Goal: Task Accomplishment & Management: Manage account settings

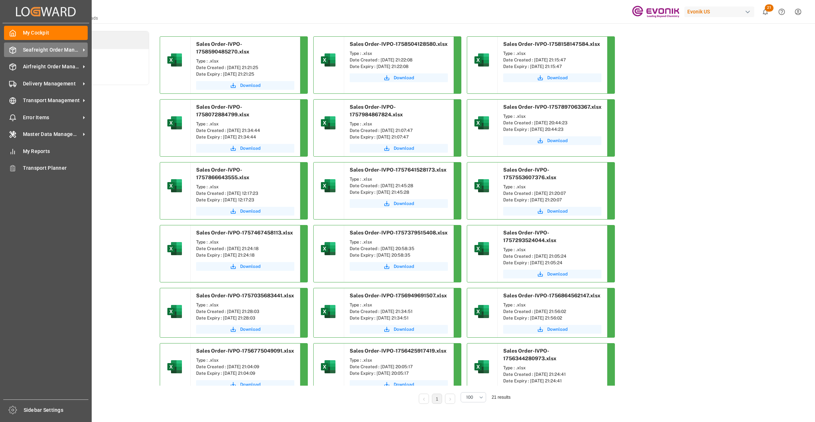
click at [33, 48] on span "Seafreight Order Management" at bounding box center [51, 50] width 57 height 8
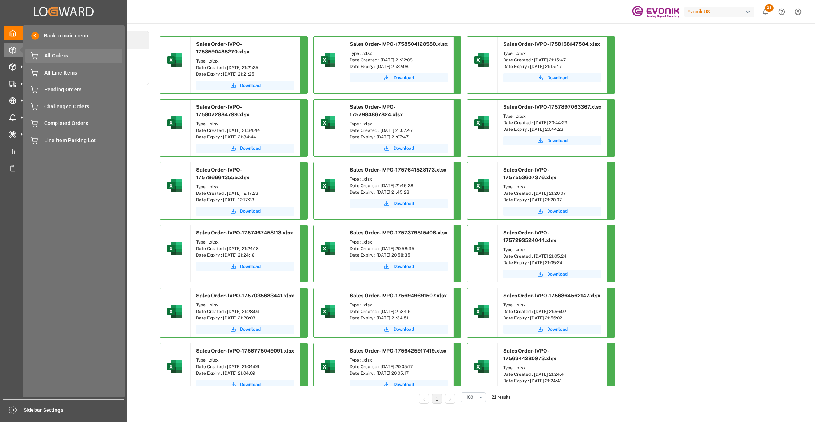
click at [51, 55] on span "All Orders" at bounding box center [83, 56] width 78 height 8
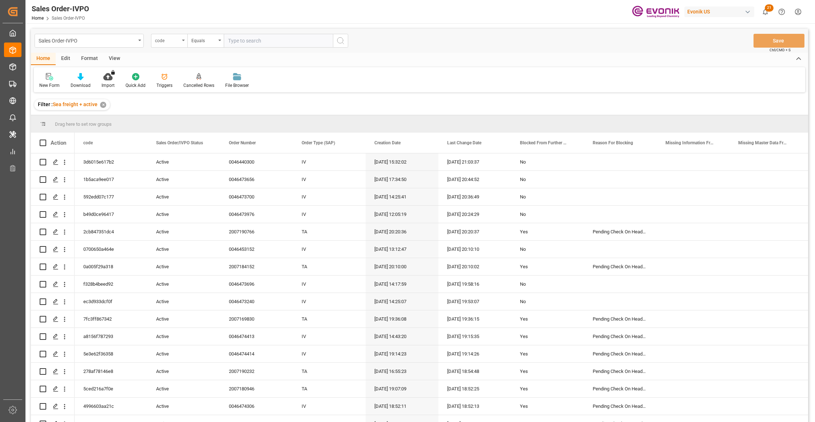
click at [177, 38] on div "code" at bounding box center [167, 40] width 25 height 8
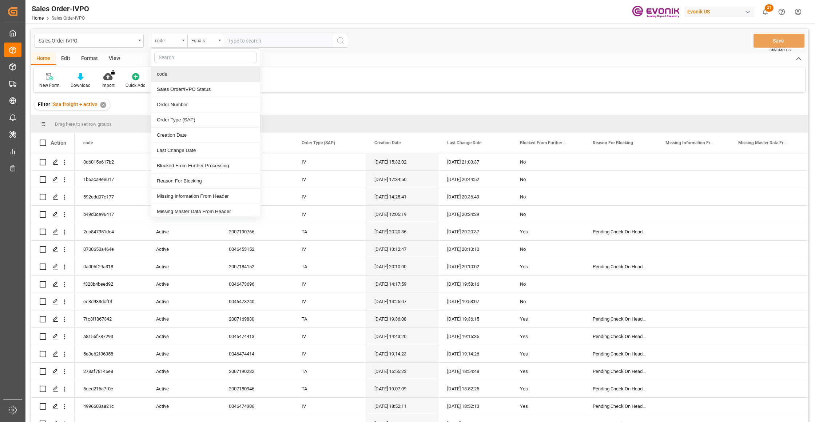
click at [179, 41] on div "code" at bounding box center [167, 40] width 25 height 8
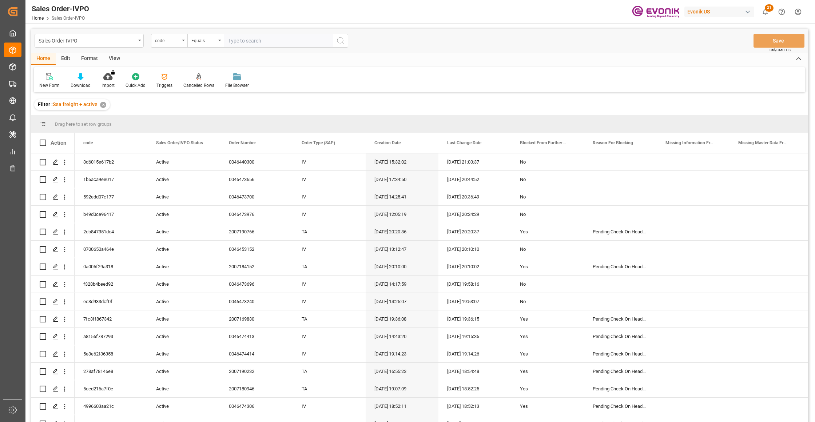
click at [174, 36] on div "code" at bounding box center [167, 40] width 25 height 8
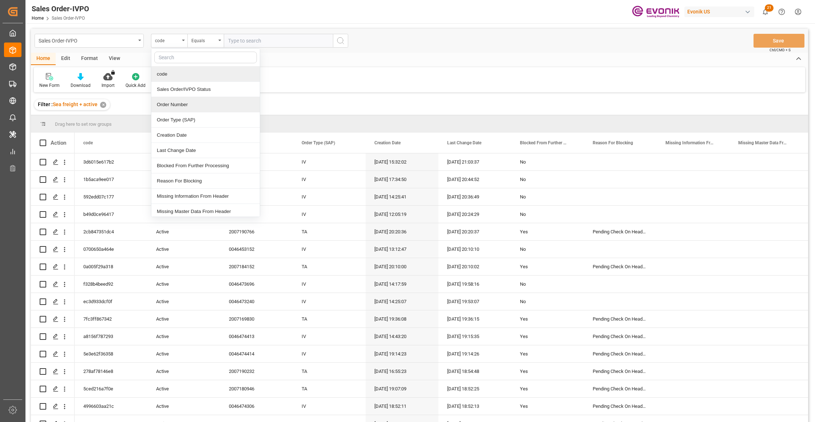
click at [188, 104] on div "Order Number" at bounding box center [205, 104] width 108 height 15
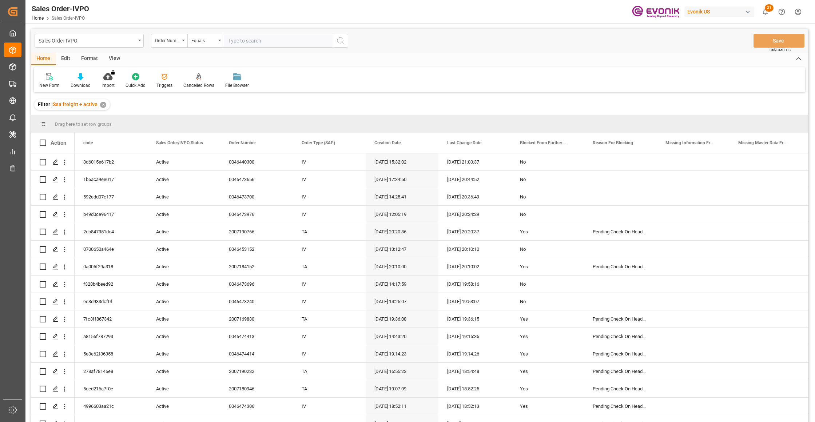
click at [253, 39] on input "text" at bounding box center [278, 41] width 109 height 14
paste input "0046472673"
type input "0046472673"
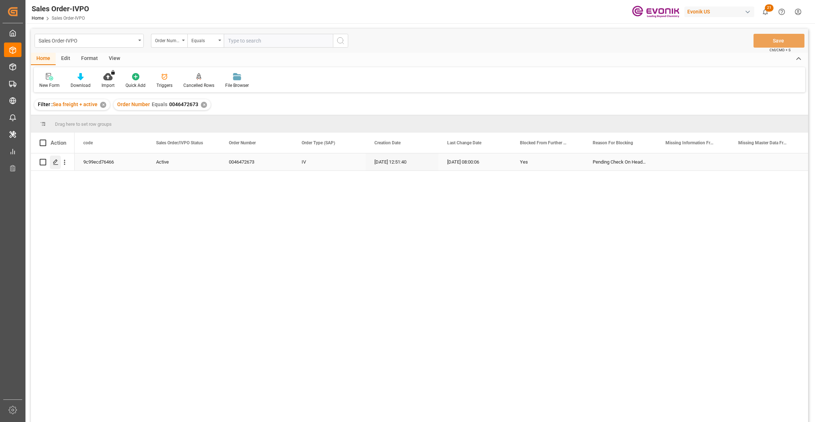
click at [54, 162] on polygon "Press SPACE to select this row." at bounding box center [55, 162] width 4 height 4
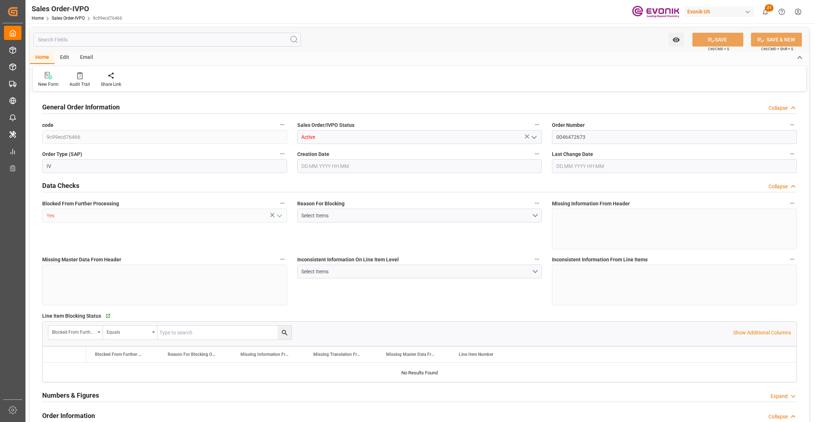
type input "KRPUS"
type input "0"
type input "1"
type input "2"
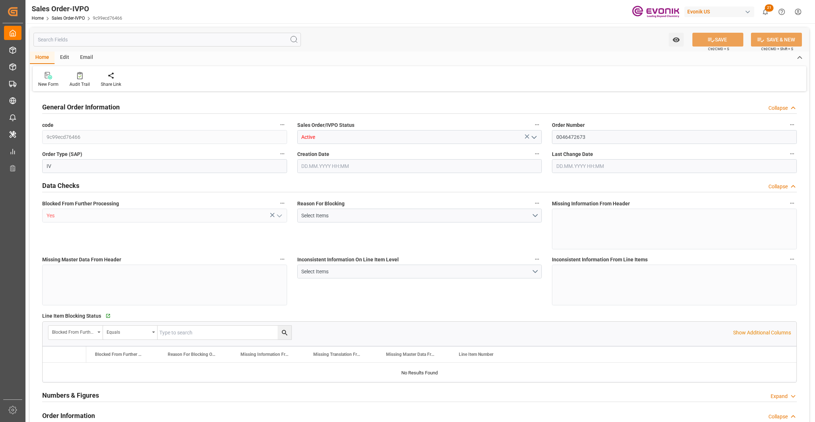
type input "13487.7"
type input "37.0724"
type input "17000"
type input "30"
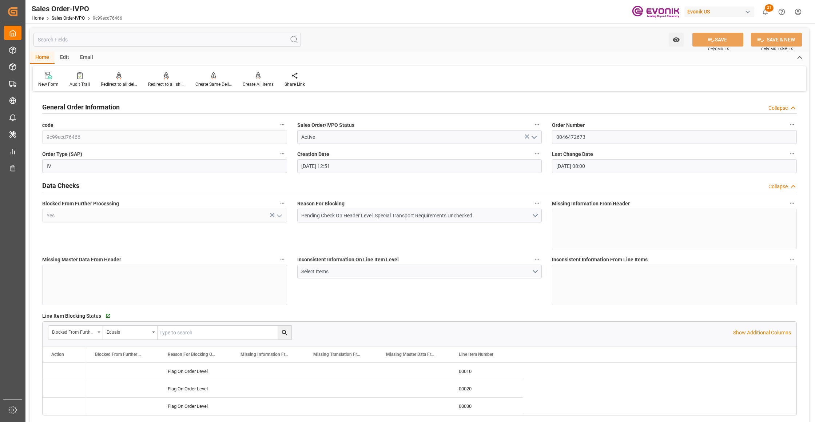
type input "[DATE] 12:51"
type input "22.09.2025 08:00"
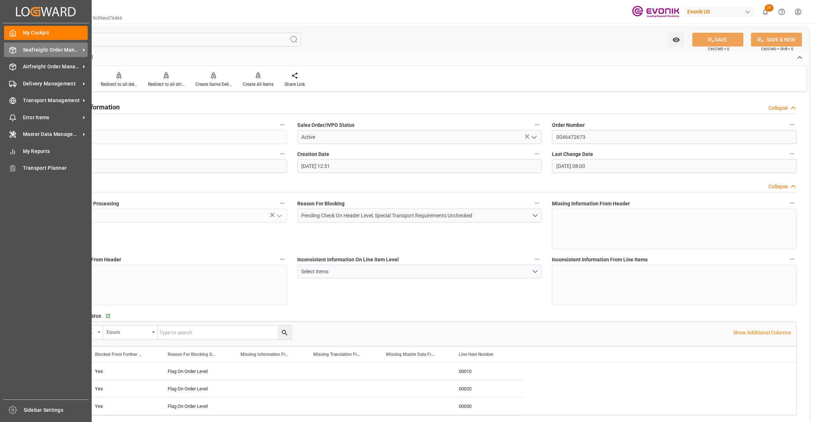
click at [42, 50] on span "Seafreight Order Management" at bounding box center [51, 50] width 57 height 8
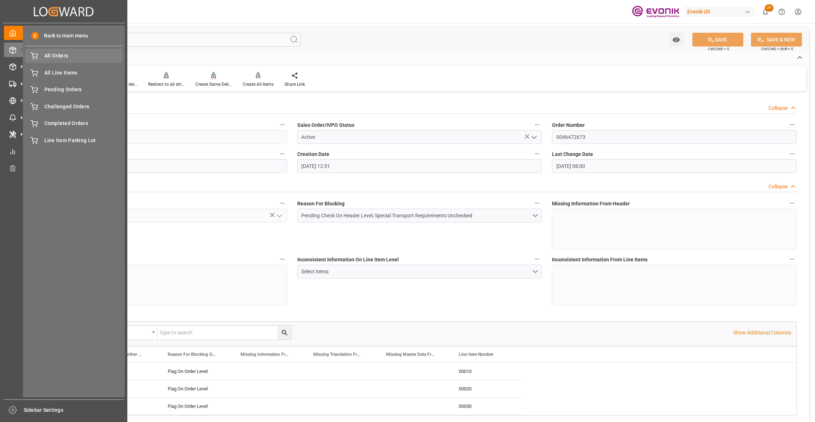
click at [59, 57] on span "All Orders" at bounding box center [83, 56] width 78 height 8
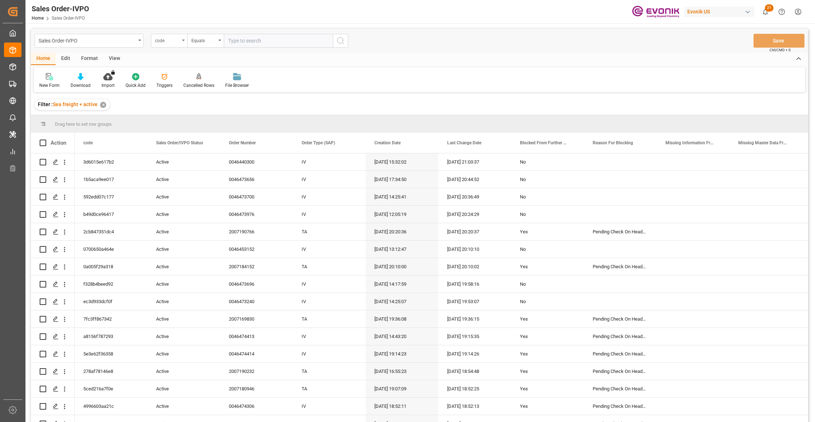
click at [173, 39] on div "code" at bounding box center [167, 40] width 25 height 8
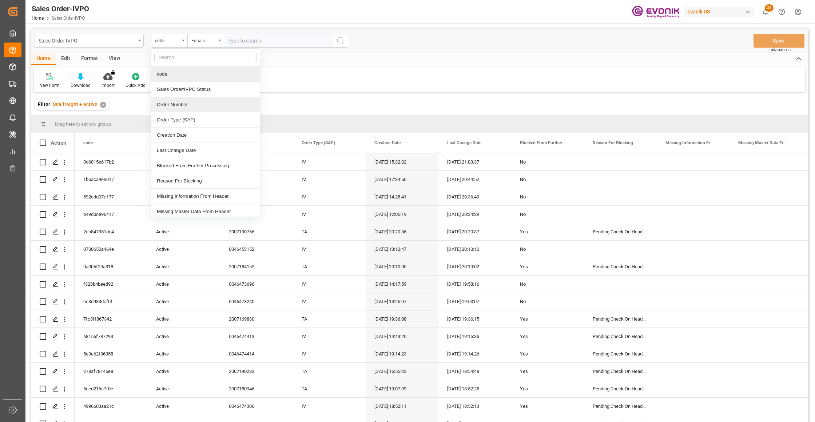
click at [200, 105] on div "Order Number" at bounding box center [205, 104] width 108 height 15
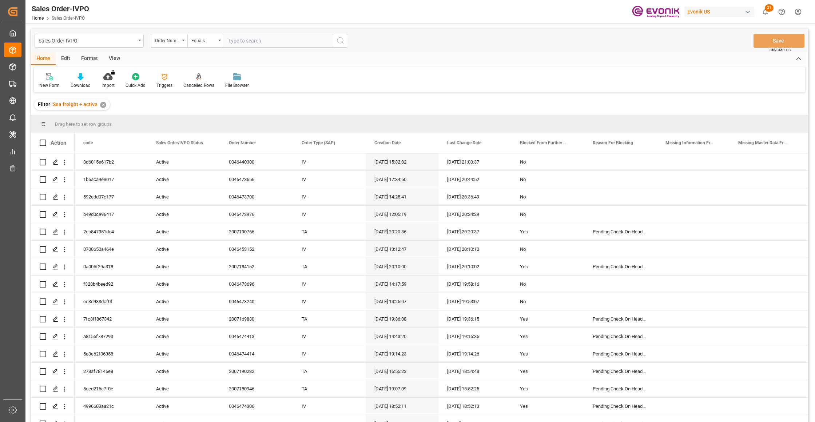
click at [247, 38] on input "text" at bounding box center [278, 41] width 109 height 14
paste input "0046472673"
type input "0046472673"
click at [337, 41] on circle "search button" at bounding box center [340, 40] width 6 height 6
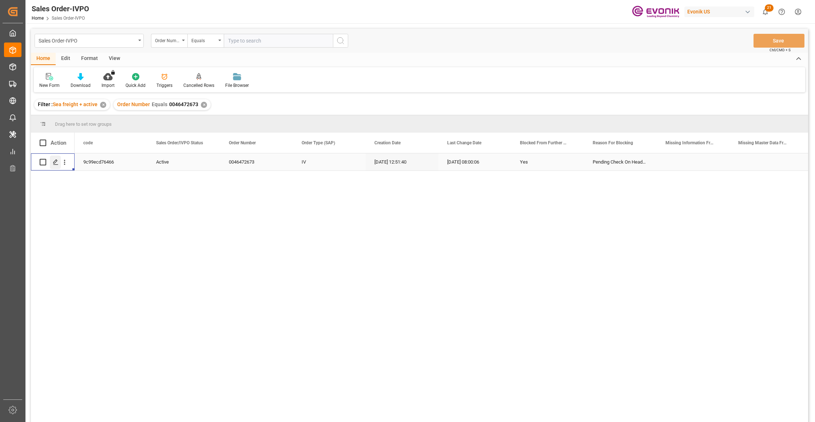
click at [57, 162] on icon "Press SPACE to select this row." at bounding box center [56, 162] width 6 height 6
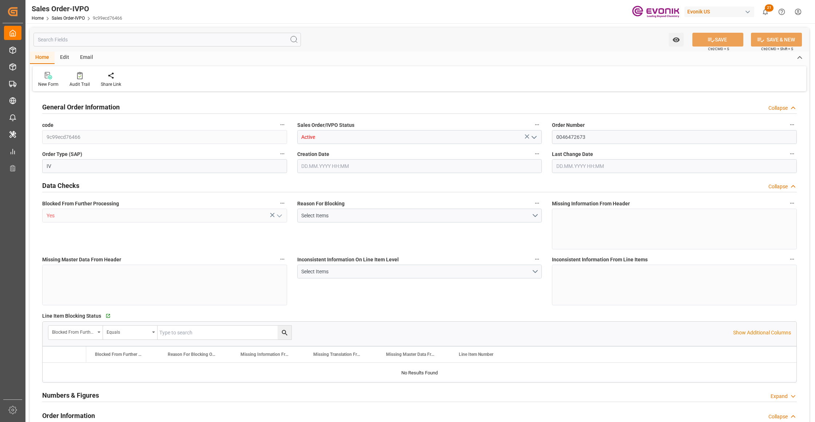
type input "KRPUS"
type input "0"
type input "1"
type input "2"
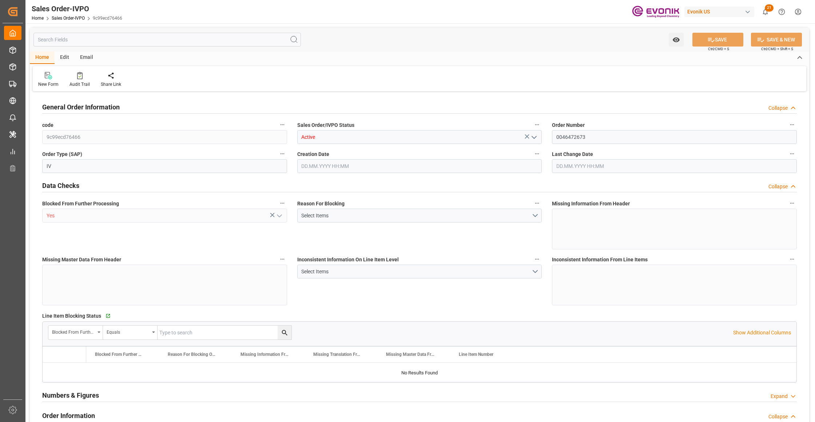
type input "13487.7"
type input "37.0724"
type input "17000"
type input "30"
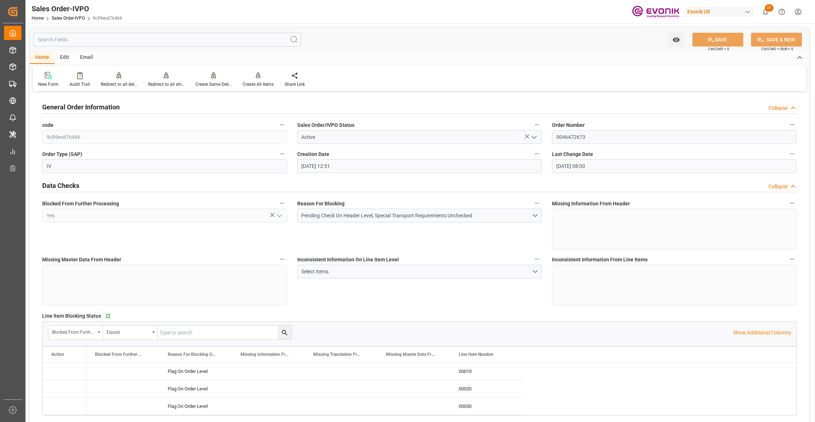
type input "[DATE] 12:51"
type input "22.09.2025 08:00"
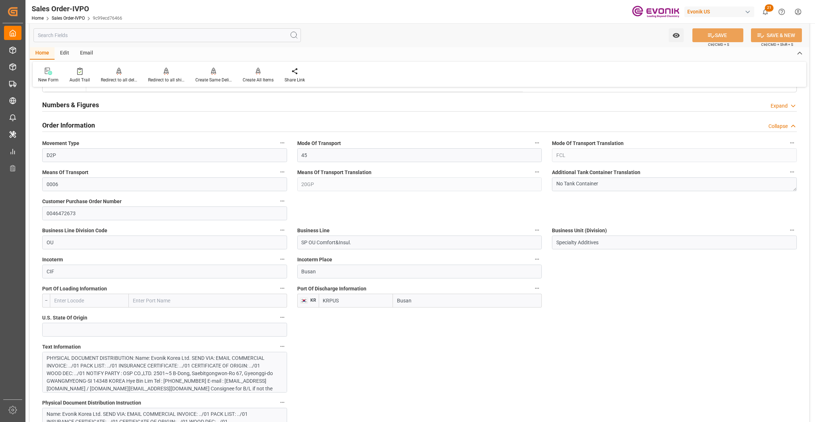
scroll to position [485, 0]
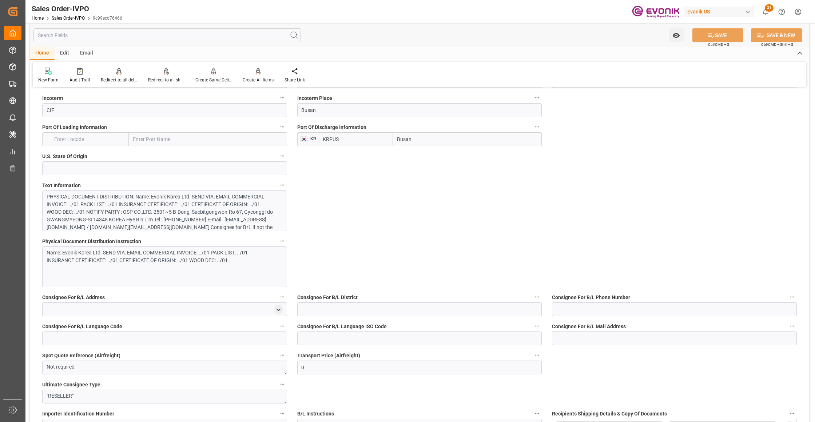
click at [227, 203] on div "PHYSICAL DOCUMENT DISTRIBUTION: Name: Evonik Korea Ltd. SEND VIA: EMAIL COMMERC…" at bounding box center [161, 242] width 229 height 99
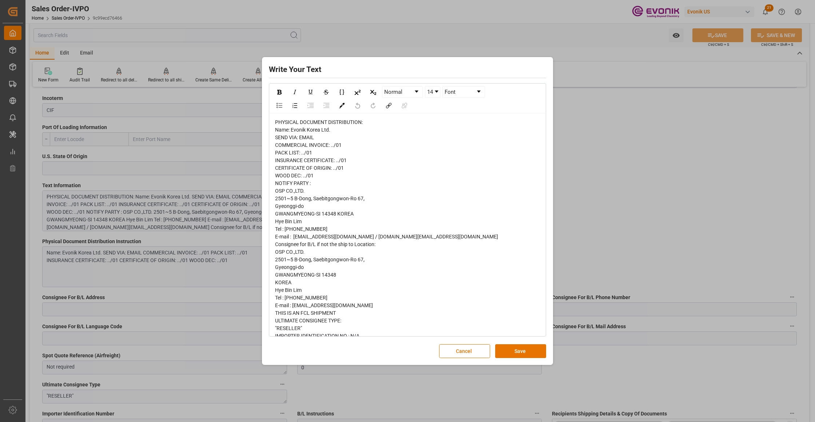
click at [277, 128] on span "PHYSICAL DOCUMENT DISTRIBUTION: Name: Evonik Korea Ltd. SEND VIA: EMAIL COMMERC…" at bounding box center [386, 278] width 223 height 319
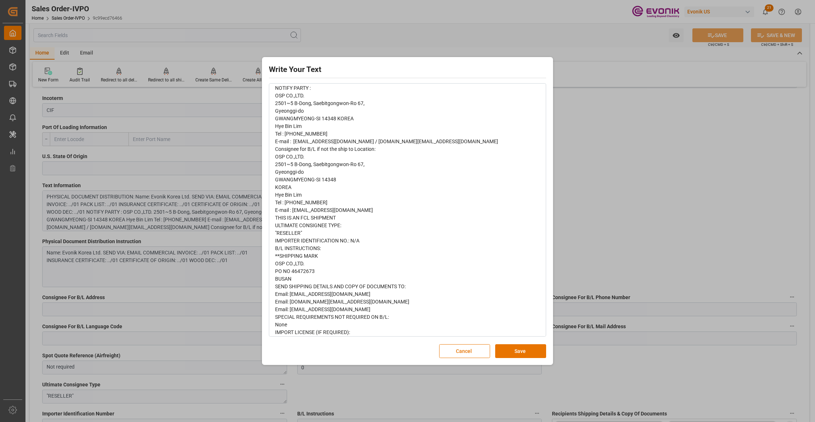
scroll to position [103, 0]
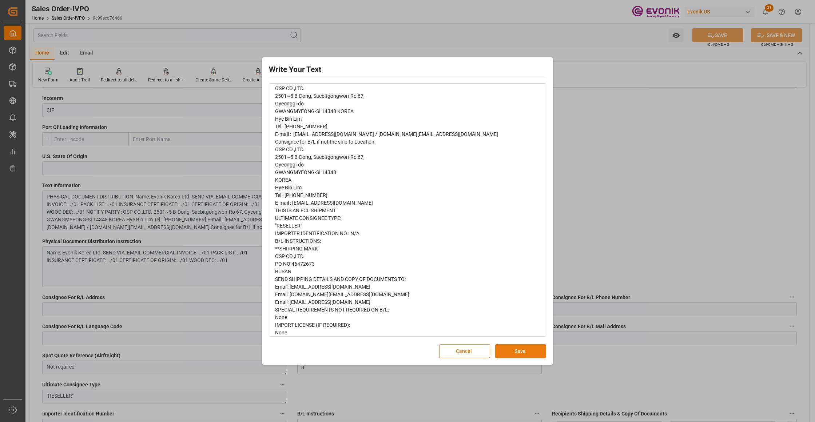
click at [523, 353] on button "Save" at bounding box center [520, 351] width 51 height 14
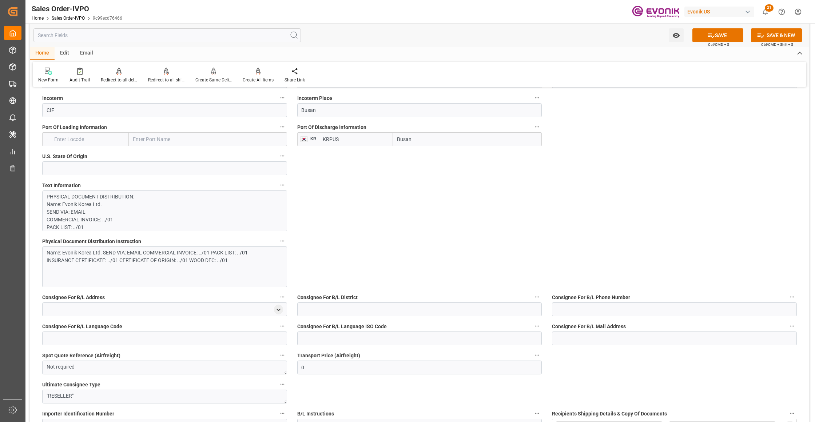
click at [220, 268] on div "Name: Evonik Korea Ltd. SEND VIA: EMAIL COMMERCIAL INVOICE: ../01 PACK LIST: ..…" at bounding box center [164, 267] width 245 height 41
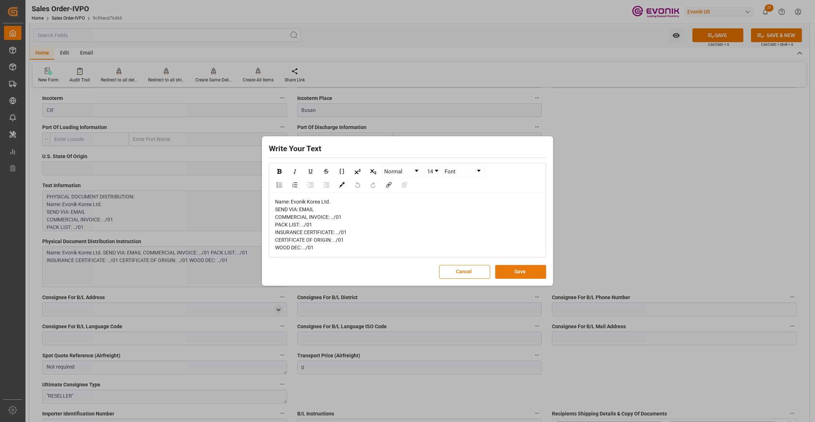
click at [523, 271] on button "Save" at bounding box center [520, 272] width 51 height 14
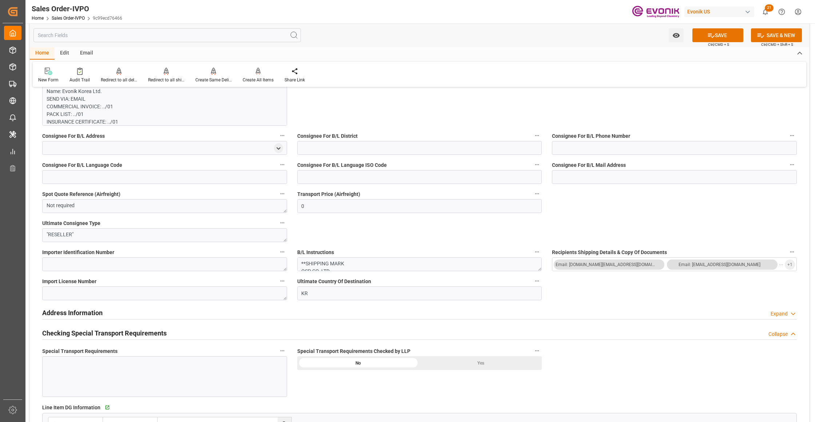
scroll to position [485, 0]
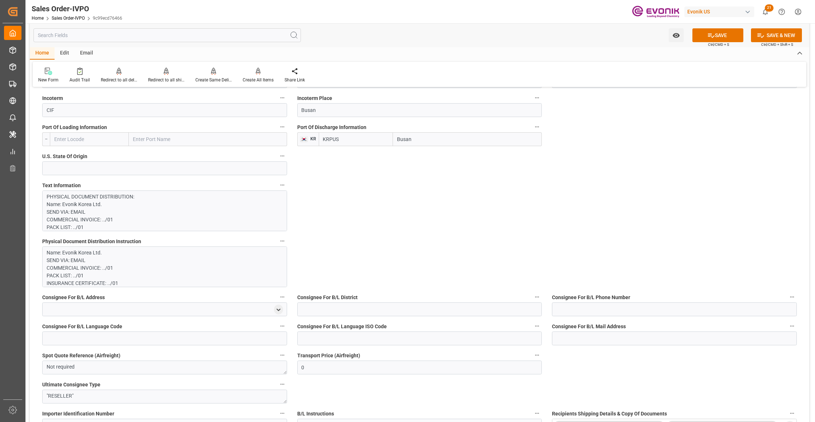
click at [199, 207] on p "PHYSICAL DOCUMENT DISTRIBUTION: Name: Evonik Korea Ltd. SEND VIA: EMAIL COMMERC…" at bounding box center [161, 353] width 229 height 321
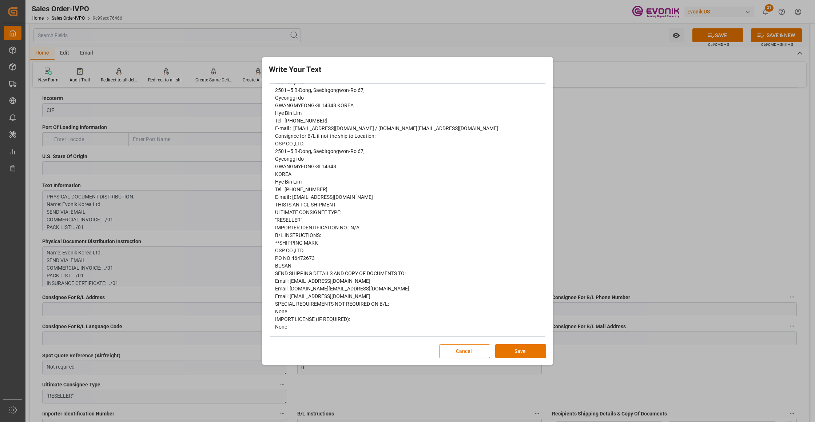
scroll to position [0, 0]
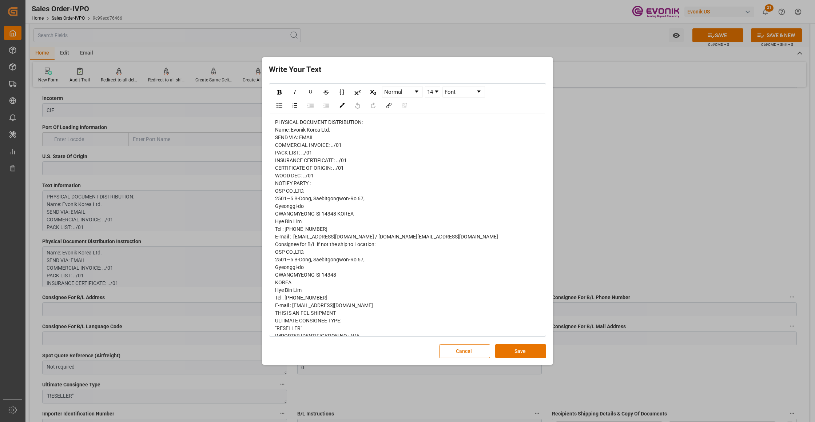
drag, startPoint x: 511, startPoint y: 350, endPoint x: 478, endPoint y: 343, distance: 33.4
click at [511, 350] on button "Save" at bounding box center [520, 351] width 51 height 14
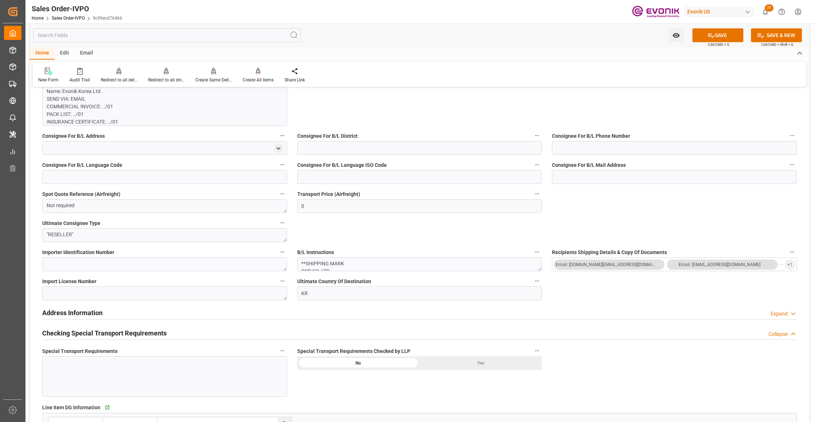
scroll to position [808, 0]
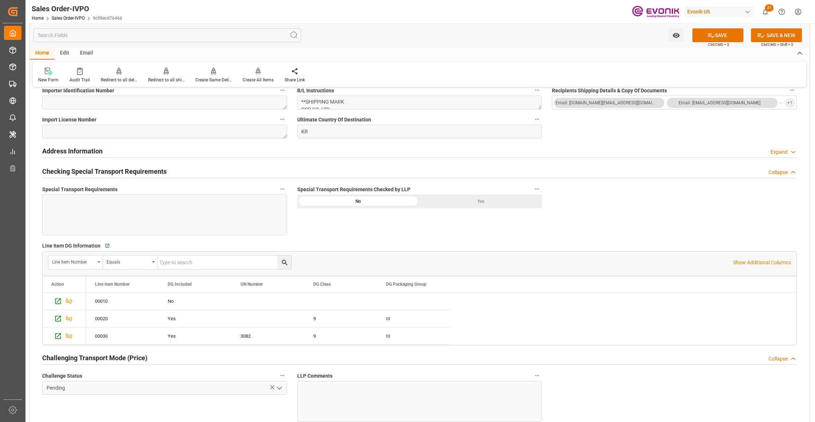
click at [474, 205] on div "Yes" at bounding box center [480, 202] width 122 height 14
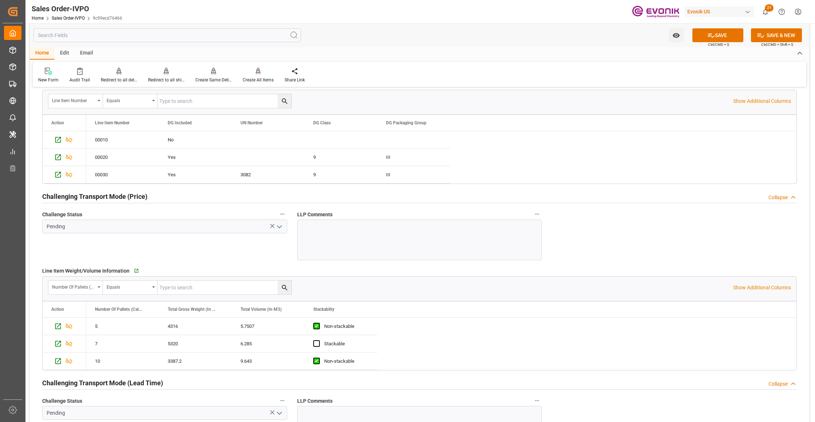
click at [281, 228] on polyline "open menu" at bounding box center [279, 227] width 4 height 2
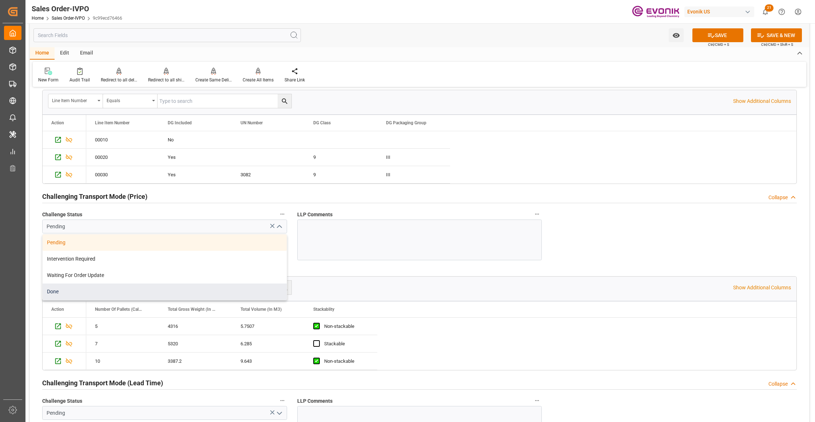
click at [108, 288] on div "Done" at bounding box center [165, 292] width 244 height 16
type input "Done"
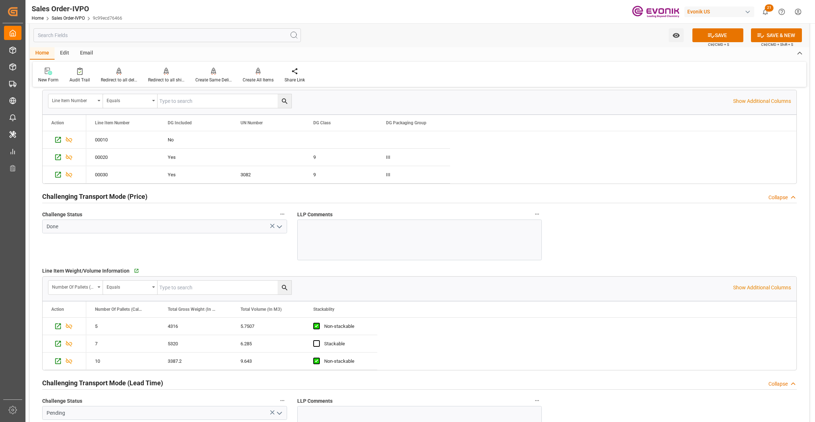
click at [277, 231] on icon "open menu" at bounding box center [279, 227] width 9 height 9
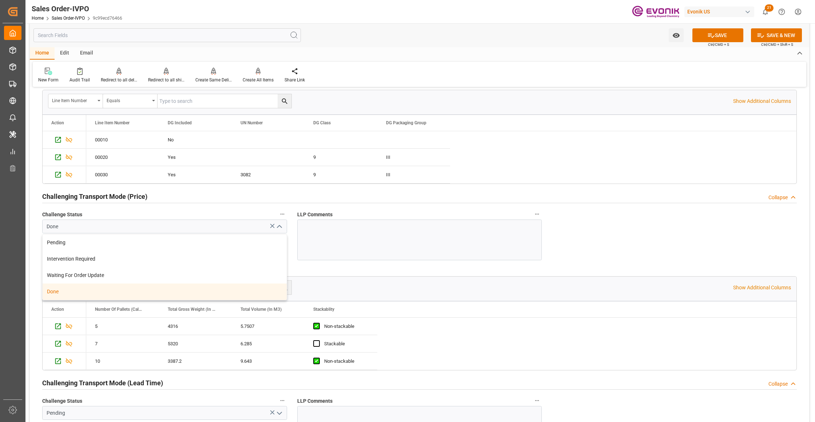
click at [99, 294] on div "Done" at bounding box center [165, 292] width 244 height 16
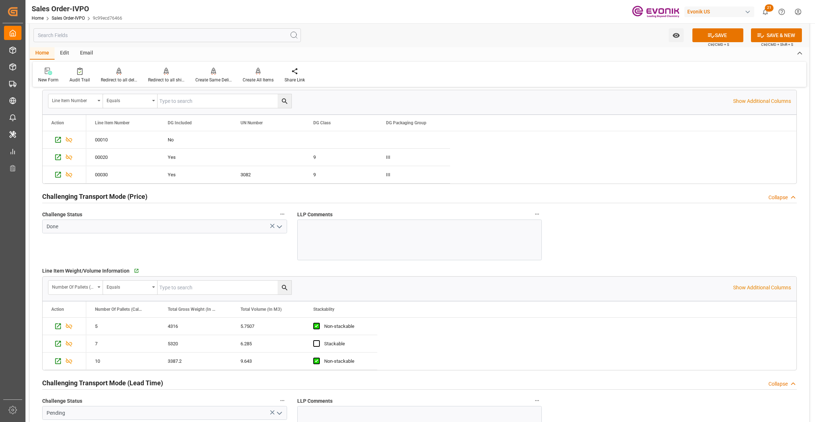
scroll to position [1131, 0]
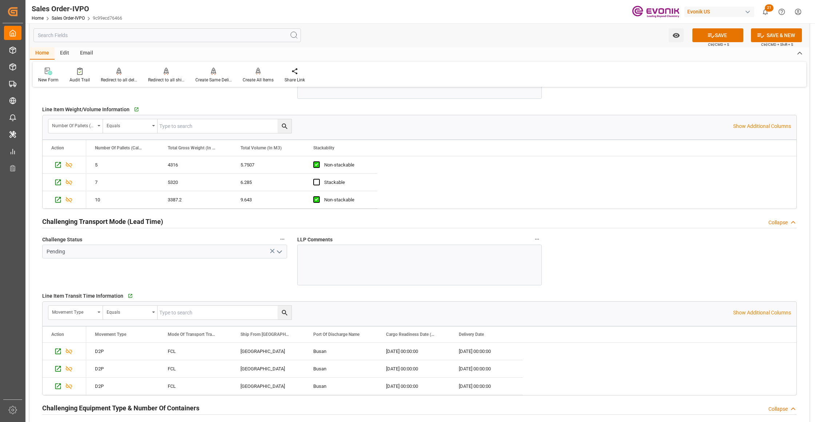
click at [278, 253] on icon "open menu" at bounding box center [279, 252] width 9 height 9
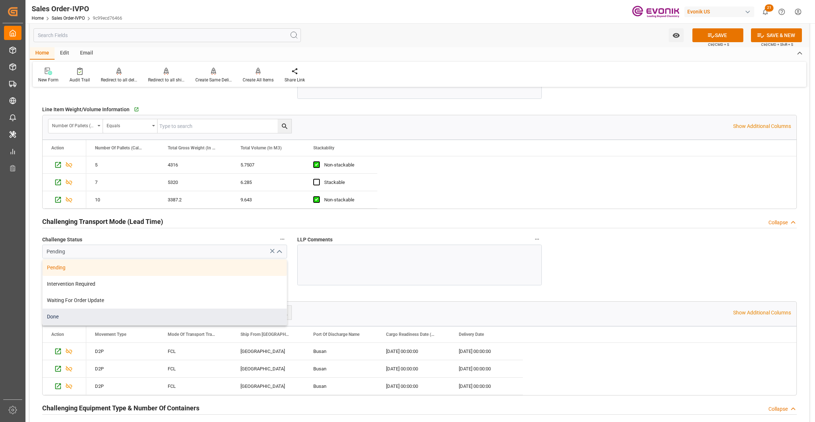
click at [122, 317] on div "Done" at bounding box center [165, 317] width 244 height 16
type input "Done"
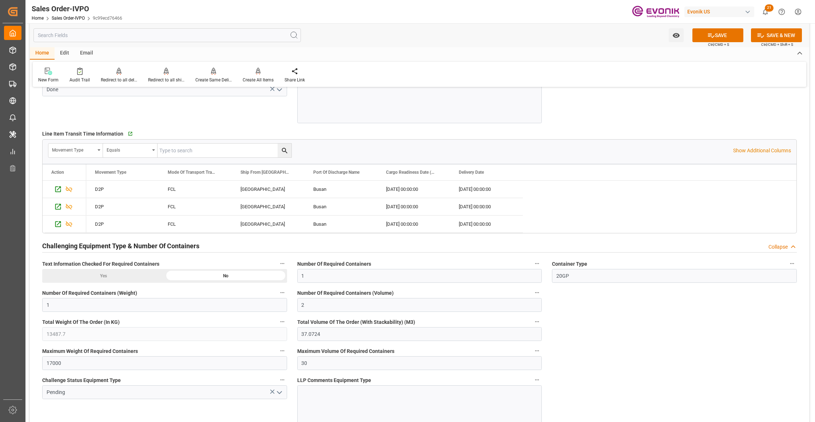
scroll to position [1455, 0]
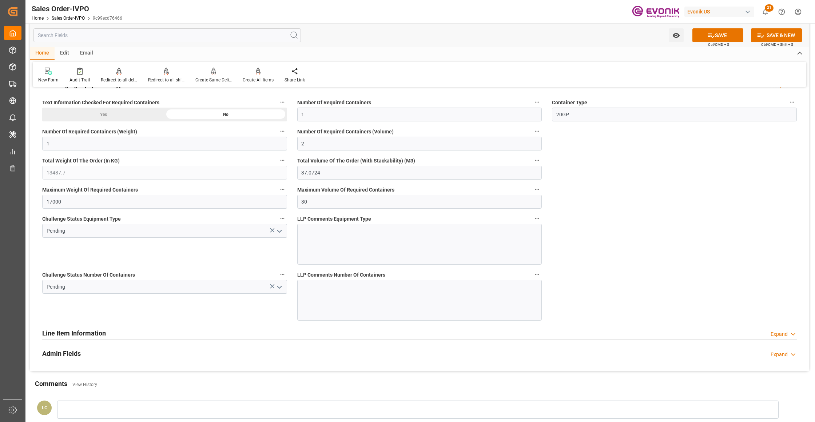
click at [281, 236] on icon "open menu" at bounding box center [279, 231] width 9 height 9
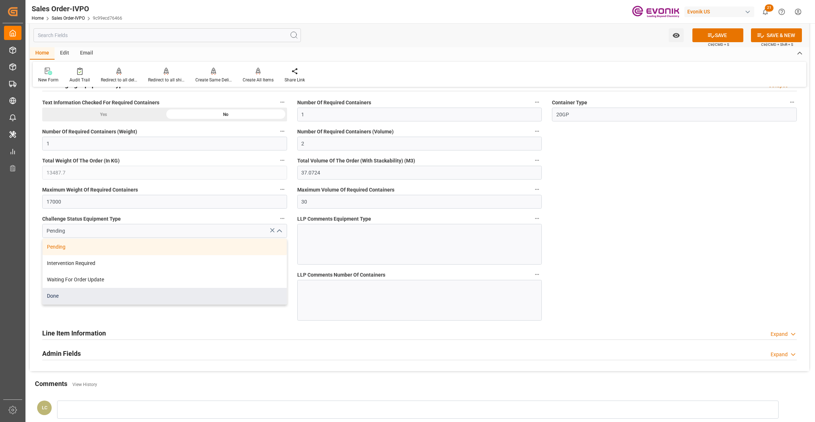
click at [133, 298] on div "Done" at bounding box center [165, 296] width 244 height 16
type input "Done"
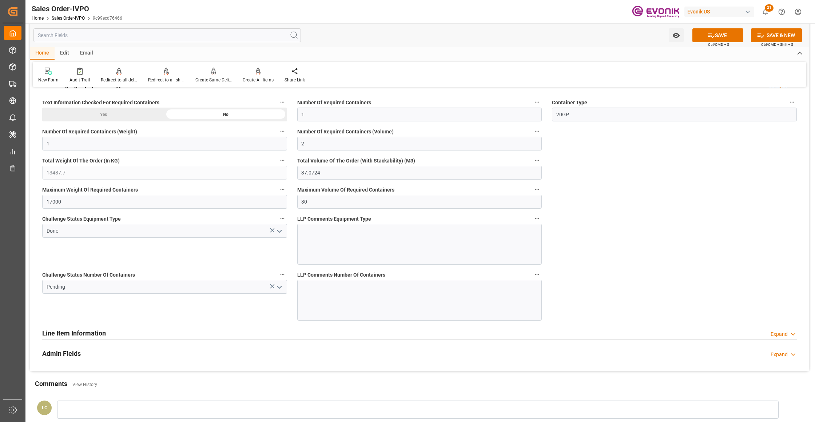
click at [279, 290] on icon "open menu" at bounding box center [279, 287] width 9 height 9
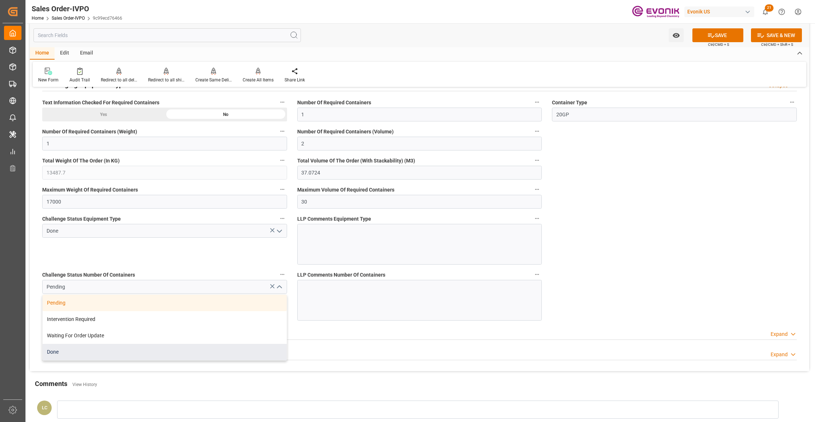
click at [81, 360] on div "Done" at bounding box center [165, 352] width 244 height 16
type input "Done"
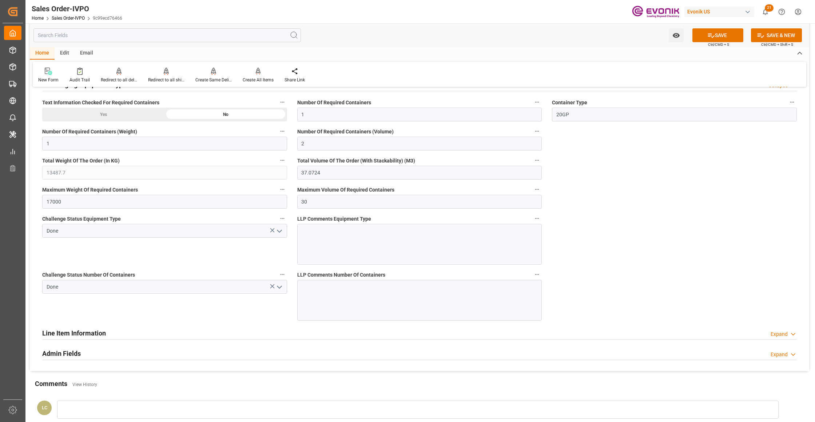
scroll to position [1293, 0]
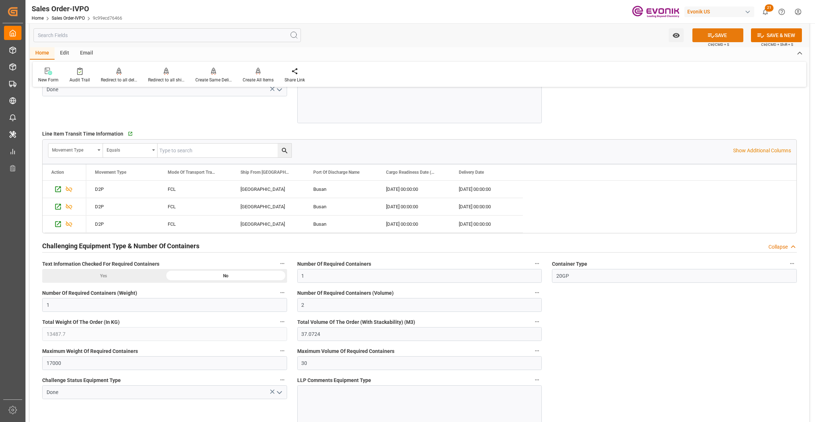
click at [720, 34] on button "SAVE" at bounding box center [717, 35] width 51 height 14
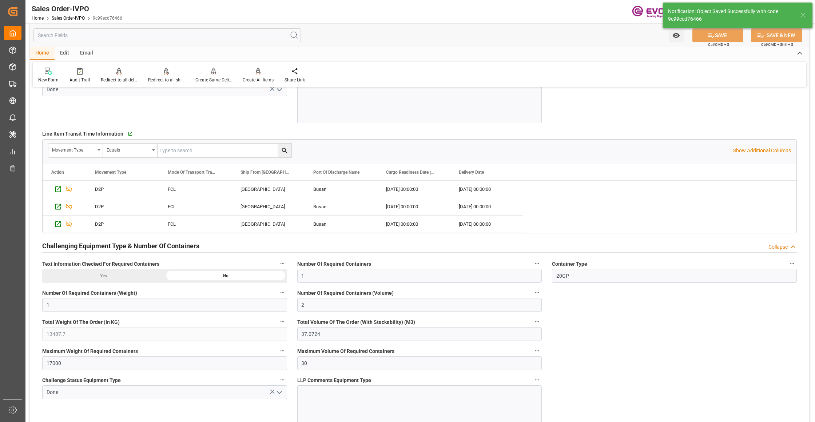
type input "No"
type input "23.09.2025 02:45"
click at [255, 77] on div "Create All Items" at bounding box center [258, 80] width 31 height 7
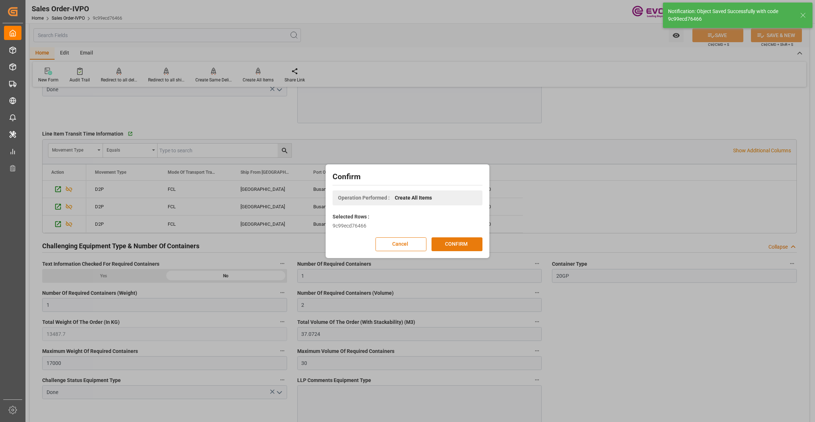
click at [460, 246] on button "CONFIRM" at bounding box center [456, 244] width 51 height 14
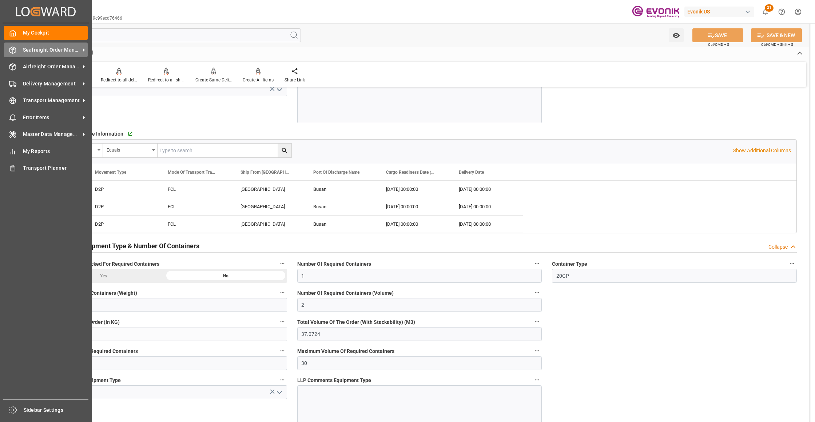
click at [37, 51] on span "Seafreight Order Management" at bounding box center [51, 50] width 57 height 8
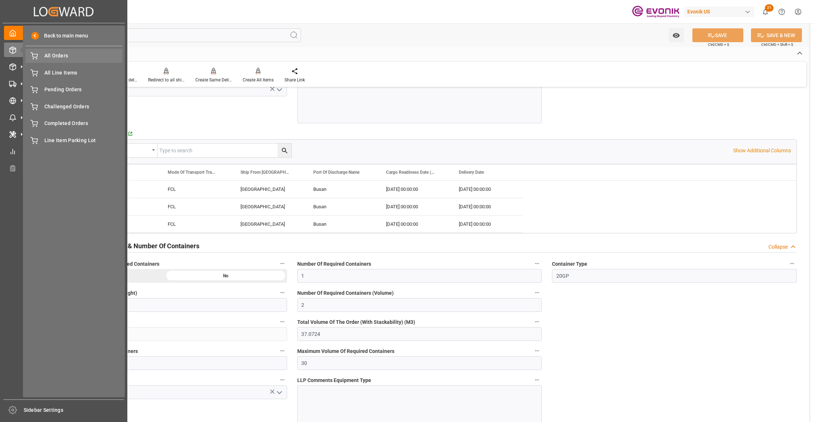
click at [51, 60] on div "All Orders All Orders" at bounding box center [73, 56] width 97 height 14
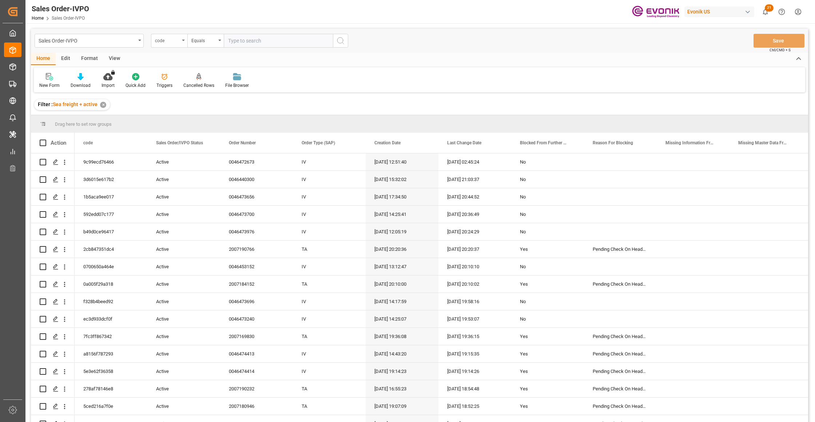
click at [177, 41] on div "code" at bounding box center [167, 40] width 25 height 8
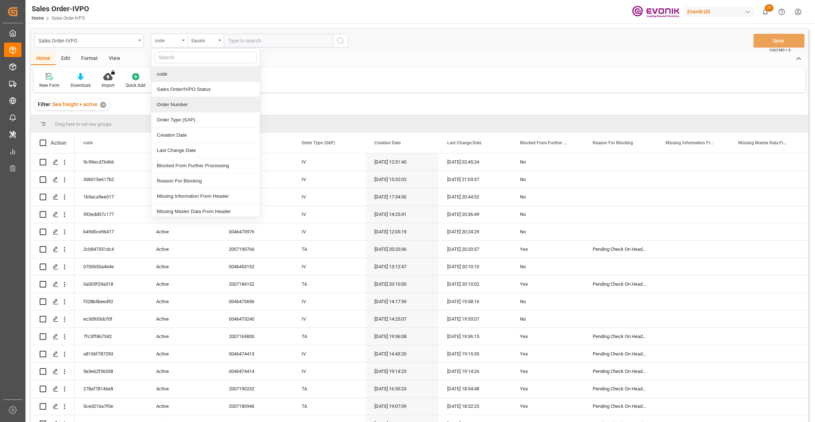
click at [190, 105] on div "Order Number" at bounding box center [205, 104] width 108 height 15
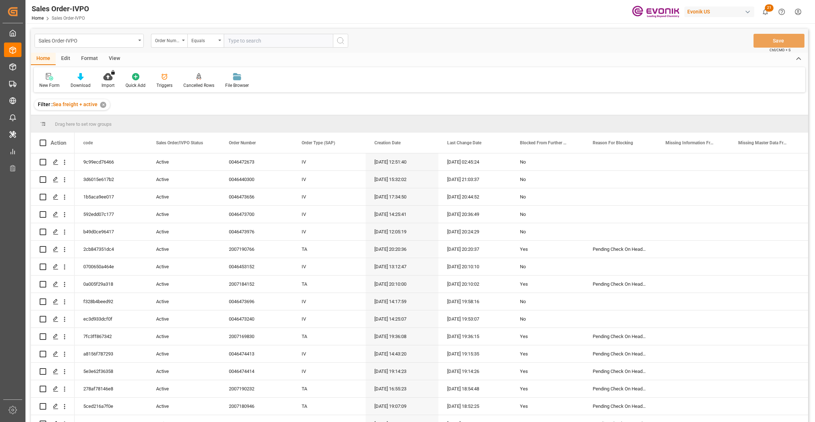
click at [236, 40] on input "text" at bounding box center [278, 41] width 109 height 14
paste input "0046468091"
type input "0046468091"
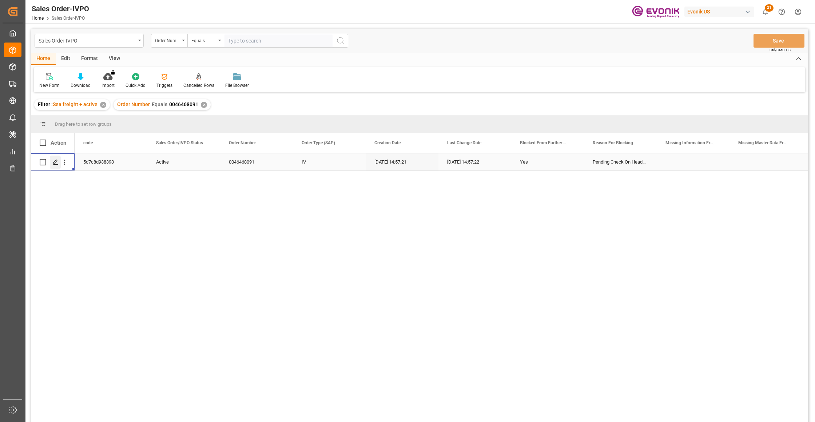
click at [60, 161] on div "Press SPACE to select this row." at bounding box center [55, 162] width 11 height 13
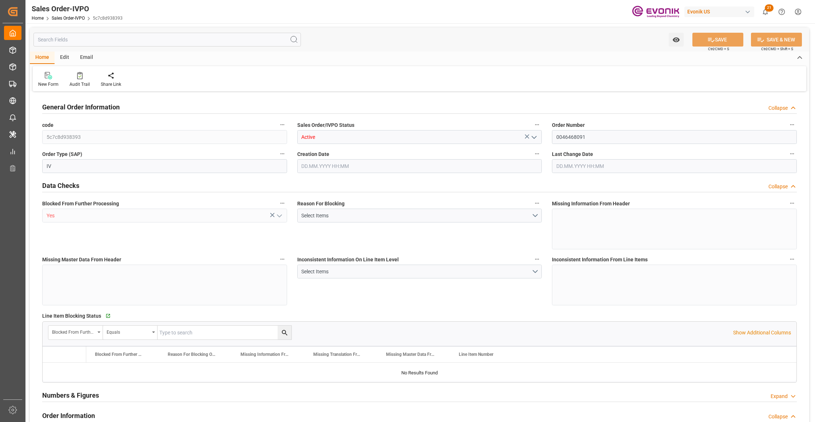
type input "BRSSZ"
type input "0"
type input "1"
type input "19340"
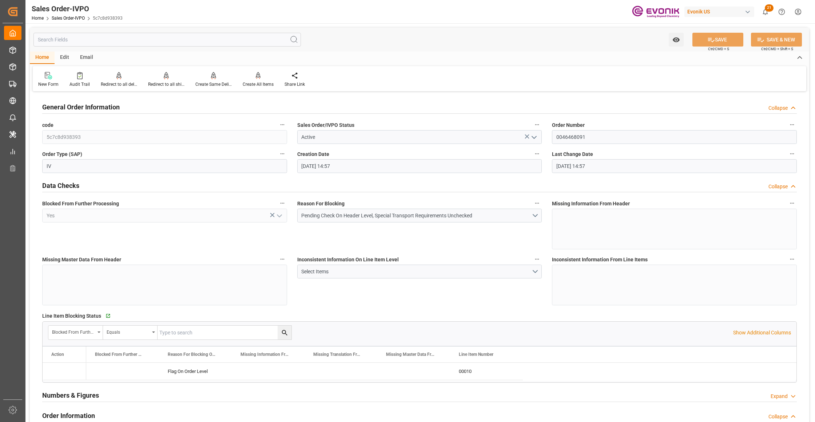
type input "22.09.2025 14:57"
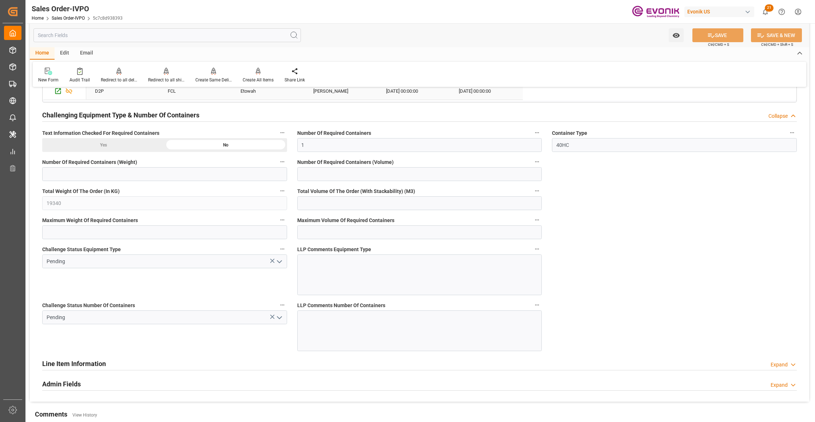
scroll to position [1131, 0]
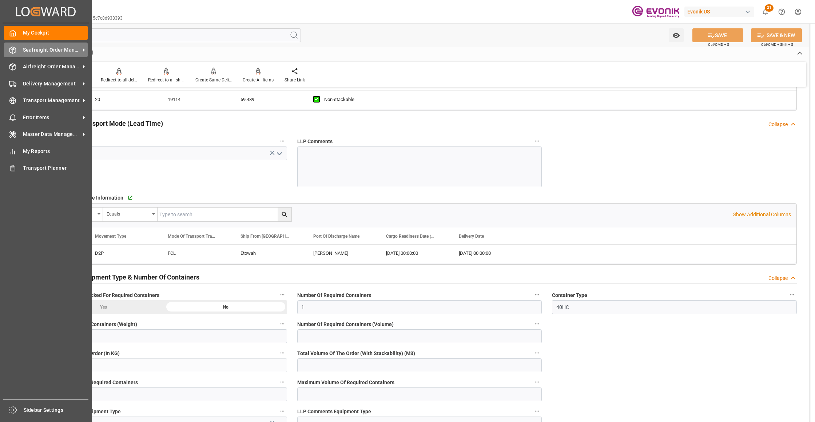
click at [43, 49] on span "Seafreight Order Management" at bounding box center [51, 50] width 57 height 8
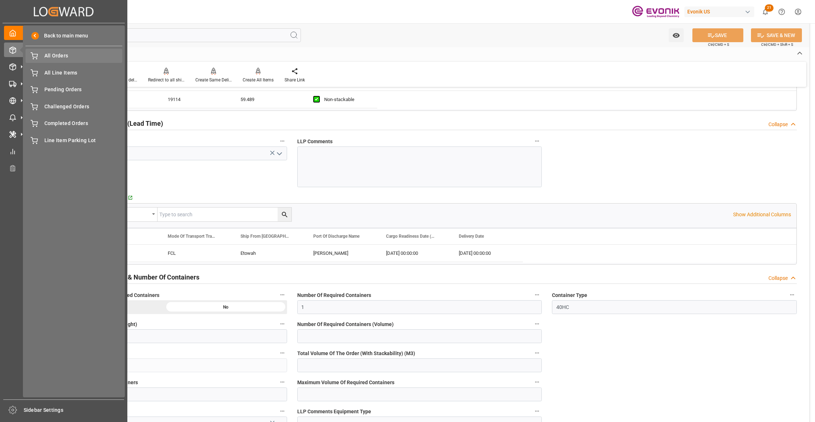
click at [67, 56] on span "All Orders" at bounding box center [83, 56] width 78 height 8
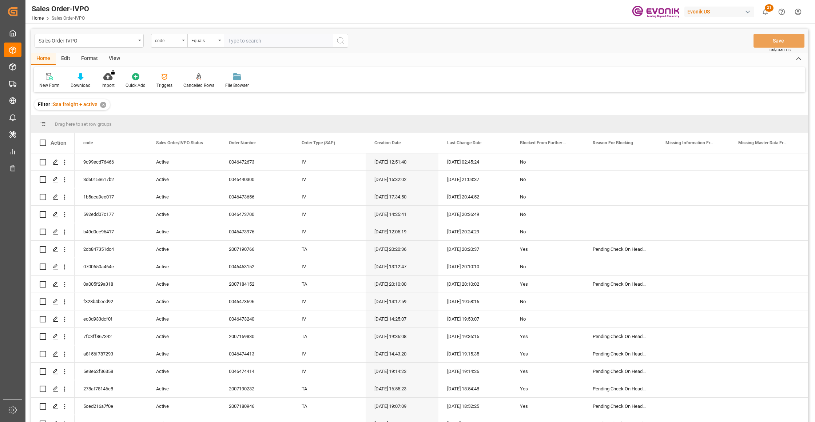
click at [176, 41] on div "code" at bounding box center [167, 40] width 25 height 8
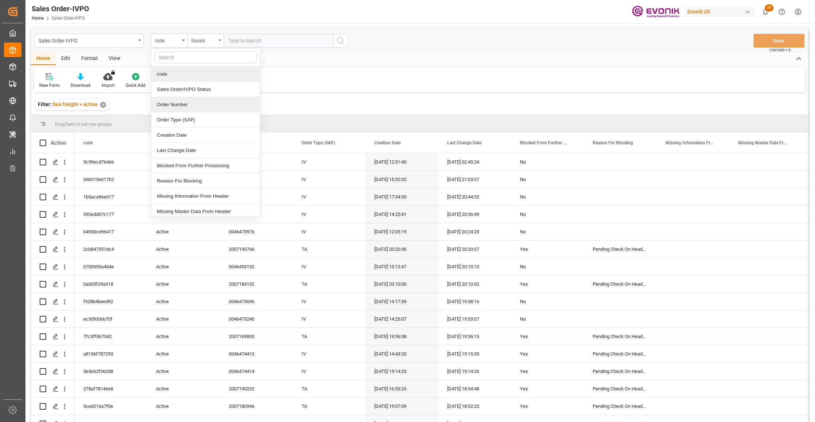
click at [185, 105] on div "Order Number" at bounding box center [205, 104] width 108 height 15
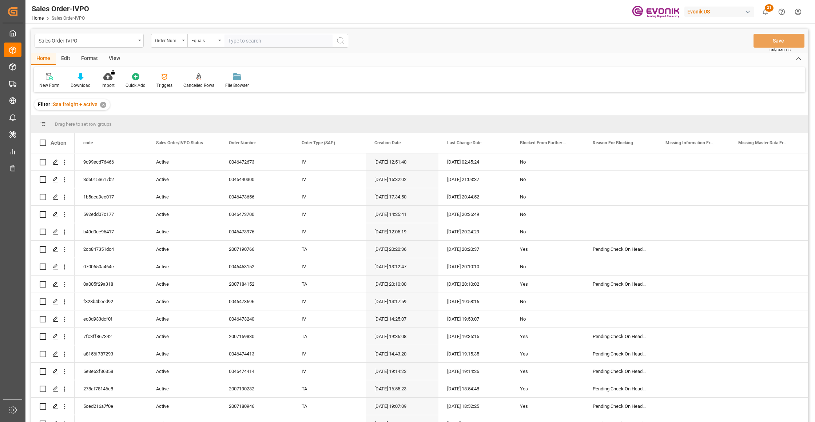
click at [236, 38] on input "text" at bounding box center [278, 41] width 109 height 14
paste input "0046472673"
type input "0046472673"
click at [339, 39] on icon "search button" at bounding box center [340, 40] width 9 height 9
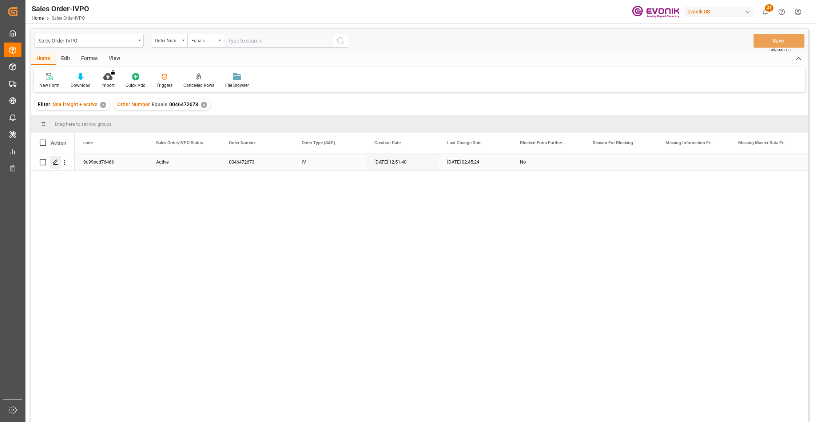
click at [51, 165] on div "Press SPACE to select this row." at bounding box center [55, 162] width 11 height 13
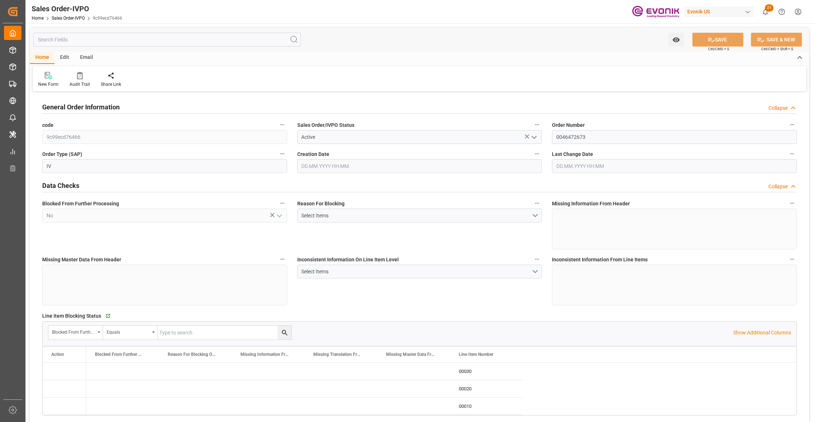
type input "KRPUS"
type input "0"
type input "1"
type input "2"
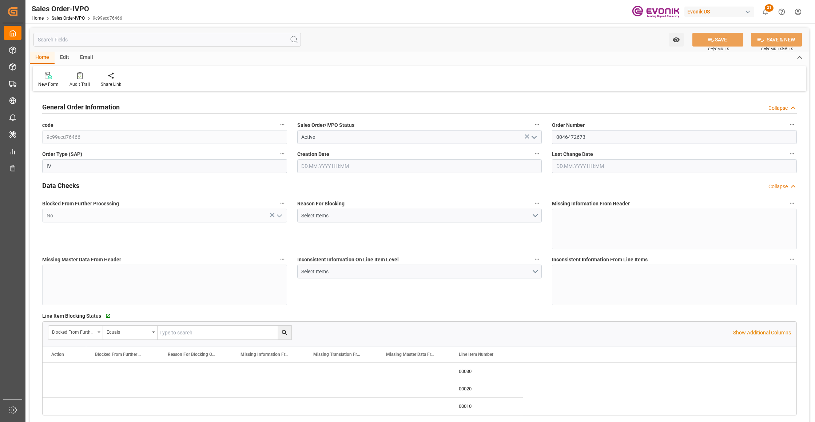
type input "13487.7"
type input "37.0724"
type input "17000"
type input "30"
type input "11.09.2025 12:51"
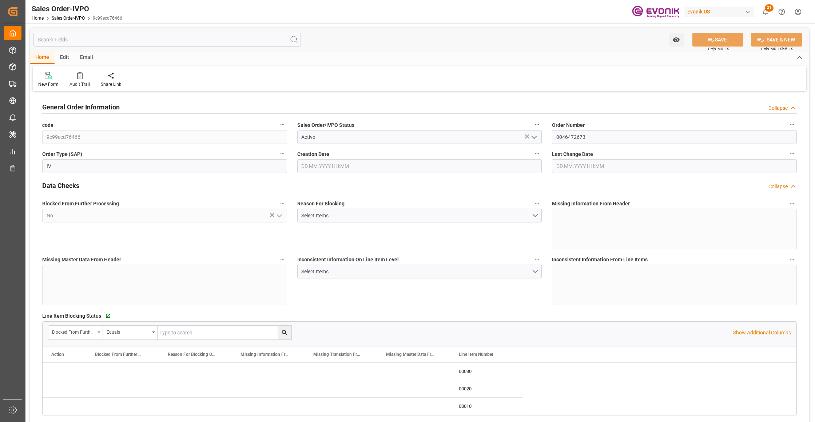
type input "23.09.2025 02:45"
drag, startPoint x: 594, startPoint y: 136, endPoint x: 549, endPoint y: 137, distance: 45.1
click at [549, 137] on div "Order Number 0046472673" at bounding box center [674, 131] width 255 height 29
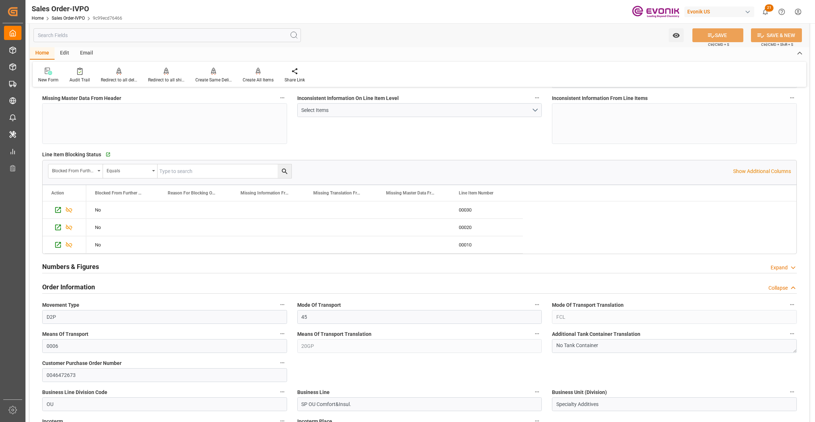
scroll to position [323, 0]
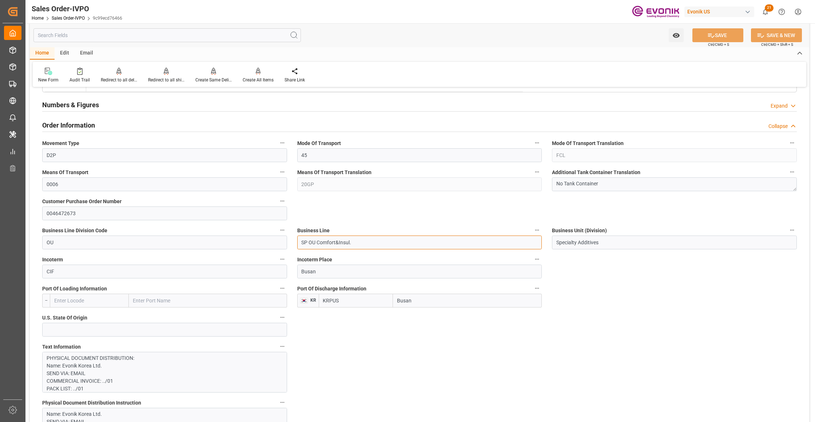
drag, startPoint x: 334, startPoint y: 244, endPoint x: 292, endPoint y: 244, distance: 42.2
click at [292, 244] on div "Business Line SP OU Comfort&Insul." at bounding box center [419, 237] width 255 height 29
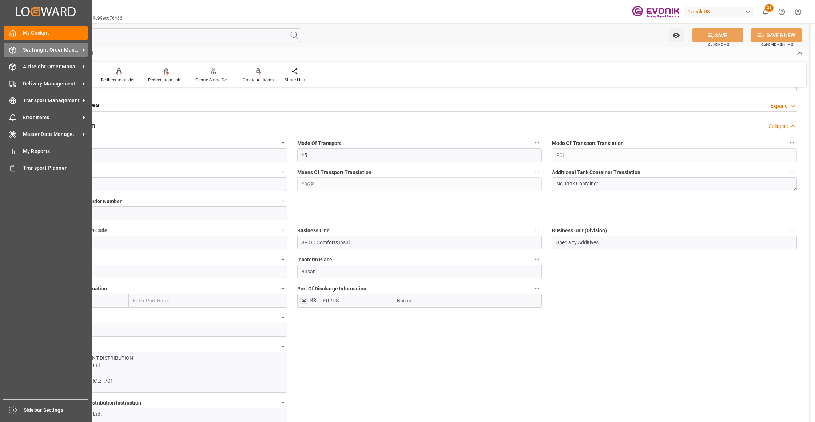
click at [23, 55] on div "Seafreight Order Management Seafreight Order Management" at bounding box center [46, 50] width 84 height 14
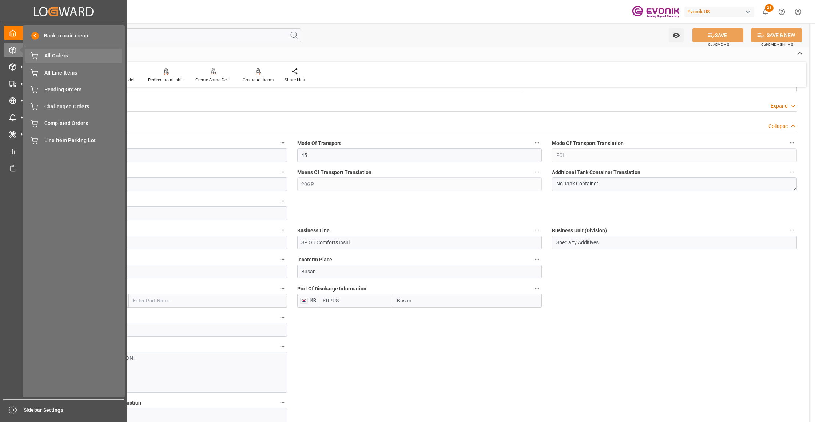
click at [63, 53] on span "All Orders" at bounding box center [83, 56] width 78 height 8
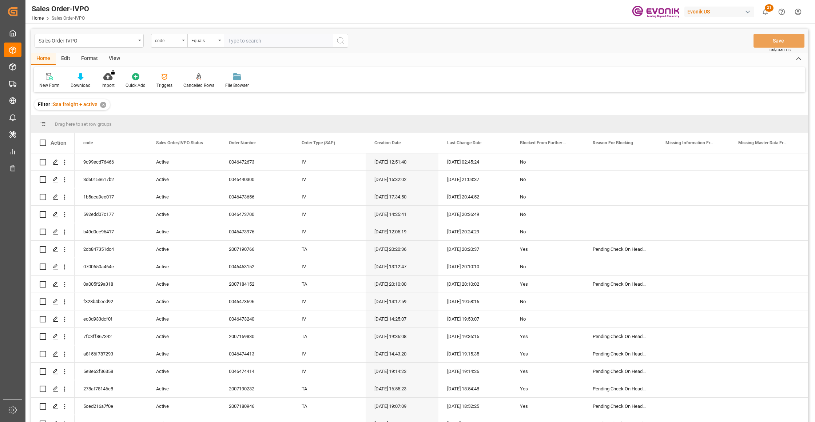
click at [176, 41] on div "code" at bounding box center [167, 40] width 25 height 8
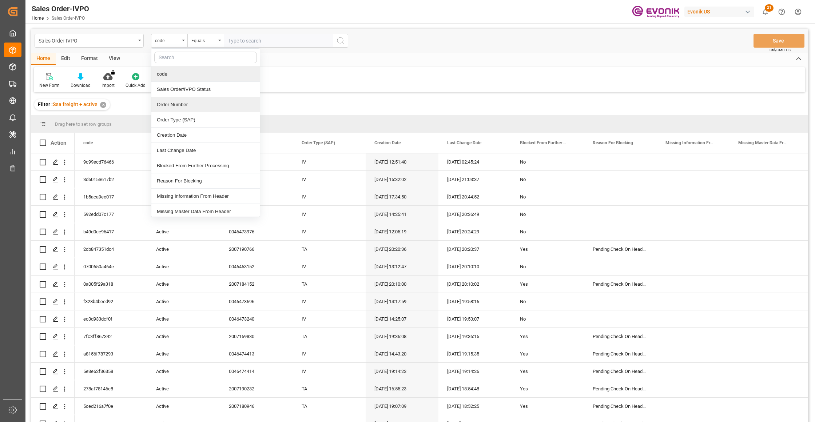
drag, startPoint x: 189, startPoint y: 109, endPoint x: 191, endPoint y: 104, distance: 5.8
click at [189, 110] on div "Order Number" at bounding box center [205, 104] width 108 height 15
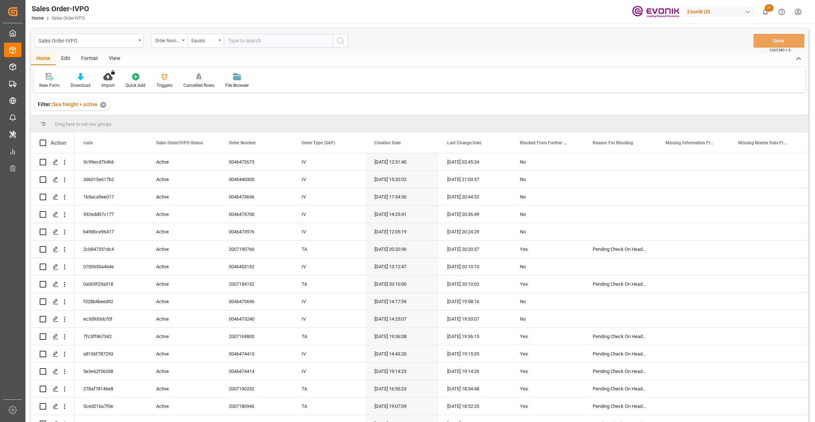
click at [256, 41] on input "text" at bounding box center [278, 41] width 109 height 14
paste input "0046472579"
type input "0046472579"
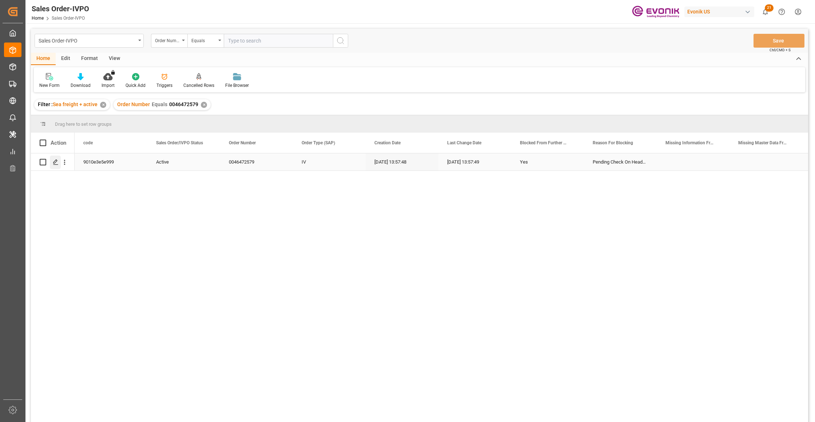
click at [57, 161] on icon "Press SPACE to select this row." at bounding box center [56, 162] width 6 height 6
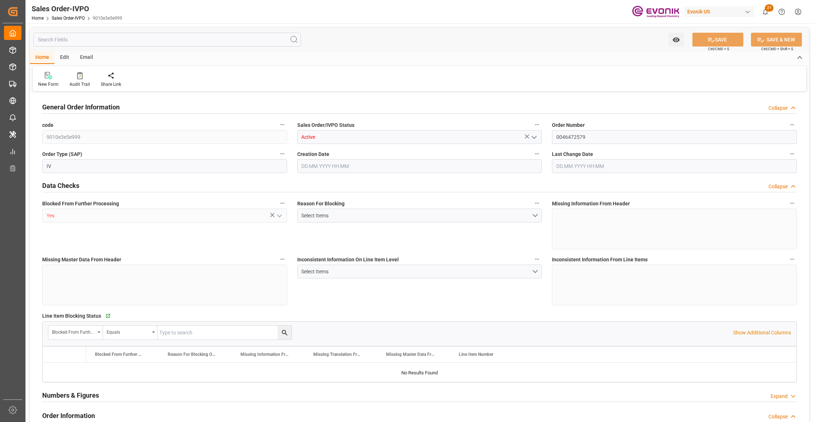
type input "BRSSZ"
type input "0"
type input "1"
type input "19798"
type input "[DATE] 13:57"
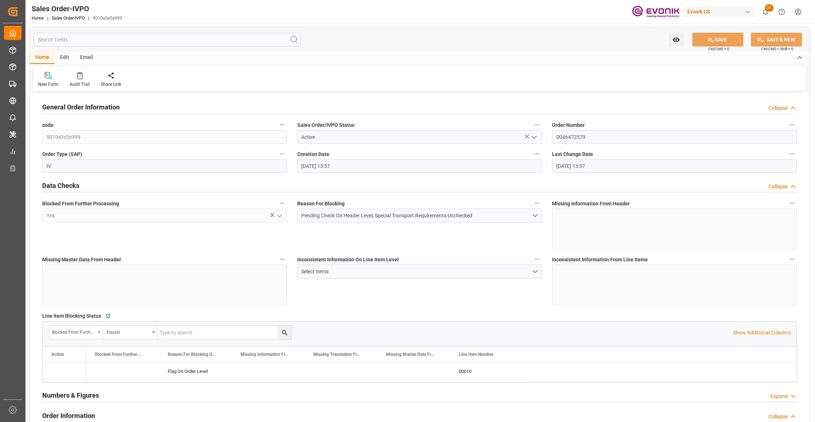
type input "[DATE] 13:57"
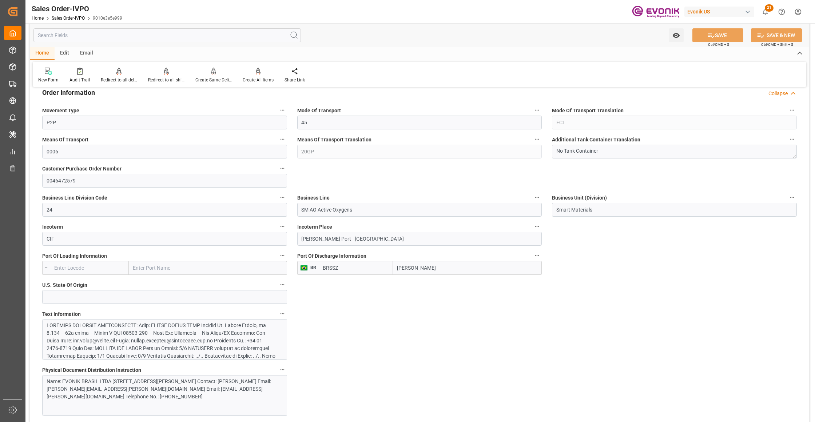
scroll to position [485, 0]
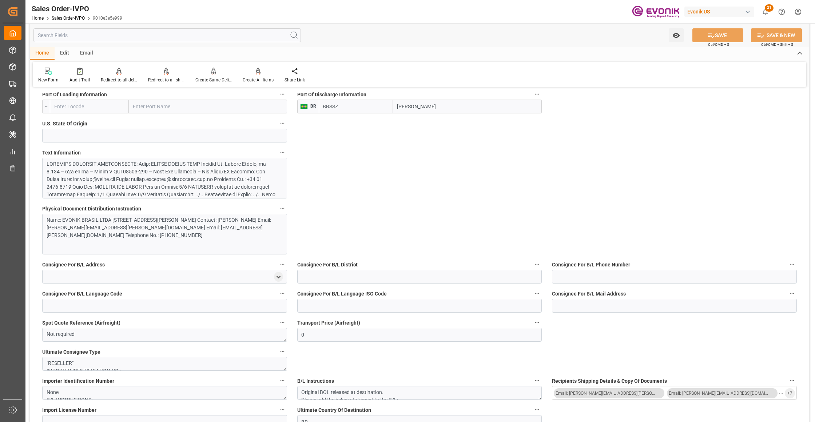
click at [205, 178] on div at bounding box center [161, 248] width 229 height 176
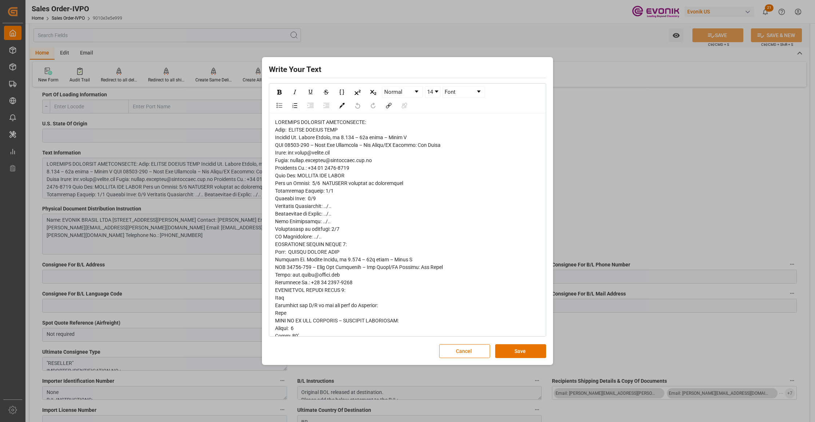
click at [283, 132] on span "rdw-editor" at bounding box center [359, 358] width 168 height 479
click at [278, 176] on span "rdw-editor" at bounding box center [359, 358] width 168 height 479
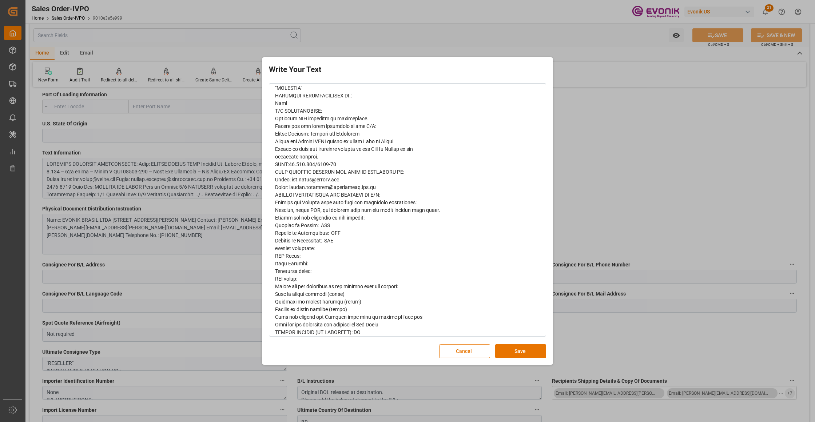
scroll to position [0, 0]
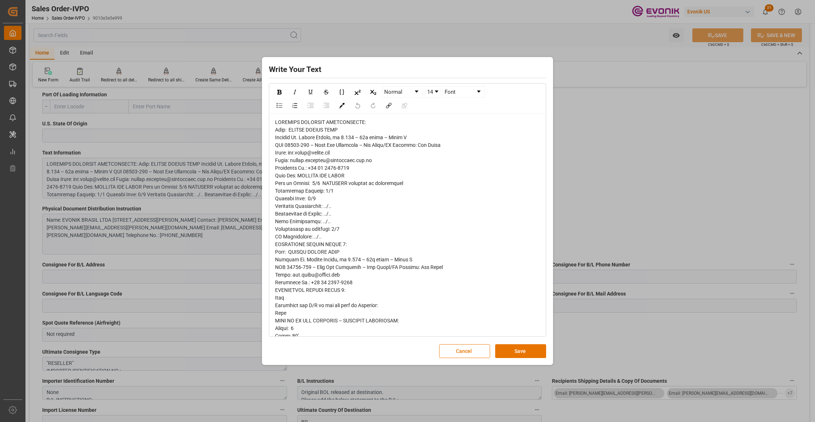
click at [345, 269] on span "rdw-editor" at bounding box center [359, 358] width 168 height 479
copy span "Francisco"
click at [357, 277] on div "rdw-editor" at bounding box center [407, 359] width 265 height 481
drag, startPoint x: 326, startPoint y: 268, endPoint x: 358, endPoint y: 269, distance: 32.1
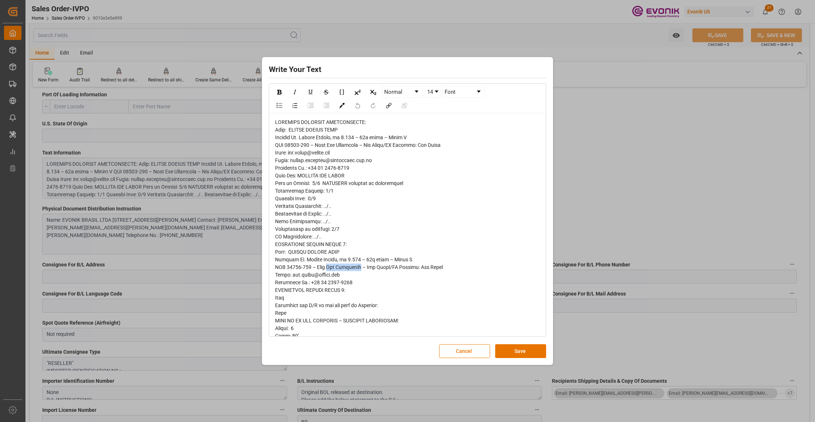
click at [358, 269] on span "rdw-editor" at bounding box center [359, 358] width 168 height 479
copy span "São Francisco"
drag, startPoint x: 379, startPoint y: 279, endPoint x: 431, endPoint y: 311, distance: 61.8
click at [377, 279] on div "rdw-editor" at bounding box center [407, 359] width 265 height 481
drag, startPoint x: 528, startPoint y: 356, endPoint x: 515, endPoint y: 291, distance: 66.0
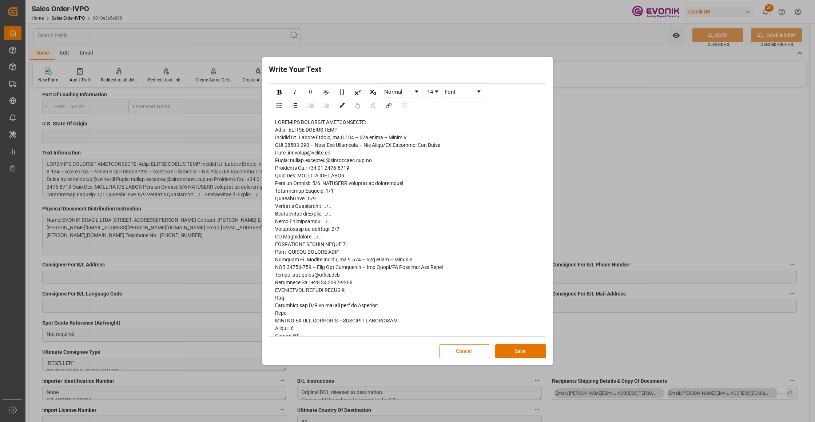
click at [527, 356] on button "Save" at bounding box center [520, 351] width 51 height 14
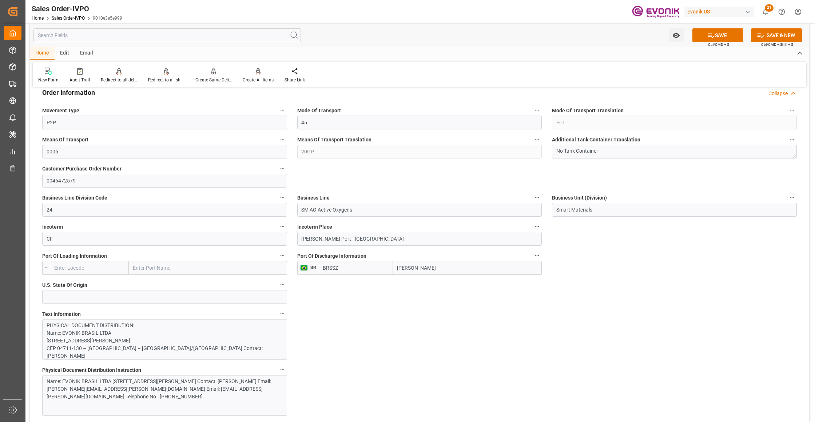
scroll to position [485, 0]
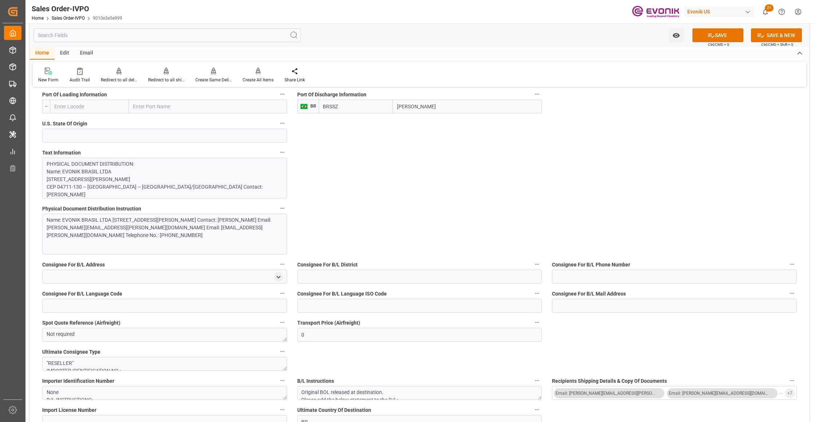
click at [148, 245] on div "Name: EVONIK BRASIL LTDA [STREET_ADDRESS][PERSON_NAME] Contact: [PERSON_NAME] E…" at bounding box center [164, 234] width 245 height 41
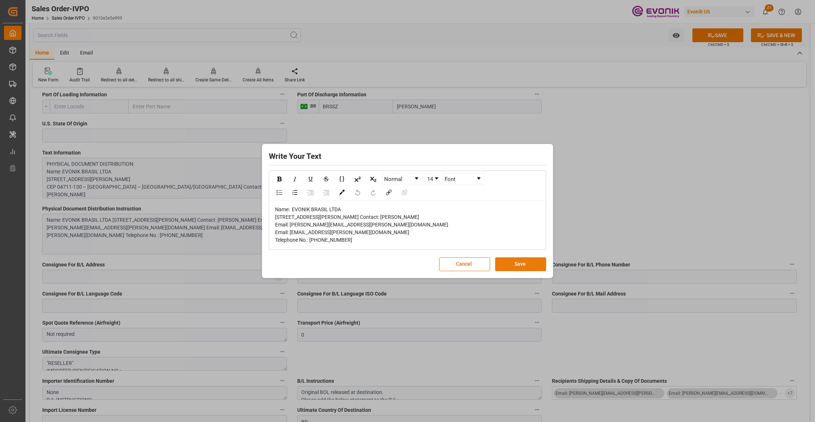
drag, startPoint x: 517, startPoint y: 267, endPoint x: 505, endPoint y: 268, distance: 12.1
click at [518, 268] on button "Save" at bounding box center [520, 264] width 51 height 14
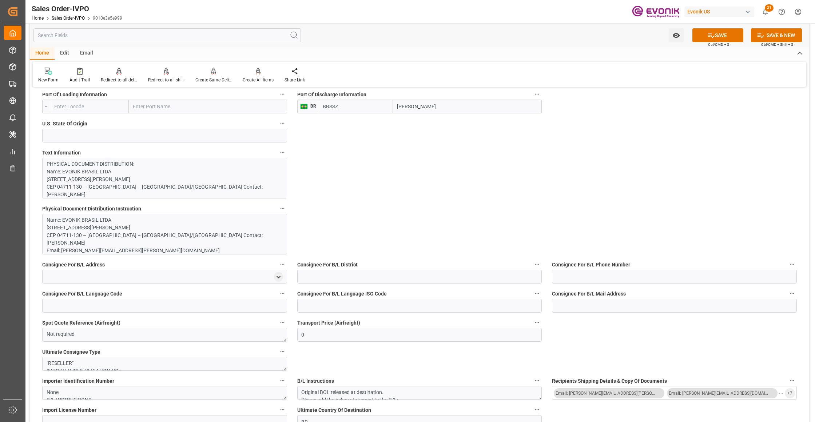
click at [166, 165] on p "PHYSICAL DOCUMENT DISTRIBUTION: Name: EVONIK BRASIL LTDA Avenida Dr. Chucri Zai…" at bounding box center [161, 408] width 229 height 496
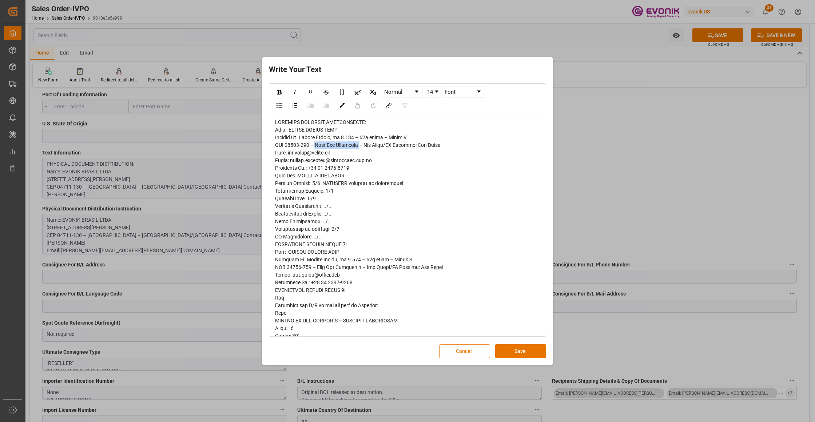
drag, startPoint x: 315, startPoint y: 145, endPoint x: 359, endPoint y: 145, distance: 44.0
click at [359, 145] on span "rdw-editor" at bounding box center [359, 358] width 168 height 479
copy span "Vila São Francisco"
drag, startPoint x: 464, startPoint y: 350, endPoint x: 457, endPoint y: 352, distance: 7.7
click at [463, 350] on button "Cancel" at bounding box center [464, 351] width 51 height 14
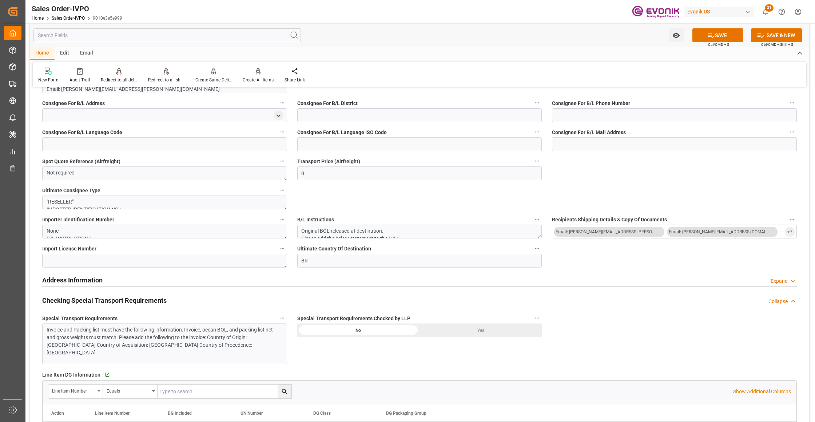
scroll to position [808, 0]
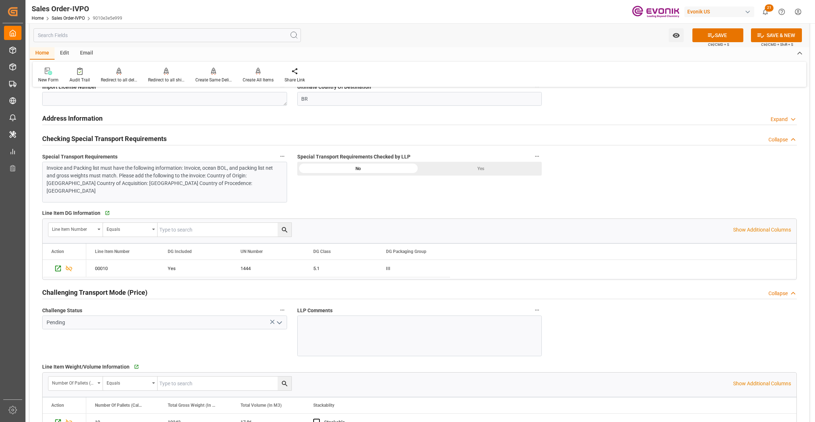
click at [215, 179] on div "Invoice and Packing list must have the following information: Invoice, ocean BO…" at bounding box center [161, 179] width 229 height 31
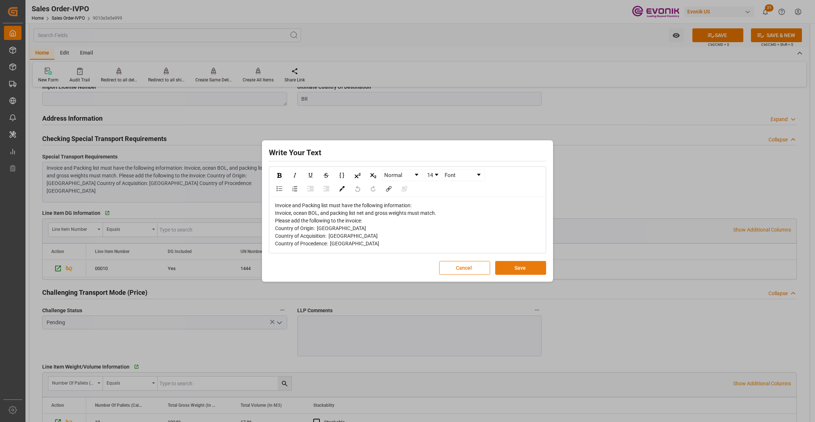
click at [515, 269] on button "Save" at bounding box center [520, 268] width 51 height 14
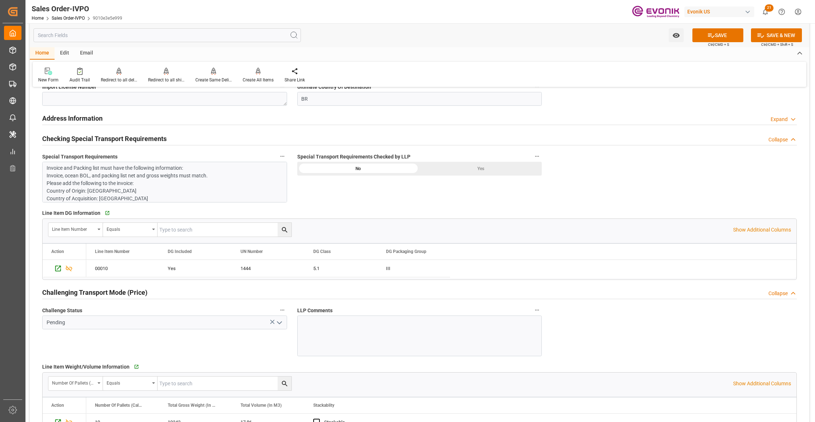
scroll to position [485, 0]
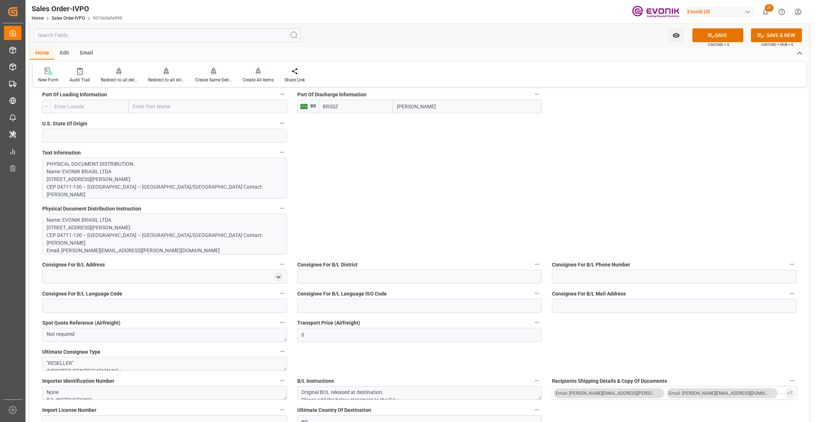
click at [211, 172] on p "PHYSICAL DOCUMENT DISTRIBUTION: Name: EVONIK BRASIL LTDA Avenida Dr. Chucri Zai…" at bounding box center [161, 408] width 229 height 496
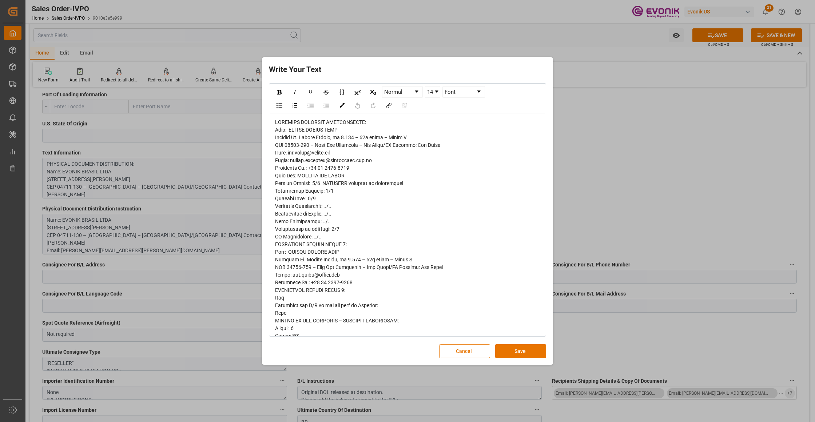
click at [282, 144] on span "rdw-editor" at bounding box center [359, 358] width 168 height 479
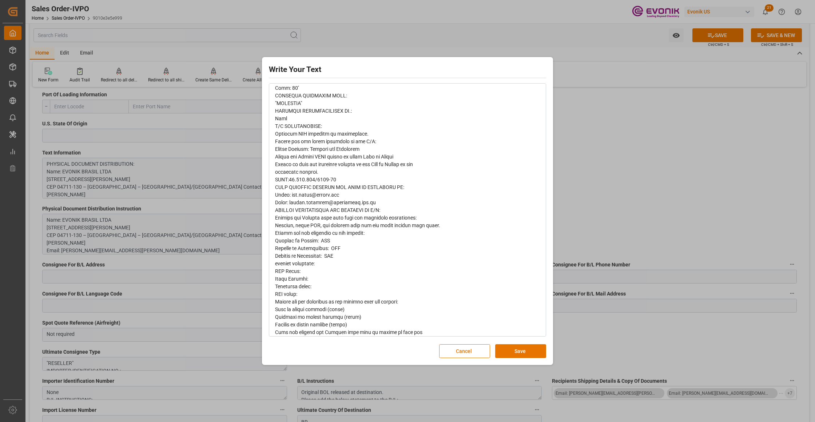
scroll to position [263, 0]
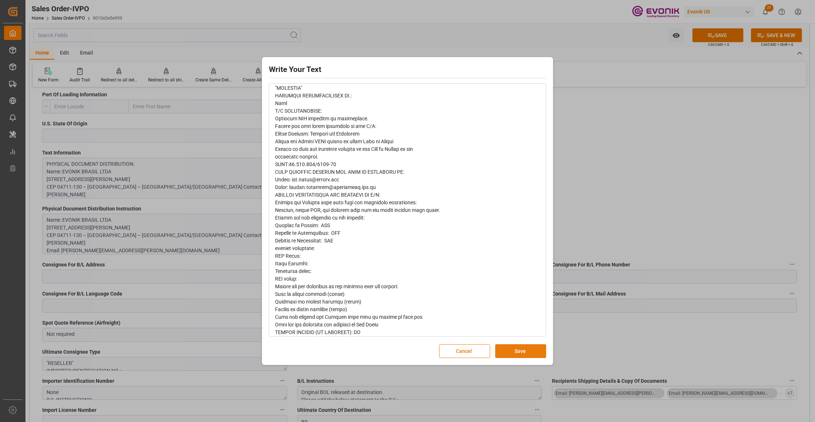
click at [517, 349] on button "Save" at bounding box center [520, 351] width 51 height 14
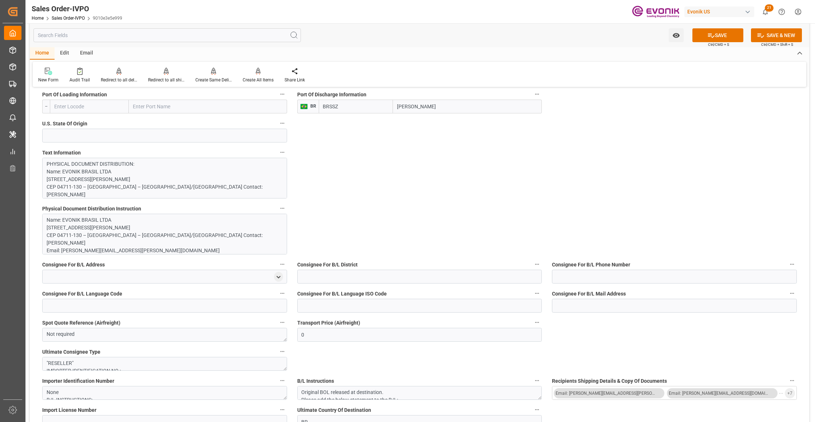
click at [172, 234] on p "Name: EVONIK BRASIL LTDA Avenida Dr. Chucri Zaidan, nº 1.649 – 14º andar – Torr…" at bounding box center [161, 242] width 229 height 53
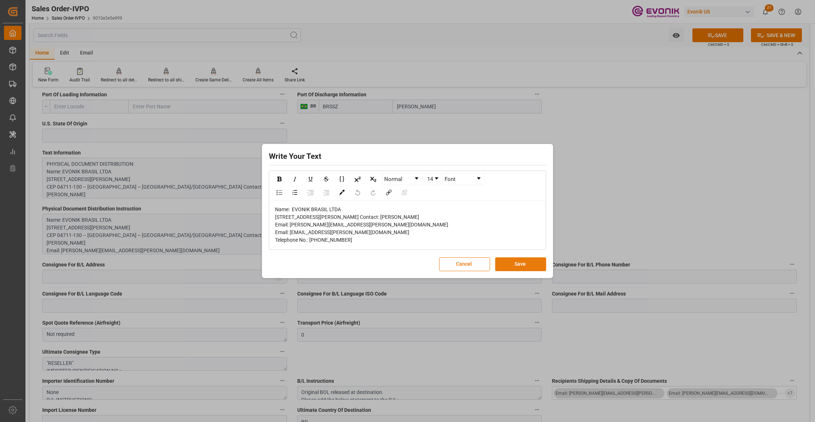
click at [521, 271] on button "Save" at bounding box center [520, 264] width 51 height 14
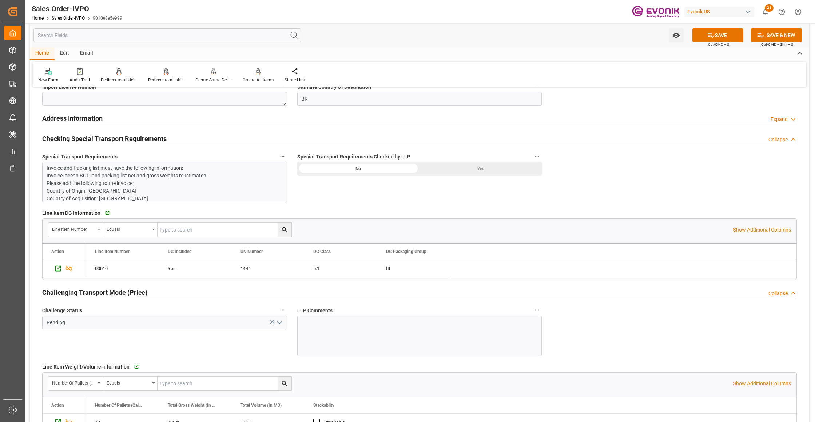
scroll to position [970, 0]
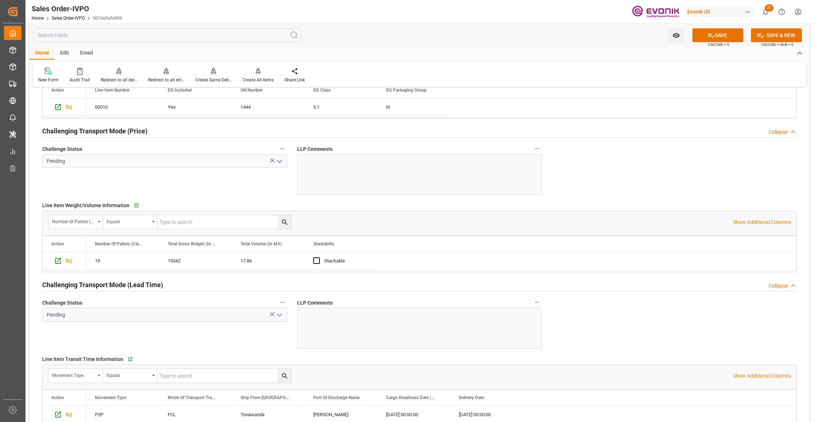
click at [280, 161] on icon "open menu" at bounding box center [279, 161] width 9 height 9
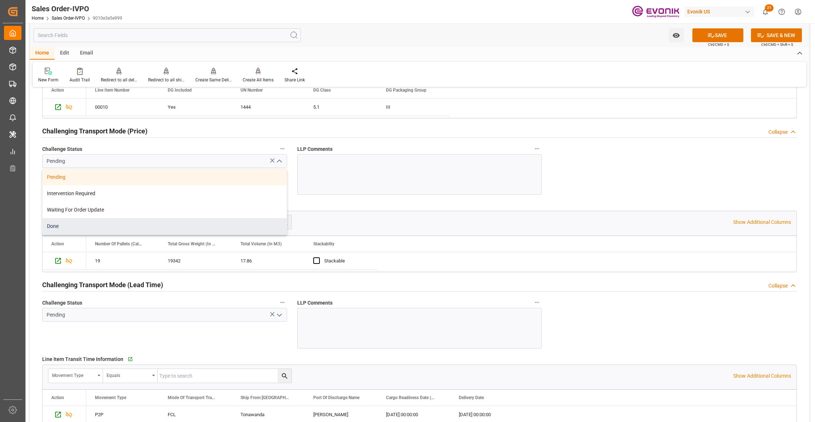
click at [176, 229] on div "Done" at bounding box center [165, 226] width 244 height 16
type input "Done"
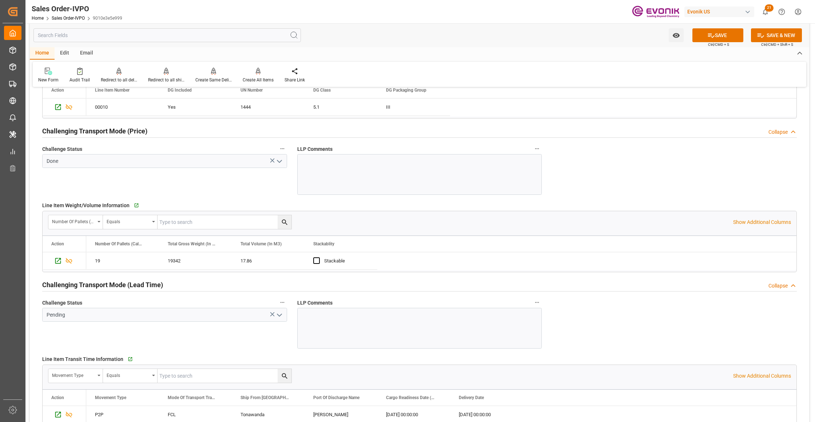
scroll to position [1131, 0]
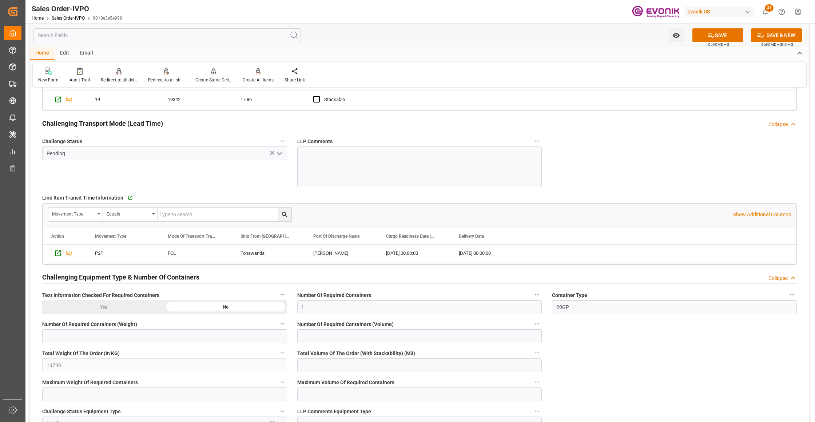
click at [276, 155] on icon "open menu" at bounding box center [279, 153] width 9 height 9
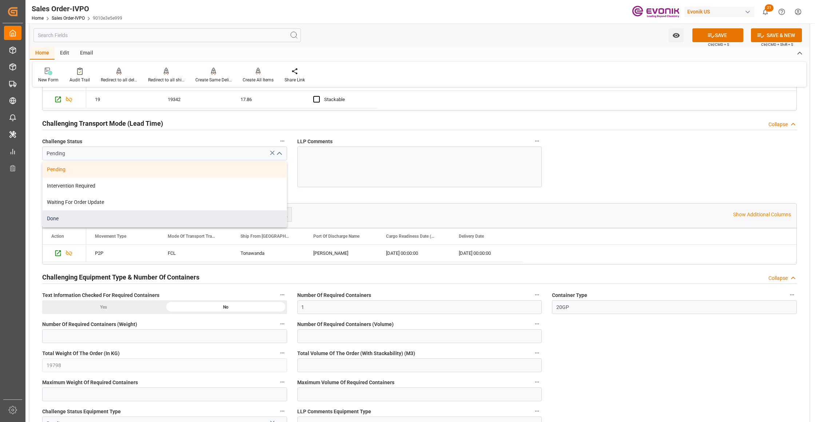
click at [111, 220] on div "Done" at bounding box center [165, 219] width 244 height 16
type input "Done"
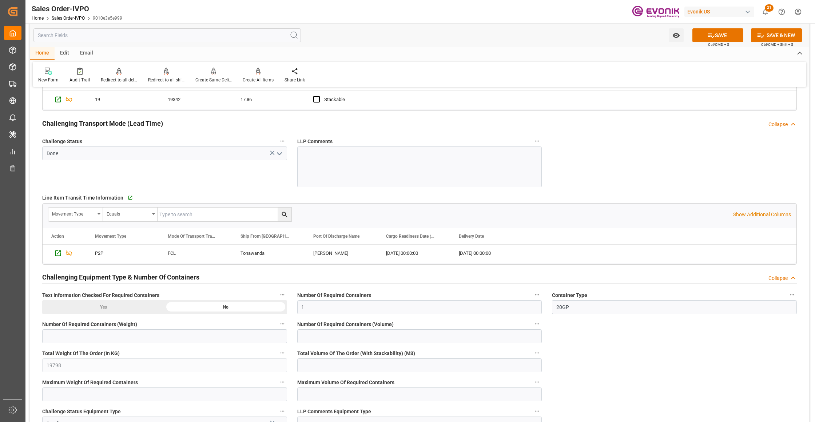
scroll to position [1293, 0]
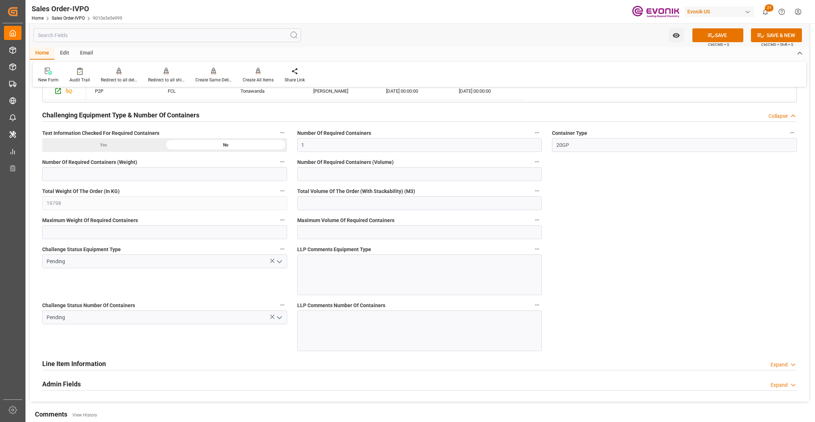
click at [277, 265] on icon "open menu" at bounding box center [279, 261] width 9 height 9
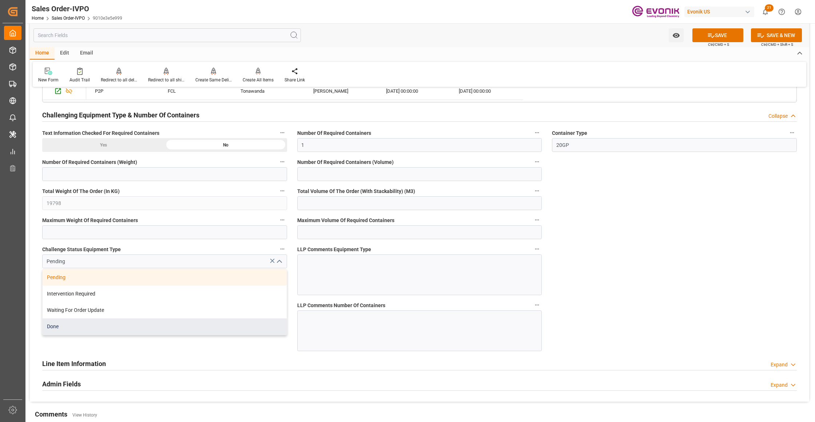
click at [92, 326] on div "Done" at bounding box center [165, 327] width 244 height 16
type input "Done"
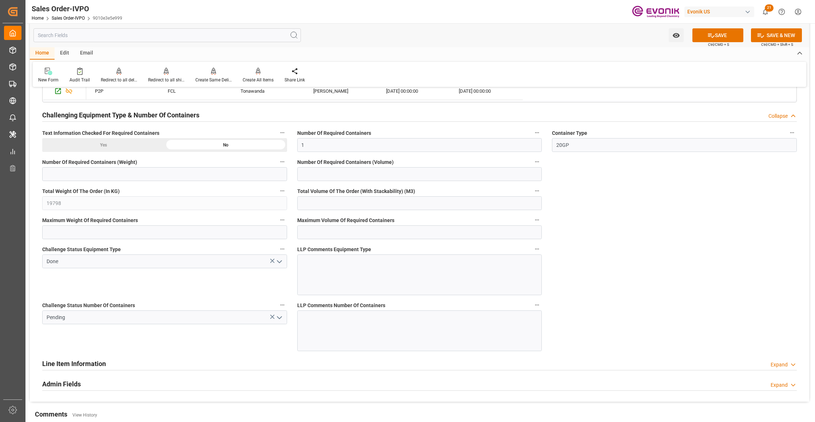
click at [280, 319] on polyline "open menu" at bounding box center [279, 318] width 4 height 2
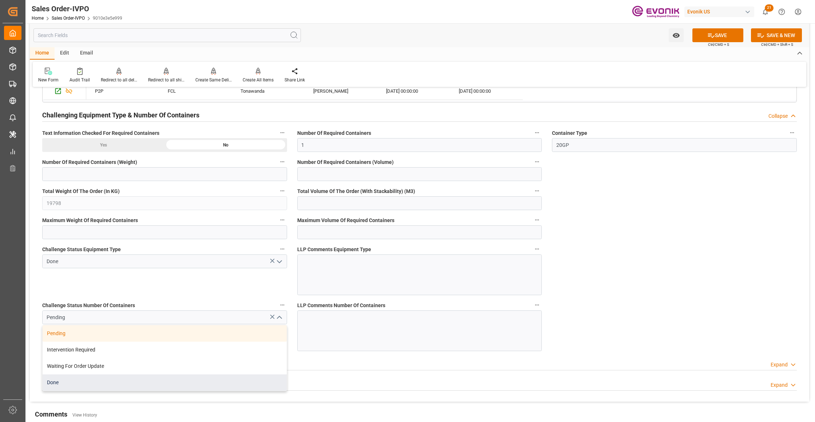
click at [123, 384] on div "Done" at bounding box center [165, 383] width 244 height 16
type input "Done"
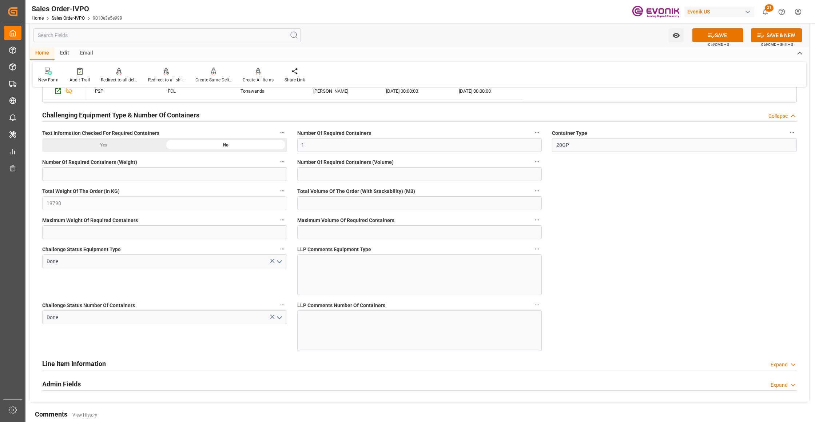
click at [711, 38] on icon at bounding box center [711, 36] width 8 height 8
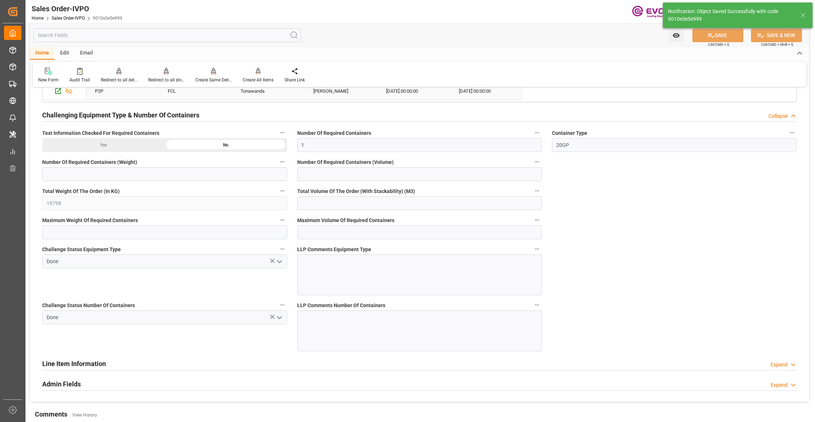
type input "2"
type input "1"
type input "17.86"
type input "17000"
type input "30"
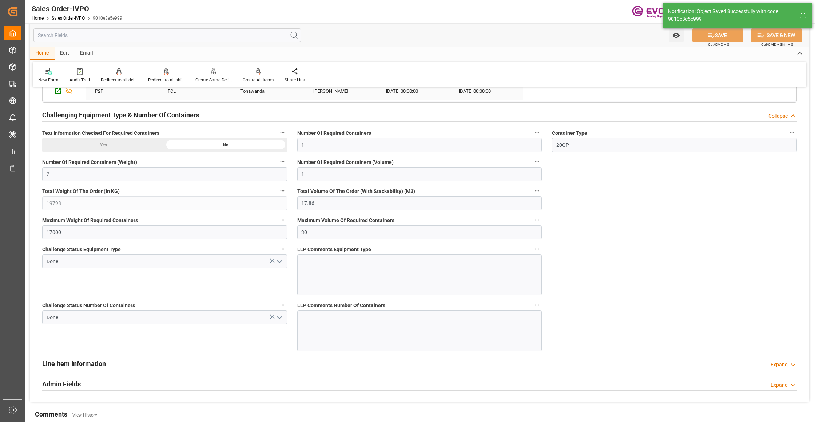
type input "23.09.2025 03:25"
click at [257, 71] on icon at bounding box center [258, 71] width 5 height 6
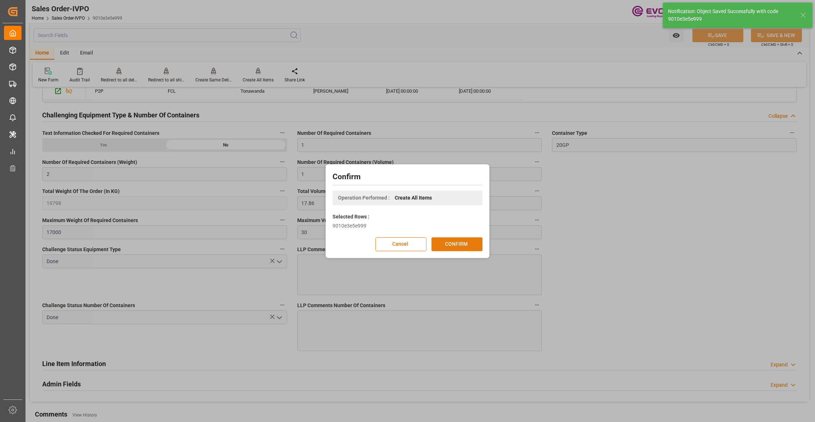
click at [455, 241] on button "CONFIRM" at bounding box center [456, 244] width 51 height 14
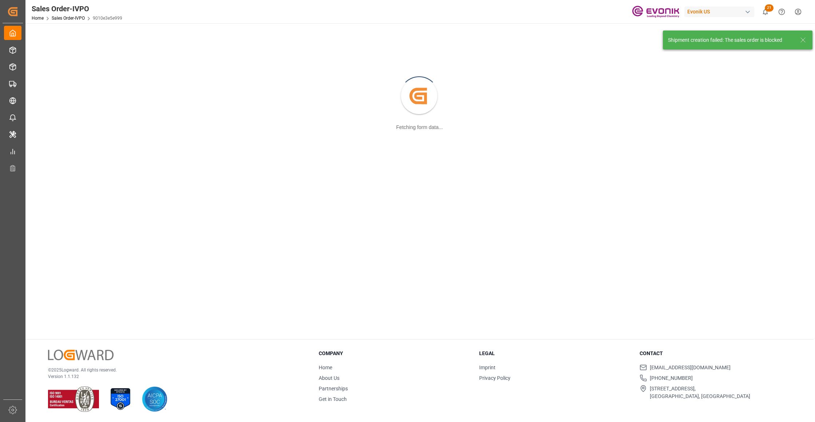
scroll to position [79, 0]
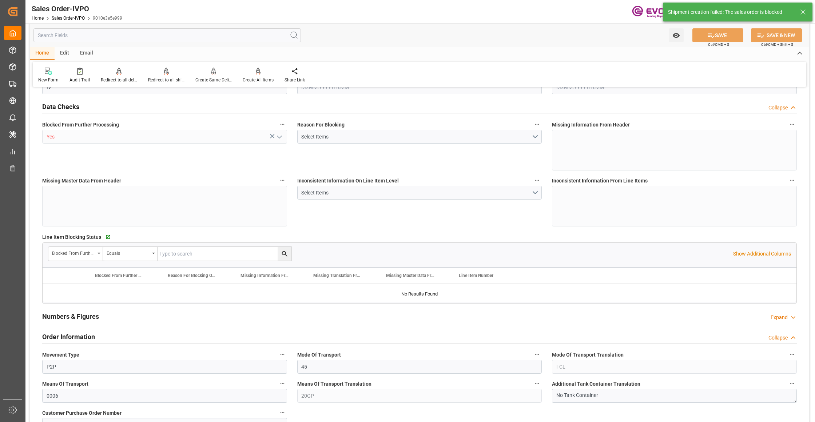
type input "BRSSZ"
type input "0"
type input "1"
type input "2"
type input "1"
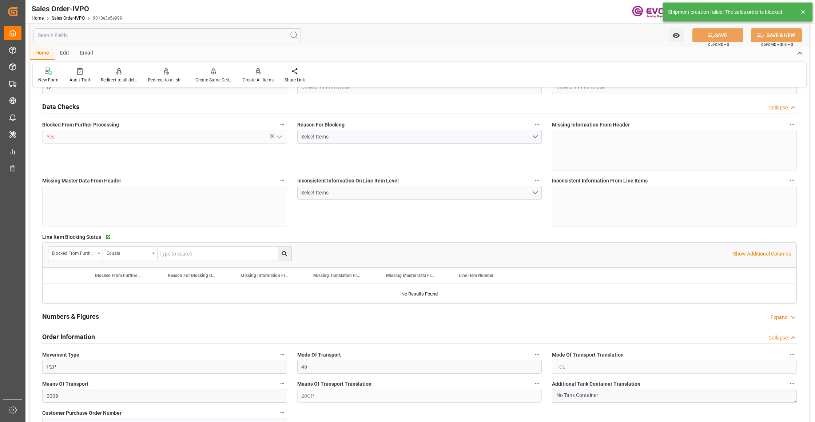
type input "19798"
type input "17.86"
type input "17000"
type input "30"
type input "[DATE] 13:57"
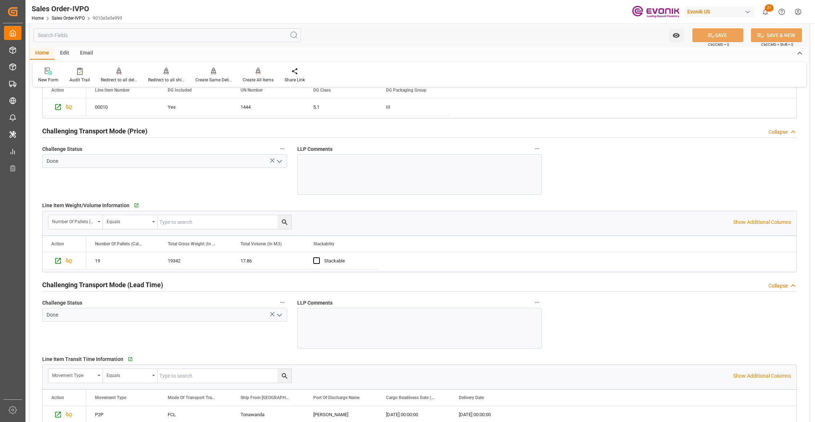
scroll to position [808, 0]
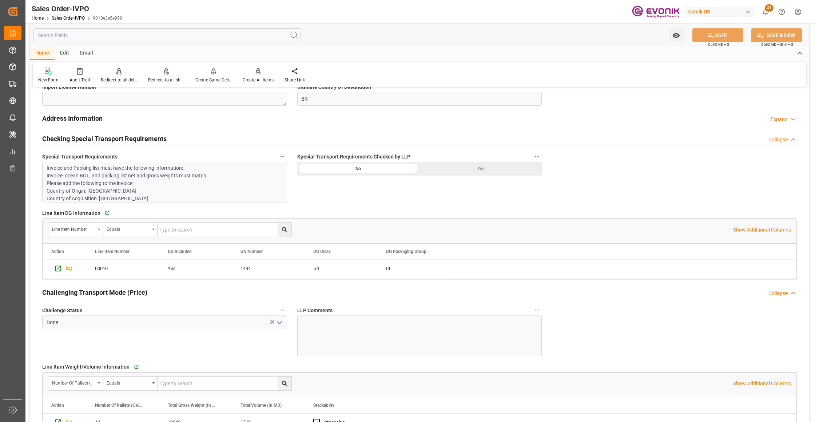
click at [489, 171] on div "Yes" at bounding box center [480, 169] width 122 height 14
click at [716, 33] on button "SAVE" at bounding box center [717, 35] width 51 height 14
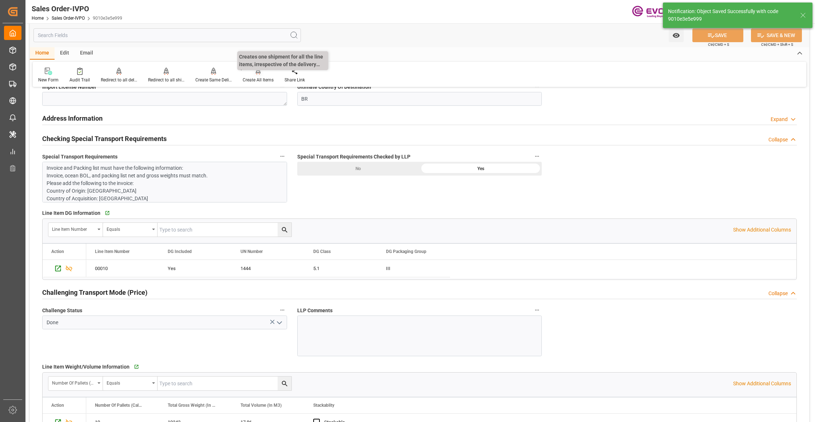
type input "[DATE] 03:26"
type input "No"
click at [255, 75] on div "Create All Items" at bounding box center [258, 75] width 42 height 16
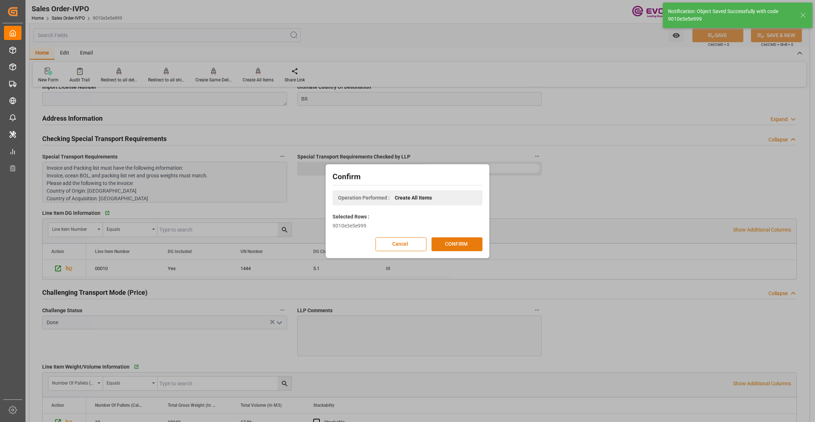
click at [447, 248] on button "CONFIRM" at bounding box center [456, 244] width 51 height 14
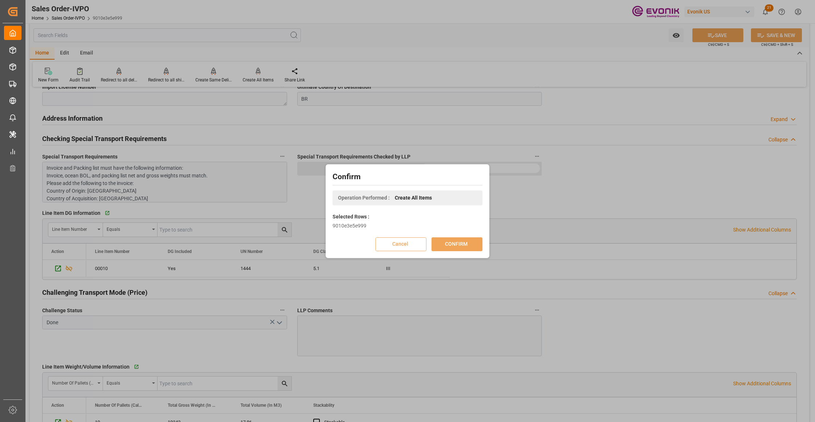
scroll to position [79, 0]
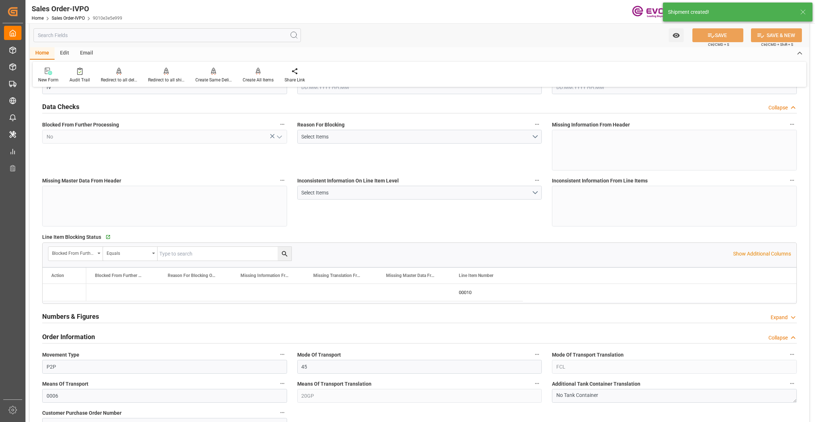
type input "BRSSZ"
type input "0"
type input "1"
type input "2"
type input "1"
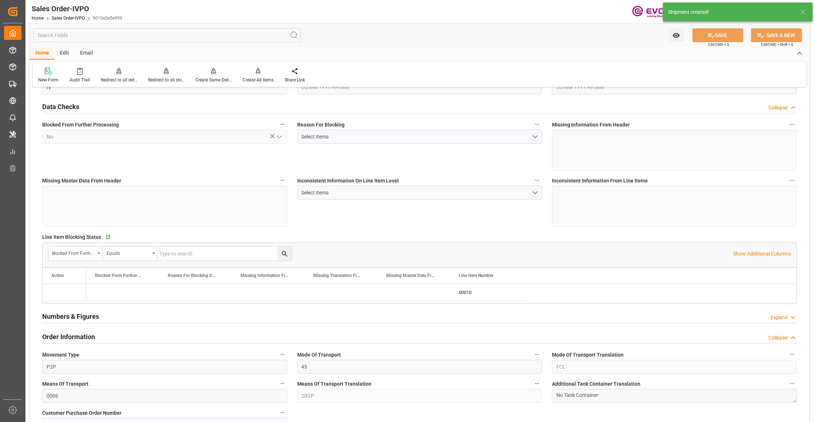
type input "19798"
type input "17.86"
type input "17000"
type input "30"
type input "[DATE] 13:57"
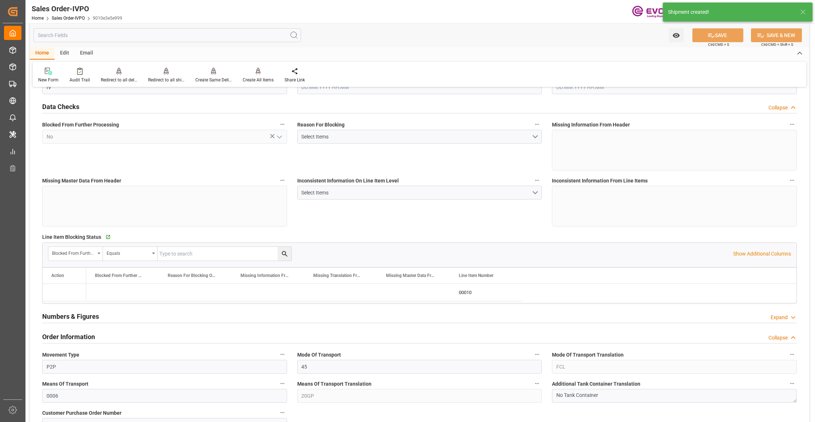
type input "[DATE] 03:26"
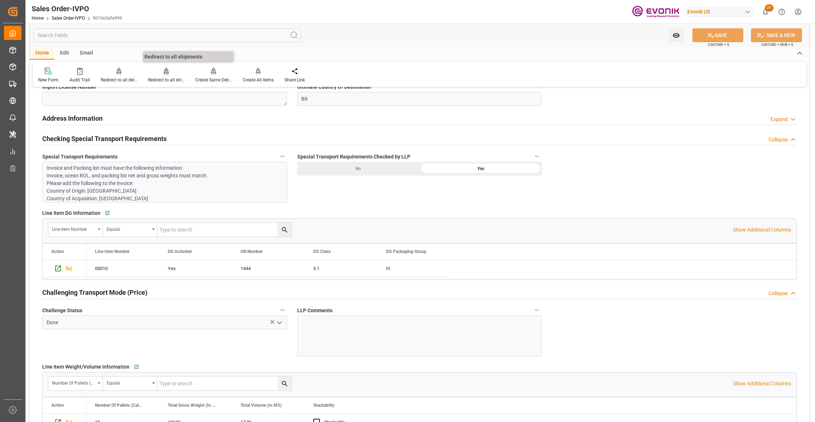
click at [163, 75] on div "Redirect to all shipments" at bounding box center [166, 75] width 47 height 16
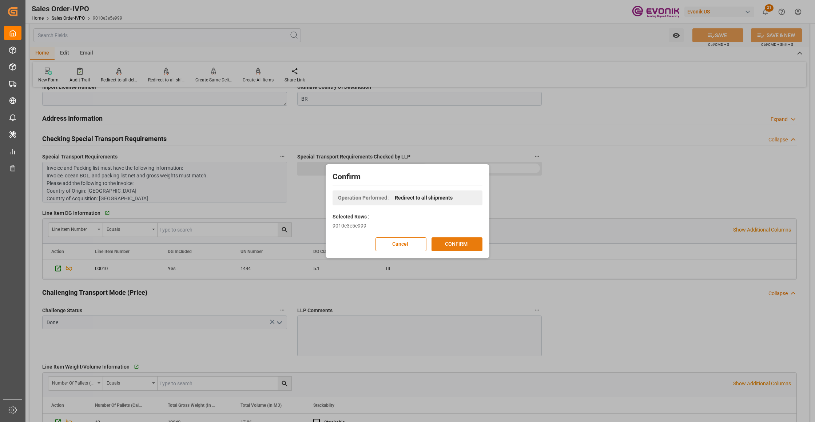
click at [447, 245] on button "CONFIRM" at bounding box center [456, 244] width 51 height 14
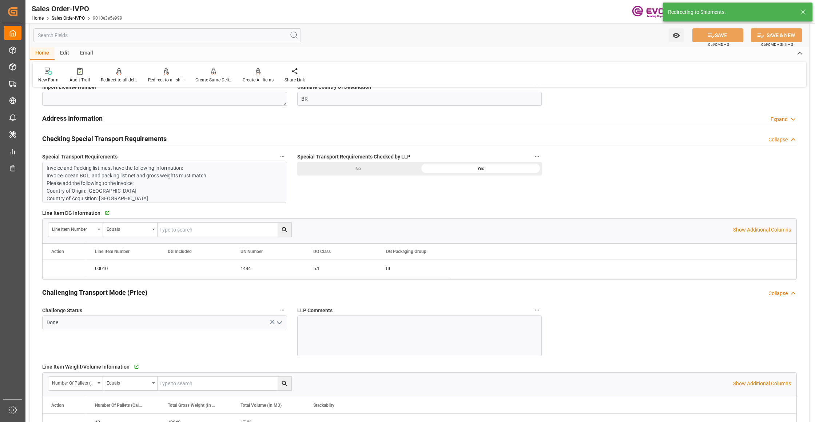
type input "[DATE] 13:57"
type input "[DATE] 03:26"
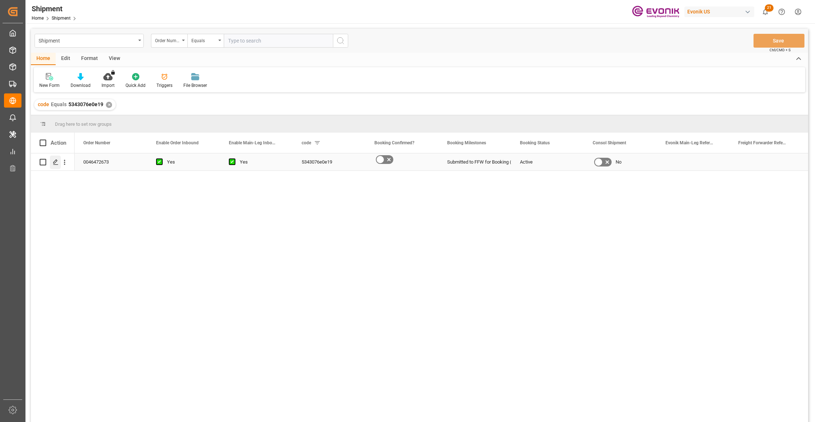
click at [57, 165] on line "Press SPACE to select this row." at bounding box center [55, 165] width 4 height 0
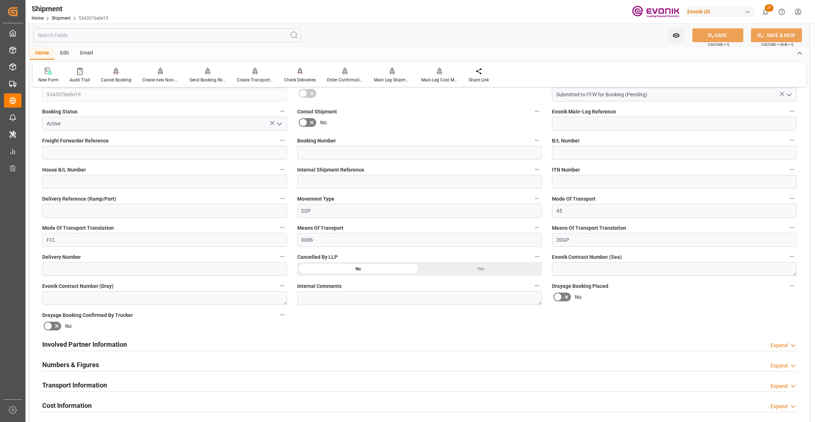
scroll to position [323, 0]
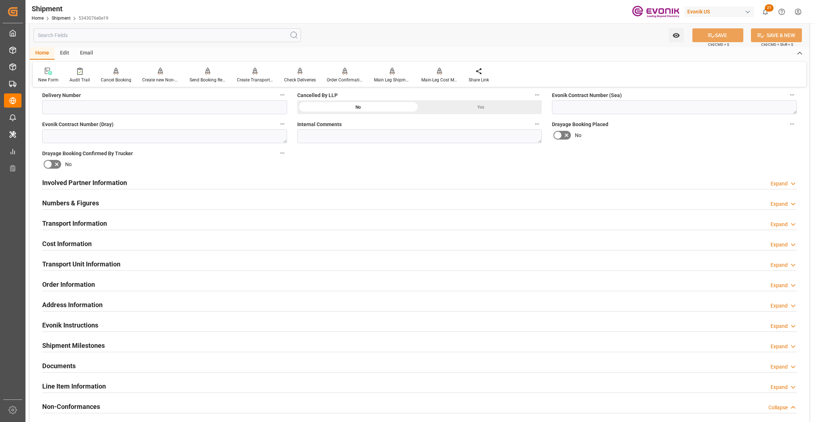
click at [340, 184] on div "Involved Partner Information Expand" at bounding box center [419, 182] width 754 height 14
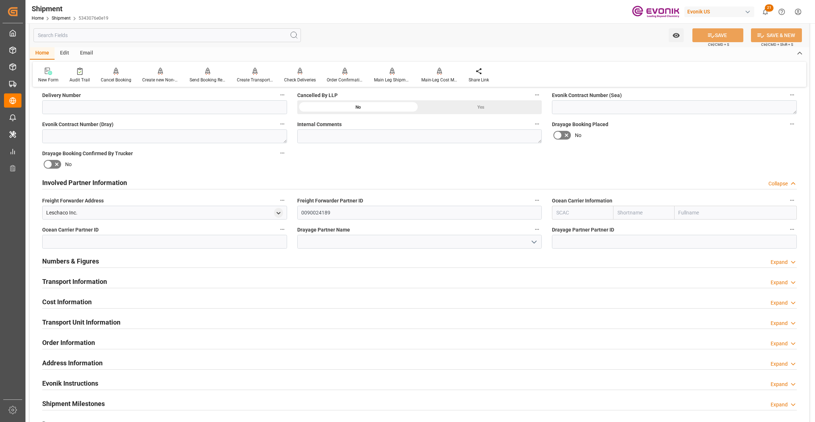
click at [646, 212] on input "text" at bounding box center [643, 213] width 61 height 14
type input "one"
click at [629, 229] on div "ONE" at bounding box center [626, 229] width 26 height 16
type input "ONEY"
type input "ONE"
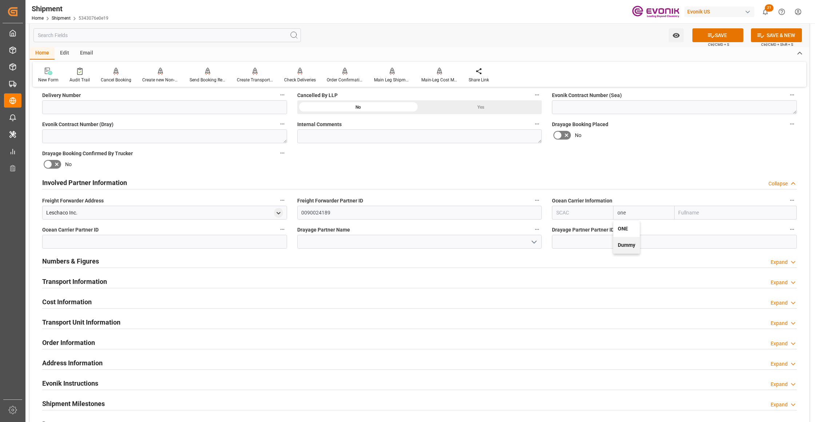
type input "Ocean Network Express"
type input "ONE"
click at [669, 140] on div "Drayage Booking Placed No" at bounding box center [674, 131] width 255 height 29
click at [722, 32] on button "SAVE" at bounding box center [717, 35] width 51 height 14
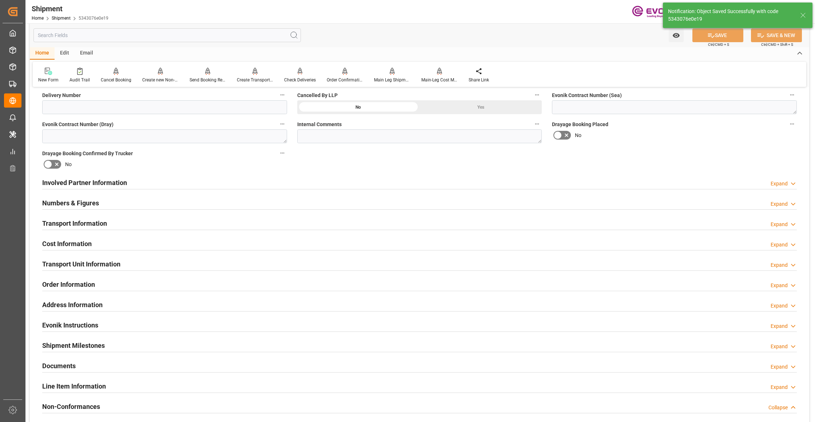
type input "0090208776"
click at [371, 186] on div "Involved Partner Information Expand" at bounding box center [419, 182] width 754 height 14
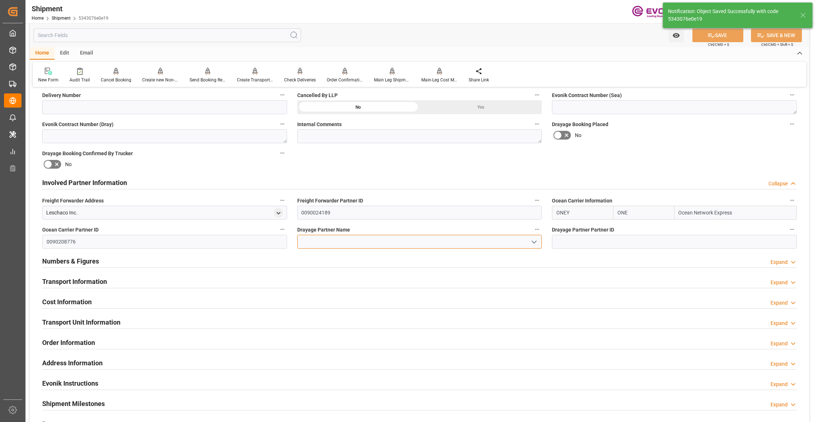
click at [339, 243] on input at bounding box center [419, 242] width 245 height 14
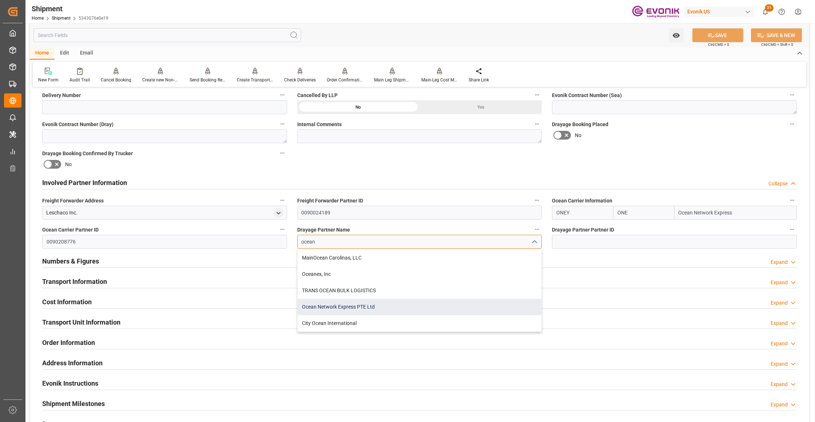
click at [367, 307] on div "Ocean Network Express PTE Ltd" at bounding box center [419, 307] width 244 height 16
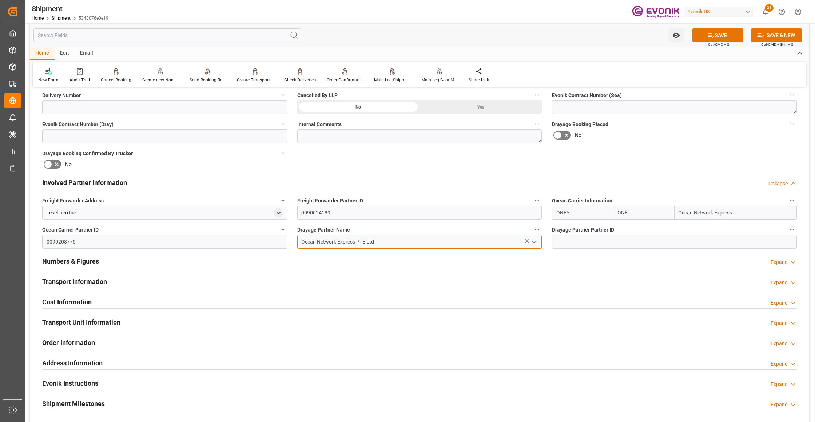
type input "Ocean Network Express PTE Ltd"
click at [642, 162] on div "Booking Confirmation Milestone Bar Collapse Submitted to FFW for Booking (Pendi…" at bounding box center [419, 175] width 779 height 810
click at [717, 36] on button "SAVE" at bounding box center [717, 35] width 51 height 14
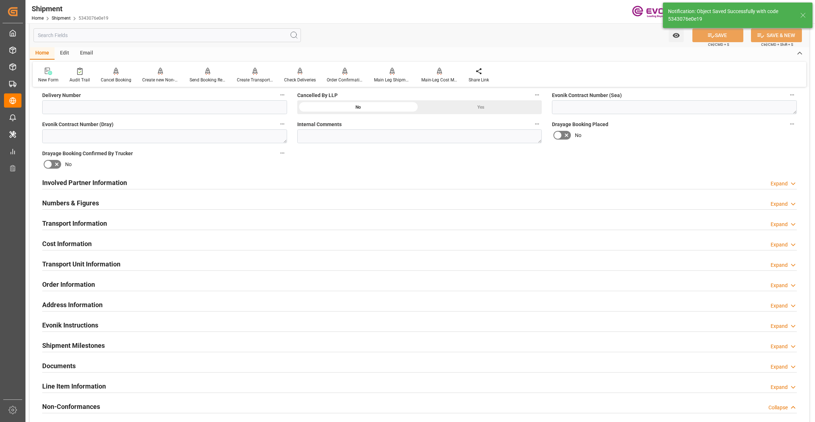
click at [299, 188] on div "Involved Partner Information Expand" at bounding box center [419, 182] width 754 height 14
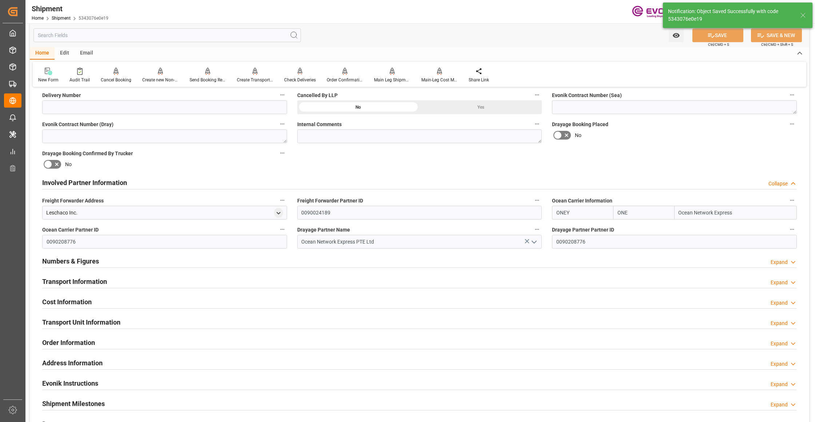
click at [253, 280] on div "Transport Information Expand" at bounding box center [419, 281] width 754 height 14
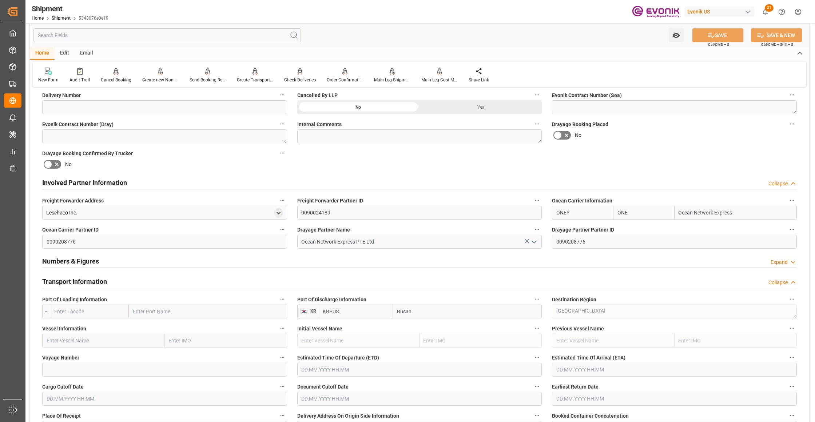
scroll to position [485, 0]
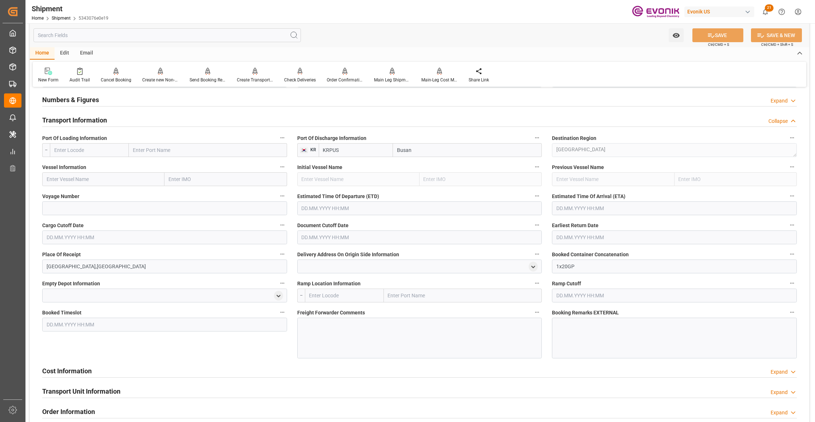
click at [112, 156] on input "text" at bounding box center [89, 150] width 79 height 14
type input "u"
click at [92, 181] on span "USLAX - Los Angeles" at bounding box center [88, 183] width 67 height 6
type input "USLAX"
type input "Los Angeles"
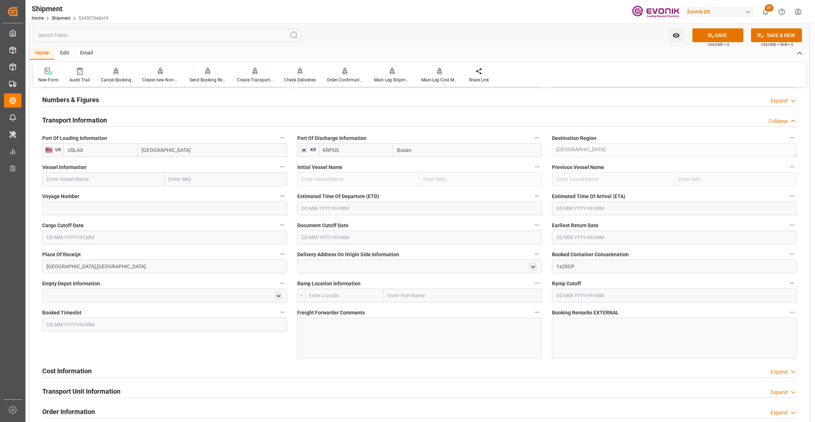
click at [111, 177] on input "text" at bounding box center [103, 179] width 122 height 14
paste input "CONTI CONQUEST 033W"
click at [95, 178] on input "CONTI CONQUEST 033W" at bounding box center [103, 179] width 122 height 14
click at [99, 192] on span "Conti Conquest - 9293818" at bounding box center [89, 195] width 84 height 6
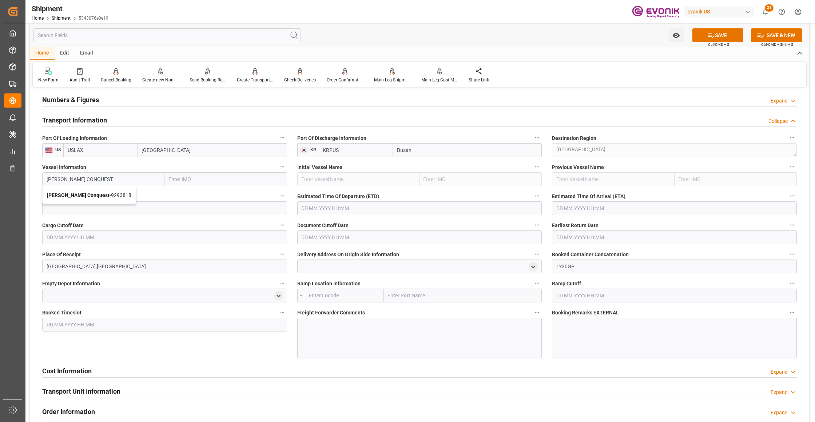
type input "Conti Conquest"
type input "9293818"
type input "Conti Conquest"
click at [110, 208] on input at bounding box center [164, 208] width 245 height 14
paste input "033W"
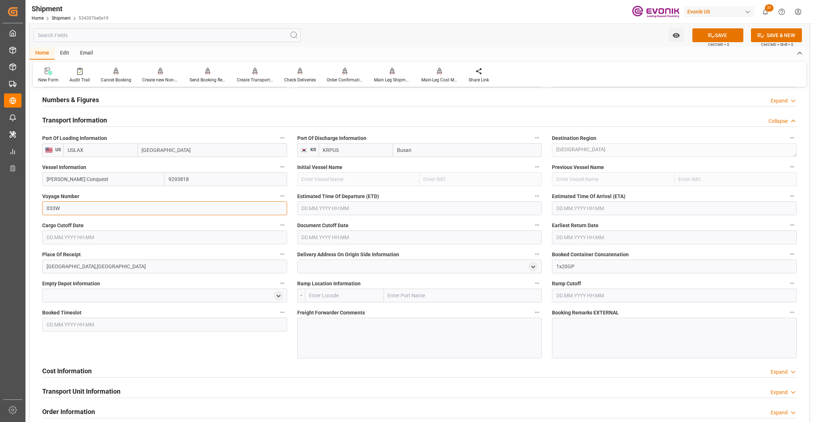
type input "033W"
click at [321, 209] on input "text" at bounding box center [419, 208] width 245 height 14
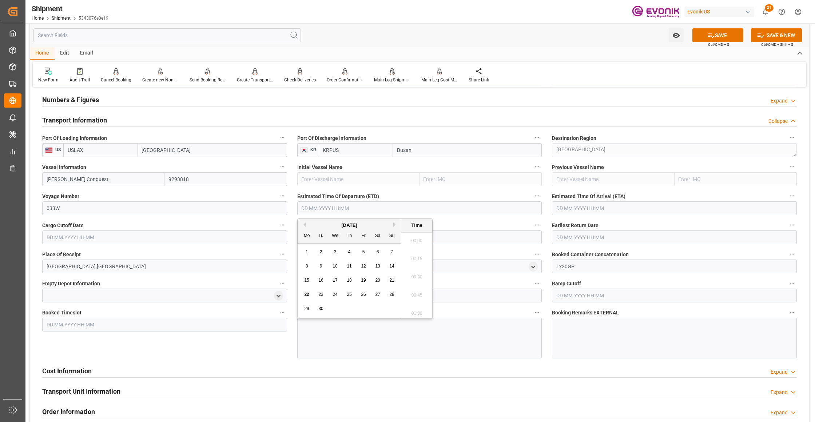
scroll to position [1621, 0]
click at [393, 225] on div "September 2025" at bounding box center [348, 225] width 103 height 7
click at [393, 224] on button "Next Month" at bounding box center [395, 225] width 4 height 4
click at [396, 223] on button "Next Month" at bounding box center [395, 225] width 4 height 4
click at [319, 279] on span "11" at bounding box center [320, 280] width 5 height 5
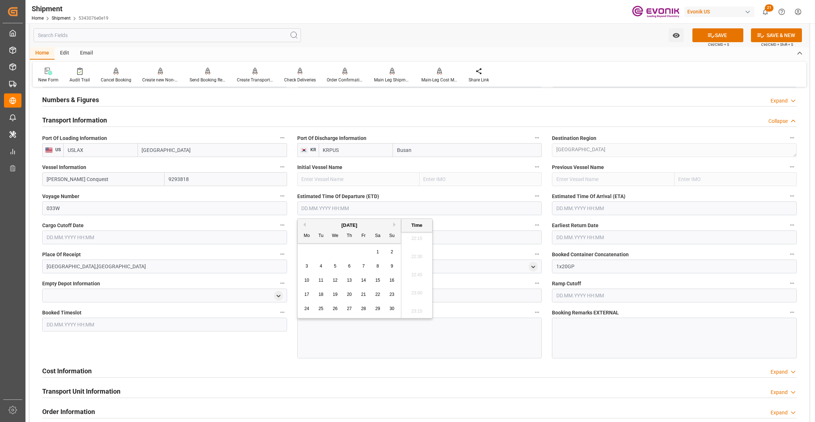
type input "11.11.2025 00:00"
click at [584, 207] on input "text" at bounding box center [674, 208] width 245 height 14
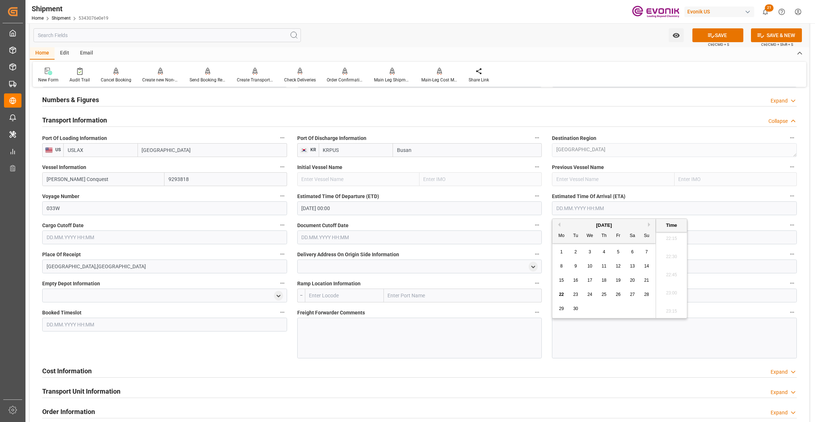
click at [650, 225] on button "Next Month" at bounding box center [650, 225] width 4 height 4
click at [646, 308] on span "30" at bounding box center [646, 308] width 5 height 5
type input "30.11.2025 00:00"
click at [245, 238] on input "text" at bounding box center [164, 238] width 245 height 14
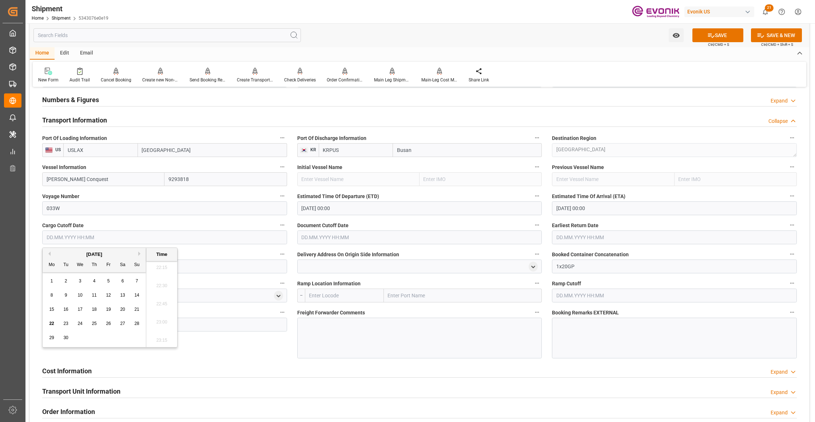
click at [140, 254] on button "Next Month" at bounding box center [140, 254] width 4 height 4
click at [50, 337] on span "27" at bounding box center [51, 337] width 5 height 5
type input "27.10.2025 00:00"
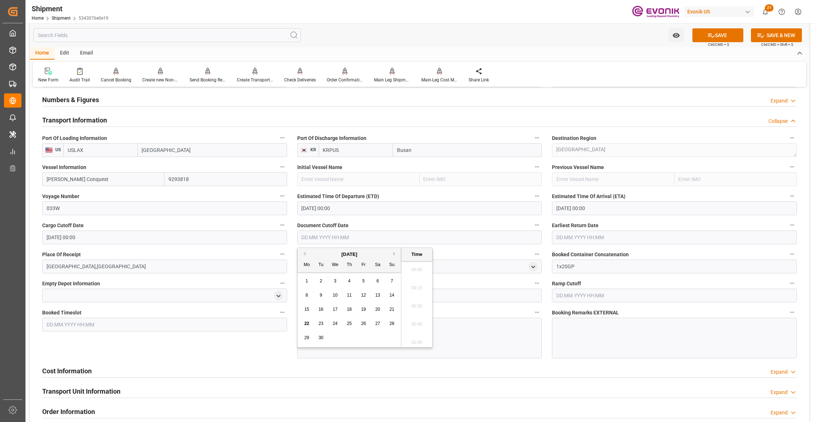
click at [321, 236] on input "text" at bounding box center [419, 238] width 245 height 14
click at [393, 254] on button "Next Month" at bounding box center [395, 254] width 4 height 4
click at [307, 337] on span "27" at bounding box center [306, 337] width 5 height 5
type input "27.10.2025 00:00"
click at [581, 238] on input "text" at bounding box center [674, 238] width 245 height 14
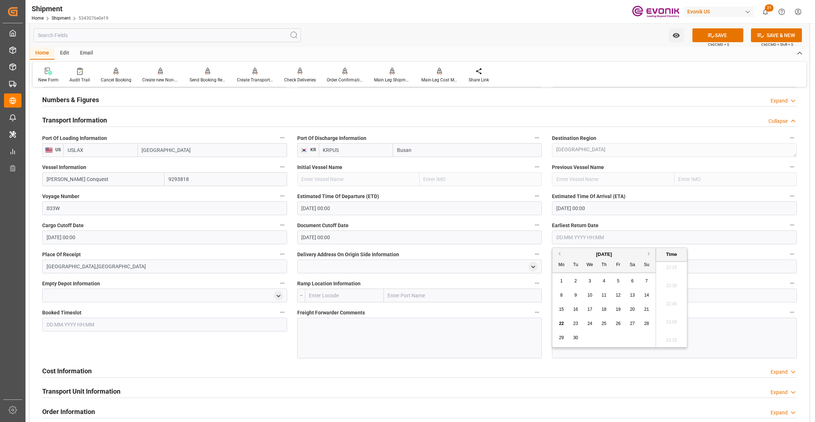
click at [650, 253] on button "Next Month" at bounding box center [650, 254] width 4 height 4
click at [558, 337] on div "27" at bounding box center [561, 338] width 9 height 9
type input "27.10.2025 00:00"
click at [236, 356] on div "Booked Timeslot" at bounding box center [164, 333] width 255 height 56
click at [728, 33] on button "SAVE" at bounding box center [717, 35] width 51 height 14
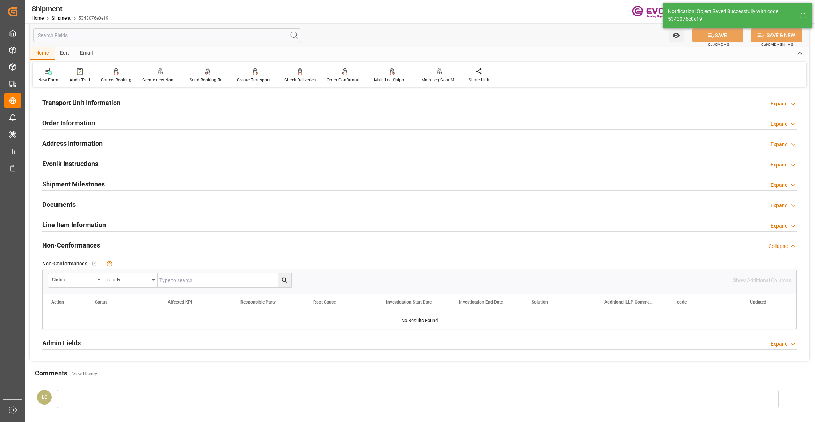
scroll to position [323, 0]
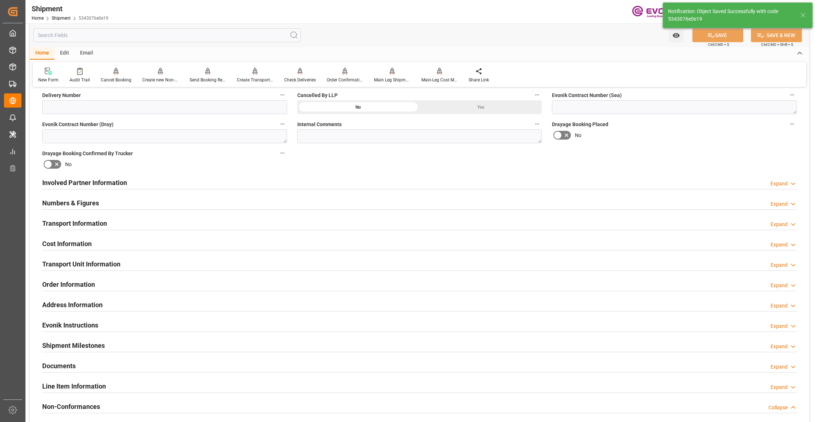
drag, startPoint x: 158, startPoint y: 248, endPoint x: 150, endPoint y: 252, distance: 8.8
click at [158, 248] on div "Cost Information Expand" at bounding box center [419, 243] width 754 height 14
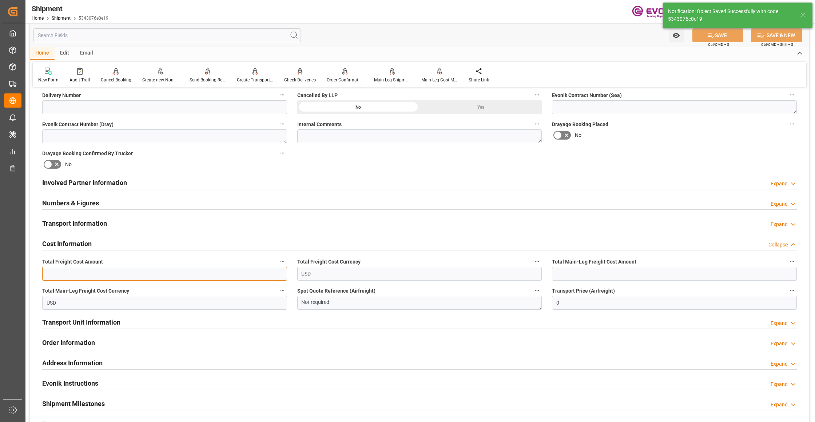
click at [108, 276] on input "text" at bounding box center [164, 274] width 245 height 14
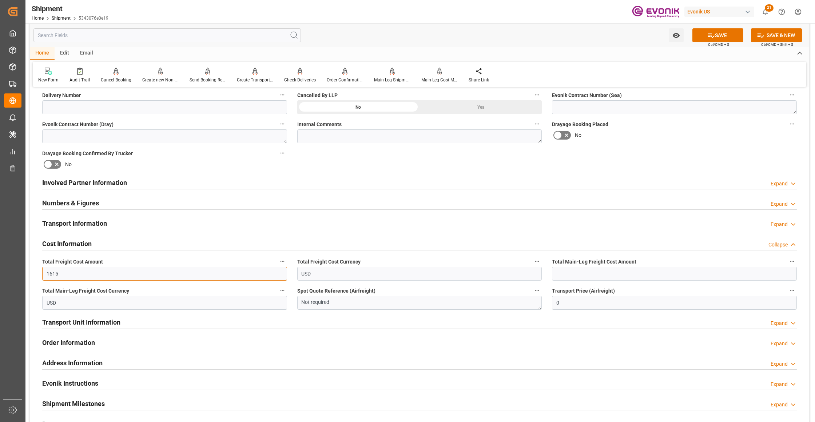
type input "1615"
click at [594, 275] on input "text" at bounding box center [674, 274] width 245 height 14
type input "1615"
click at [668, 149] on div "Booking Confirmation Milestone Bar Collapse Submitted to FFW for Booking (Pendi…" at bounding box center [419, 175] width 779 height 810
click at [712, 34] on icon at bounding box center [711, 36] width 8 height 8
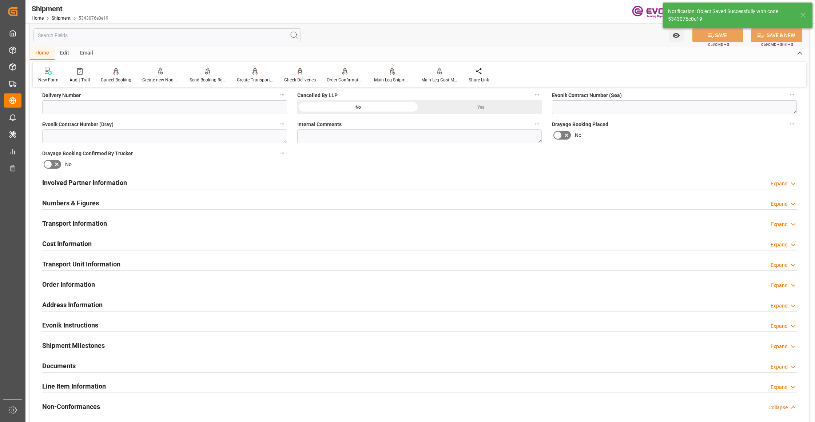
click at [185, 262] on div "Transport Unit Information Expand" at bounding box center [419, 264] width 754 height 14
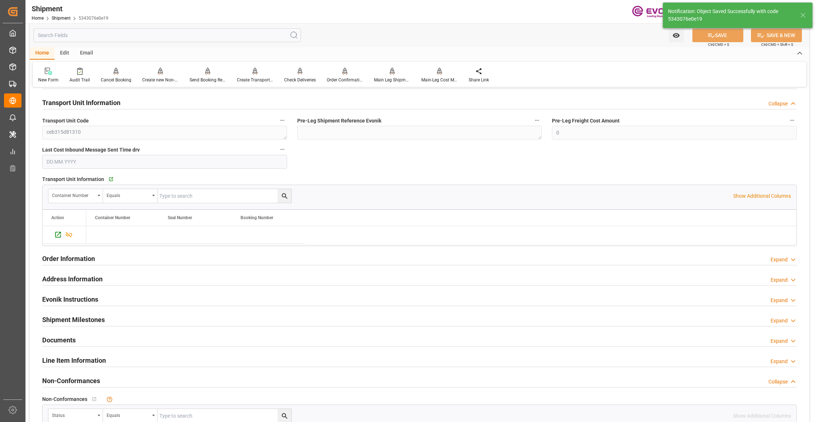
scroll to position [646, 0]
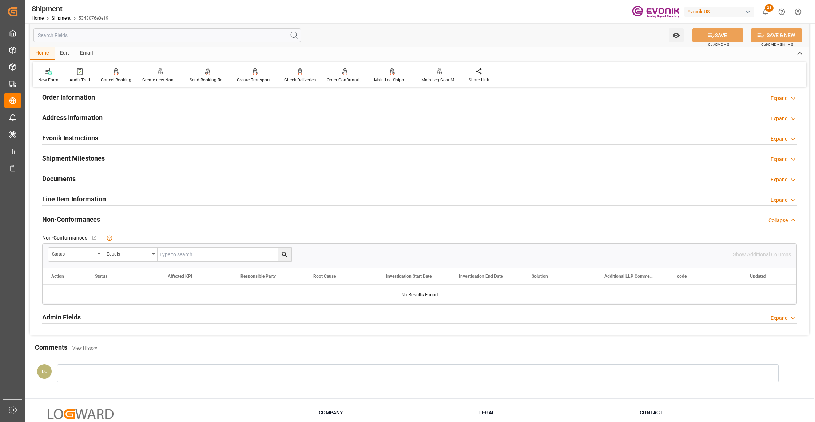
click at [169, 202] on div "Line Item Information Expand" at bounding box center [419, 199] width 754 height 14
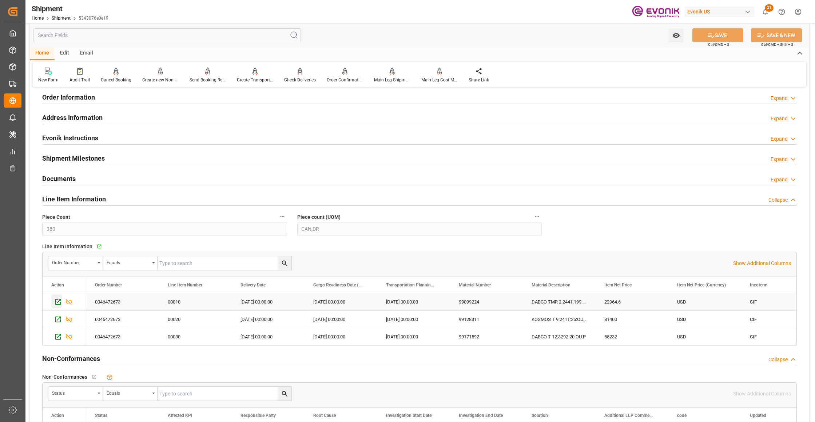
click at [56, 303] on icon "Press SPACE to select this row." at bounding box center [58, 302] width 8 height 8
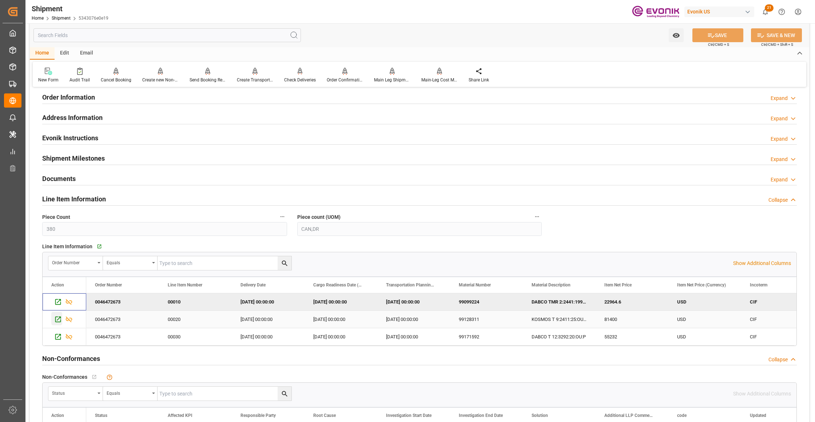
click at [56, 320] on icon "Press SPACE to select this row." at bounding box center [58, 320] width 8 height 8
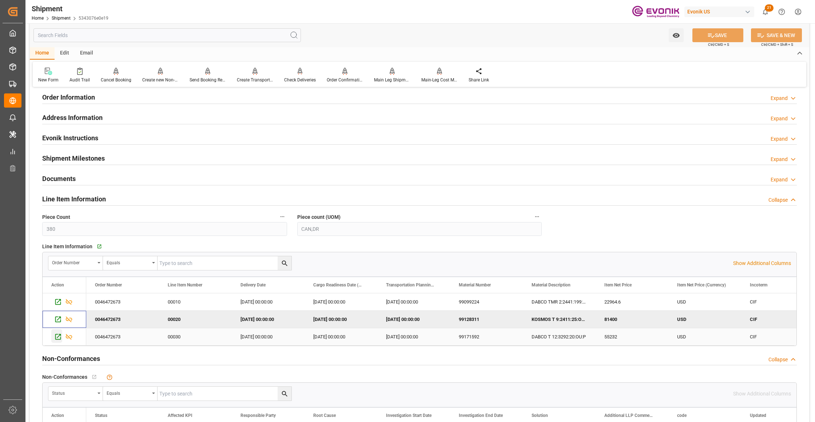
click at [56, 337] on icon "Press SPACE to select this row." at bounding box center [58, 337] width 6 height 6
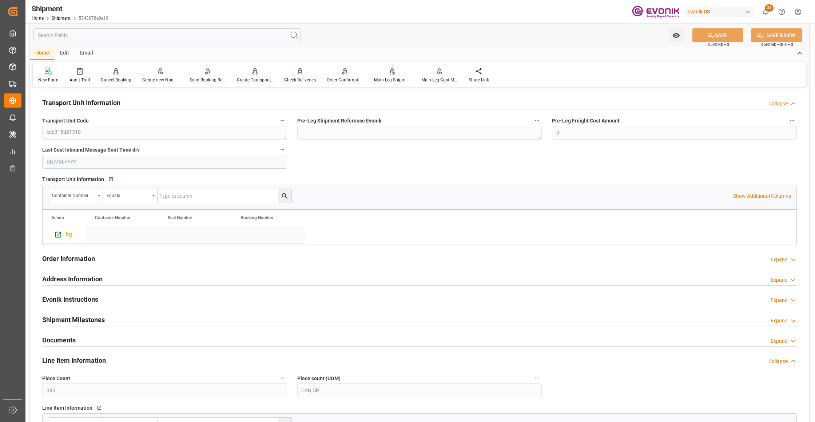
scroll to position [323, 0]
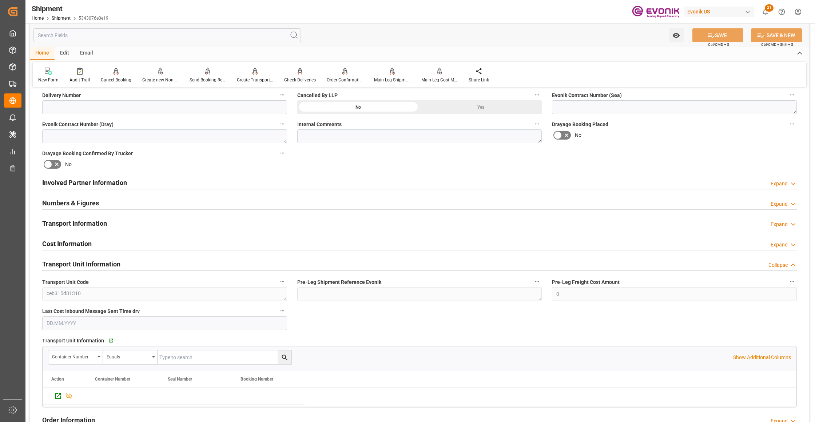
click at [268, 183] on div "Involved Partner Information Expand" at bounding box center [419, 182] width 754 height 14
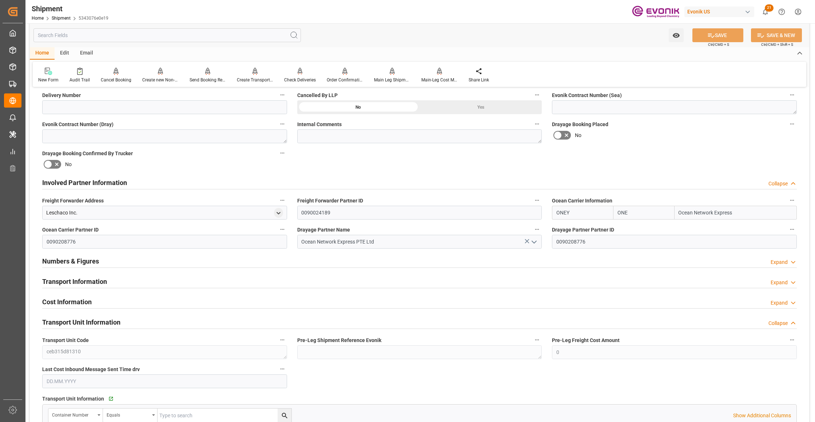
click at [245, 283] on div "Transport Information Expand" at bounding box center [419, 281] width 754 height 14
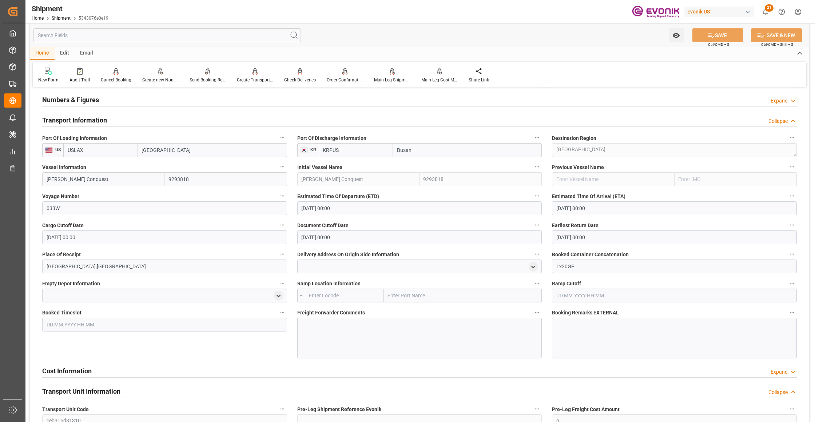
scroll to position [646, 0]
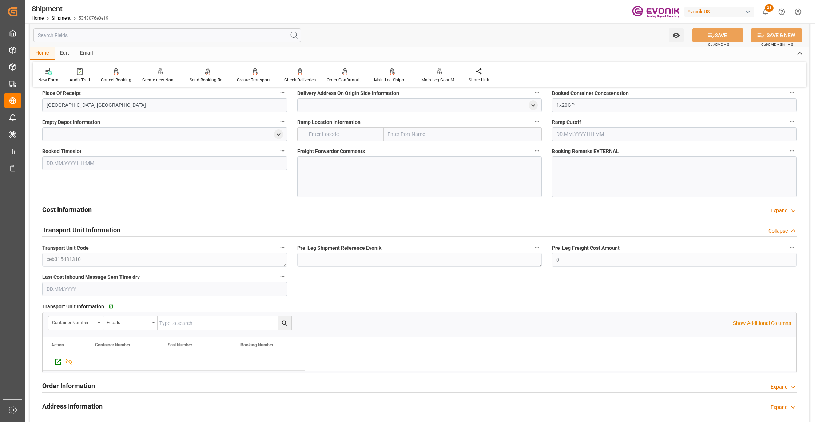
click at [267, 211] on div "Cost Information Expand" at bounding box center [419, 209] width 754 height 14
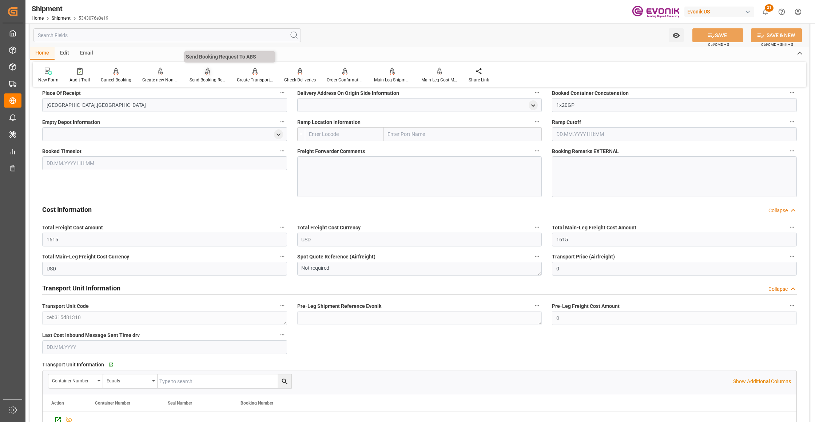
click at [204, 79] on div "Send Booking Request To ABS" at bounding box center [207, 80] width 36 height 7
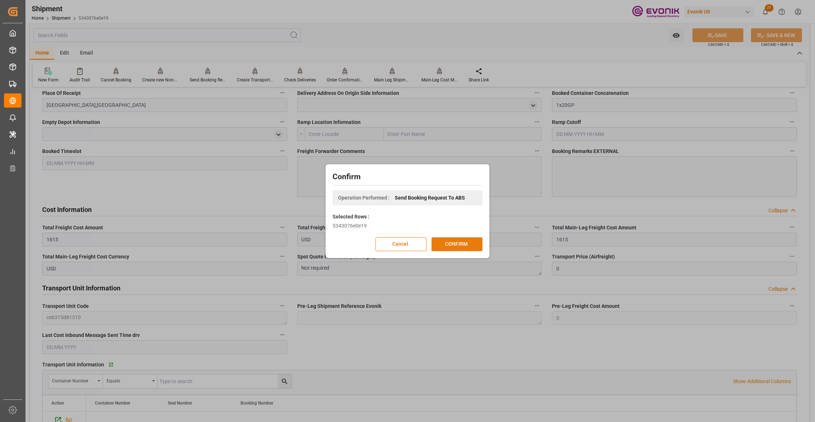
click at [461, 245] on button "CONFIRM" at bounding box center [456, 244] width 51 height 14
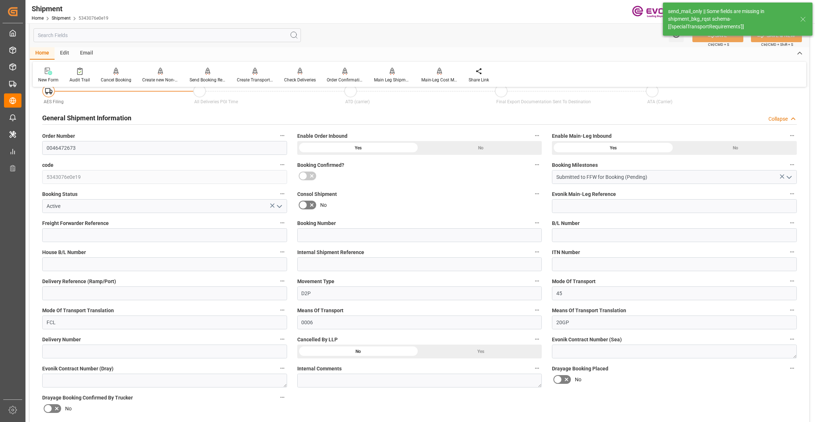
scroll to position [571, 0]
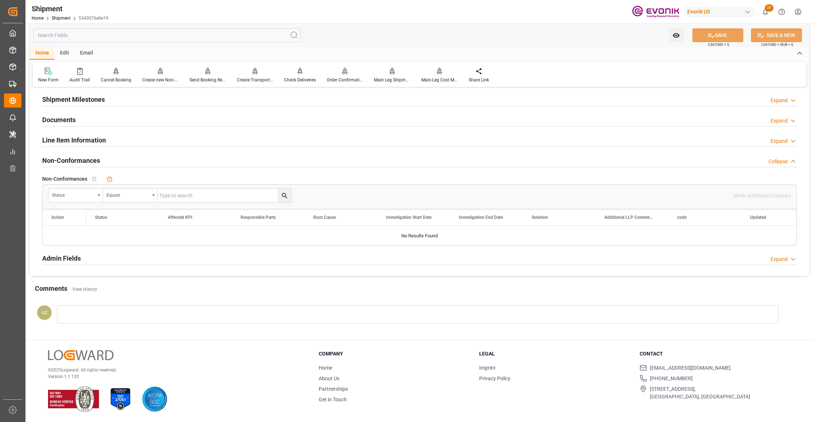
click at [171, 35] on input "text" at bounding box center [166, 35] width 267 height 14
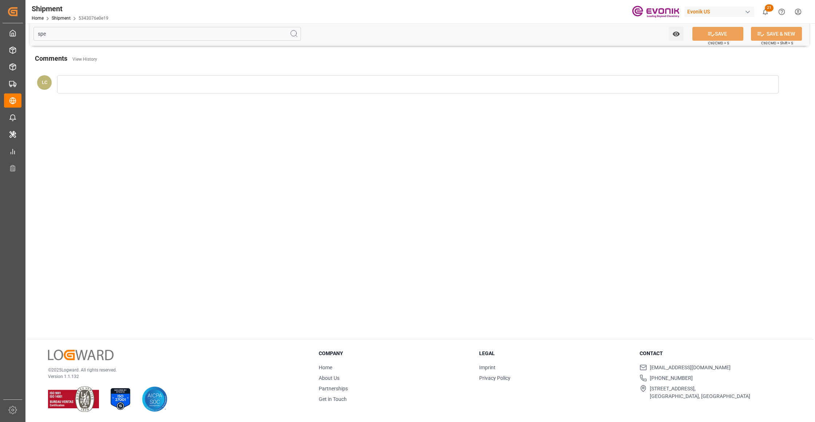
scroll to position [0, 0]
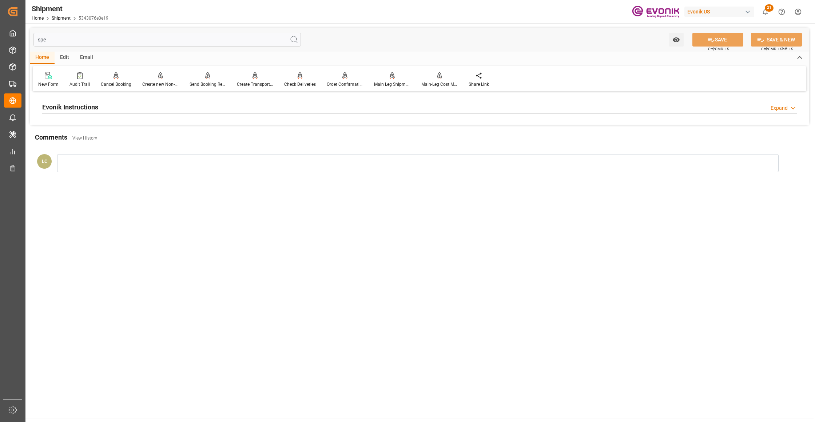
type input "spe"
click at [210, 105] on div "Evonik Instructions Expand" at bounding box center [419, 107] width 754 height 14
click at [179, 157] on div at bounding box center [164, 150] width 245 height 41
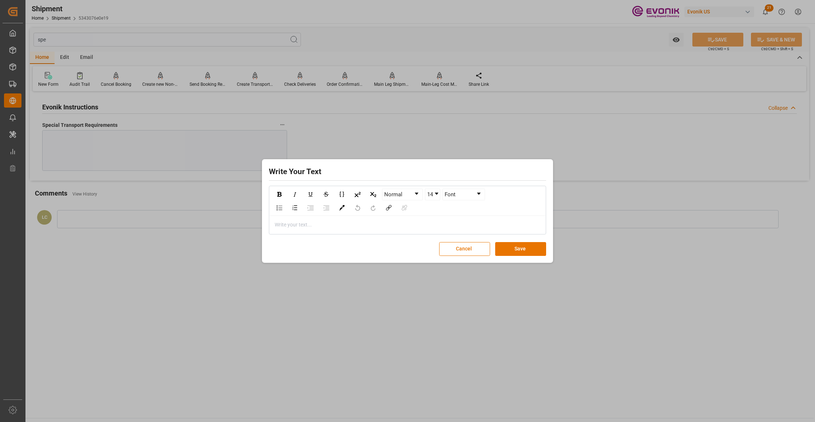
click at [299, 227] on div "rdw-editor" at bounding box center [407, 225] width 265 height 8
click at [511, 251] on button "Save" at bounding box center [520, 249] width 51 height 14
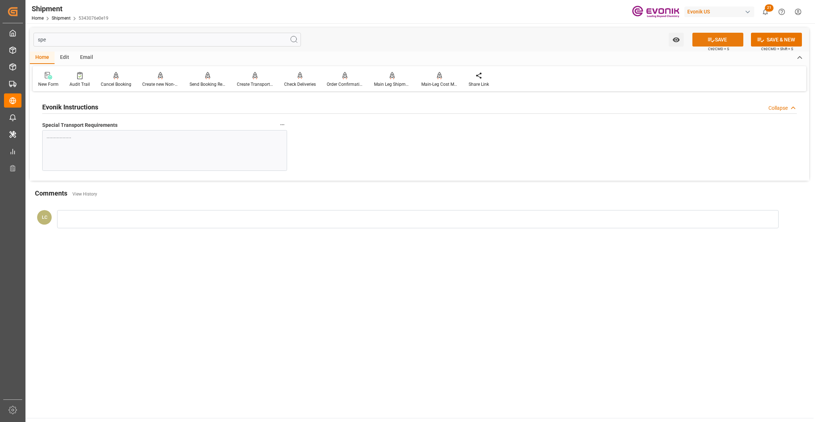
click at [711, 41] on icon at bounding box center [711, 40] width 8 height 8
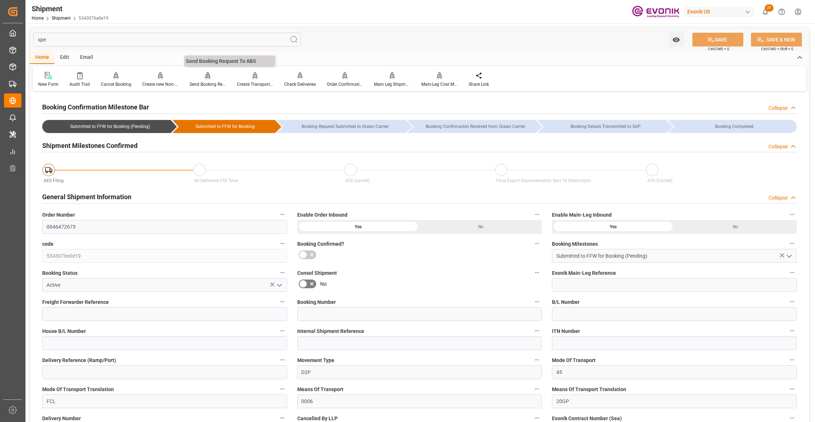
click at [199, 80] on div "Send Booking Request To ABS" at bounding box center [207, 80] width 47 height 16
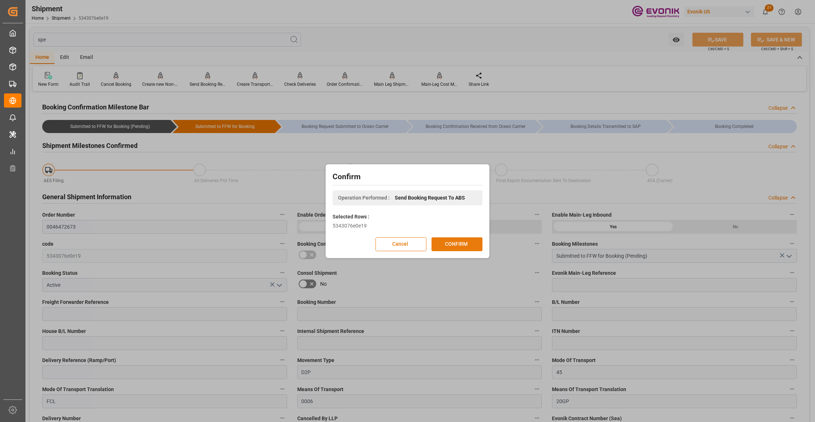
click at [455, 243] on button "CONFIRM" at bounding box center [456, 244] width 51 height 14
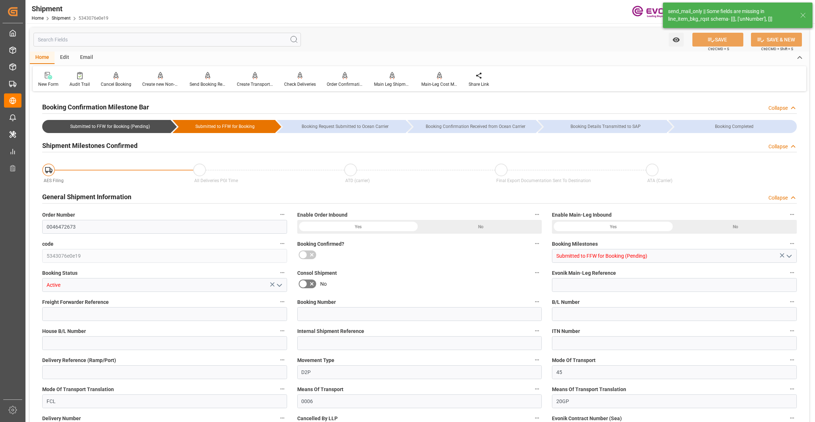
type input "ONE"
type input "Ocean Network Express"
type input "22"
type input "464.5"
type input "13487.7"
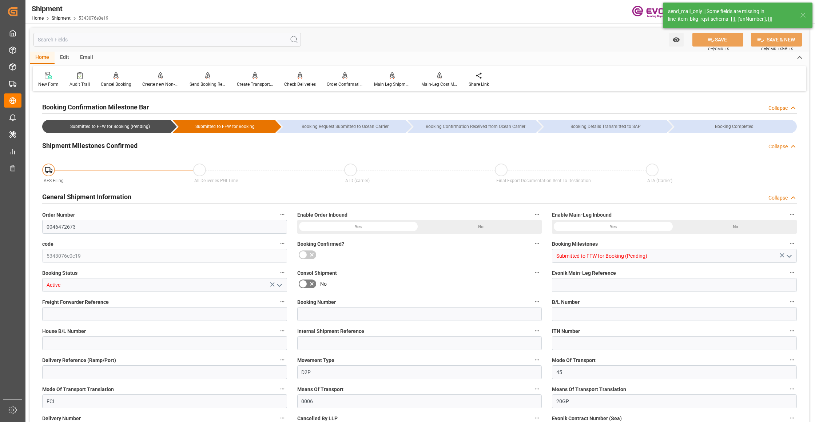
type input "25.6233"
type input "USLAX"
type input "KRPUS"
type input "9293818"
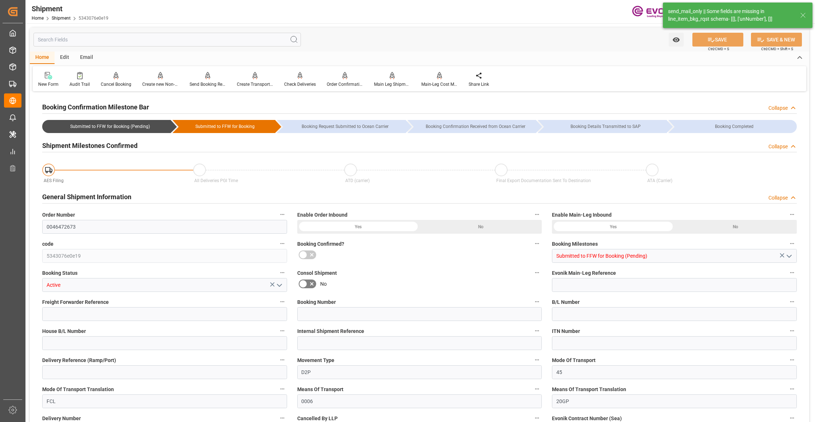
type input "1615"
type input "0"
type input "380"
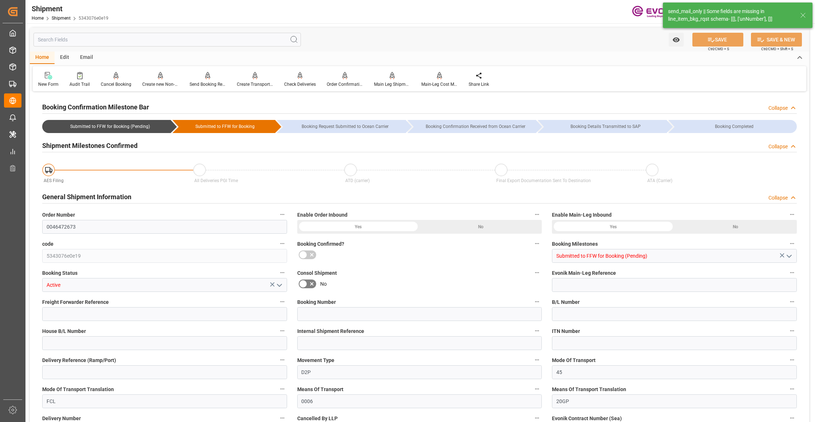
type input "CAN,DR"
type input "0"
type input "ONE"
type input "Ocean Network Express"
type input "11.11.2025 00:00"
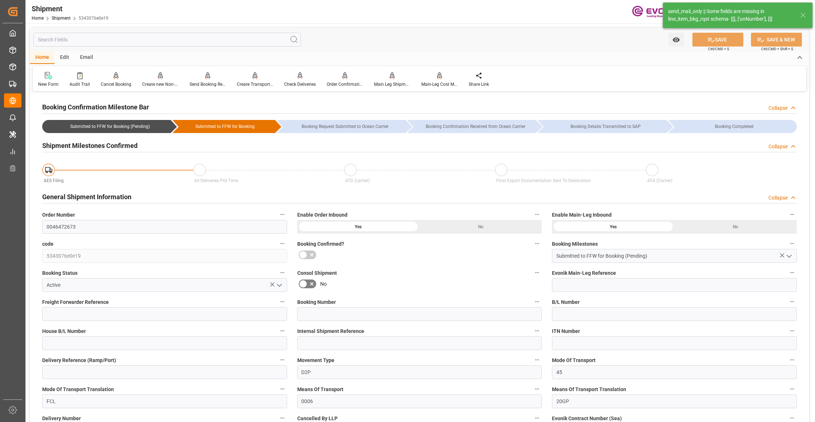
type input "30.11.2025 00:00"
type input "27.10.2025 00:00"
type input "06.12.2025"
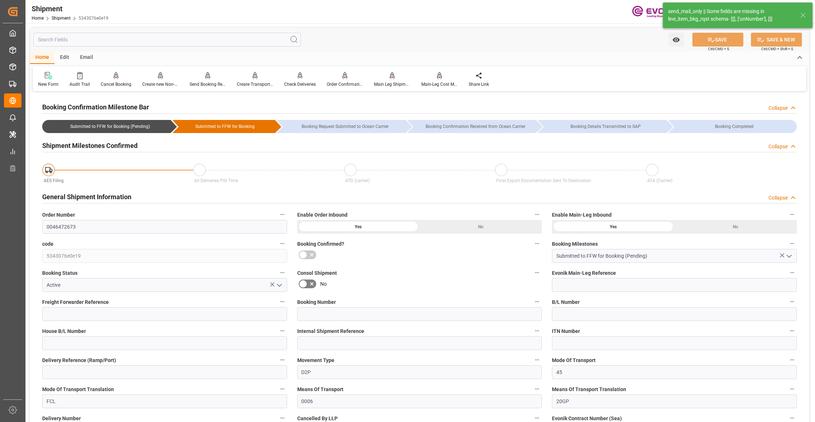
type input "23.09.2025 02:45"
type input "23.09.2025 02:49"
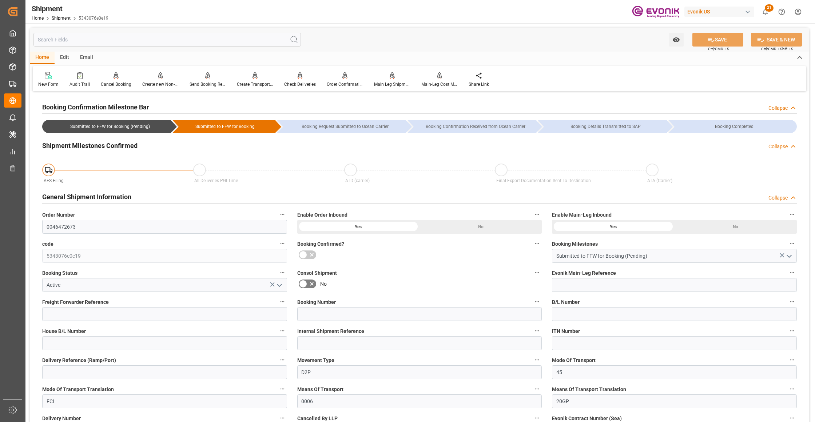
scroll to position [162, 0]
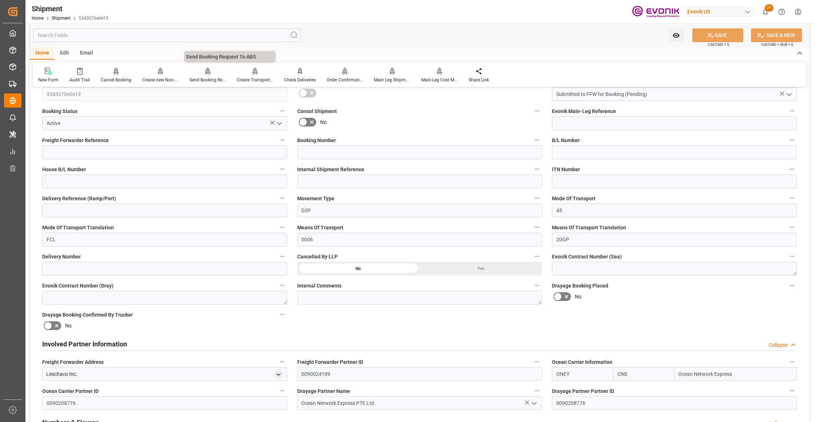
click at [199, 74] on div at bounding box center [207, 71] width 36 height 8
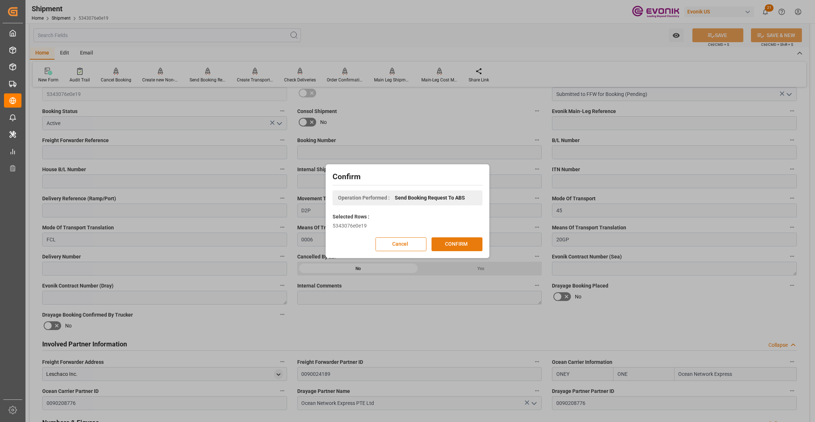
click at [457, 242] on button "CONFIRM" at bounding box center [456, 244] width 51 height 14
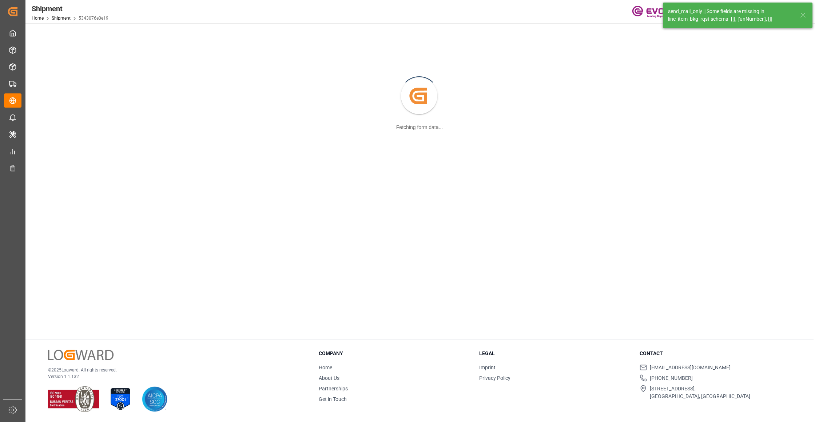
scroll to position [79, 0]
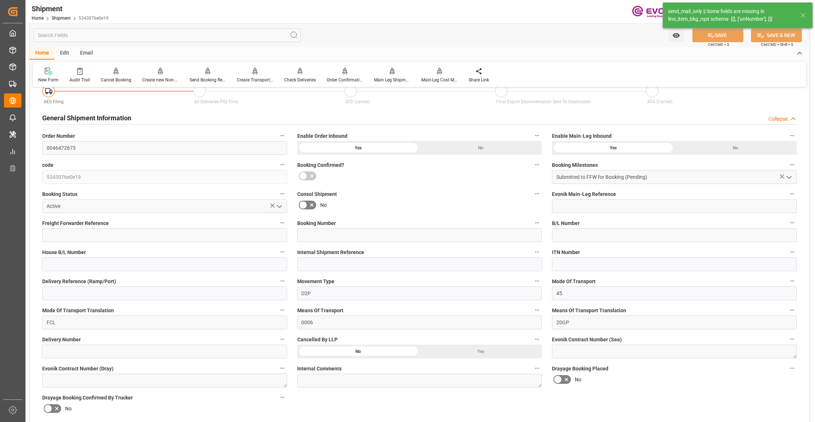
type input "ONE"
type input "Ocean Network Express"
type input "22"
type input "464.5"
type input "13487.7"
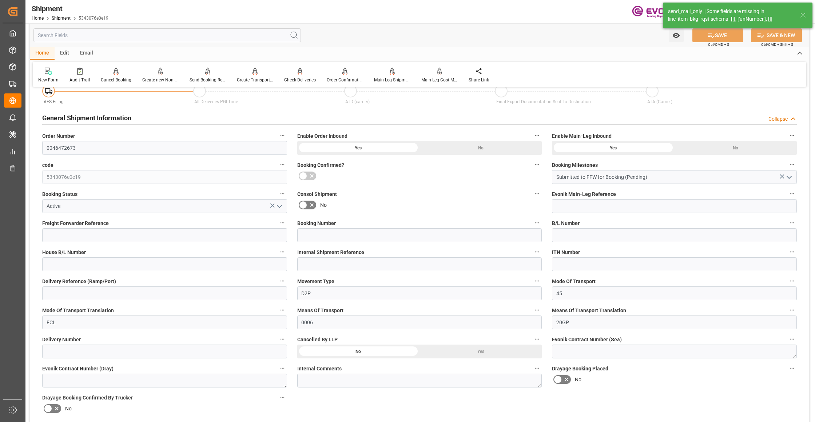
type input "25.6233"
type input "USLAX"
type input "KRPUS"
type input "9293818"
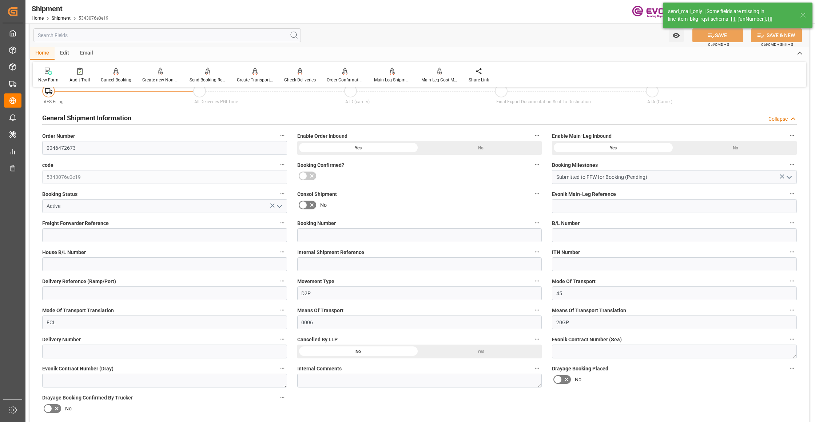
type input "1615"
type input "0"
type input "380"
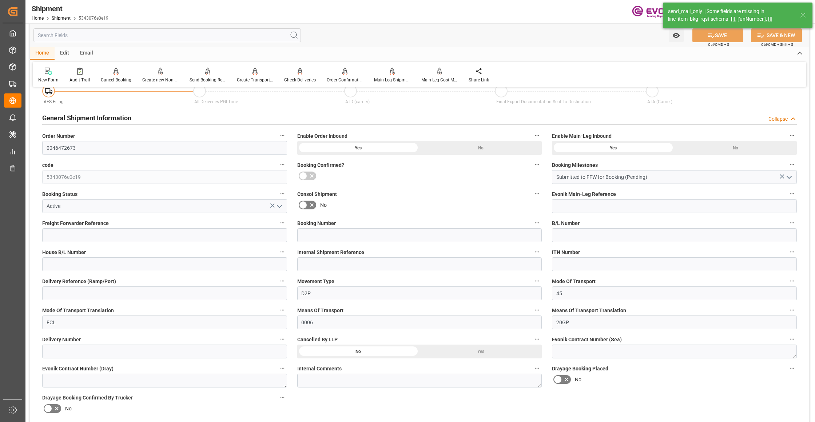
type input "CAN,DR"
type input "0"
type input "ONE"
type input "Ocean Network Express"
type input "11.11.2025 00:00"
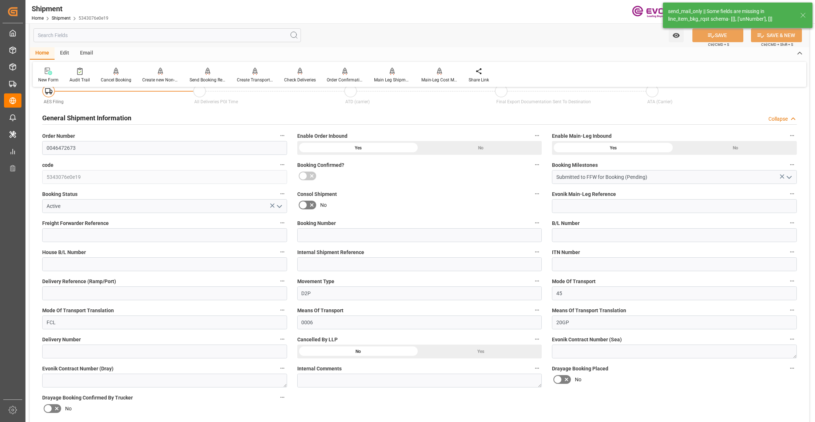
type input "30.11.2025 00:00"
type input "27.10.2025 00:00"
type input "06.12.2025"
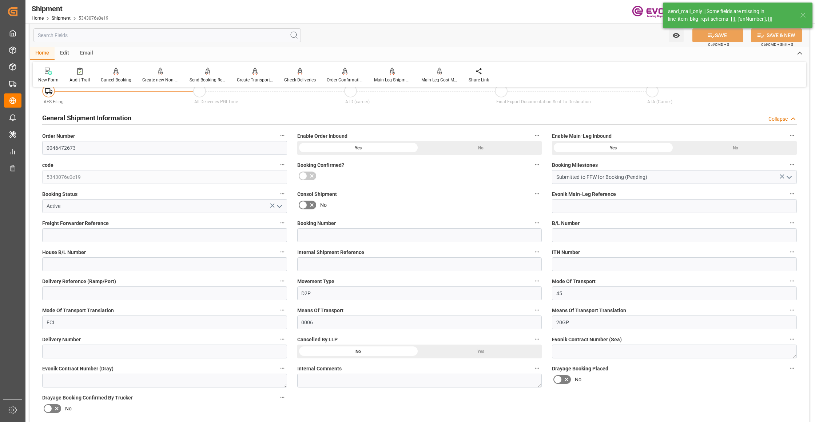
type input "23.09.2025 02:45"
type input "23.09.2025 02:49"
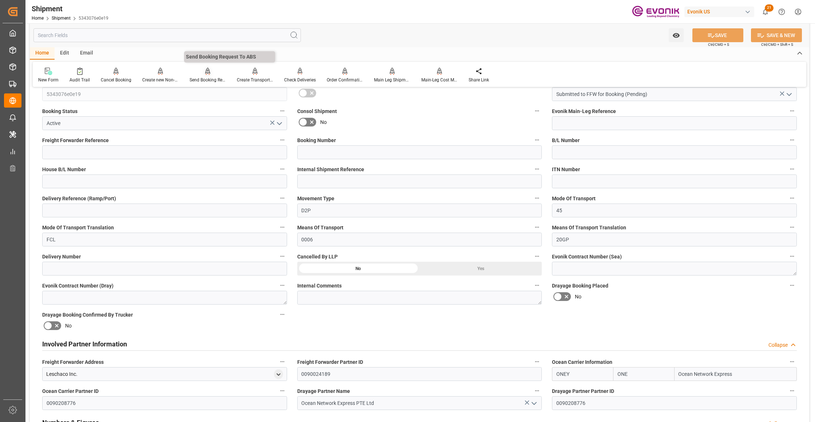
click at [205, 74] on icon at bounding box center [207, 71] width 5 height 7
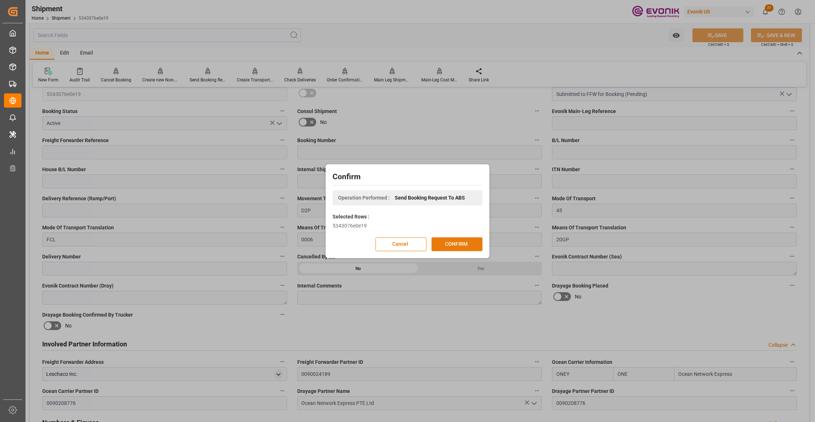
click at [452, 245] on button "CONFIRM" at bounding box center [456, 244] width 51 height 14
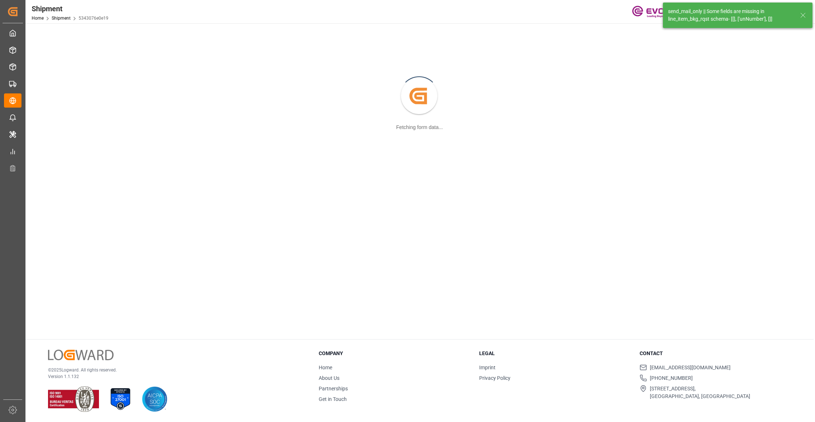
scroll to position [79, 0]
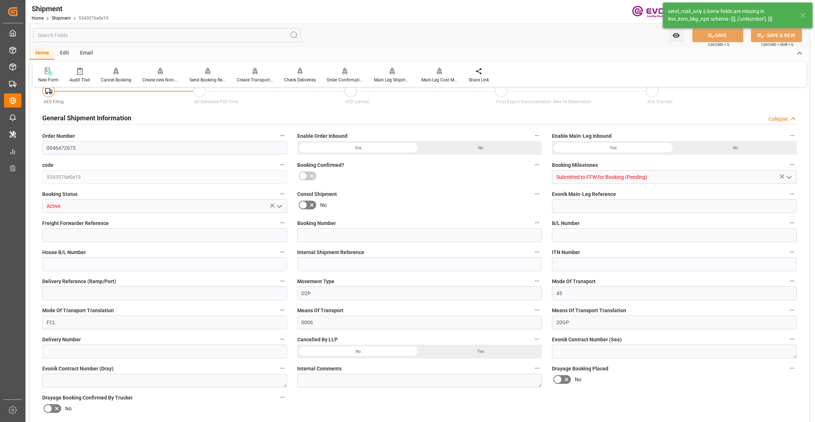
type input "ONE"
type input "Ocean Network Express"
type input "22"
type input "464.5"
type input "13487.7"
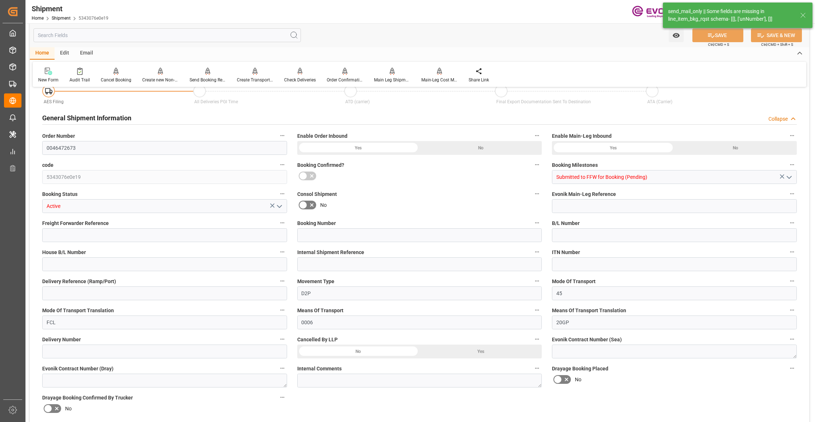
type input "25.6233"
type input "USLAX"
type input "KRPUS"
type input "9293818"
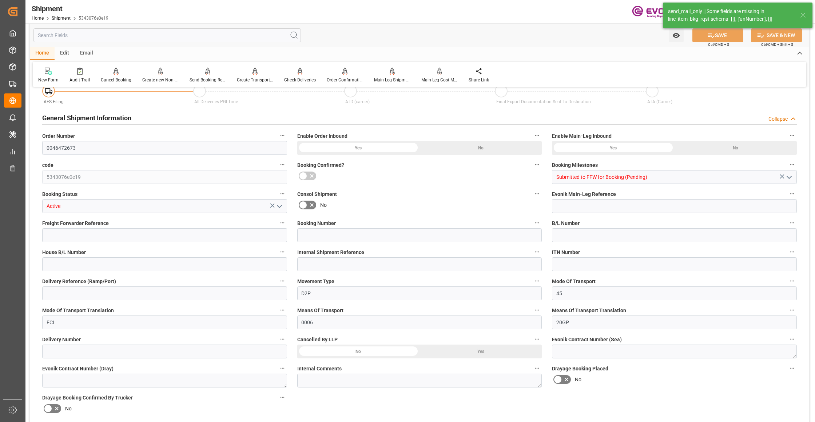
type input "1615"
type input "0"
type input "380"
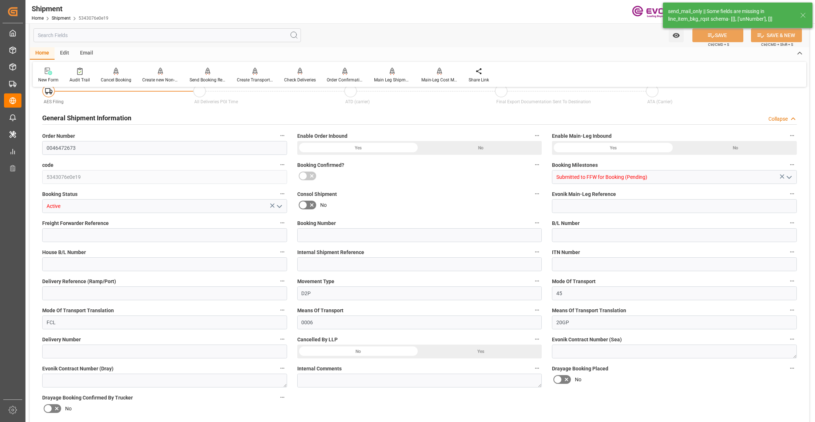
type input "CAN,DR"
type input "0"
type input "ONE"
type input "Ocean Network Express"
type input "11.11.2025 00:00"
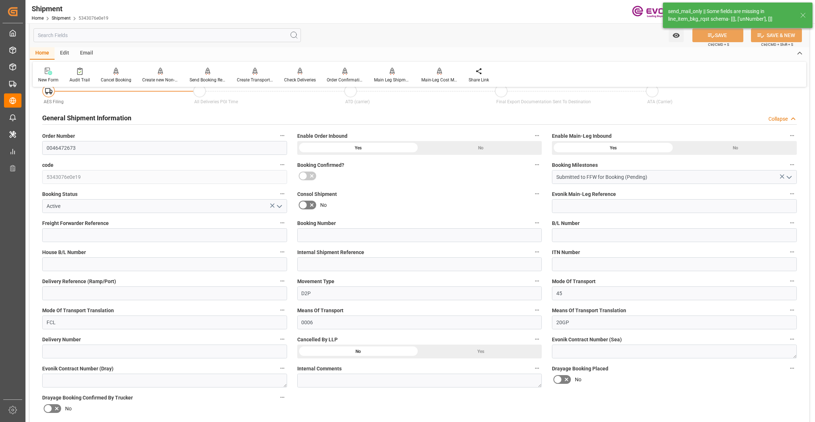
type input "30.11.2025 00:00"
type input "27.10.2025 00:00"
type input "06.12.2025"
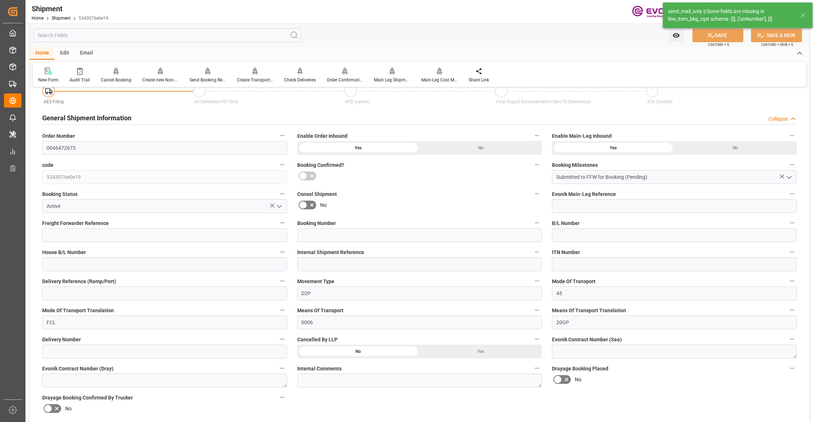
type input "23.09.2025 02:45"
type input "23.09.2025 02:49"
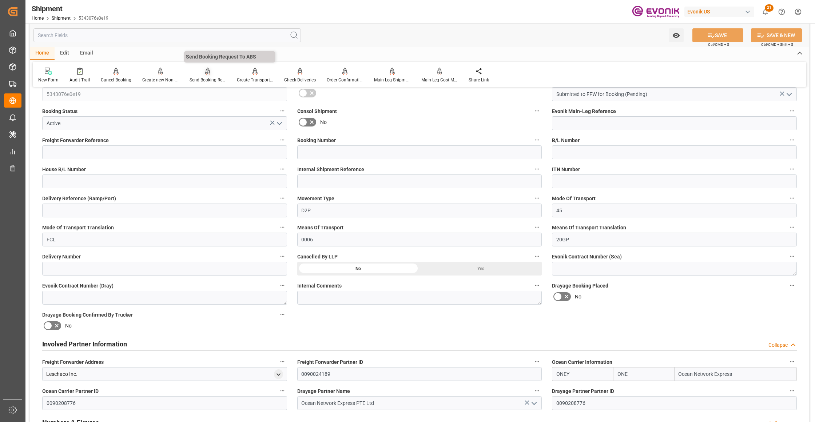
click at [203, 77] on div "Send Booking Request To ABS" at bounding box center [207, 80] width 36 height 7
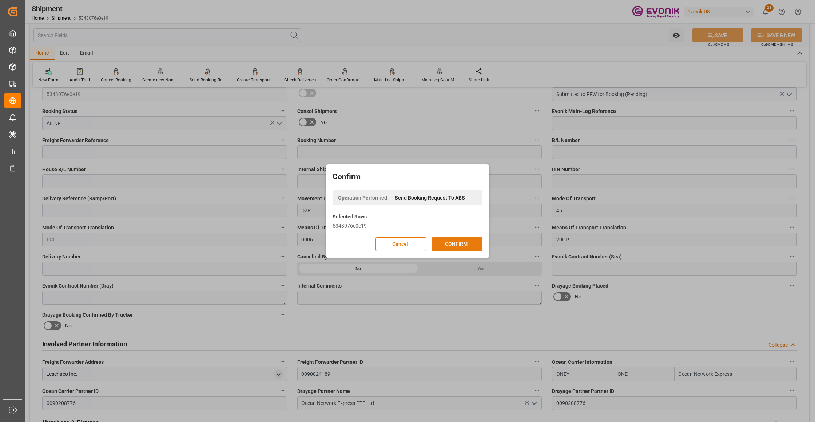
click at [457, 243] on button "CONFIRM" at bounding box center [456, 244] width 51 height 14
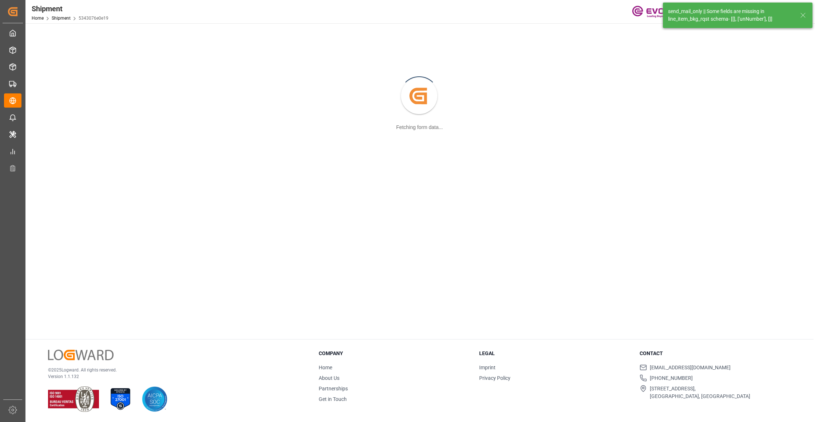
scroll to position [79, 0]
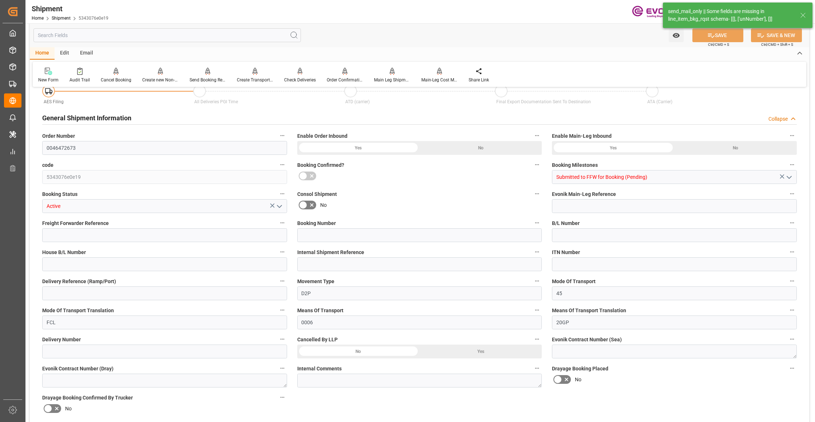
type input "ONE"
type input "Ocean Network Express"
type input "22"
type input "464.5"
type input "13487.7"
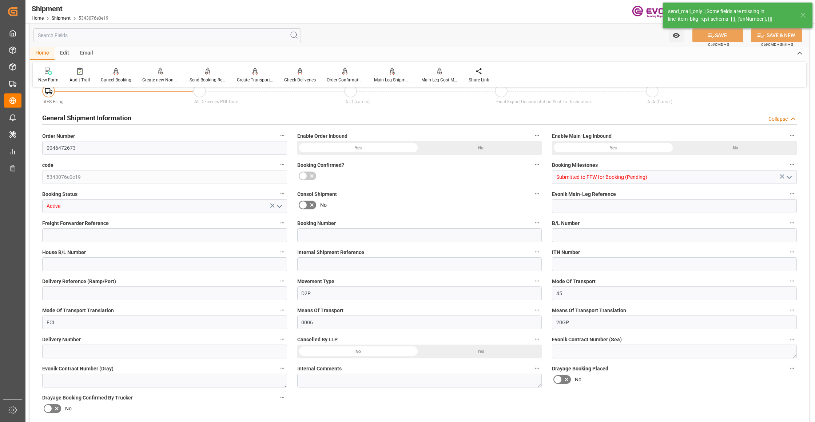
type input "25.6233"
type input "USLAX"
type input "KRPUS"
type input "9293818"
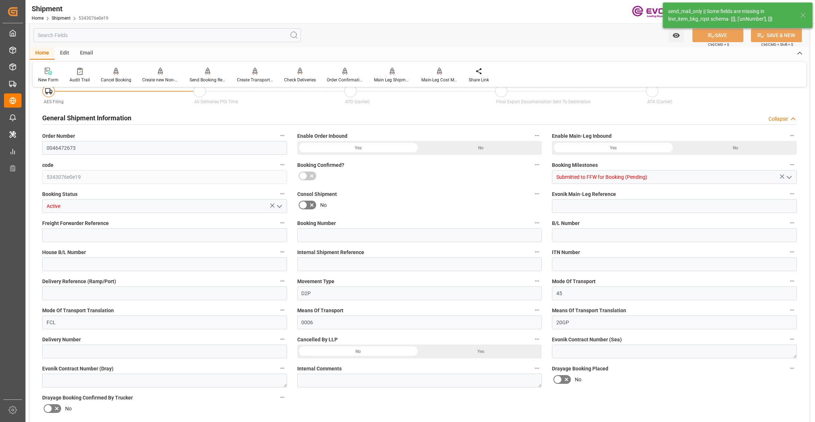
type input "1615"
type input "0"
type input "380"
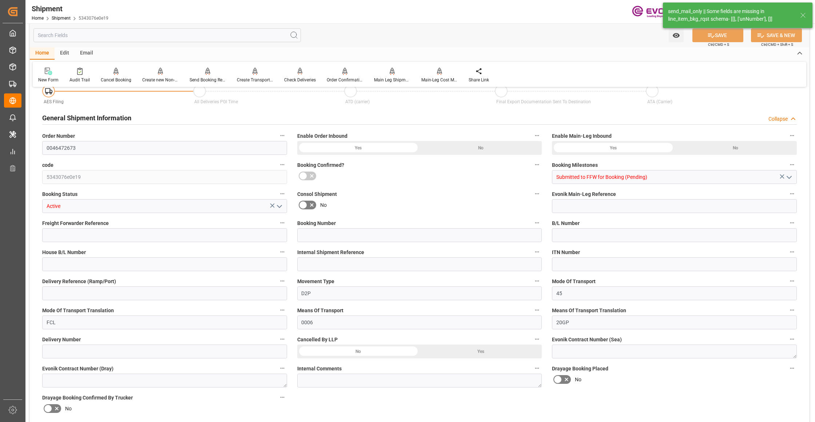
type input "CAN,DR"
type input "0"
type input "ONE"
type input "Ocean Network Express"
type input "11.11.2025 00:00"
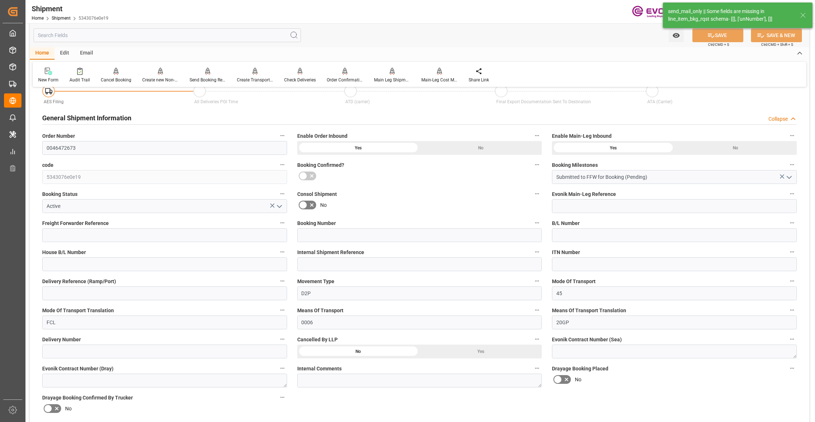
type input "30.11.2025 00:00"
type input "27.10.2025 00:00"
type input "06.12.2025"
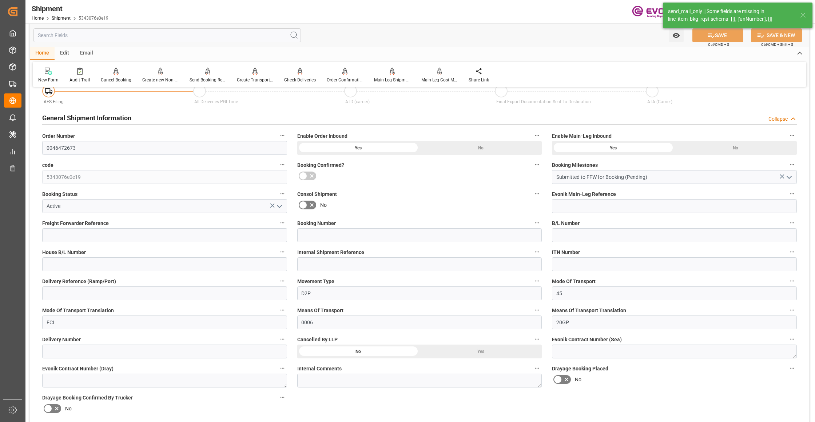
type input "23.09.2025 02:45"
type input "23.09.2025 02:49"
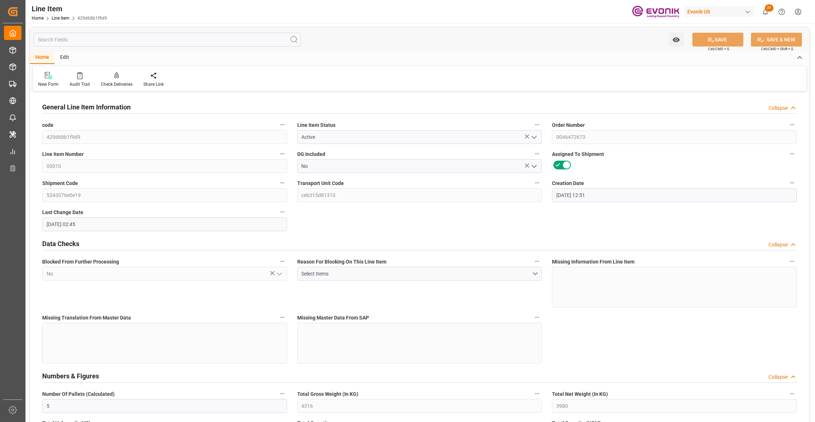
click at [146, 39] on input "text" at bounding box center [166, 40] width 267 height 14
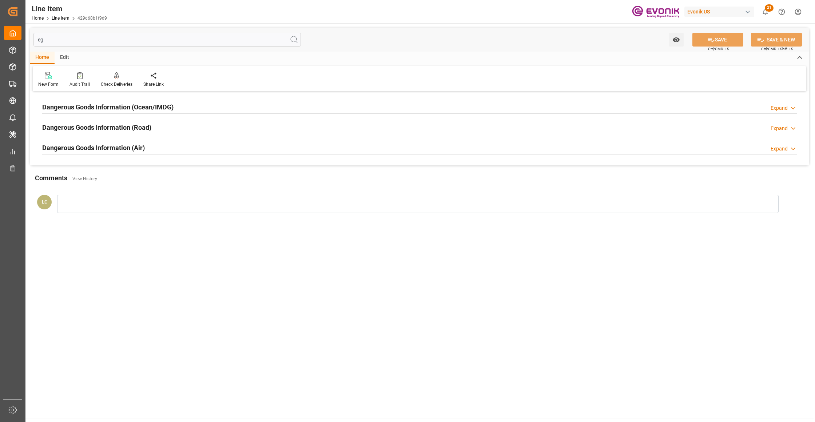
type input "eg"
click at [209, 108] on div "Dangerous Goods Information (Ocean/IMDG) Expand" at bounding box center [419, 107] width 754 height 14
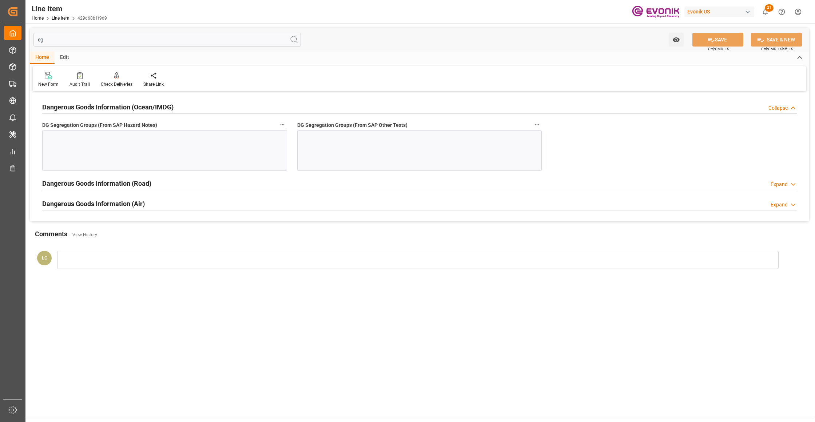
click at [211, 107] on div "Dangerous Goods Information (Ocean/IMDG) Collapse" at bounding box center [419, 107] width 754 height 14
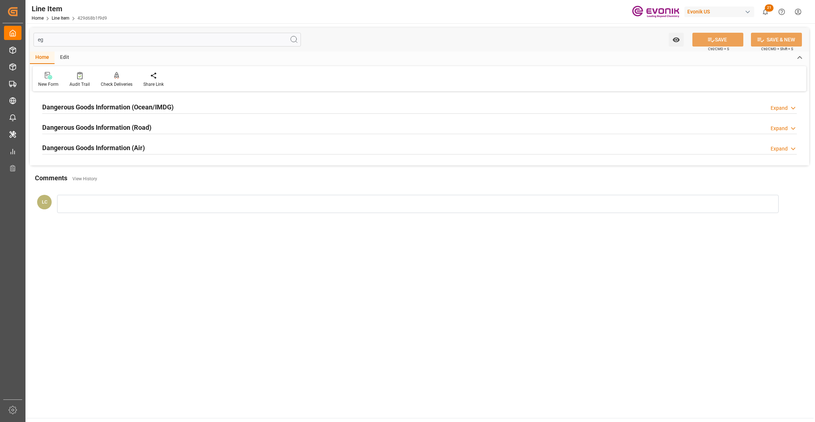
click at [210, 107] on div "Dangerous Goods Information (Ocean/IMDG) Expand" at bounding box center [419, 107] width 754 height 14
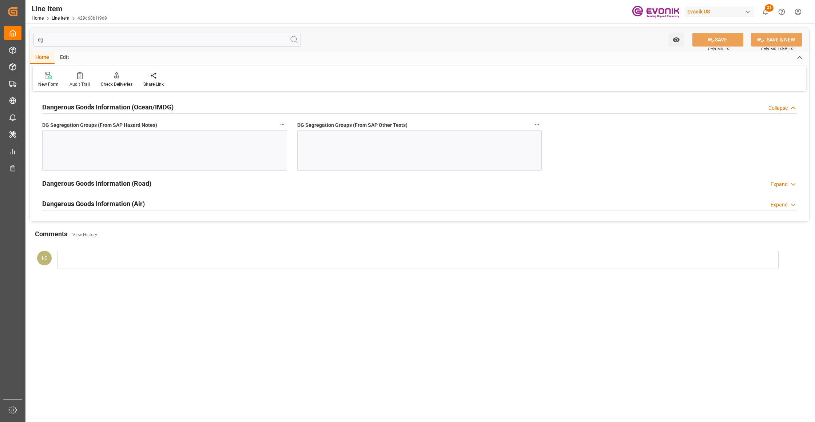
click at [162, 145] on div at bounding box center [164, 150] width 245 height 41
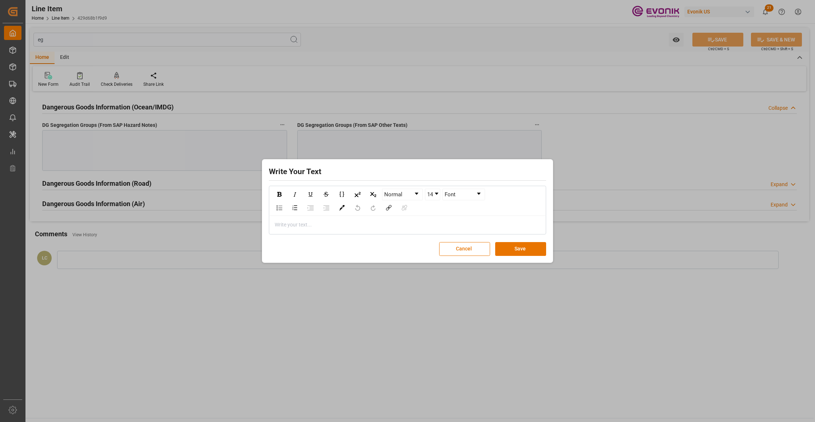
click at [364, 230] on div "Write your text..." at bounding box center [407, 225] width 276 height 18
click at [515, 251] on button "Save" at bounding box center [520, 249] width 51 height 14
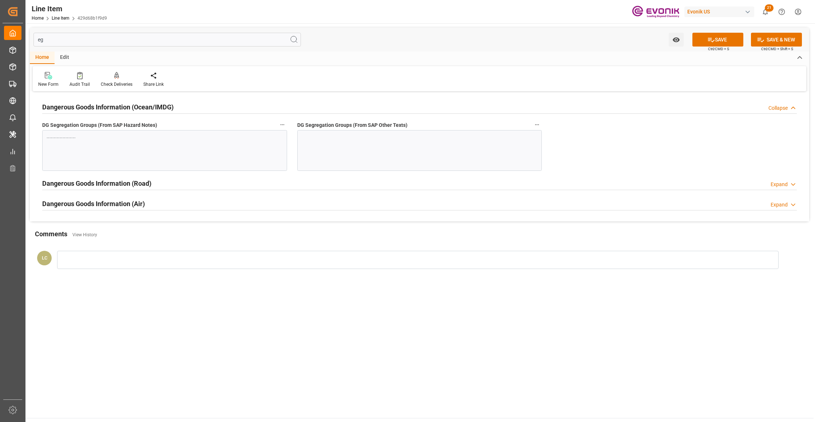
click at [390, 146] on div at bounding box center [419, 150] width 245 height 41
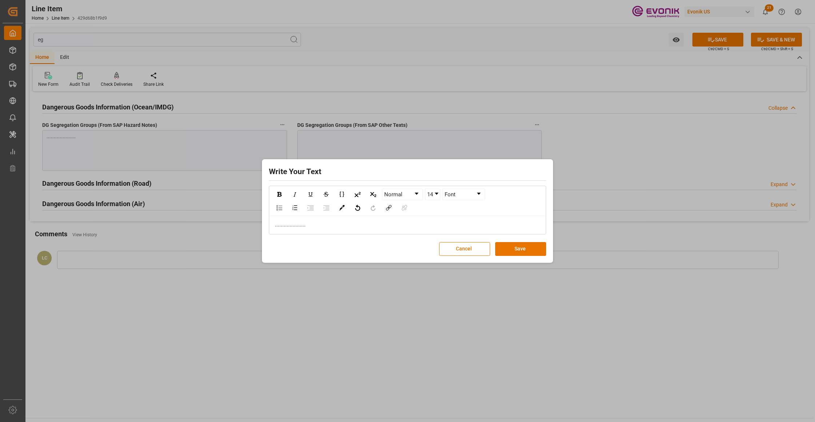
drag, startPoint x: 531, startPoint y: 252, endPoint x: 588, endPoint y: 215, distance: 68.0
click at [530, 252] on button "Save" at bounding box center [520, 249] width 51 height 14
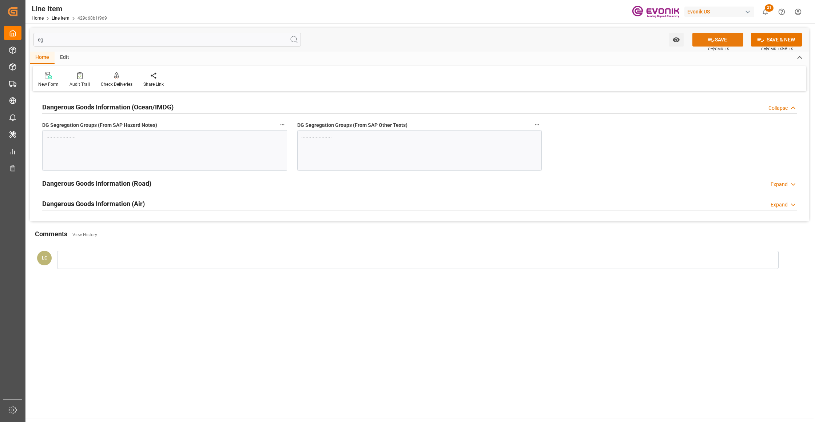
click at [718, 42] on button "SAVE" at bounding box center [717, 40] width 51 height 14
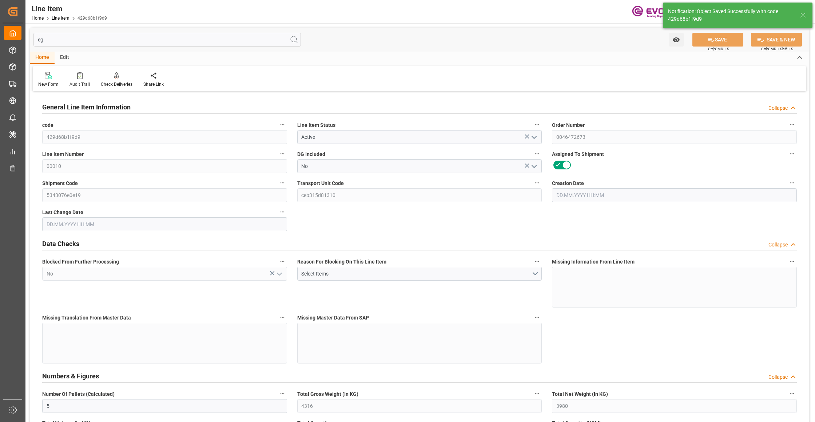
type input "[DATE] 12:51"
type input "[DATE] 02:47"
type input "[DATE]"
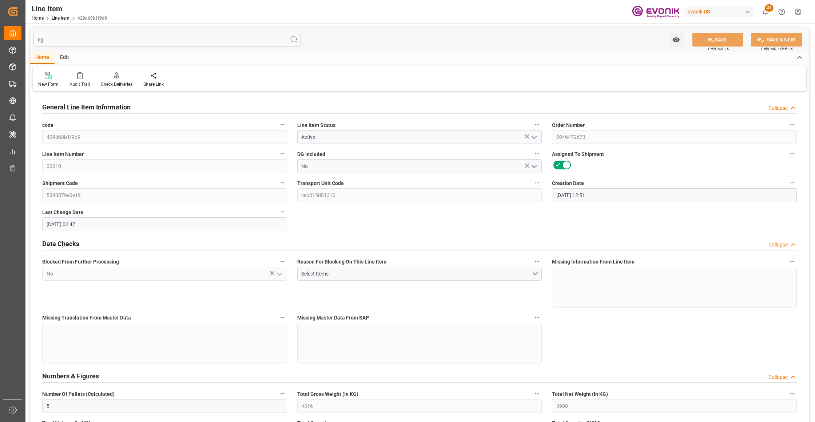
click at [135, 41] on input "eg" at bounding box center [166, 40] width 267 height 14
type input "e"
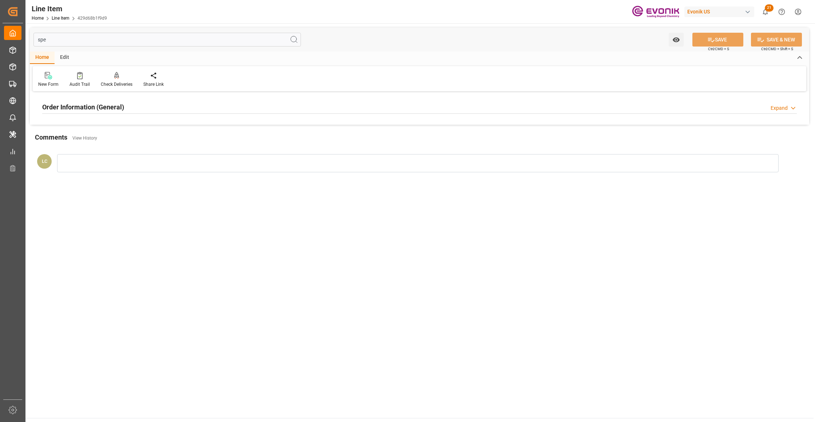
type input "spe"
click at [275, 112] on div "Order Information (General) Expand" at bounding box center [419, 107] width 754 height 14
click at [257, 143] on div at bounding box center [164, 150] width 245 height 41
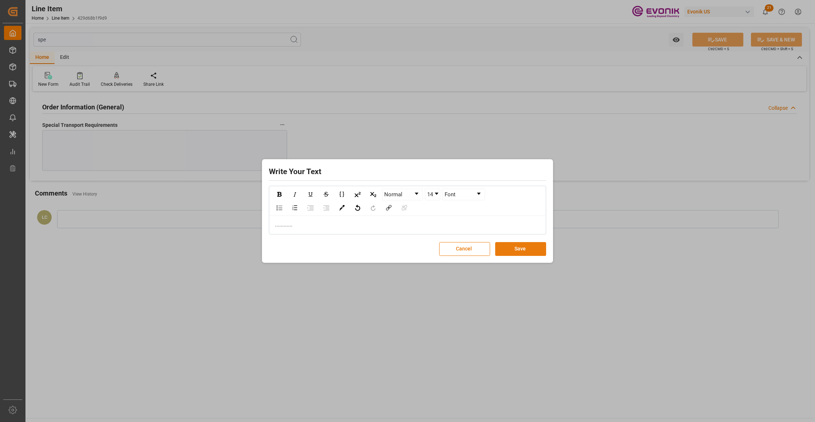
click at [503, 249] on button "Save" at bounding box center [520, 249] width 51 height 14
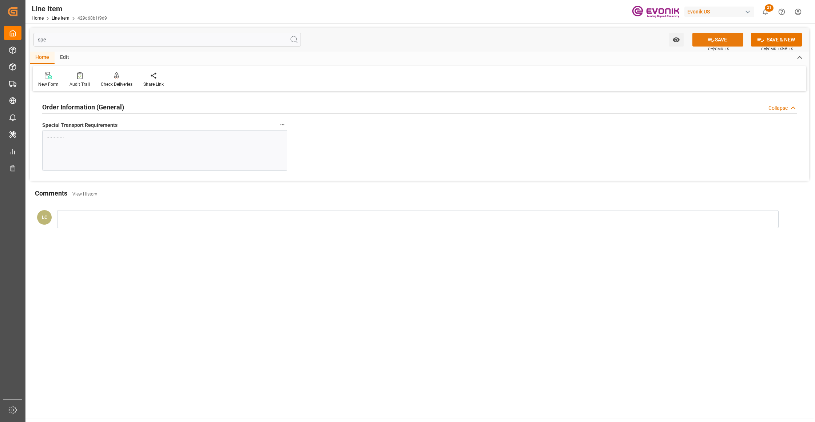
click at [711, 38] on icon at bounding box center [711, 40] width 8 height 8
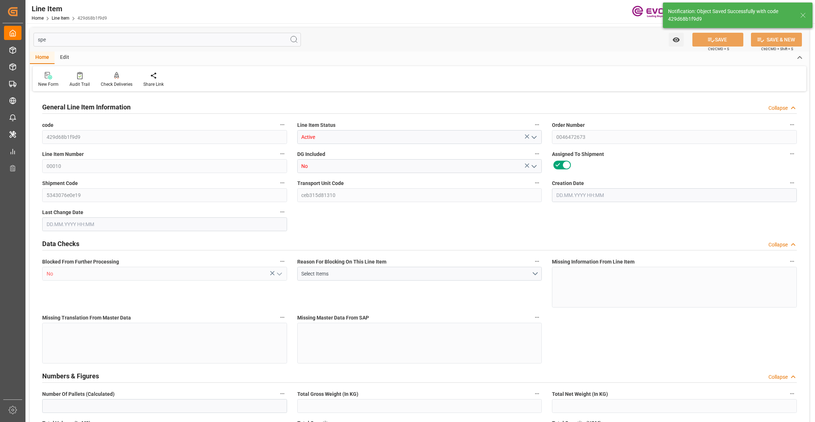
type input "5"
type input "4316"
type input "3980"
type input "5.7507"
type input "20"
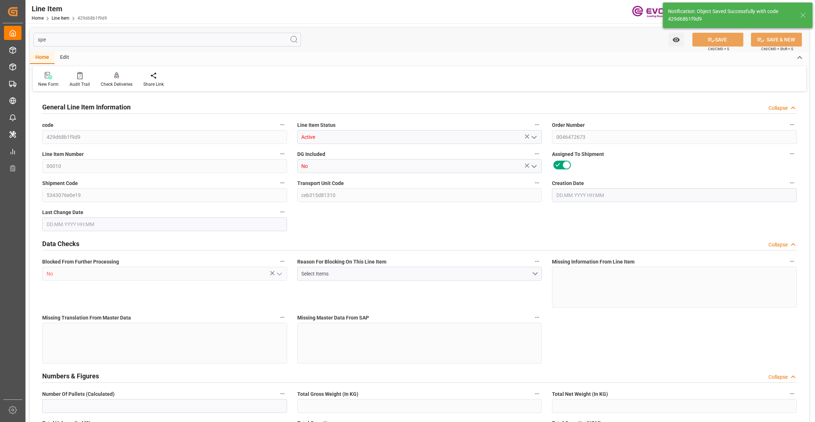
type input "22964.6"
type input "20"
type input "4316"
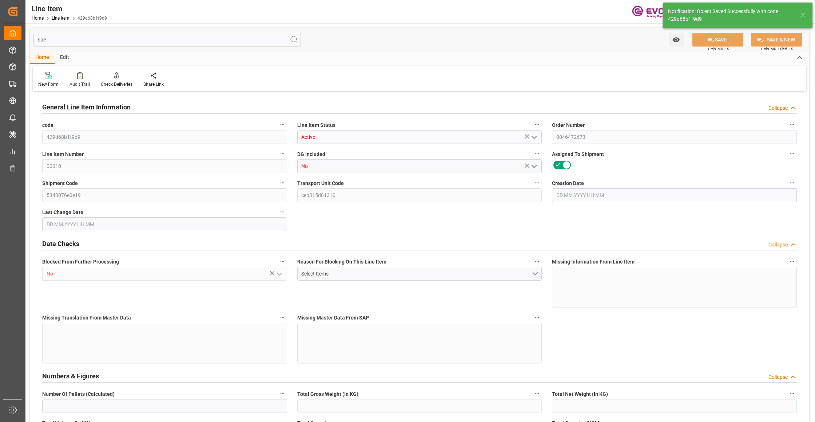
type input "4416"
type input "3980"
type input "5.7507"
type input "5750.74"
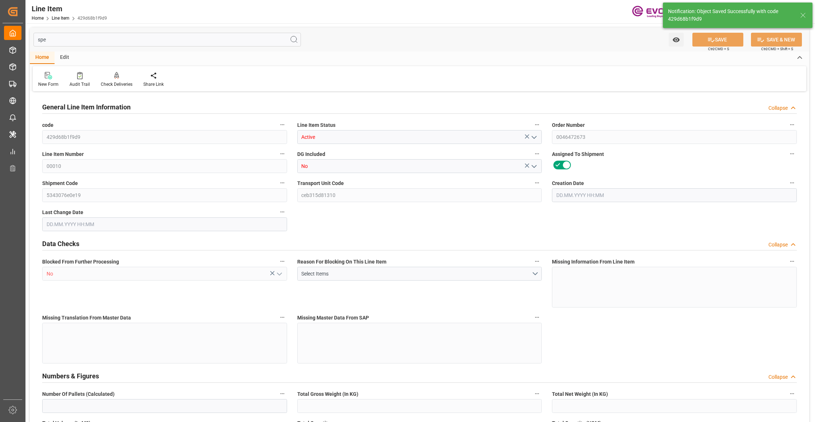
type input "0"
type input "[DATE] 12:51"
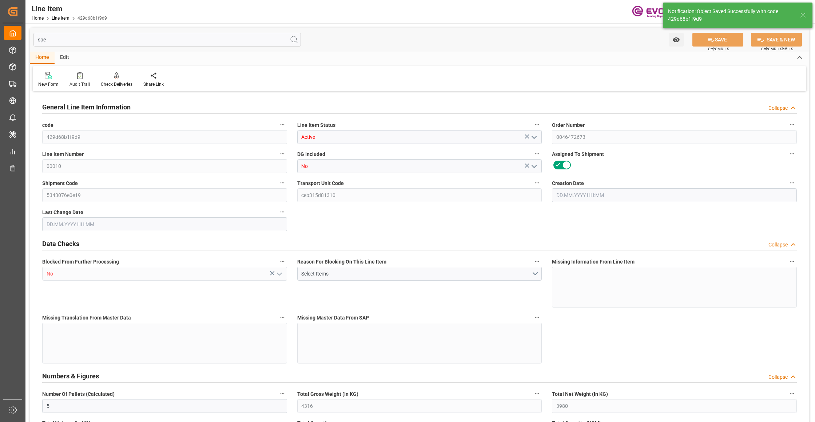
type input "[DATE] 02:49"
type input "[DATE]"
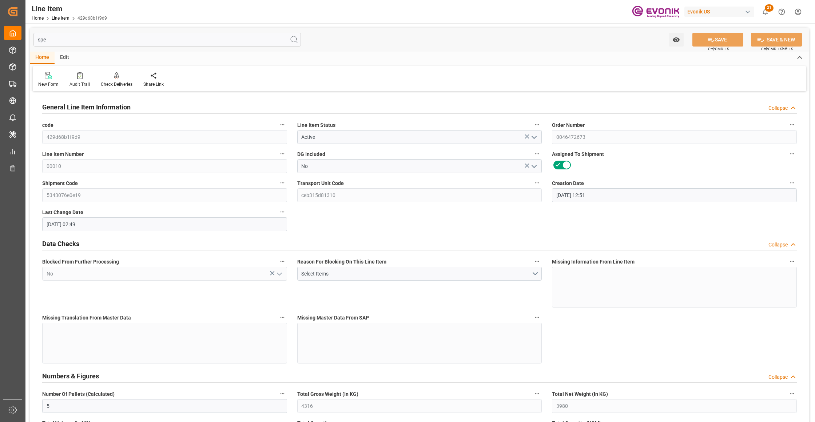
click at [128, 43] on input "spe" at bounding box center [166, 40] width 267 height 14
type input "s"
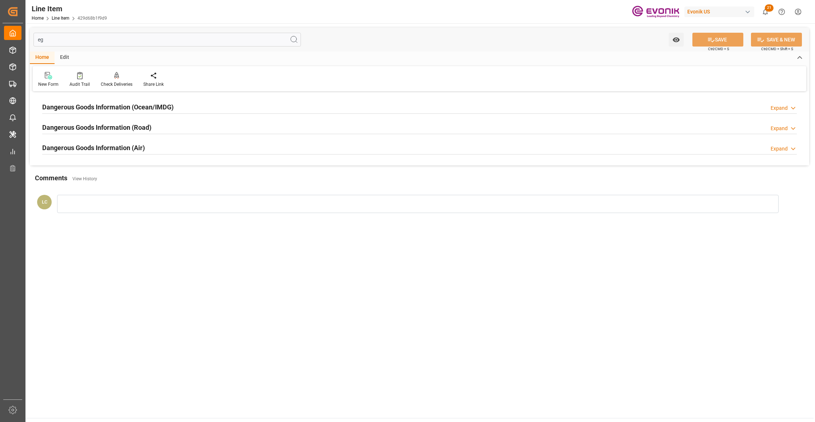
click at [203, 109] on div "Dangerous Goods Information (Ocean/IMDG) Expand" at bounding box center [419, 107] width 754 height 14
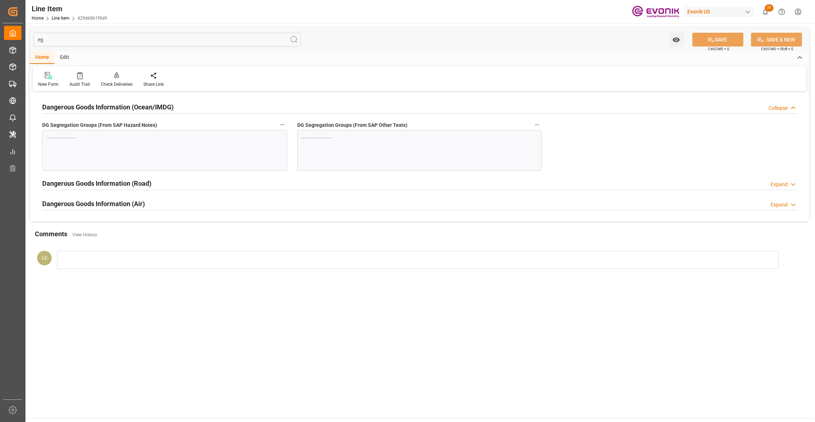
click at [109, 38] on input "eg" at bounding box center [166, 40] width 267 height 14
type input "e"
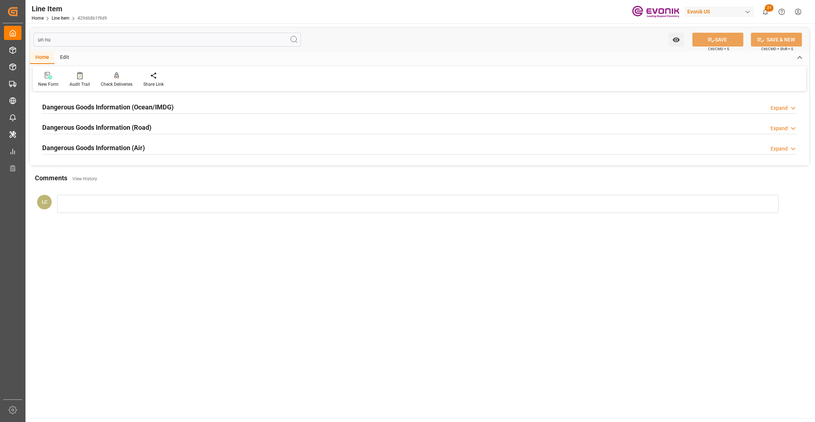
type input "un nu"
click at [199, 109] on div "Dangerous Goods Information (Ocean/IMDG) Expand" at bounding box center [419, 107] width 754 height 14
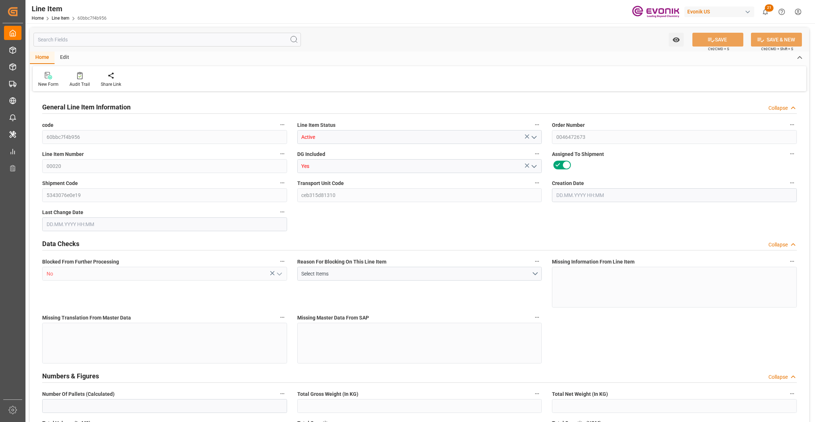
type input "7"
type input "5320"
type input "5000"
type input "6.285"
type input "200"
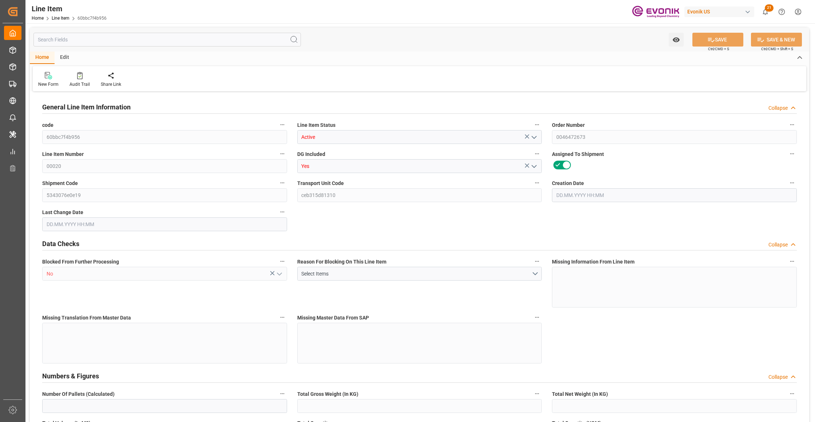
type input "81400"
type input "200"
type input "5000"
type input "5320"
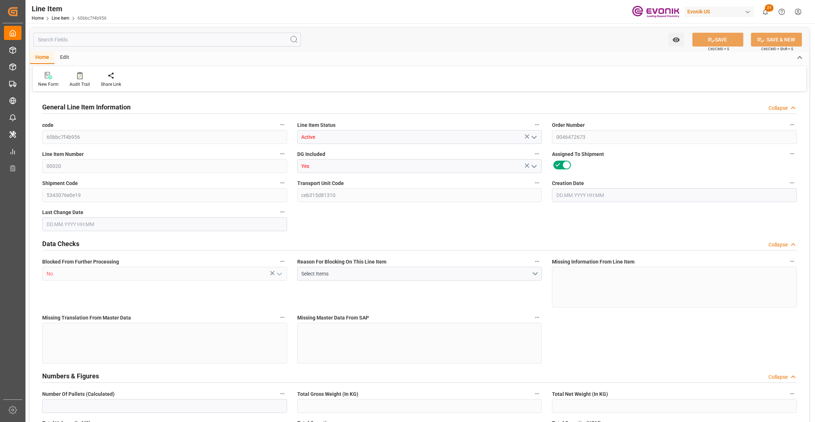
type input "5484.5"
type input "5000"
type input "6.285"
type input "6285"
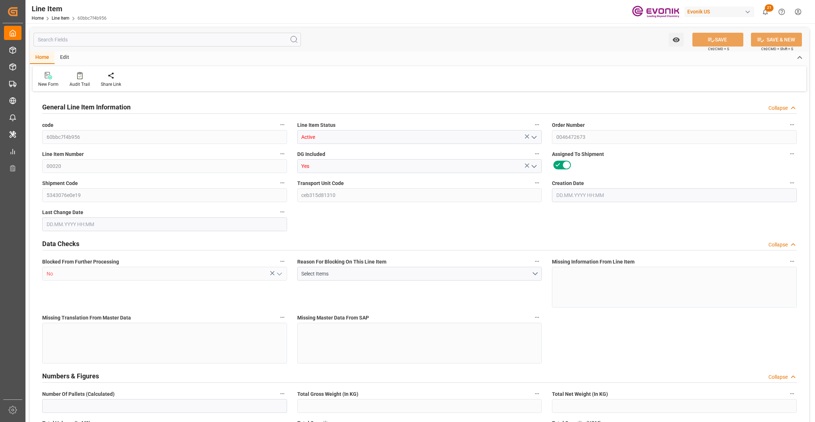
type input "0"
type input "[DATE] 12:51"
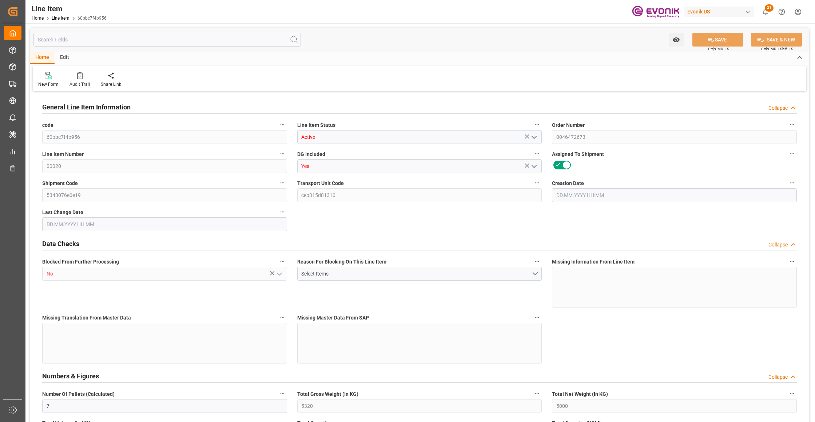
type input "[DATE] 02:45"
type input "[DATE]"
click at [123, 41] on input "text" at bounding box center [166, 40] width 267 height 14
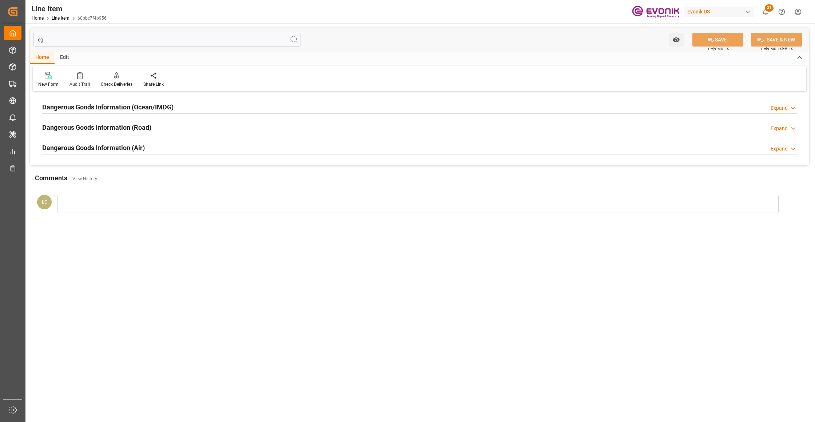
type input "eg"
click at [173, 107] on h2 "Dangerous Goods Information (Ocean/IMDG)" at bounding box center [107, 107] width 131 height 10
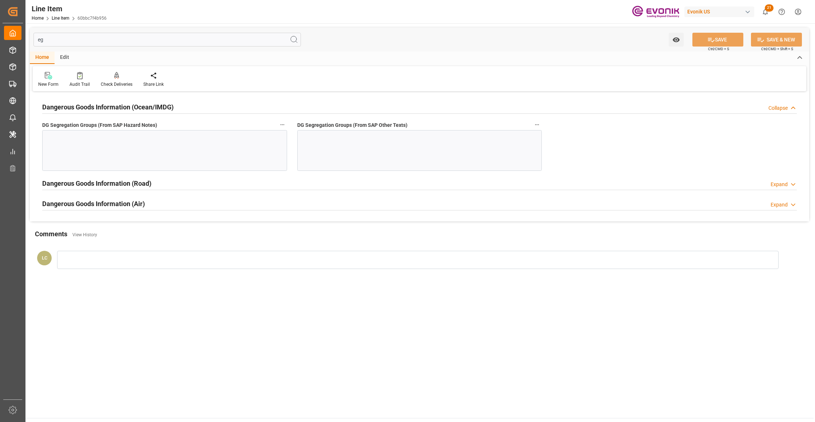
click at [172, 157] on div at bounding box center [164, 150] width 245 height 41
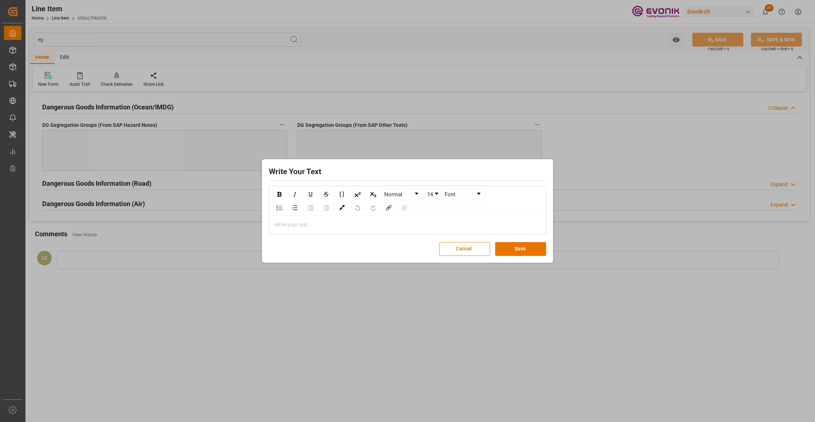
click at [304, 229] on div "rdw-editor" at bounding box center [407, 225] width 265 height 8
click at [523, 248] on button "Save" at bounding box center [520, 249] width 51 height 14
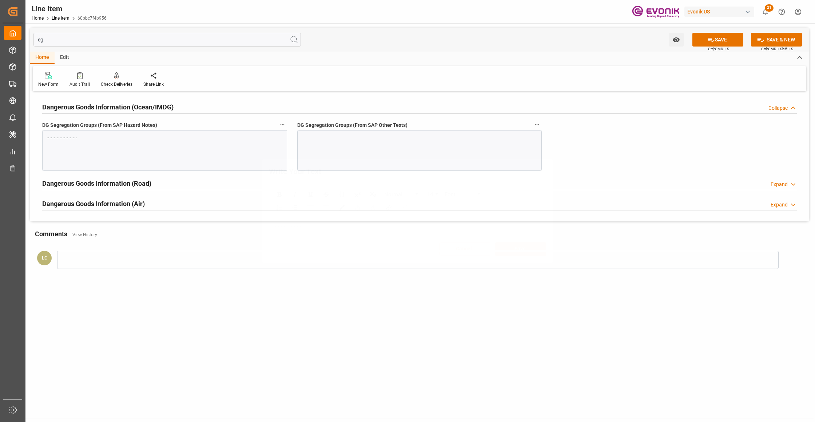
click at [421, 153] on div at bounding box center [419, 150] width 245 height 41
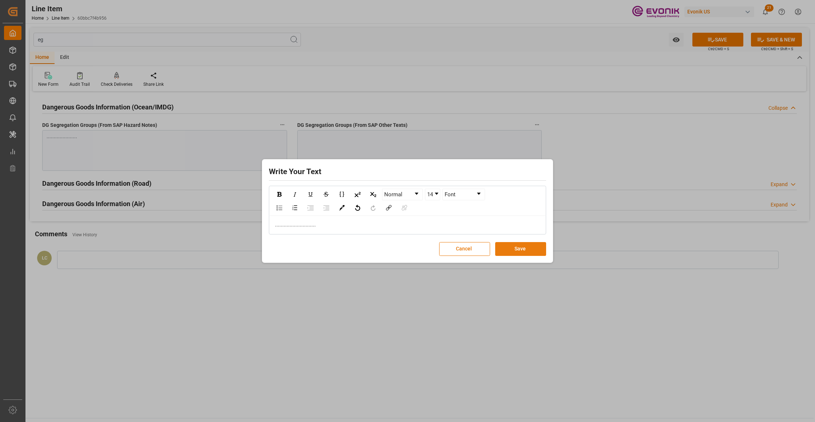
click at [509, 251] on button "Save" at bounding box center [520, 249] width 51 height 14
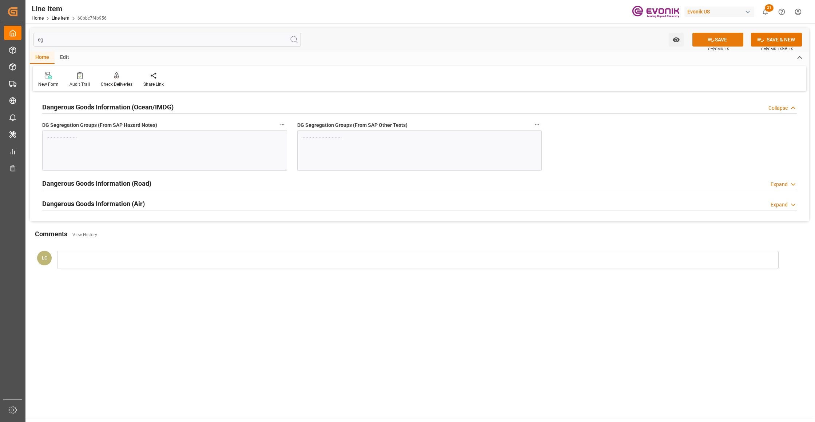
click at [704, 39] on button "SAVE" at bounding box center [717, 40] width 51 height 14
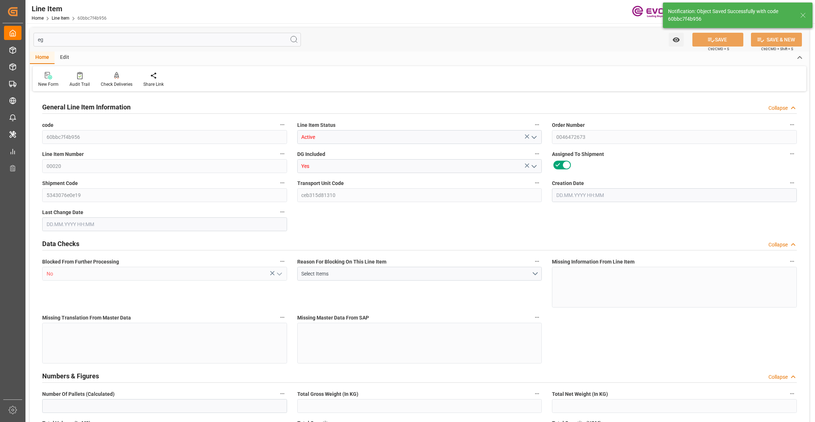
type input "7"
type input "5320"
type input "5000"
type input "6.285"
type input "200"
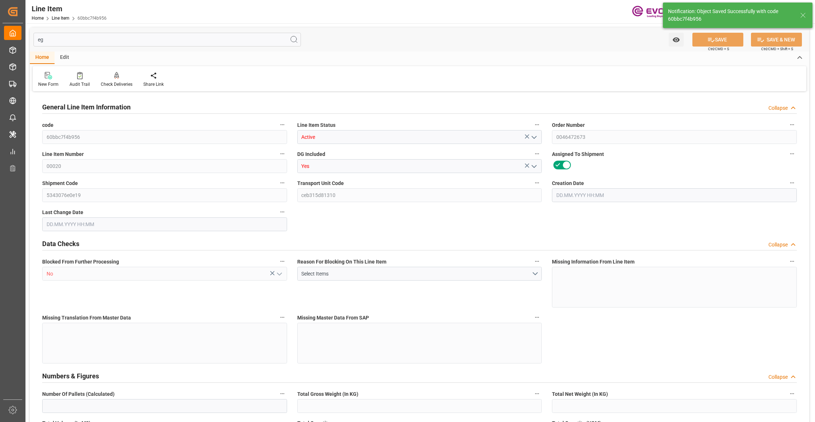
type input "81400"
type input "200"
type input "5000"
type input "5320"
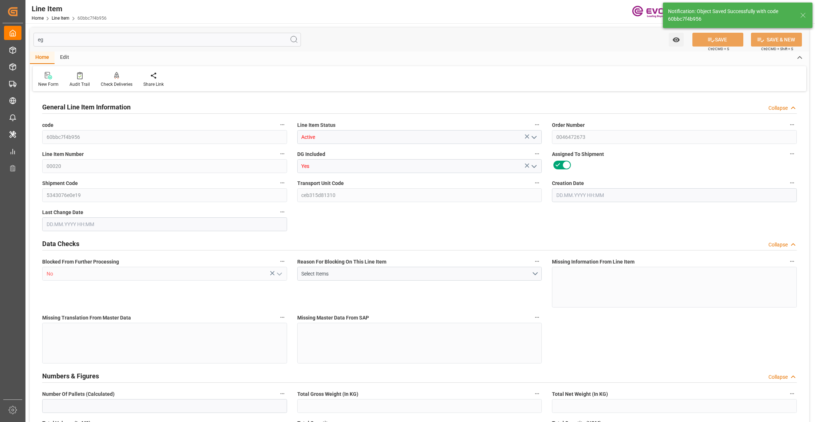
type input "5484.5"
type input "5000"
type input "6.285"
type input "6285"
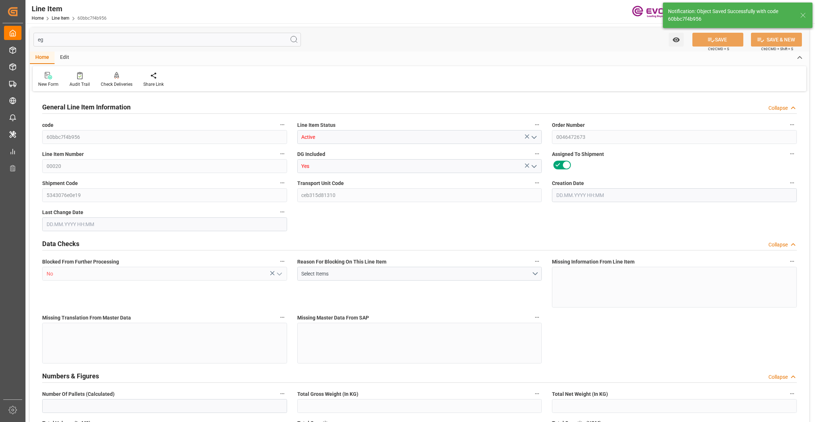
type input "0"
type input "[DATE] 12:51"
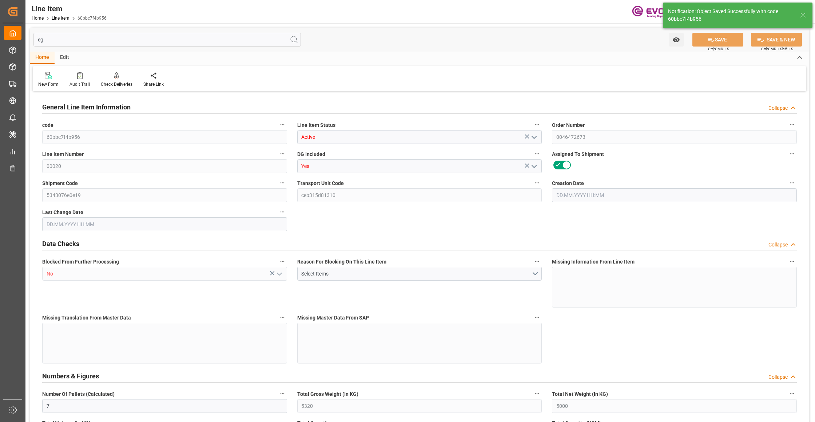
type input "[DATE] 02:47"
type input "[DATE]"
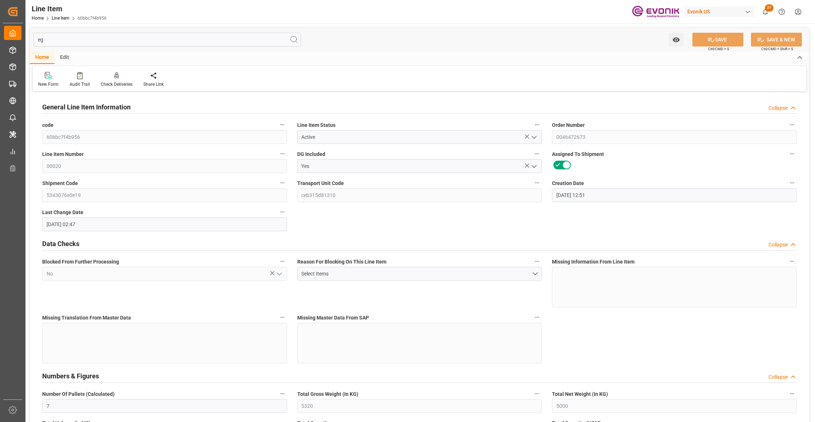
click at [159, 39] on input "eg" at bounding box center [166, 40] width 267 height 14
type input "e"
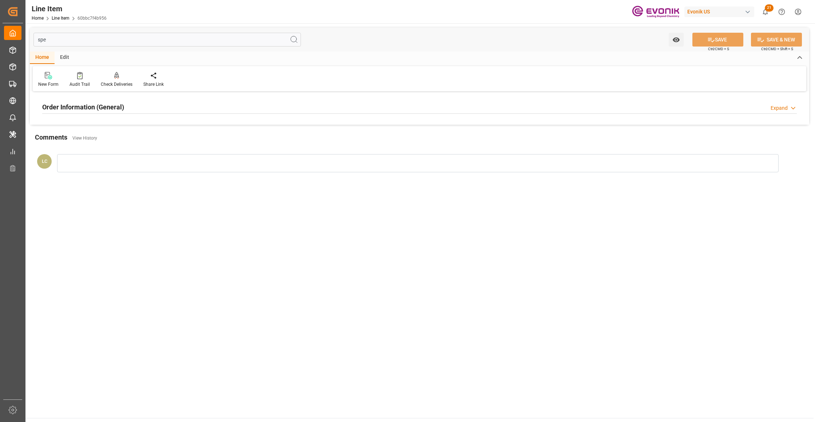
type input "spe"
drag, startPoint x: 207, startPoint y: 100, endPoint x: 210, endPoint y: 105, distance: 6.1
click at [207, 101] on div "Order Information (General) Expand" at bounding box center [419, 107] width 754 height 14
click at [211, 140] on div at bounding box center [164, 150] width 245 height 41
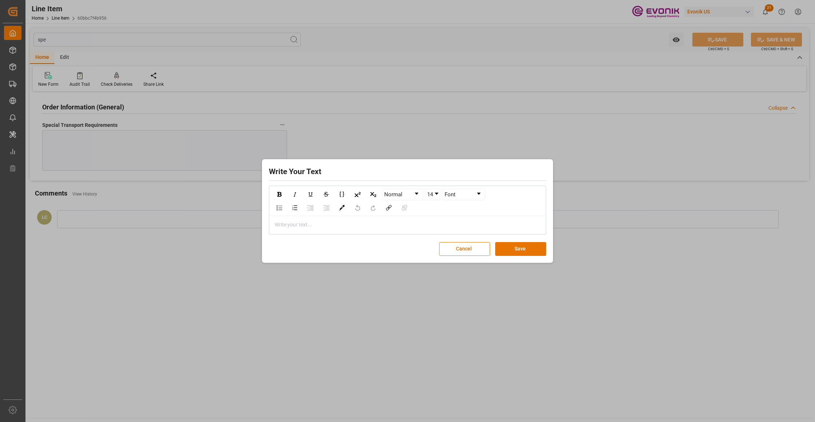
click at [325, 224] on div "rdw-editor" at bounding box center [407, 225] width 265 height 8
click at [524, 252] on button "Save" at bounding box center [520, 249] width 51 height 14
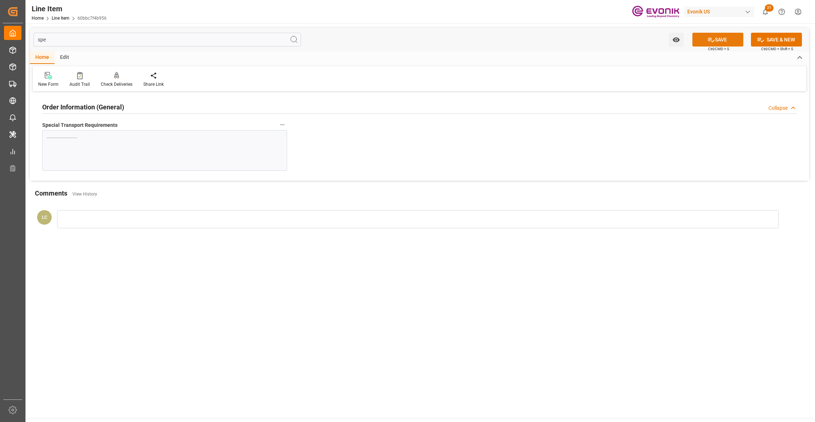
click at [710, 38] on icon at bounding box center [711, 40] width 7 height 4
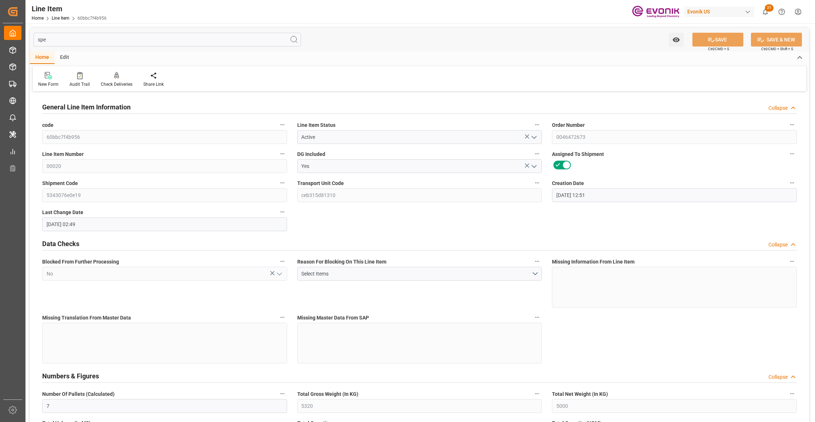
click at [56, 41] on input "spe" at bounding box center [166, 40] width 267 height 14
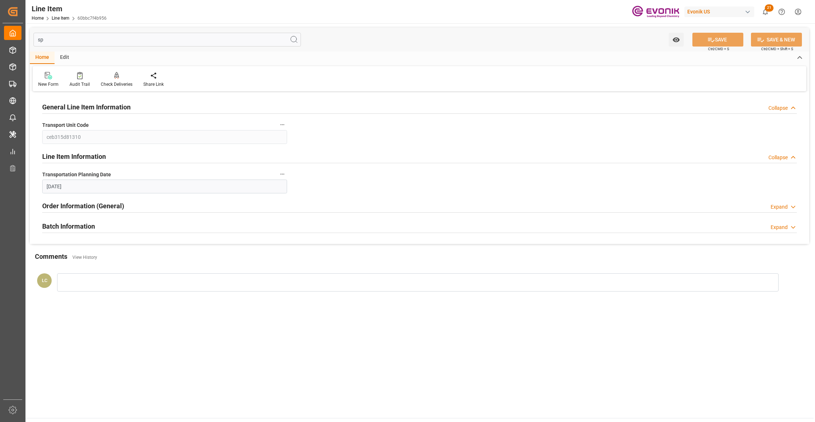
type input "s"
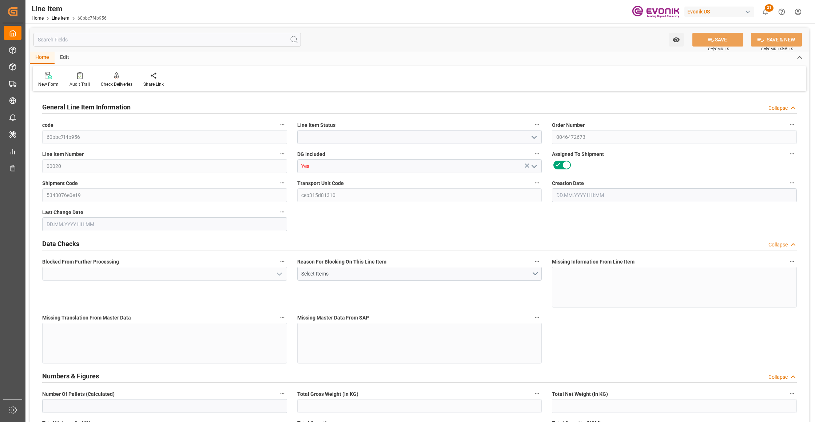
type input "Active"
type input "No"
type input "7"
type input "5320"
type input "5000"
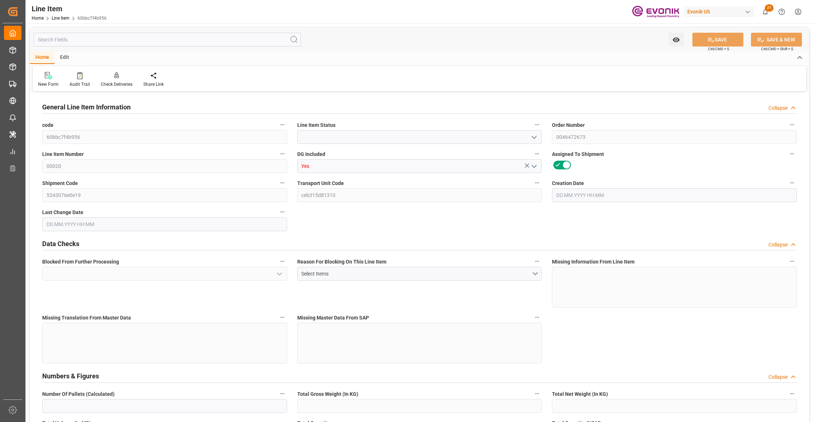
type input "6.285"
type input "200"
type input "81400"
type input "200"
type input "5000"
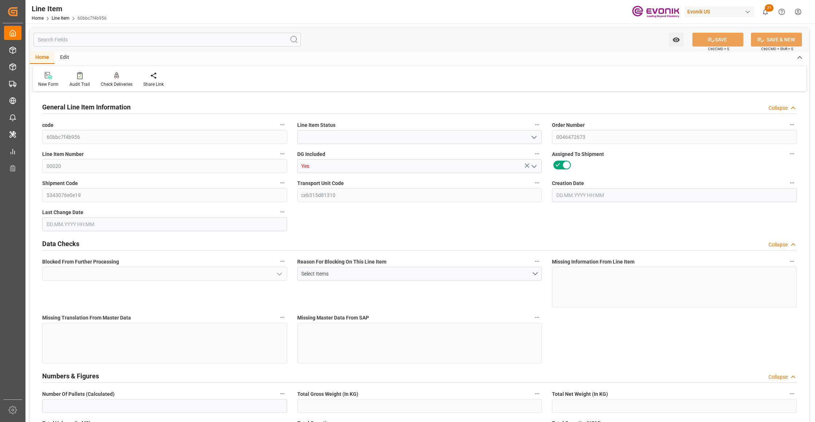
type input "5320"
type input "5484.5"
type input "5000"
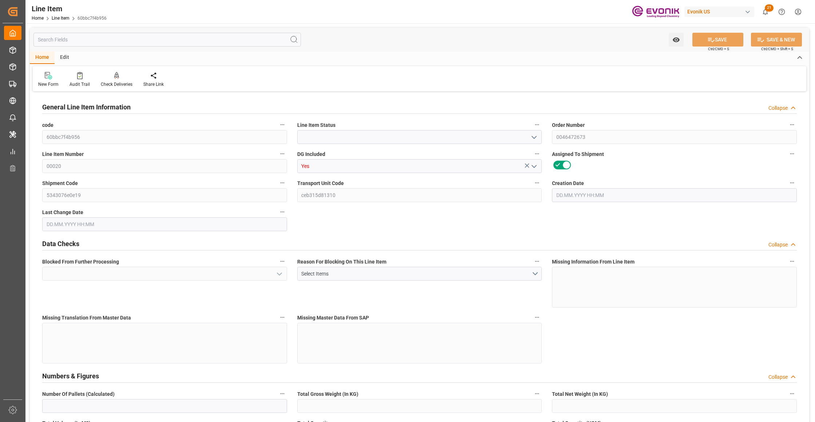
type input "6.285"
type input "6285"
type input "0"
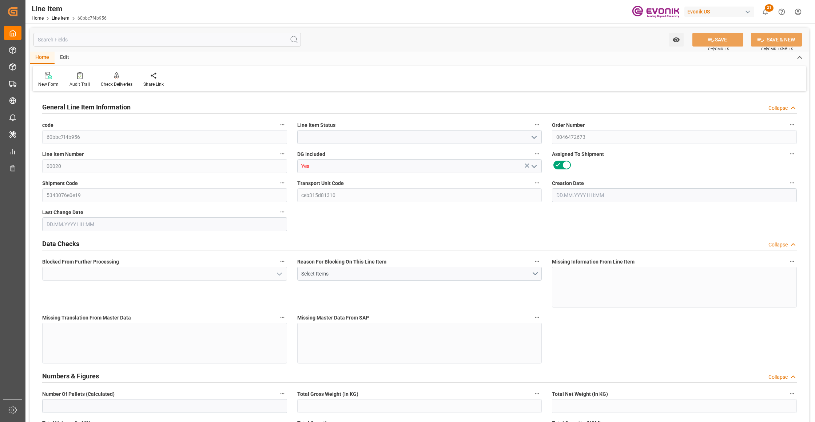
type input "0"
type input "11.09.2025 12:51"
type input "23.09.2025 02:49"
type input "06.12.2025"
type input "27.10.2025"
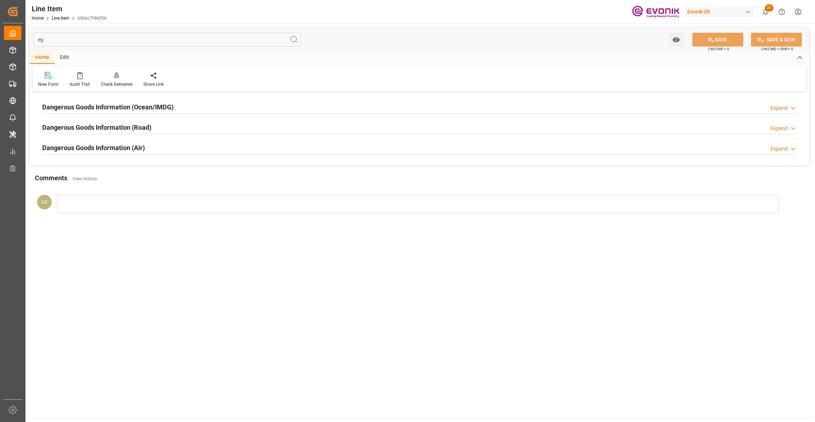
type input "eg"
click at [184, 108] on div "Dangerous Goods Information (Ocean/IMDG) Expand" at bounding box center [419, 107] width 754 height 14
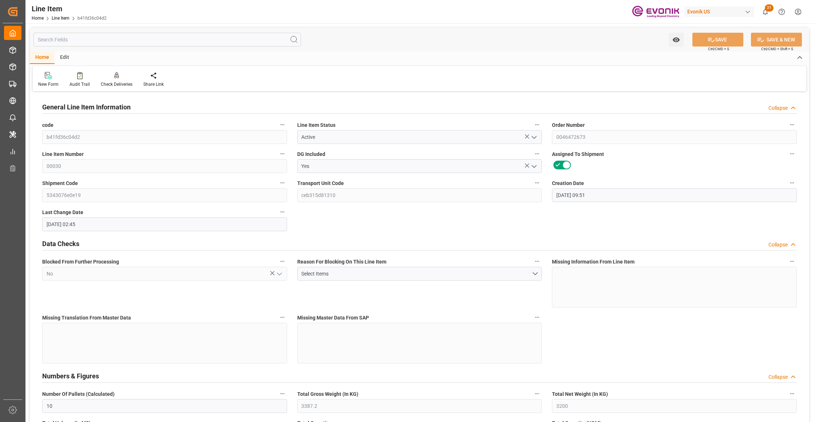
click at [133, 41] on input "text" at bounding box center [166, 40] width 267 height 14
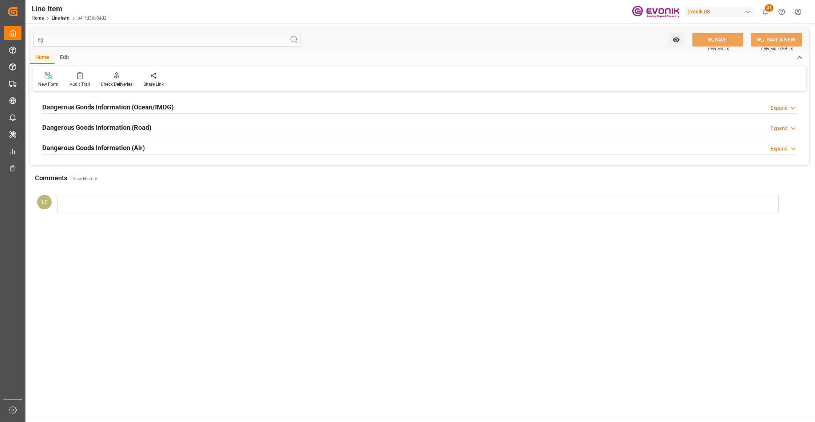
type input "eg"
click at [187, 108] on div "Dangerous Goods Information (Ocean/IMDG) Expand" at bounding box center [419, 107] width 754 height 14
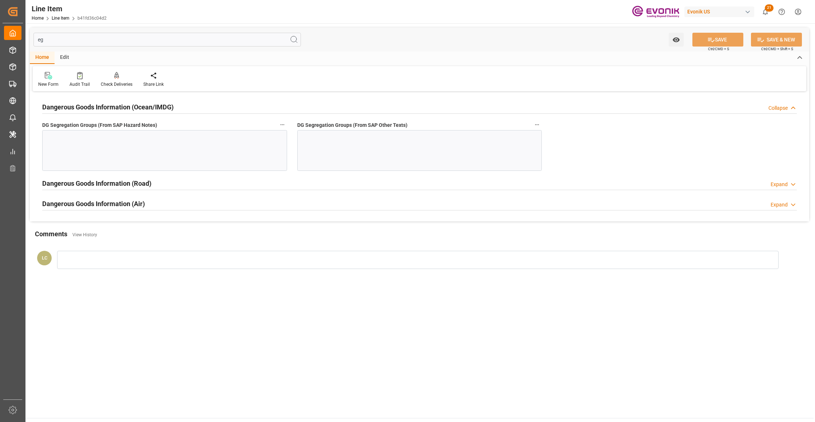
click at [191, 144] on div at bounding box center [164, 150] width 245 height 41
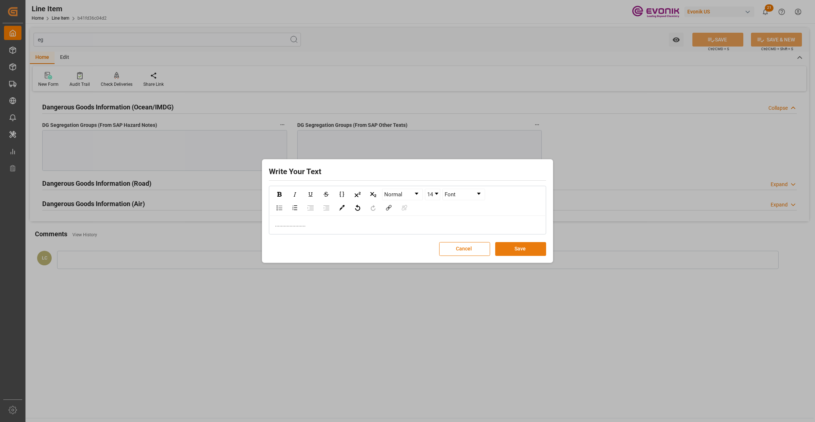
click at [527, 251] on button "Save" at bounding box center [520, 249] width 51 height 14
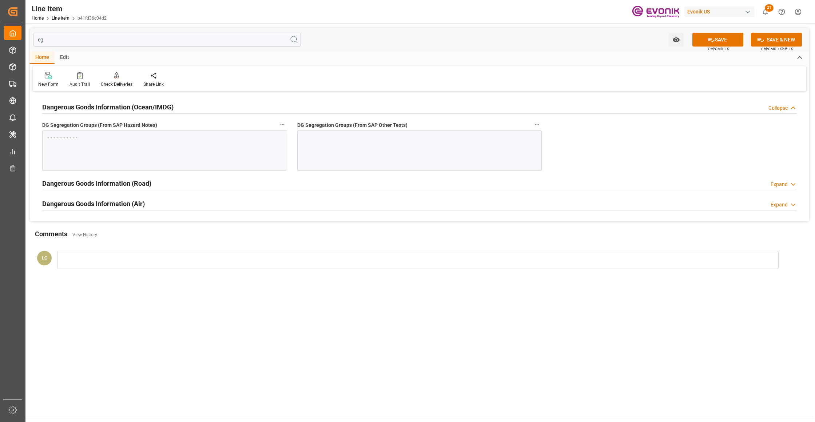
click at [404, 143] on div at bounding box center [419, 150] width 245 height 41
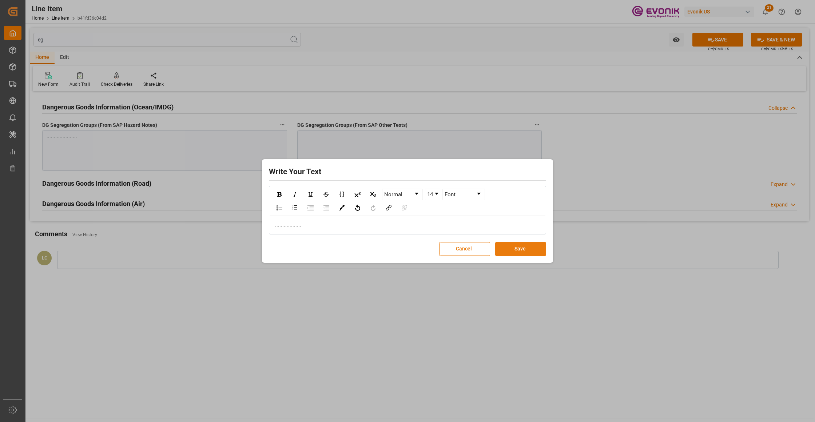
click at [527, 242] on button "Save" at bounding box center [520, 249] width 51 height 14
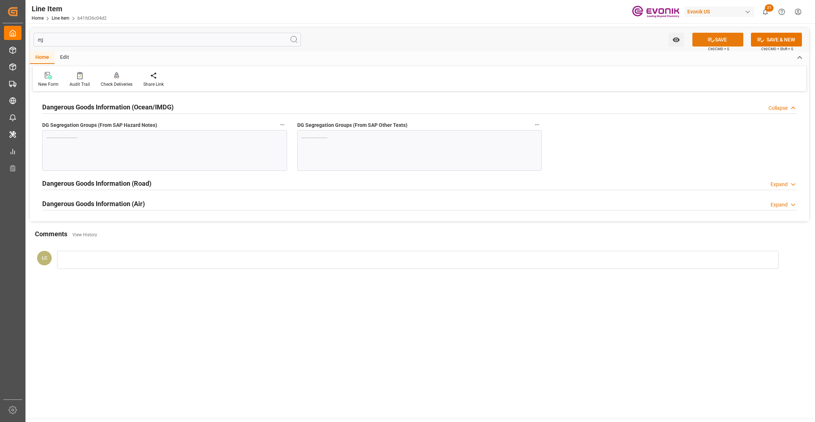
click at [704, 41] on button "SAVE" at bounding box center [717, 40] width 51 height 14
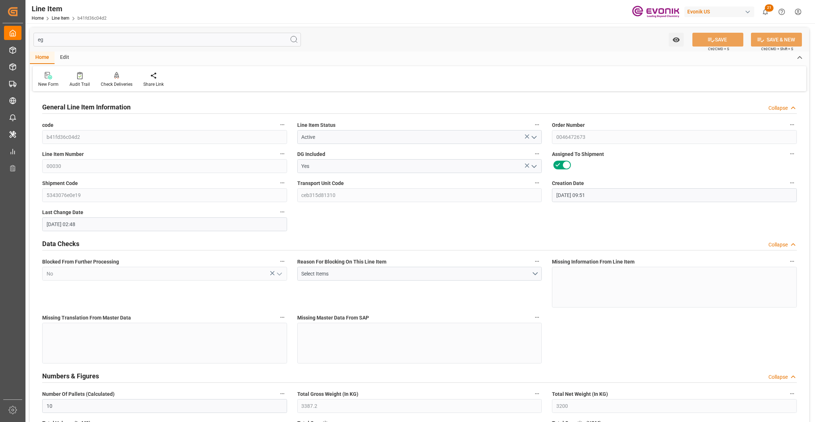
click at [94, 44] on input "eg" at bounding box center [166, 40] width 267 height 14
type input "e"
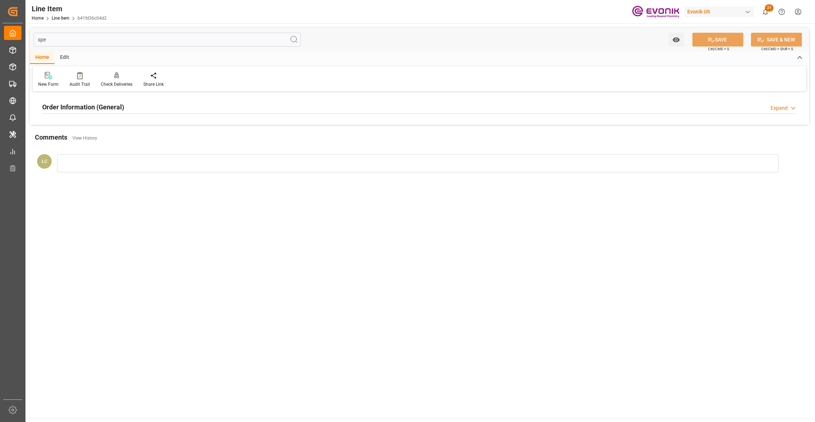
type input "spe"
click at [252, 112] on div "Order Information (General) Expand" at bounding box center [419, 107] width 754 height 14
click at [220, 134] on div at bounding box center [164, 150] width 245 height 41
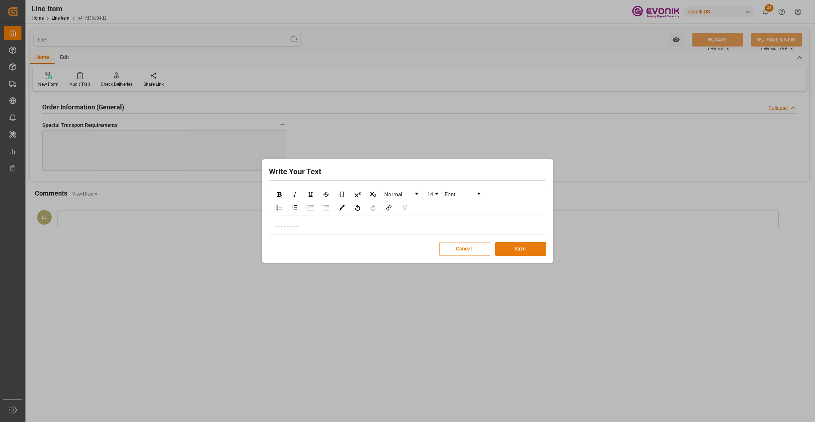
click at [532, 249] on button "Save" at bounding box center [520, 249] width 51 height 14
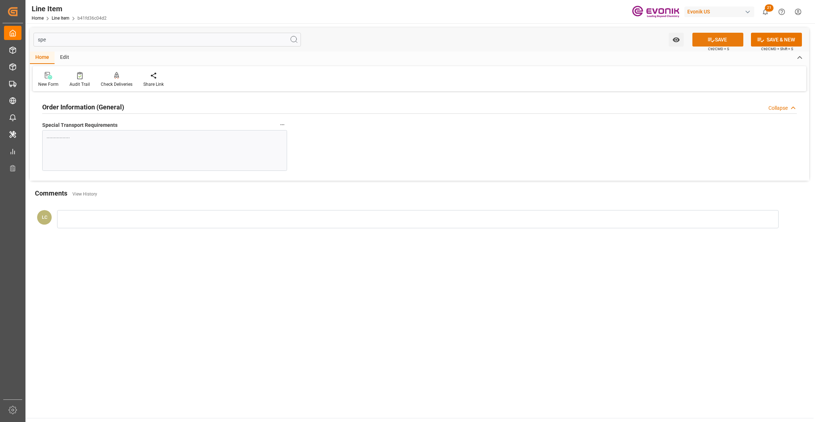
click at [722, 42] on button "SAVE" at bounding box center [717, 40] width 51 height 14
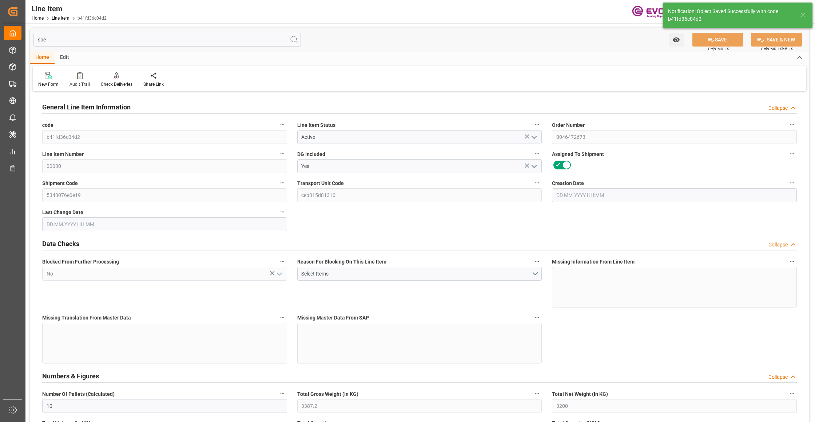
type input "[DATE] 09:51"
type input "[DATE] 02:49"
type input "[DATE]"
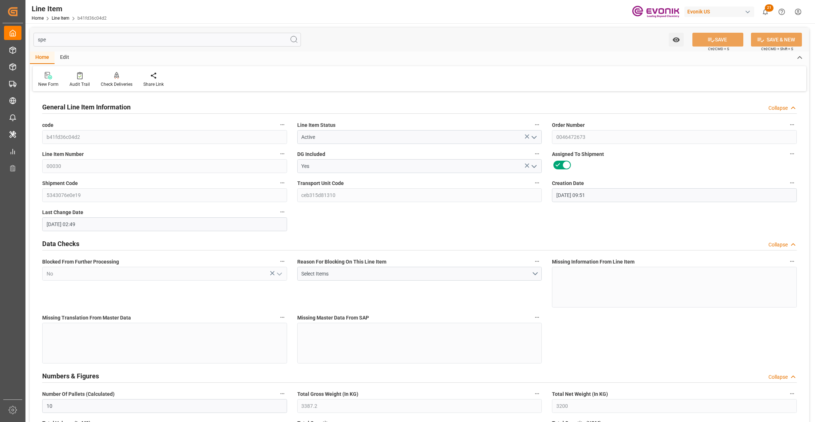
click at [73, 40] on input "spe" at bounding box center [166, 40] width 267 height 14
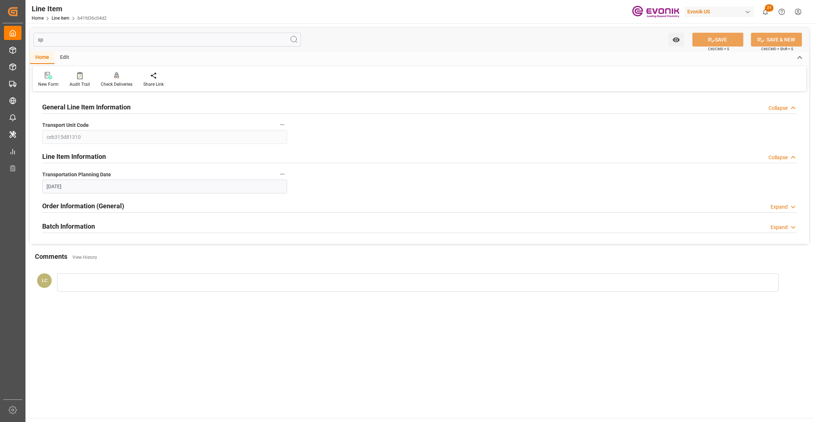
type input "s"
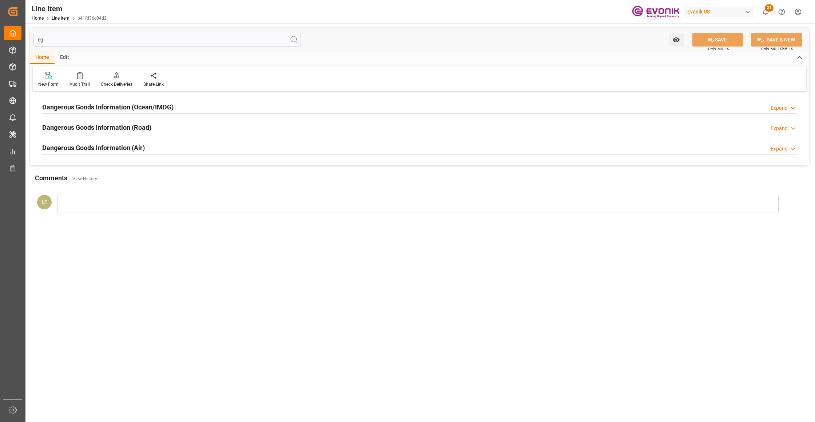
type input "eg"
click at [215, 105] on div "Dangerous Goods Information (Ocean/IMDG) Expand" at bounding box center [419, 107] width 754 height 14
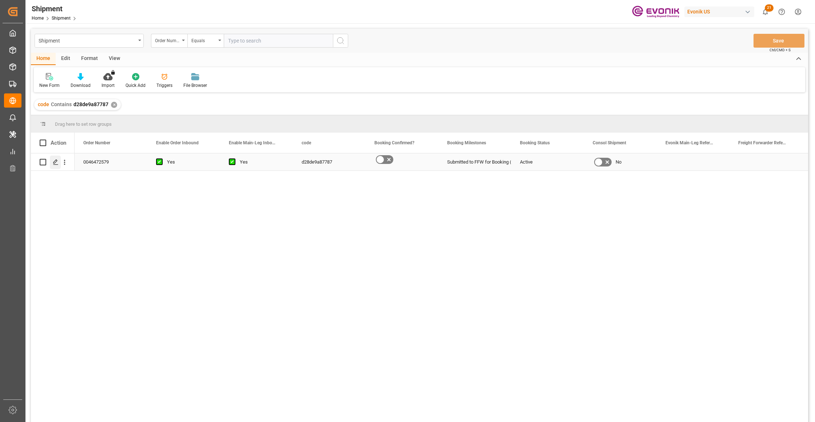
click at [55, 163] on icon "Press SPACE to select this row." at bounding box center [56, 162] width 6 height 6
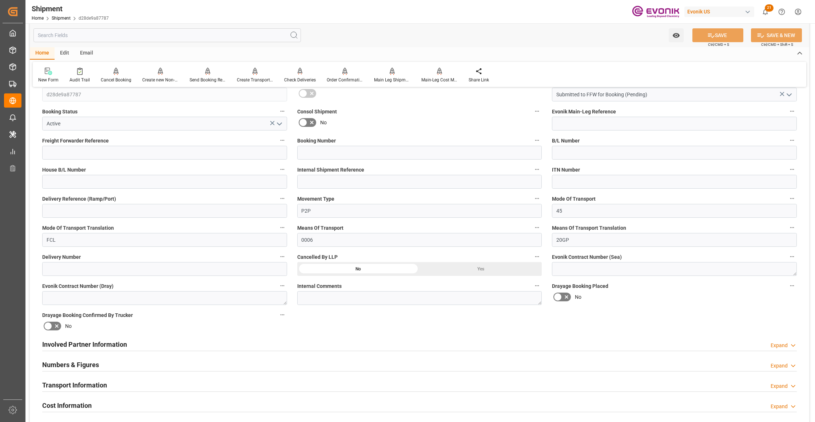
scroll to position [323, 0]
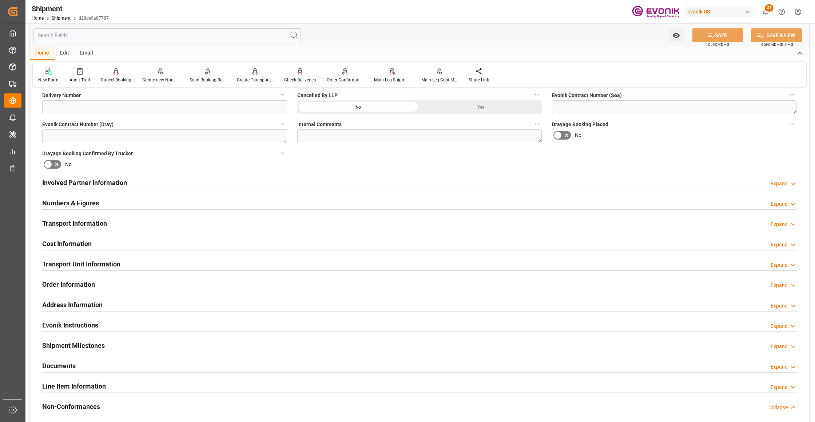
click at [446, 185] on div "Involved Partner Information Expand" at bounding box center [419, 182] width 754 height 14
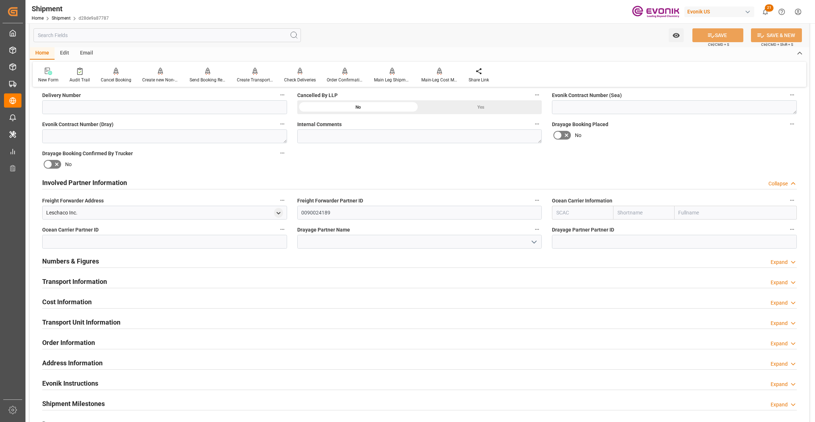
click at [642, 211] on input "text" at bounding box center [643, 213] width 61 height 14
type input "hapag"
click at [642, 226] on b "Hapag [PERSON_NAME]" at bounding box center [637, 232] width 39 height 13
type input "HLCU"
type input "Hapag [PERSON_NAME]"
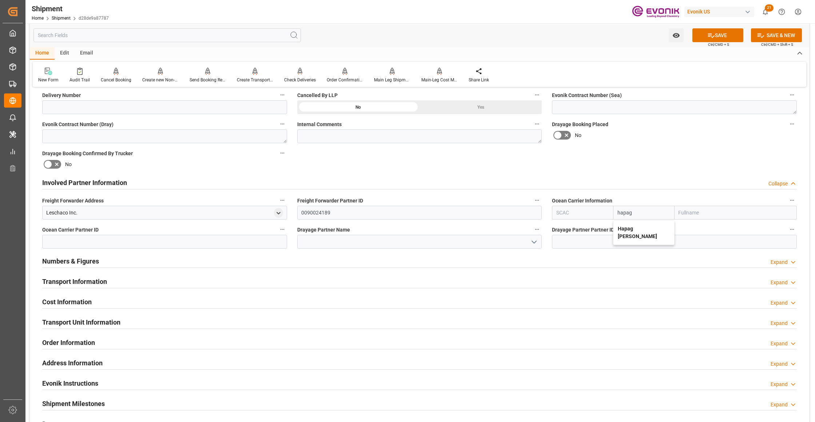
type input "Hapag Lloyd Aktiengesellschaft"
type input "Hapag [PERSON_NAME]"
click at [662, 167] on div "Booking Confirmation Milestone Bar Collapse Submitted to FFW for Booking (Pendi…" at bounding box center [419, 175] width 779 height 810
click at [711, 34] on icon at bounding box center [711, 36] width 8 height 8
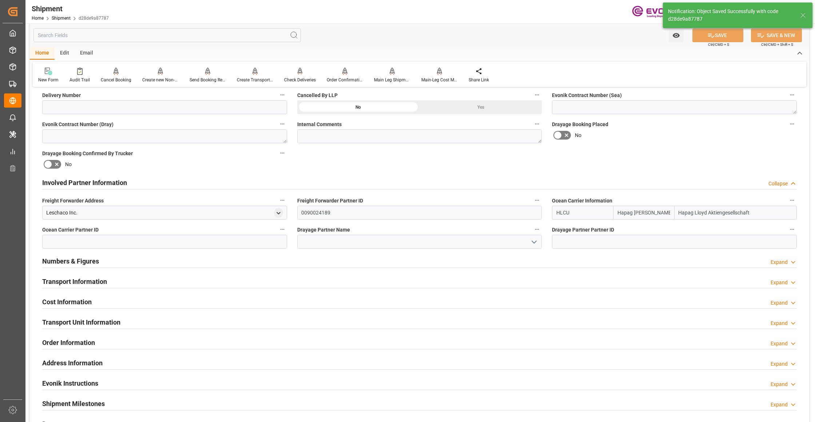
type input "0090027539"
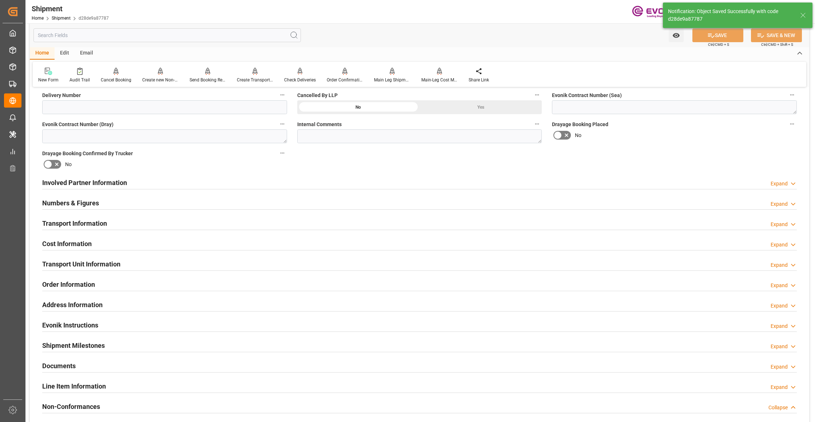
click at [375, 182] on div "Involved Partner Information Expand" at bounding box center [419, 182] width 754 height 14
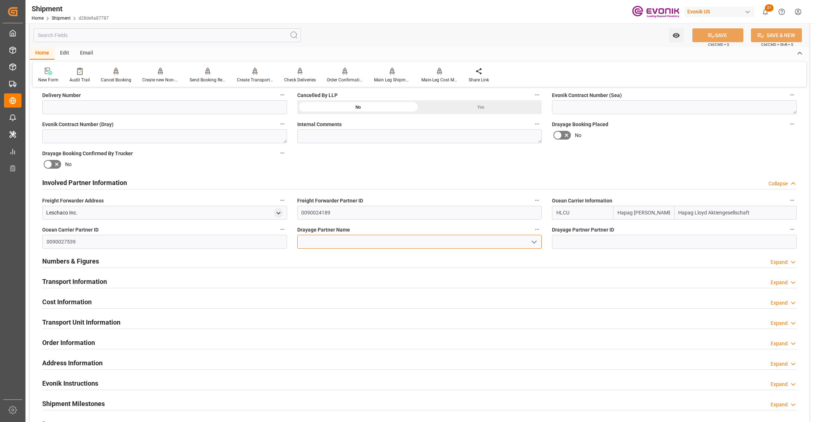
click at [359, 239] on input at bounding box center [419, 242] width 245 height 14
paste input "Container Port Group"
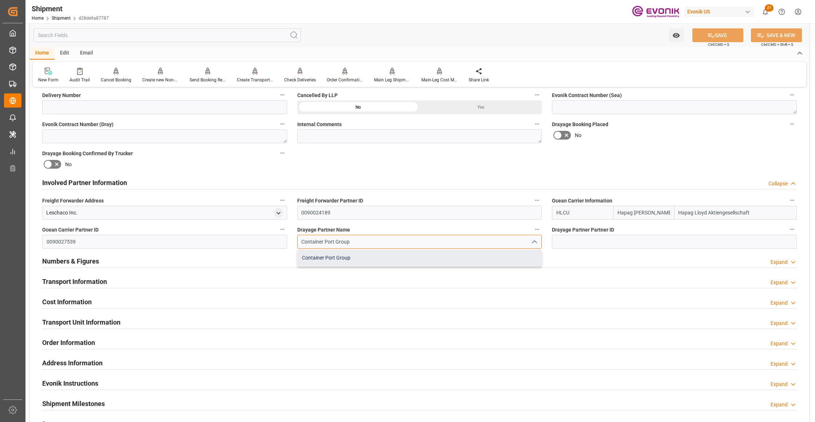
click at [391, 258] on div "Container Port Group" at bounding box center [419, 258] width 244 height 16
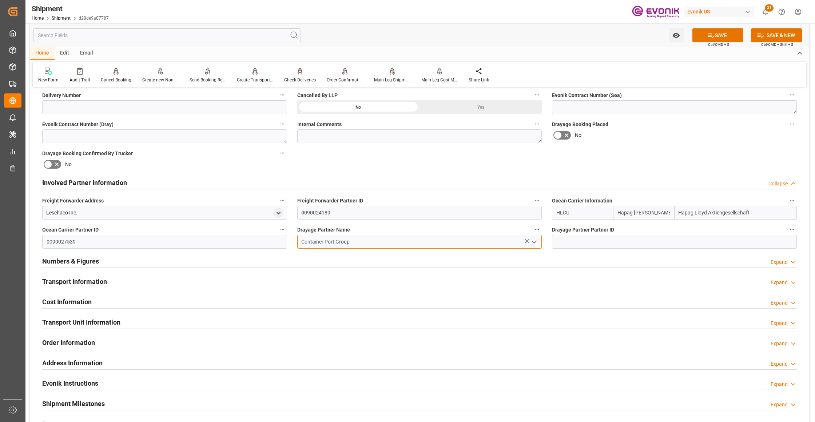
type input "Container Port Group"
click at [630, 156] on div "Booking Confirmation Milestone Bar Collapse Submitted to FFW for Booking (Pendi…" at bounding box center [419, 175] width 779 height 810
click at [728, 38] on button "SAVE" at bounding box center [717, 35] width 51 height 14
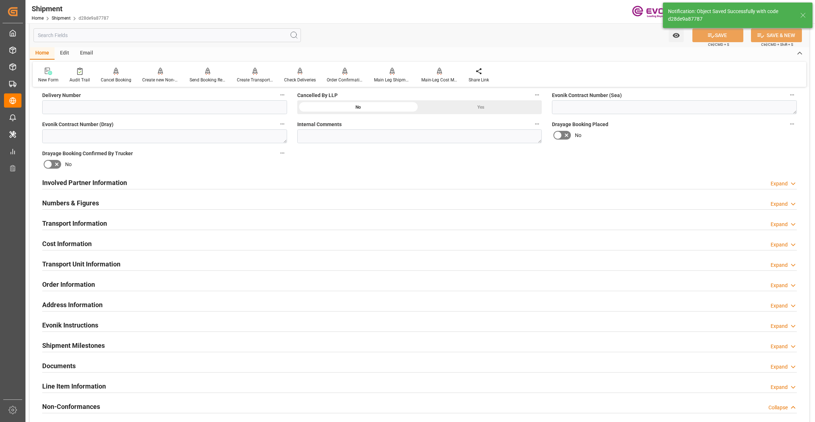
click at [351, 182] on div "Involved Partner Information Expand" at bounding box center [419, 182] width 754 height 14
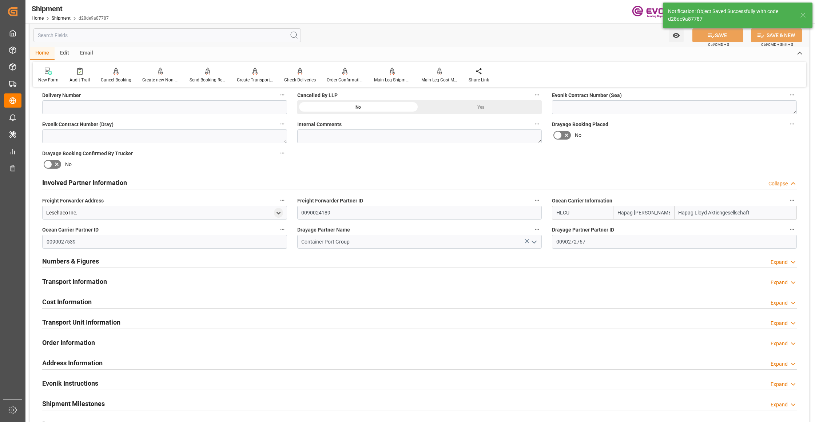
click at [329, 281] on div "Transport Information Expand" at bounding box center [419, 281] width 754 height 14
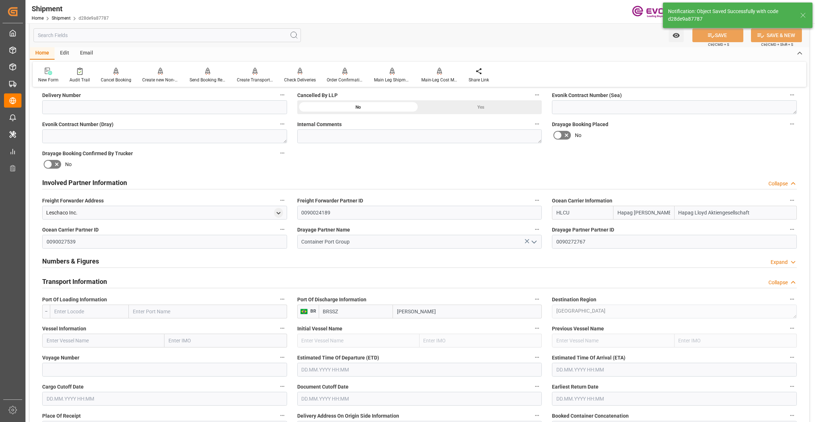
scroll to position [485, 0]
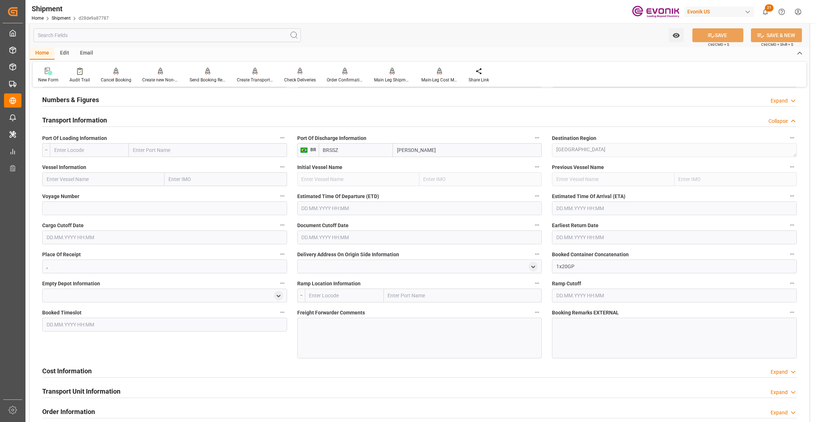
click at [102, 149] on input "text" at bounding box center [89, 150] width 79 height 14
click at [89, 163] on span "USNYC - New York" at bounding box center [77, 166] width 44 height 6
type input "USNYC"
type input "New York"
type input "USNYC"
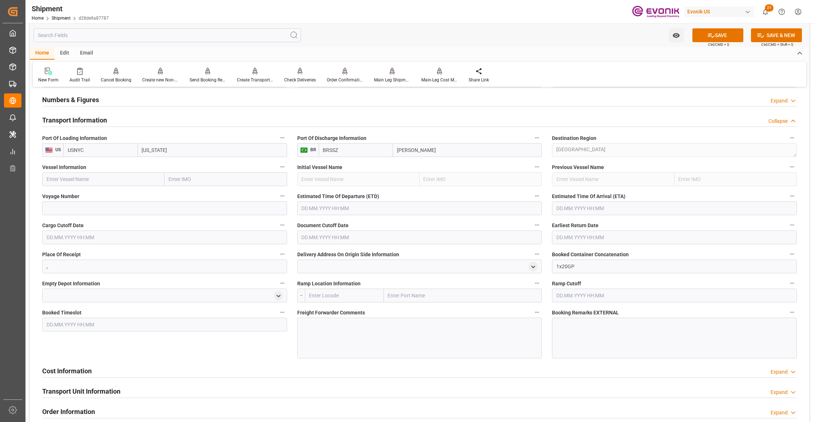
click at [118, 184] on input "text" at bounding box center [103, 179] width 122 height 14
click at [111, 182] on input "text" at bounding box center [103, 179] width 122 height 14
paste input "MAERSK MONTE AZUL / 541S"
click at [110, 179] on input "MAERSK MONTE AZUL / 541S" at bounding box center [103, 179] width 122 height 14
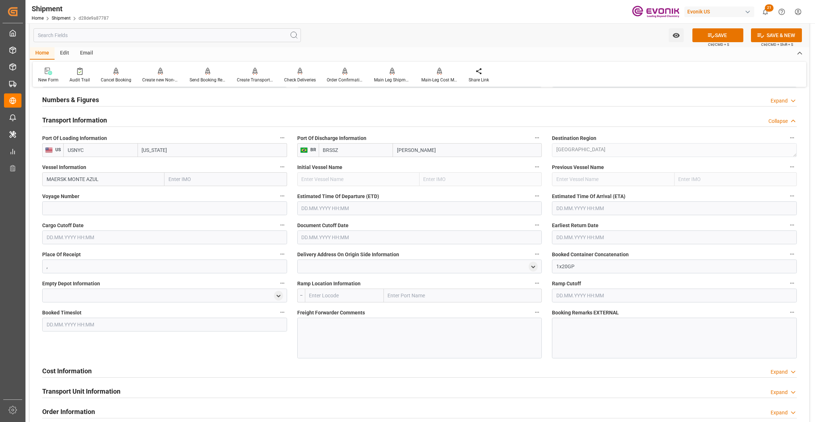
type input "MAERSK MONTE AZUL"
click at [113, 196] on span "MAERSK MONTE AZUL - 9348053" at bounding box center [84, 195] width 75 height 6
type input "9348053"
type input "MAERSK MONTE AZUL"
click at [111, 212] on input at bounding box center [164, 208] width 245 height 14
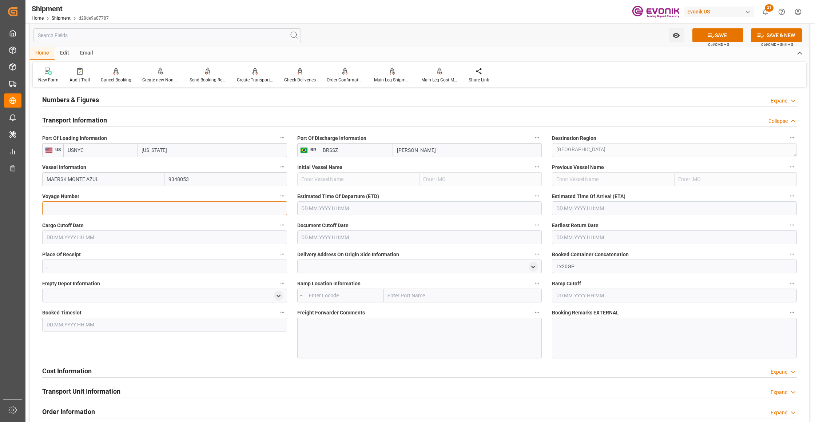
paste input "541S"
type input "541S"
click at [348, 209] on input "text" at bounding box center [419, 208] width 245 height 14
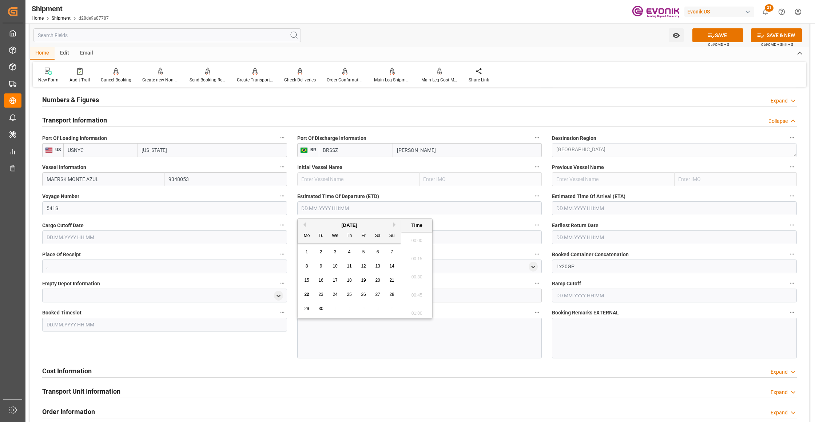
scroll to position [1657, 0]
click at [395, 224] on button "Next Month" at bounding box center [395, 225] width 4 height 4
click at [335, 266] on span "8" at bounding box center [335, 266] width 3 height 5
type input "08.10.2025 00:00"
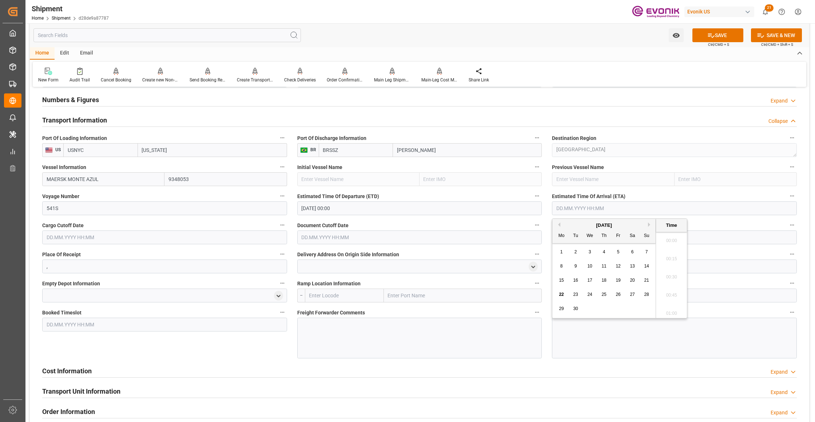
click at [591, 206] on input "text" at bounding box center [674, 208] width 245 height 14
click at [651, 226] on button "Next Month" at bounding box center [650, 225] width 4 height 4
click at [590, 309] on span "29" at bounding box center [589, 308] width 5 height 5
type input "29.10.2025 00:00"
click at [230, 240] on input "text" at bounding box center [164, 238] width 245 height 14
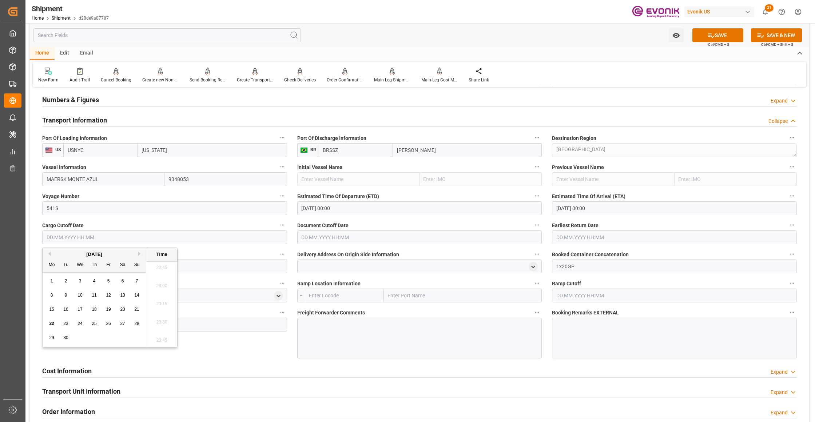
click at [92, 307] on span "18" at bounding box center [94, 309] width 5 height 5
type input "18.09.2025 00:00"
click at [325, 239] on input "text" at bounding box center [419, 238] width 245 height 14
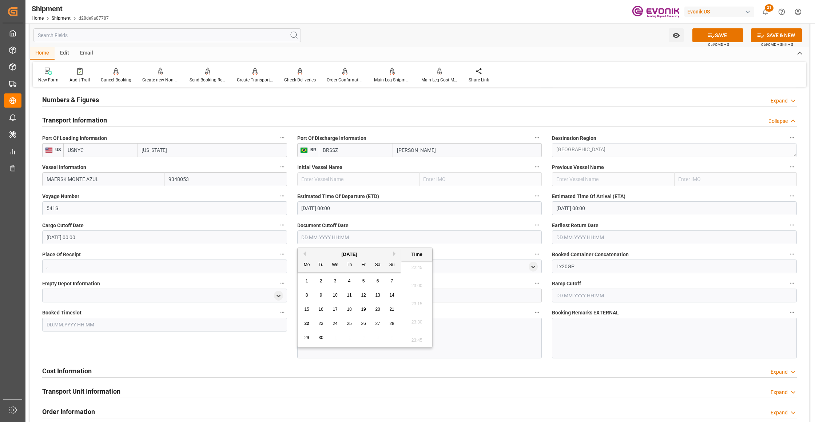
click at [349, 313] on div "18" at bounding box center [349, 309] width 9 height 9
type input "18.09.2025 00:00"
click at [578, 238] on input "text" at bounding box center [674, 238] width 245 height 14
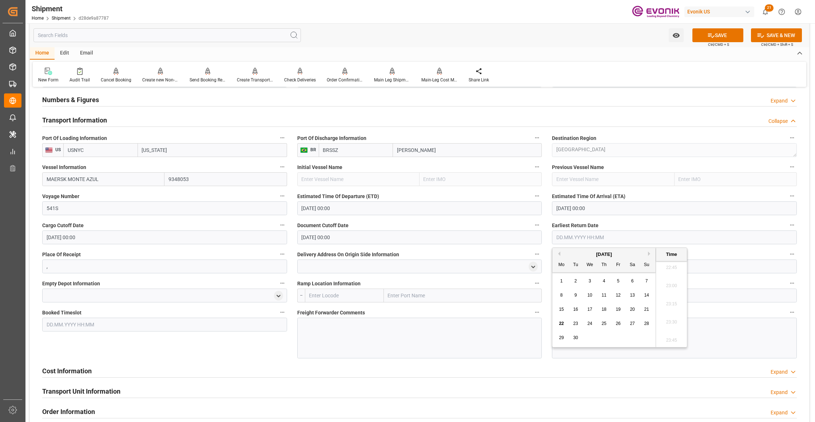
click at [603, 309] on span "18" at bounding box center [603, 309] width 5 height 5
type input "18.09.2025 00:00"
click at [223, 352] on div "Booked Timeslot" at bounding box center [164, 333] width 255 height 56
click at [717, 35] on button "SAVE" at bounding box center [717, 35] width 51 height 14
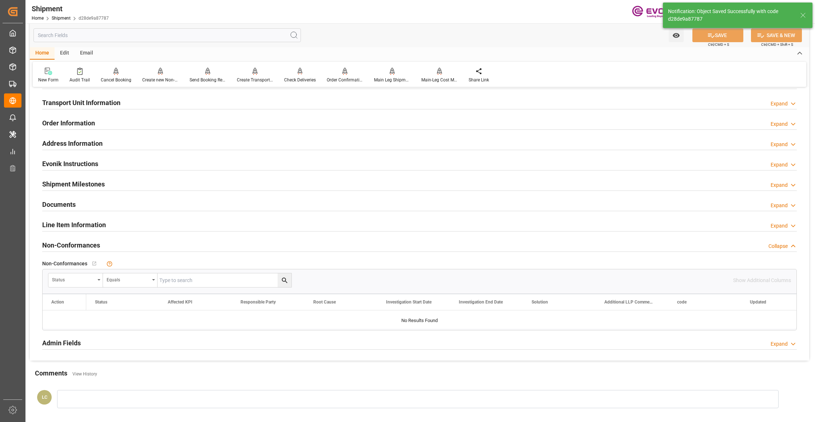
scroll to position [323, 0]
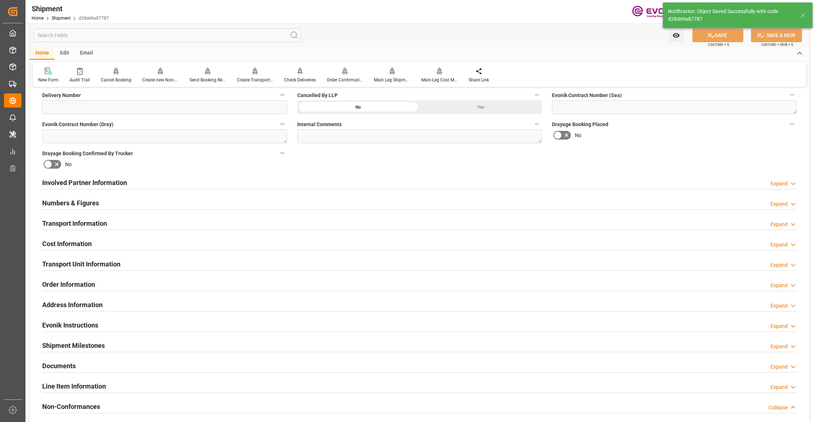
drag, startPoint x: 151, startPoint y: 239, endPoint x: 140, endPoint y: 247, distance: 13.6
click at [151, 239] on div "Cost Information Expand" at bounding box center [419, 243] width 754 height 14
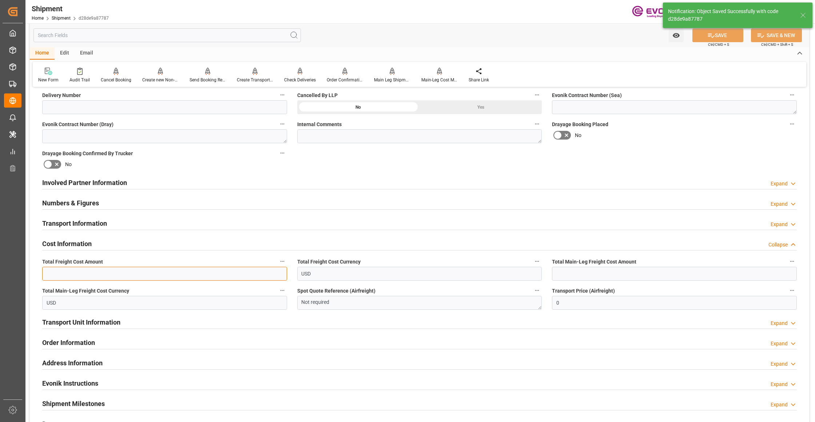
click at [86, 273] on input "text" at bounding box center [164, 274] width 245 height 14
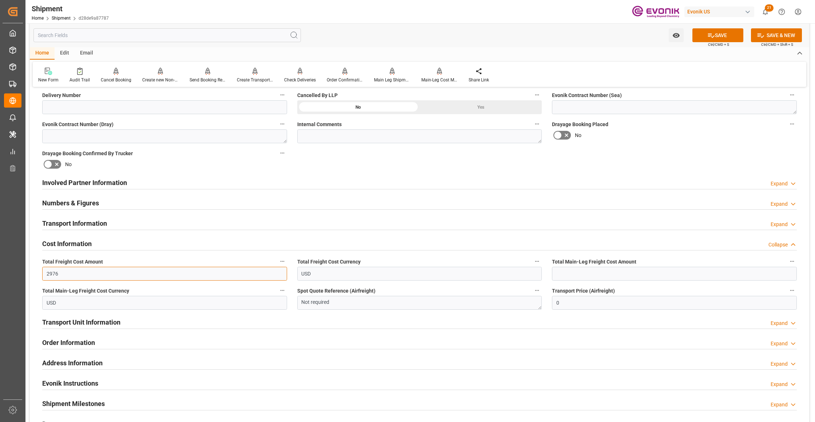
type input "2976"
click at [586, 275] on input "text" at bounding box center [674, 274] width 245 height 14
click at [571, 277] on input "text" at bounding box center [674, 274] width 245 height 14
type input "596"
click at [617, 167] on div "Booking Confirmation Milestone Bar Collapse Submitted to FFW for Booking (Pendi…" at bounding box center [419, 175] width 779 height 810
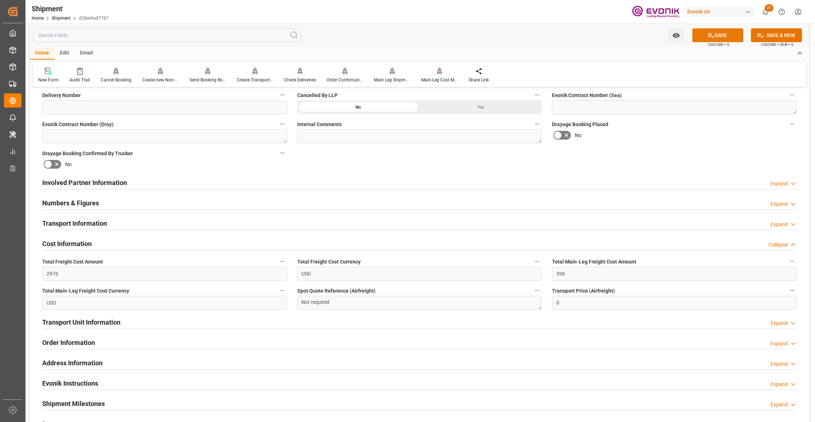
click at [718, 38] on button "SAVE" at bounding box center [717, 35] width 51 height 14
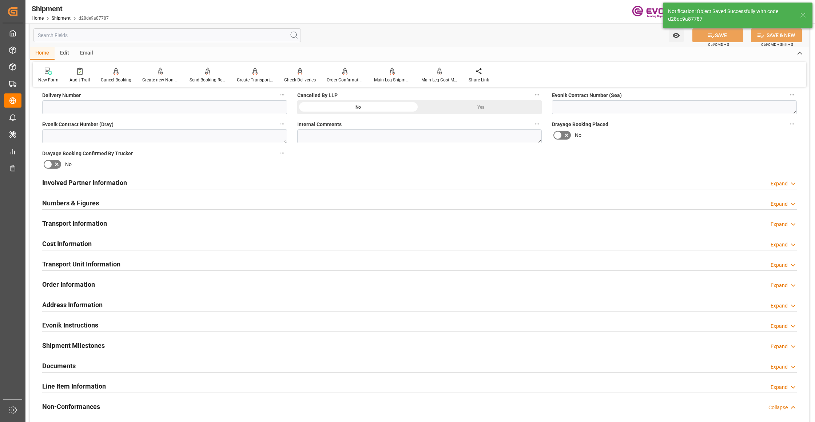
click at [181, 265] on div "Transport Unit Information Expand" at bounding box center [419, 264] width 754 height 14
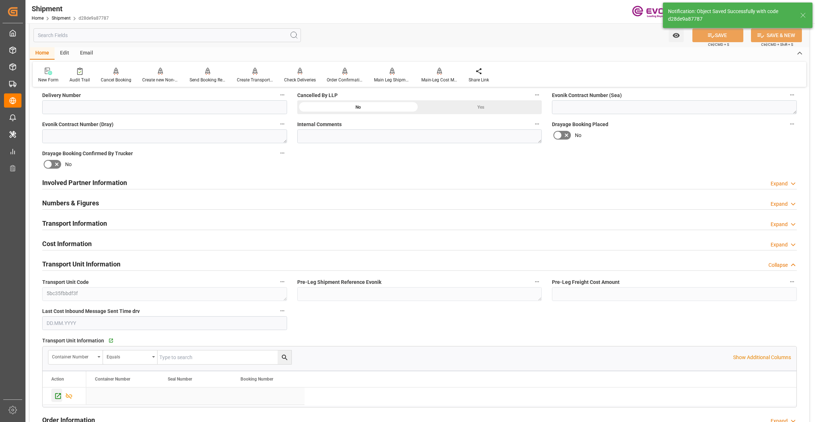
click at [57, 398] on icon "Press SPACE to select this row." at bounding box center [58, 396] width 8 height 8
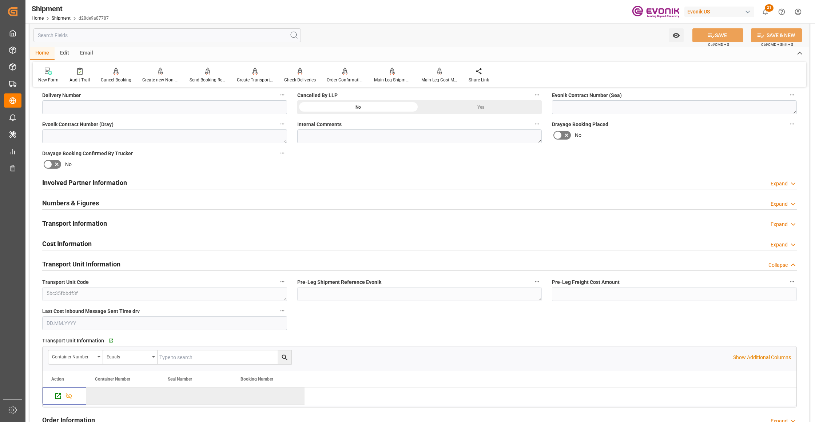
click at [256, 180] on div "Involved Partner Information Expand" at bounding box center [419, 182] width 754 height 14
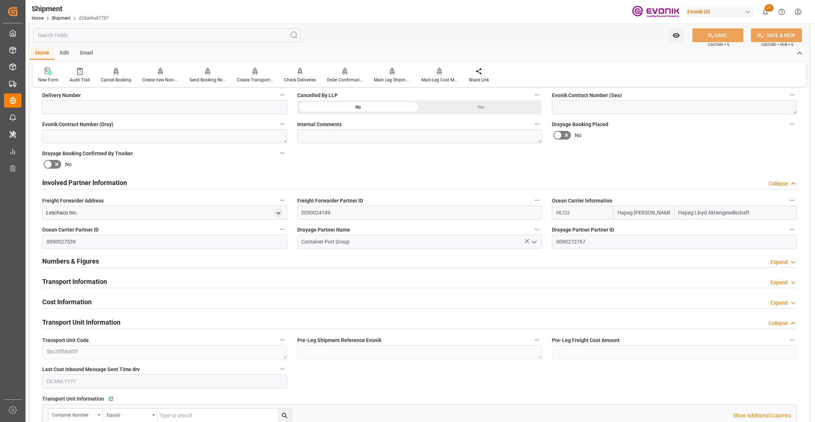
click at [318, 283] on div "Transport Information Expand" at bounding box center [419, 281] width 754 height 14
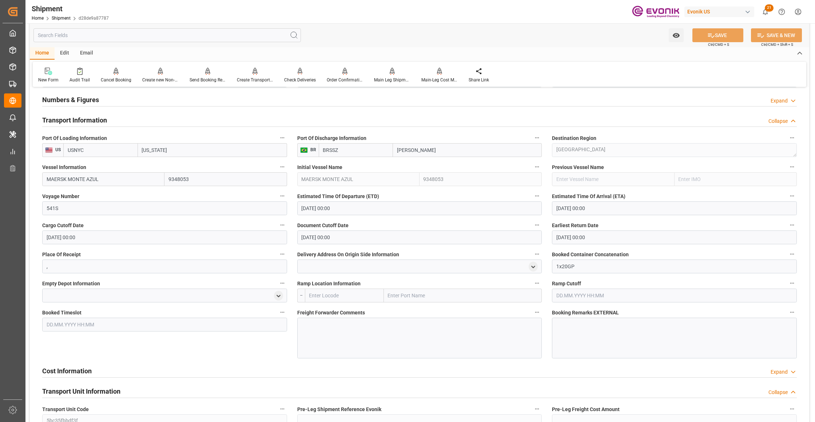
scroll to position [646, 0]
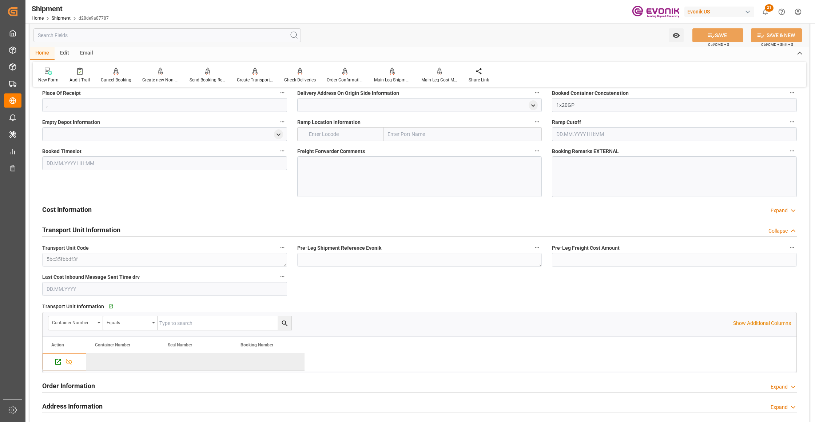
click at [260, 210] on div "Cost Information Expand" at bounding box center [419, 209] width 754 height 14
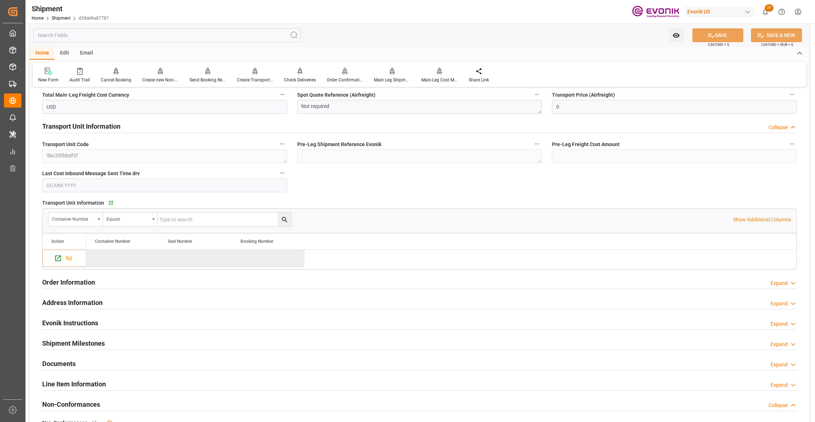
scroll to position [970, 0]
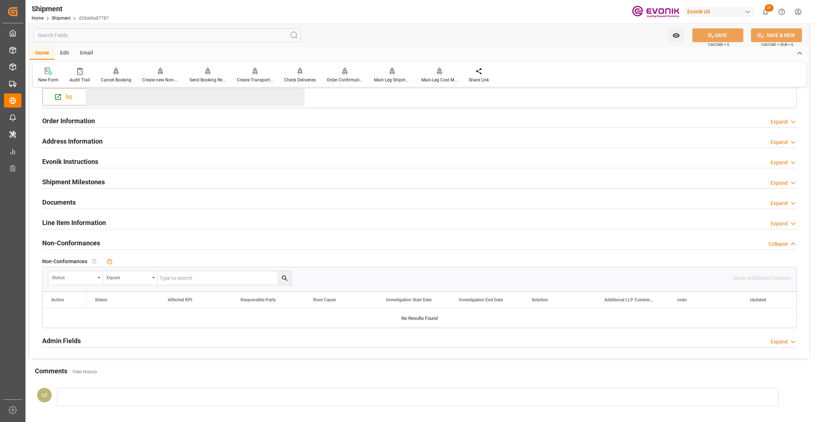
click at [156, 223] on div "Line Item Information Expand" at bounding box center [419, 222] width 754 height 14
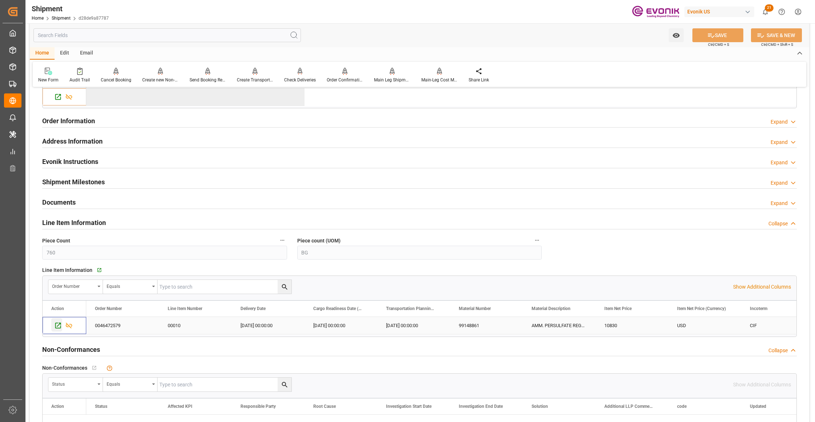
click at [55, 323] on div "Press SPACE to select this row." at bounding box center [56, 324] width 11 height 13
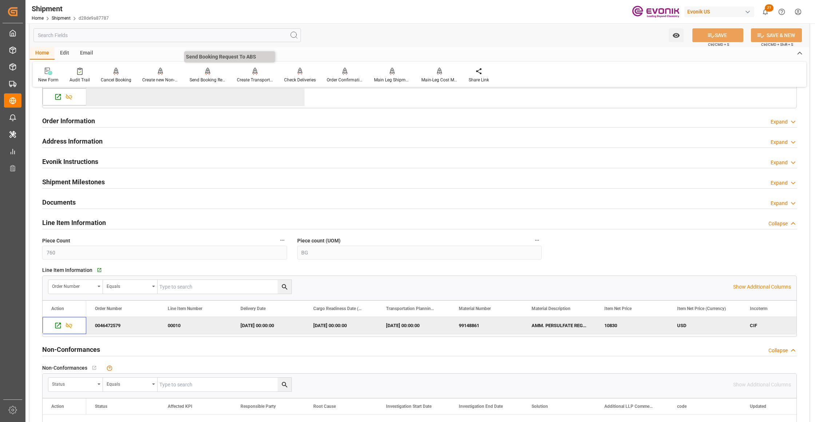
click at [206, 76] on div "Send Booking Request To ABS" at bounding box center [207, 75] width 47 height 16
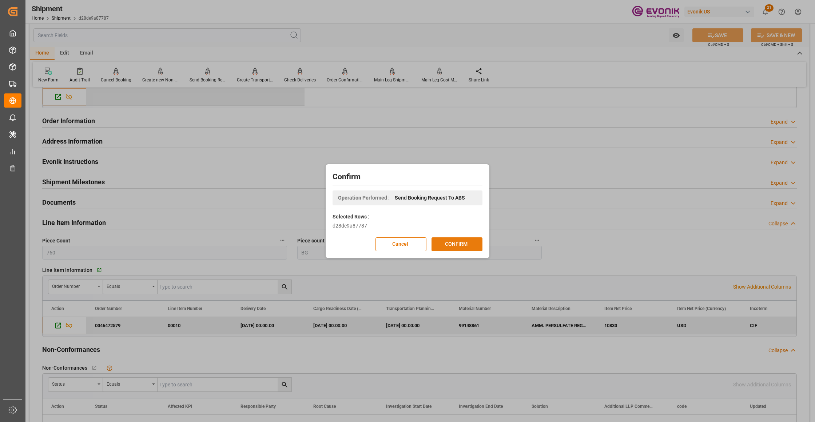
click at [453, 248] on button "CONFIRM" at bounding box center [456, 244] width 51 height 14
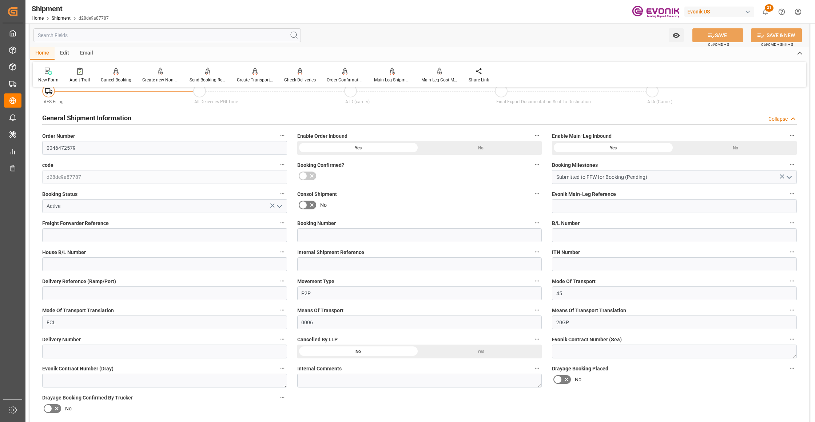
scroll to position [571, 0]
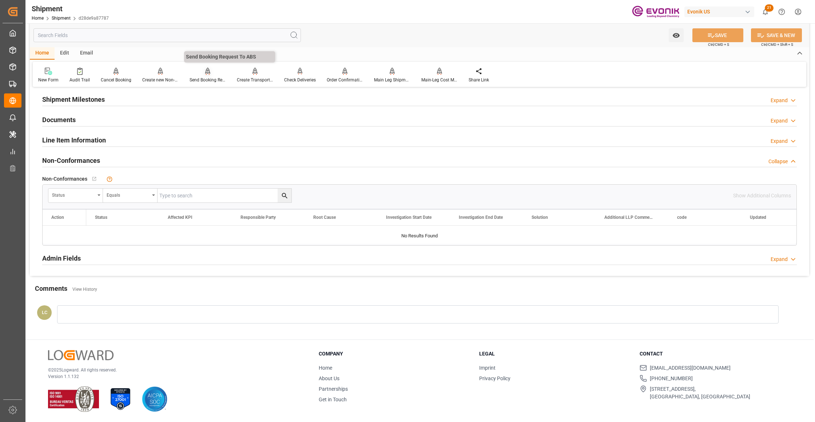
click at [203, 76] on div "Send Booking Request To ABS" at bounding box center [207, 75] width 47 height 16
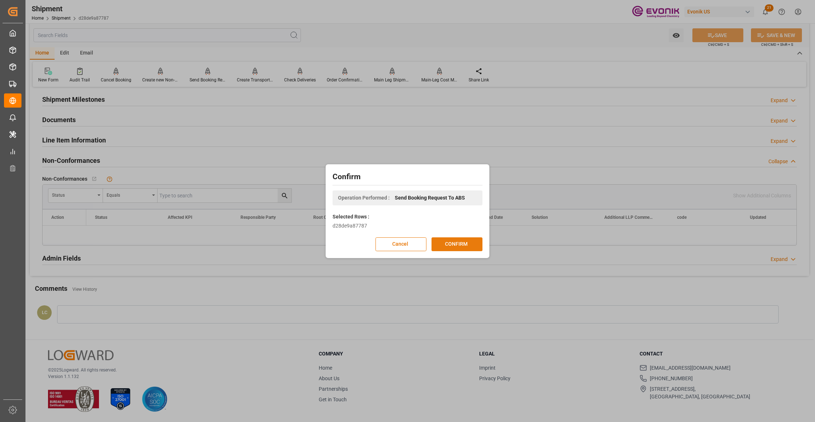
click at [460, 246] on button "CONFIRM" at bounding box center [456, 244] width 51 height 14
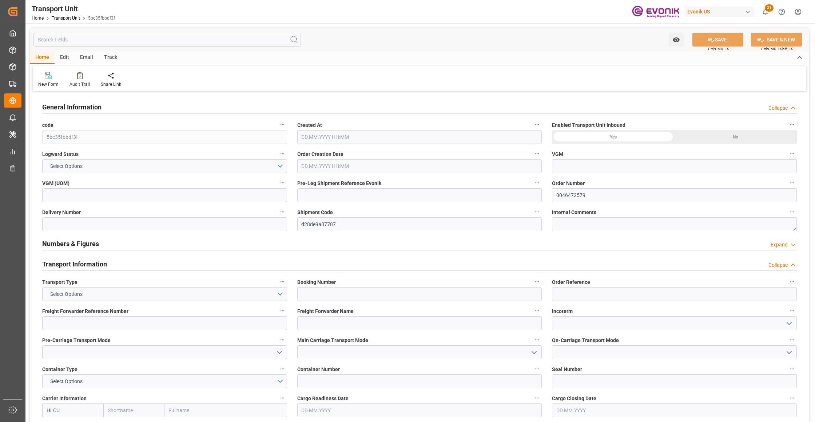
type input "Hapag [PERSON_NAME]"
type input "Hapag Lloyd Aktiengesellschaft"
type input "USNYC"
type input "BRSSZ"
type input "19798"
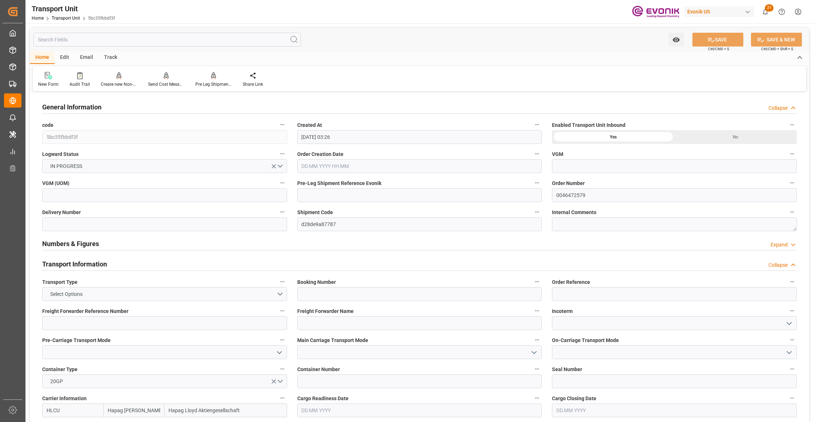
type input "[DATE] 03:26"
type input "[DATE]"
type input "[DATE] 00:00"
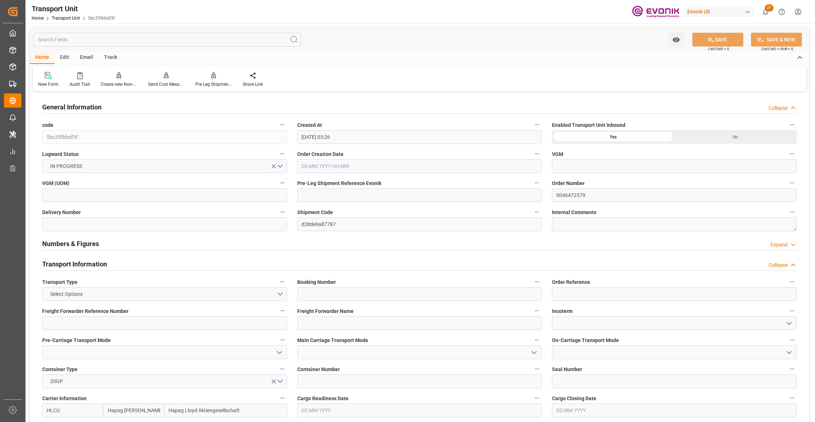
type input "[DATE] 00:00"
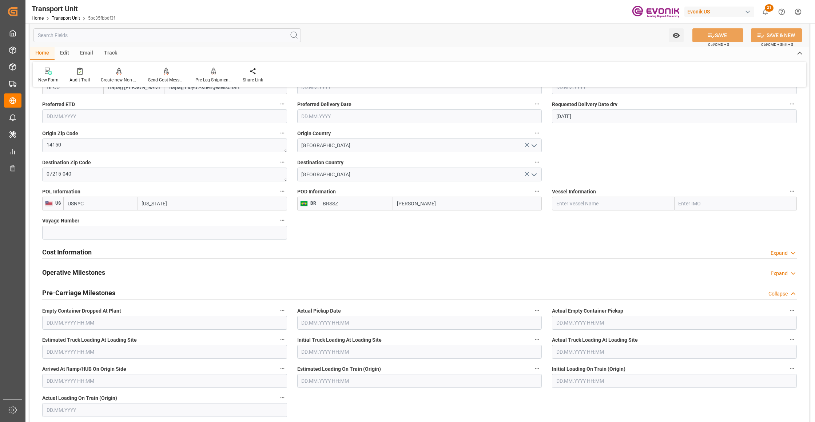
click at [161, 251] on div "Cost Information Expand" at bounding box center [419, 252] width 754 height 14
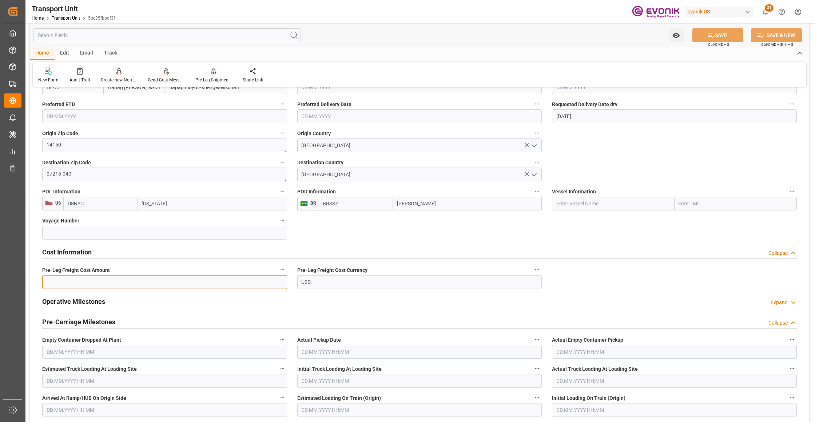
click at [98, 282] on input "text" at bounding box center [164, 282] width 245 height 14
paste input "2380"
type input "2380"
click at [715, 39] on button "SAVE" at bounding box center [717, 35] width 51 height 14
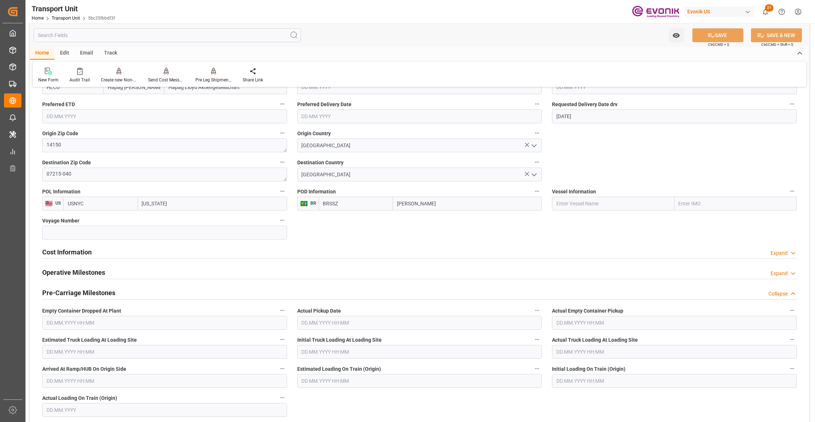
click at [131, 35] on input "text" at bounding box center [166, 35] width 267 height 14
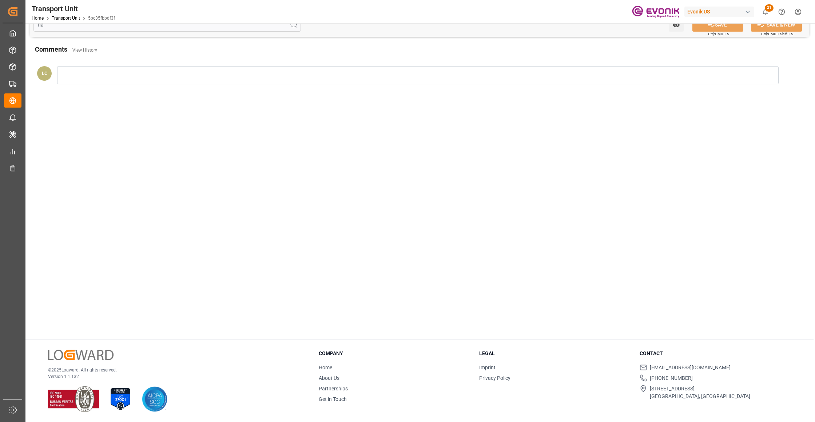
scroll to position [77, 0]
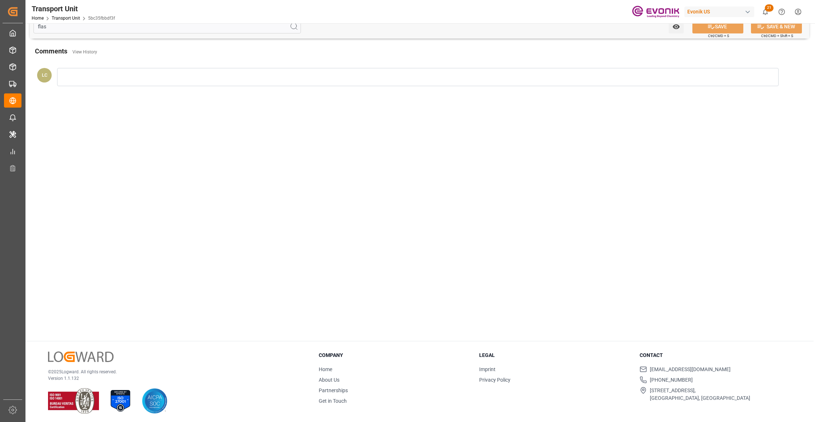
type input "flash"
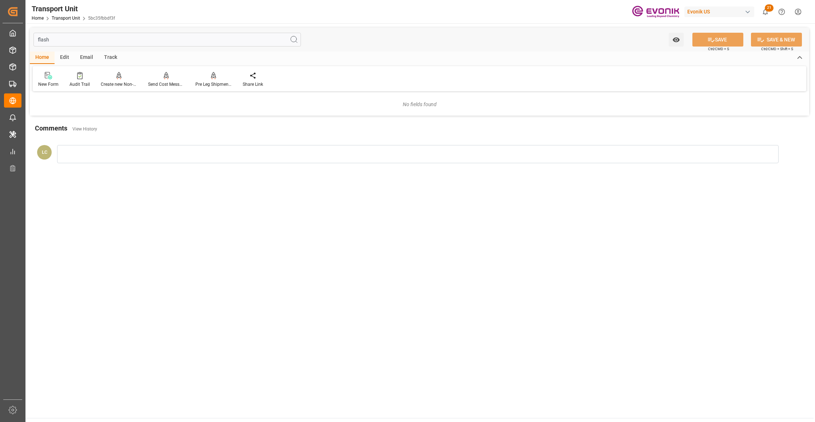
click at [64, 36] on input "flash" at bounding box center [166, 40] width 267 height 14
drag, startPoint x: 64, startPoint y: 36, endPoint x: 31, endPoint y: 36, distance: 32.7
click at [31, 36] on div "flash Watch Option SAVE Ctrl/CMD + S SAVE & NEW Ctrl/CMD + Shift + S" at bounding box center [419, 40] width 779 height 24
click at [69, 42] on input "flash" at bounding box center [166, 40] width 267 height 14
type input "f"
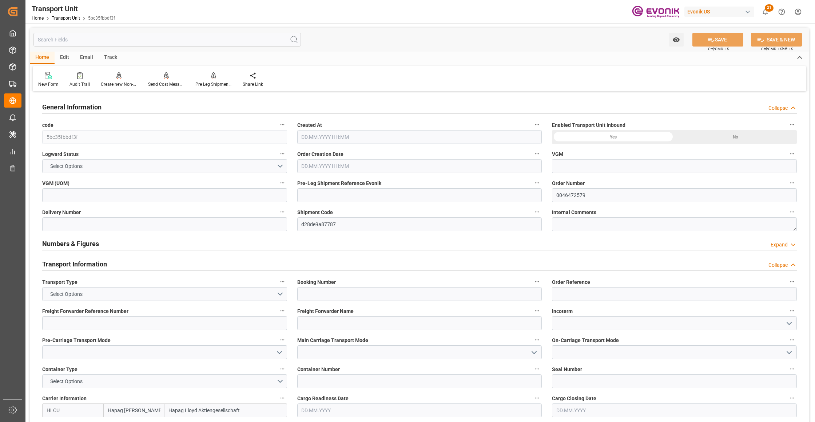
type input "5bc35fbbdf3f"
type input "0046472579"
type input "d28de9a87787"
type textarea "14150"
type input "[GEOGRAPHIC_DATA]"
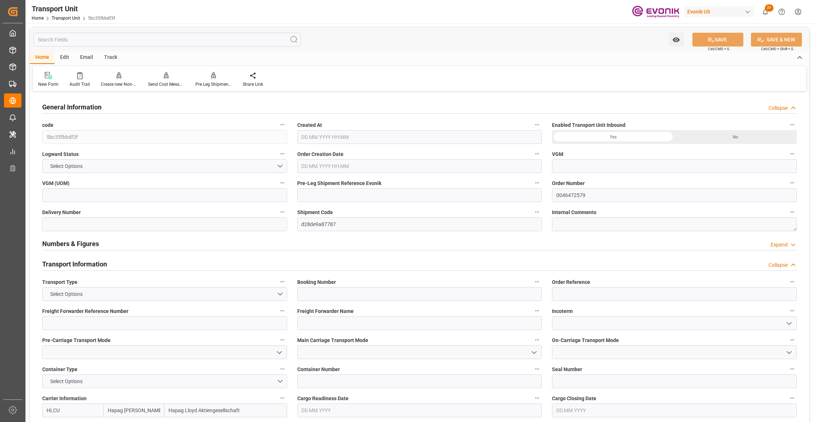
type textarea "07215-040"
type input "[GEOGRAPHIC_DATA]"
type textarea "No Deliveries found"
type textarea "SM AO Active Oxygens"
type input "kg"
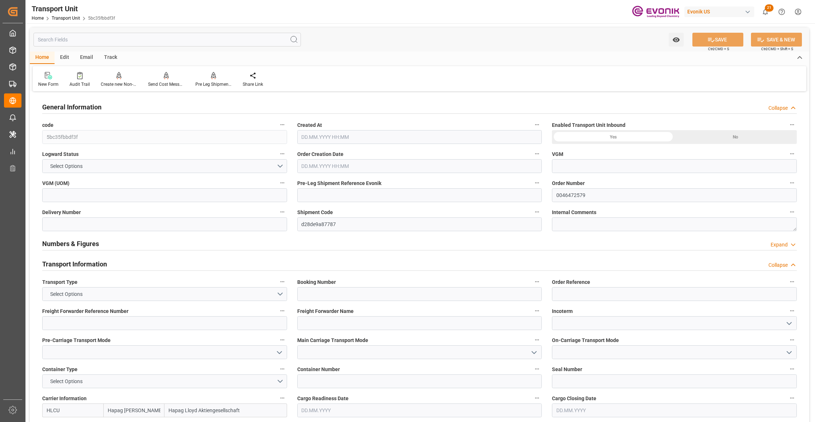
type input "[DATE] 00:00"
type input "19798"
type input "[DATE] 03:26"
type input "[DATE]"
type input "[DATE] 00:00"
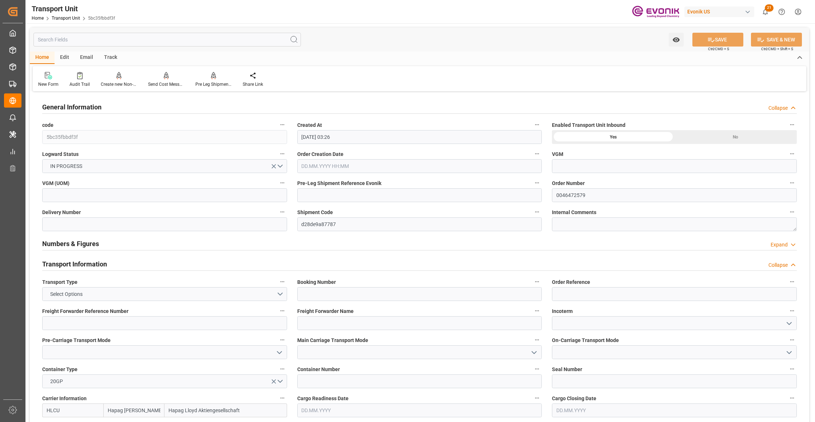
type input "[DATE] 00:00"
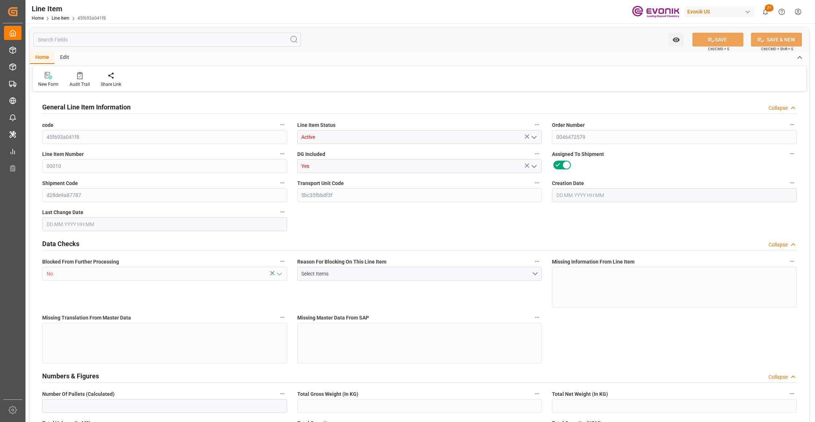
type input "19"
type input "19342"
type input "19000"
type input "17.86"
type input "760"
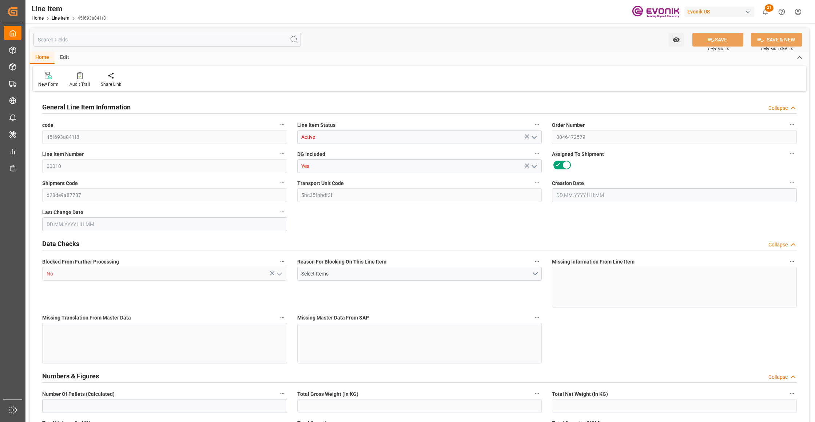
type input "10830"
type input "760"
type input "19000"
type input "19342"
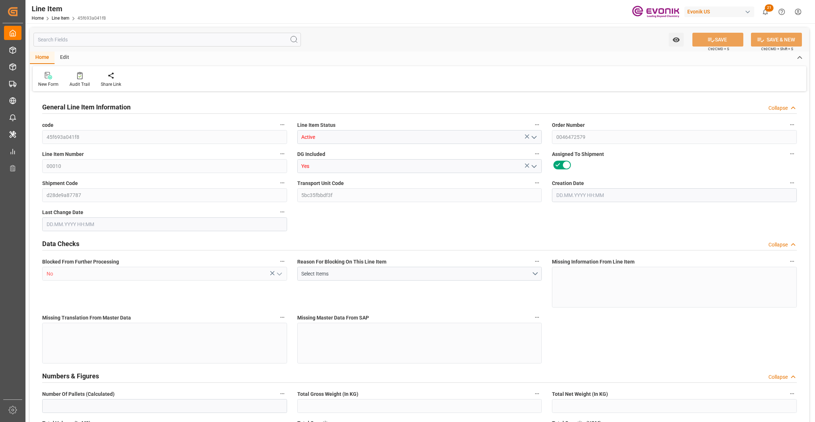
type input "19798"
type input "19000"
type input "17.86"
type input "17860"
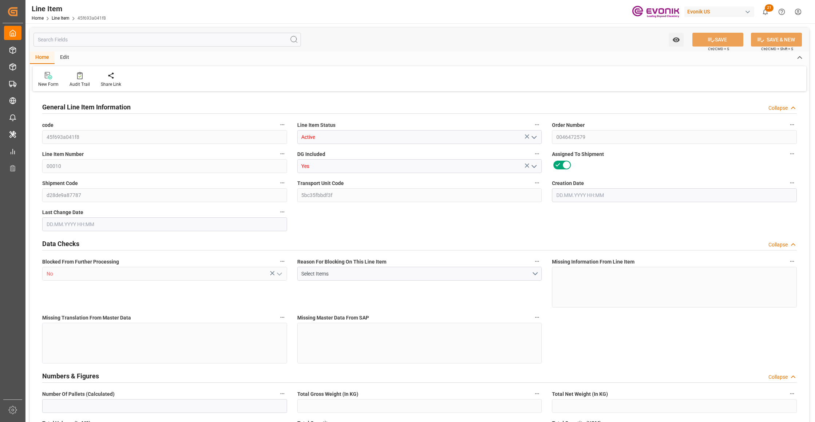
type input "0"
type input "[DATE] 13:57"
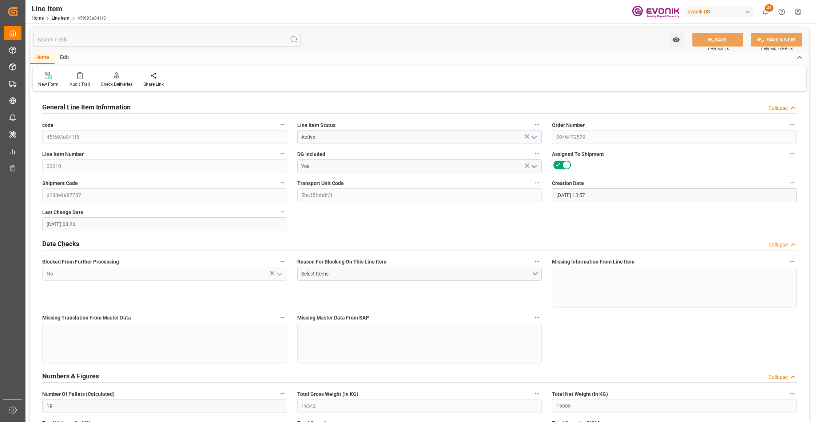
type input "[DATE] 03:26"
type input "[DATE]"
click at [105, 43] on input "text" at bounding box center [166, 40] width 267 height 14
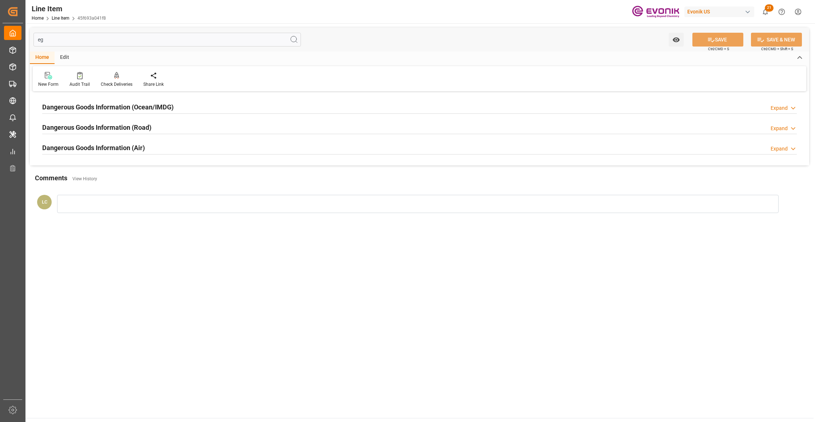
type input "eg"
click at [186, 113] on div at bounding box center [419, 113] width 754 height 0
click at [191, 111] on div "Dangerous Goods Information (Ocean/IMDG) Expand" at bounding box center [419, 107] width 754 height 14
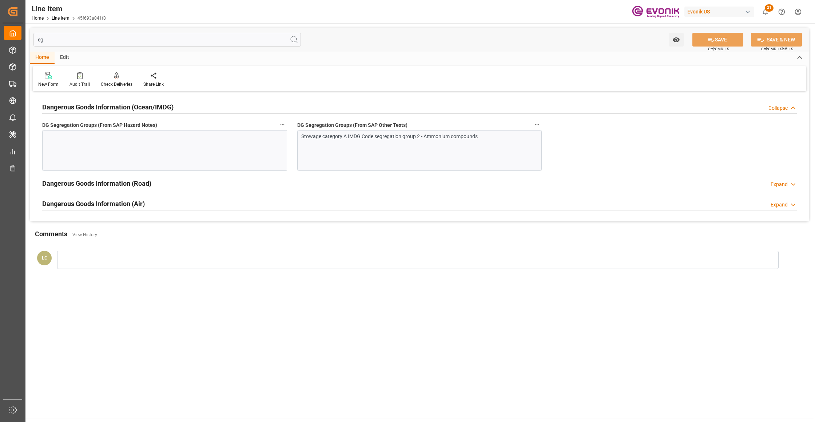
click at [361, 159] on div "Stowage category A IMDG Code segregation group 2 - Ammonium compounds" at bounding box center [419, 150] width 245 height 41
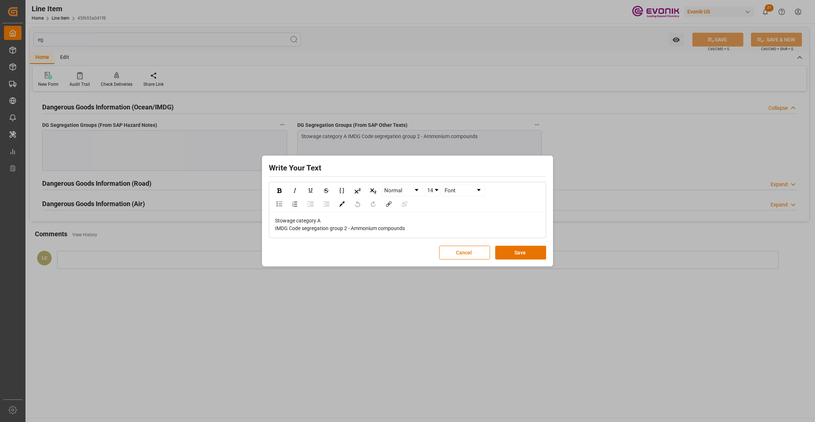
click at [421, 231] on div "Stowage category A IMDG Code segregation group 2 - Ammonium compounds" at bounding box center [407, 224] width 265 height 15
drag, startPoint x: 414, startPoint y: 230, endPoint x: 243, endPoint y: 217, distance: 171.4
click at [243, 217] on div "Write Your Text Normal 14 Font Stowage category A IMDG Code segregation group 2…" at bounding box center [407, 211] width 815 height 422
copy span "Stowage category A IMDG Code segregation group 2 - Ammonium compounds"
click at [511, 253] on button "Save" at bounding box center [520, 253] width 51 height 14
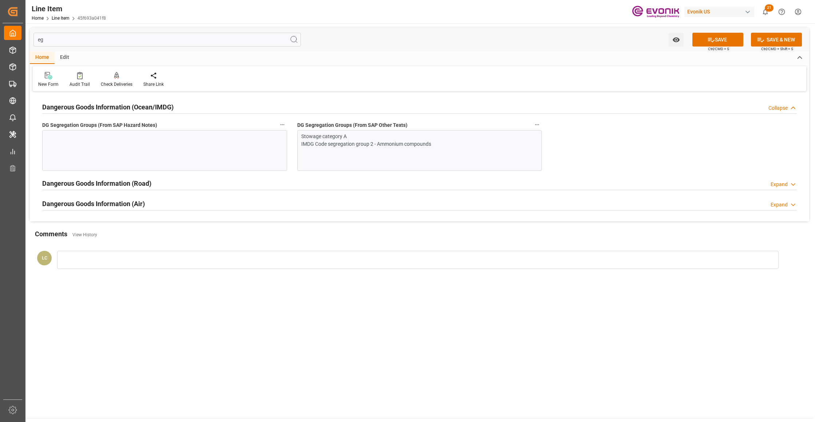
click at [207, 143] on div at bounding box center [164, 150] width 245 height 41
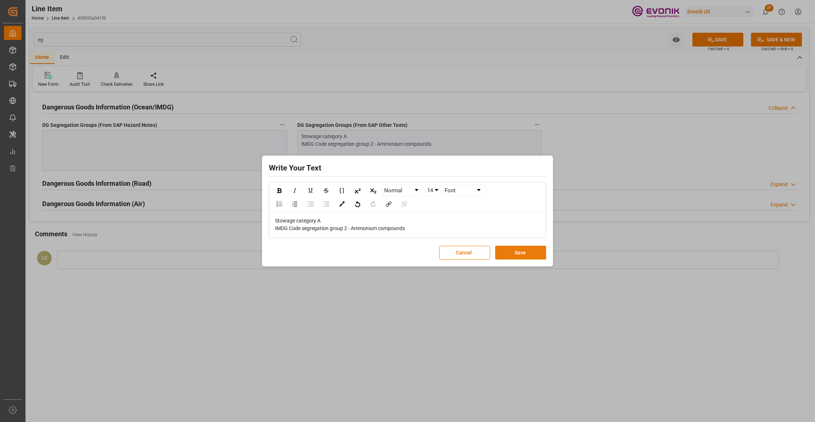
click at [500, 256] on button "Save" at bounding box center [520, 253] width 51 height 14
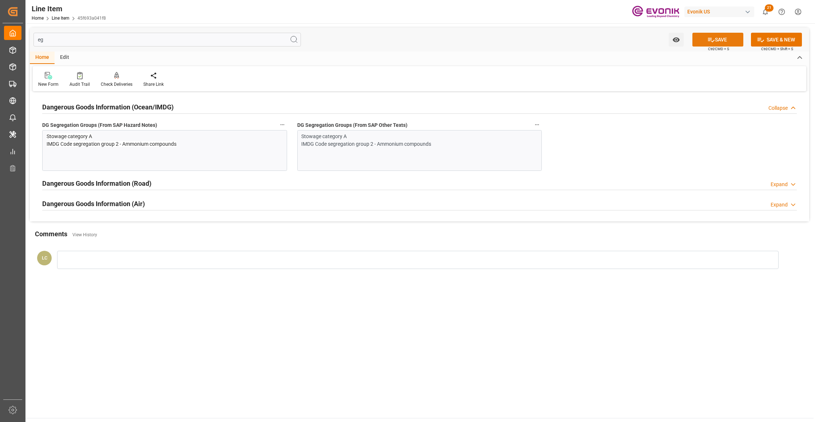
click at [710, 39] on icon at bounding box center [711, 40] width 8 height 8
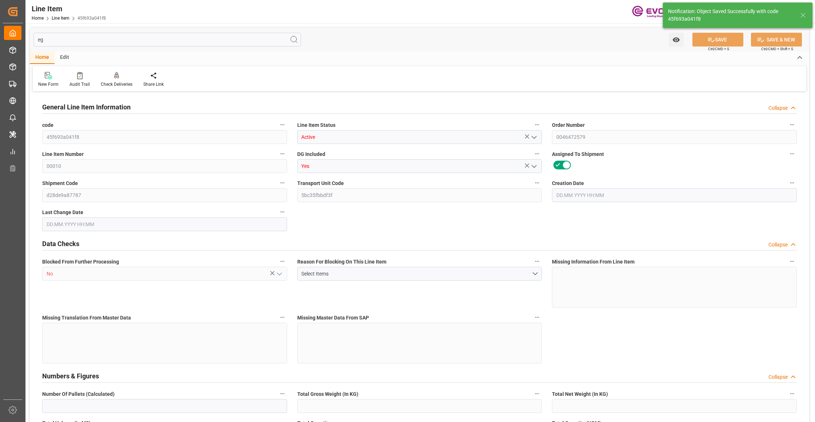
type input "19"
type input "19342"
type input "19000"
type input "17.86"
type input "760"
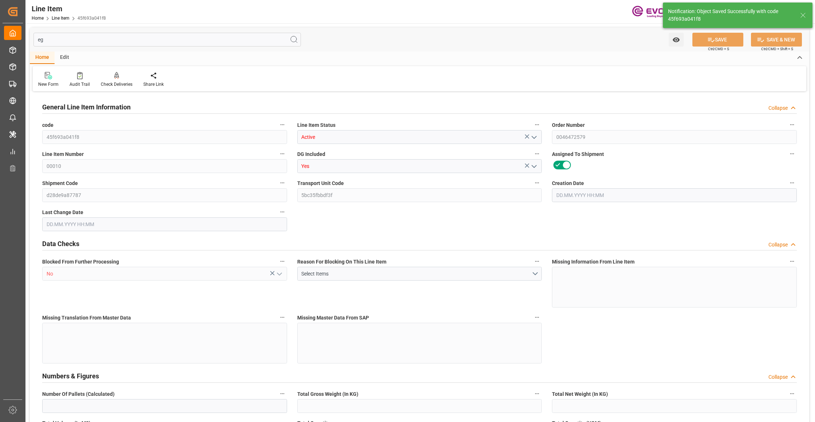
type input "10830"
type input "760"
type input "19000"
type input "19342"
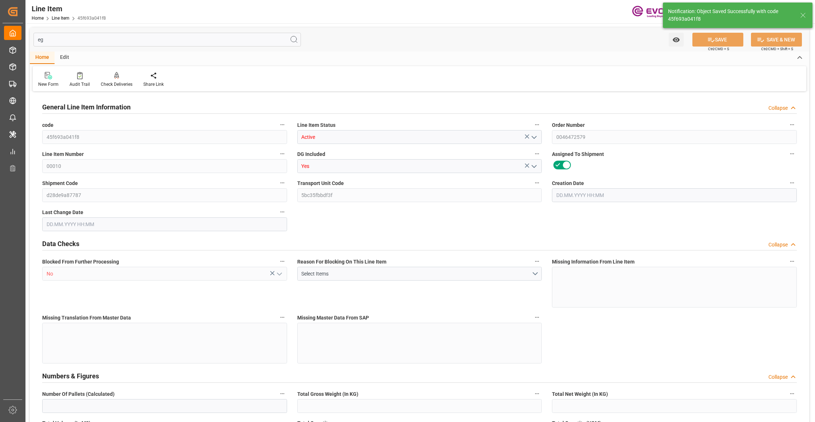
type input "19798"
type input "19000"
type input "17.86"
type input "17860"
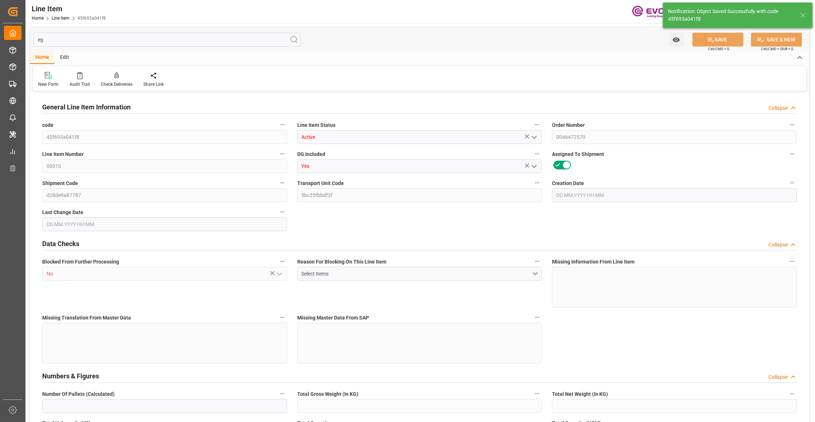
type input "0"
type input "[DATE] 13:57"
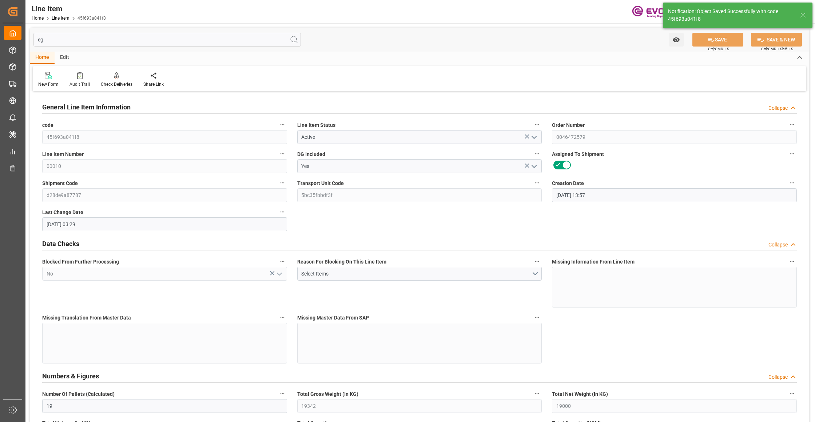
type input "[DATE] 03:29"
type input "[DATE]"
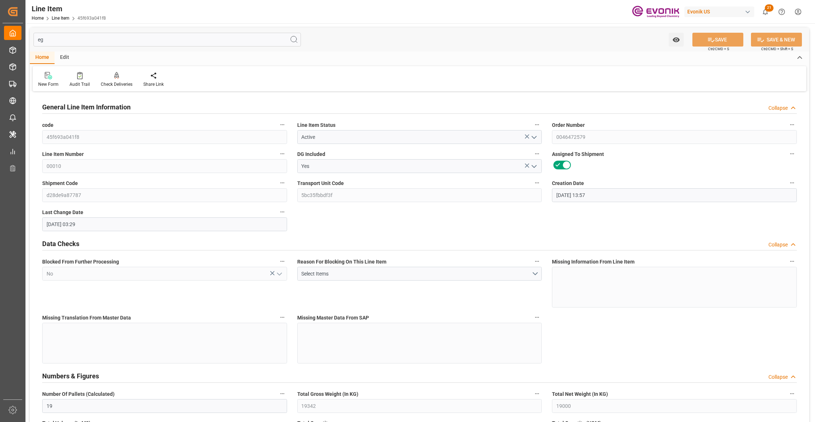
click at [104, 39] on input "eg" at bounding box center [166, 40] width 267 height 14
type input "e"
type input "BG"
type input "US"
type input "760"
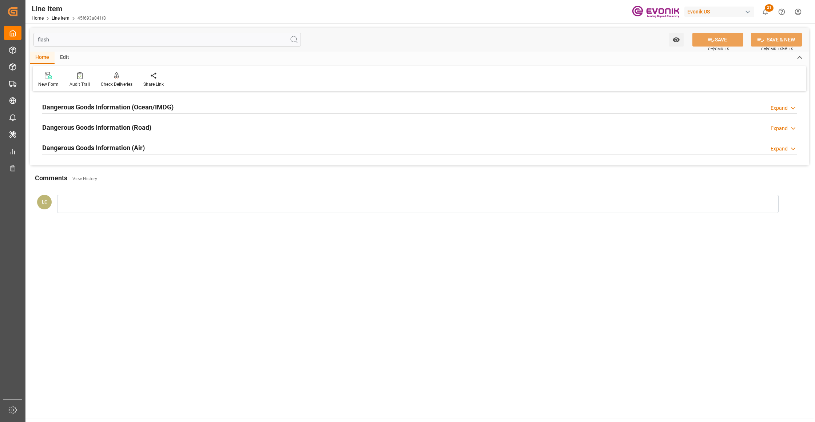
type input "flash"
click at [224, 108] on div "Dangerous Goods Information (Ocean/IMDG) Expand" at bounding box center [419, 107] width 754 height 14
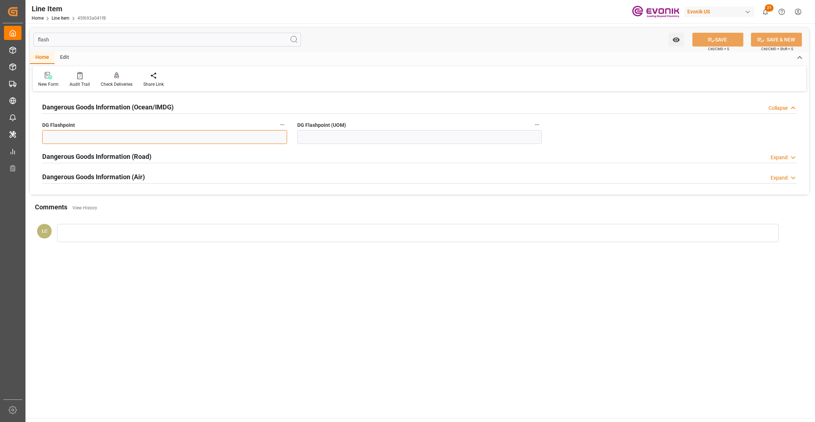
click at [188, 135] on input "text" at bounding box center [164, 137] width 245 height 14
type input "99.99"
click at [329, 135] on input at bounding box center [419, 137] width 245 height 14
type input "99.99"
click at [722, 44] on button "SAVE" at bounding box center [717, 40] width 51 height 14
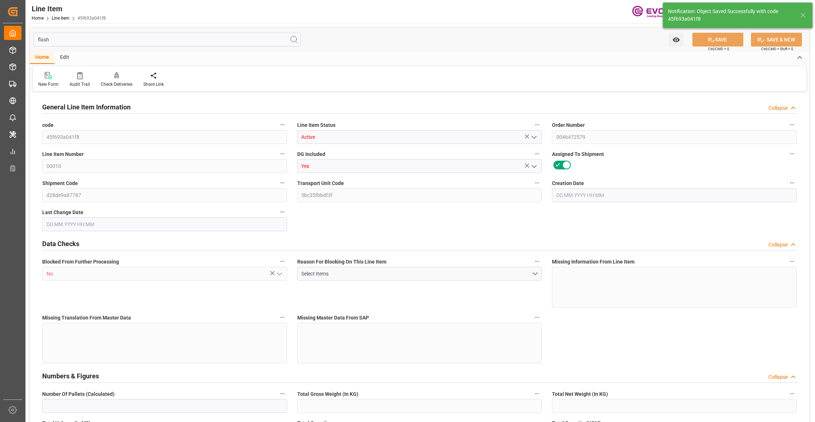
type input "19"
type input "19342"
type input "19000"
type input "17.86"
type input "760"
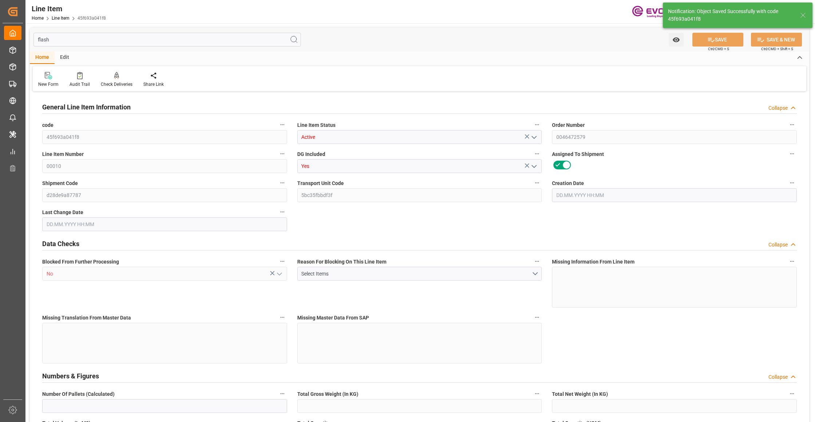
type input "10830"
type input "760"
type input "19000"
type input "19342"
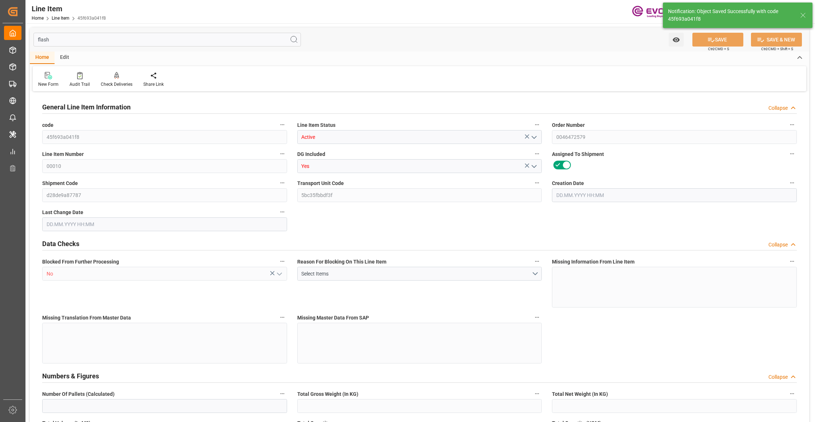
type input "19798"
type input "19000"
type input "17.86"
type input "17860"
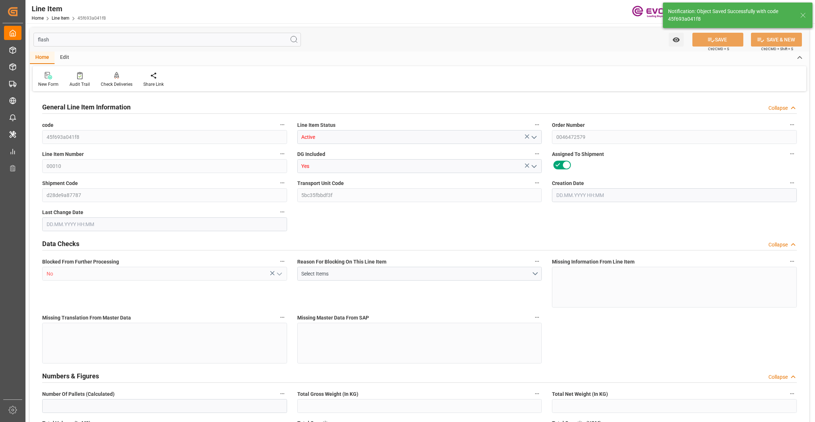
type input "0"
type input "[DATE] 13:57"
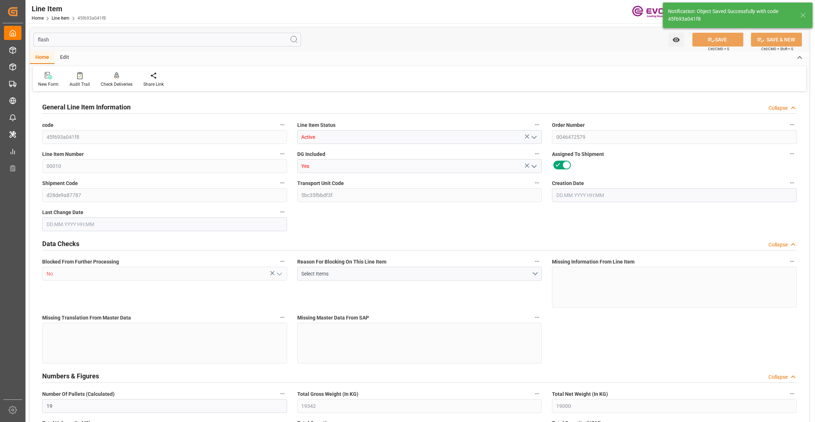
type input "[DATE] 03:30"
type input "[DATE]"
